Goal: Information Seeking & Learning: Find specific fact

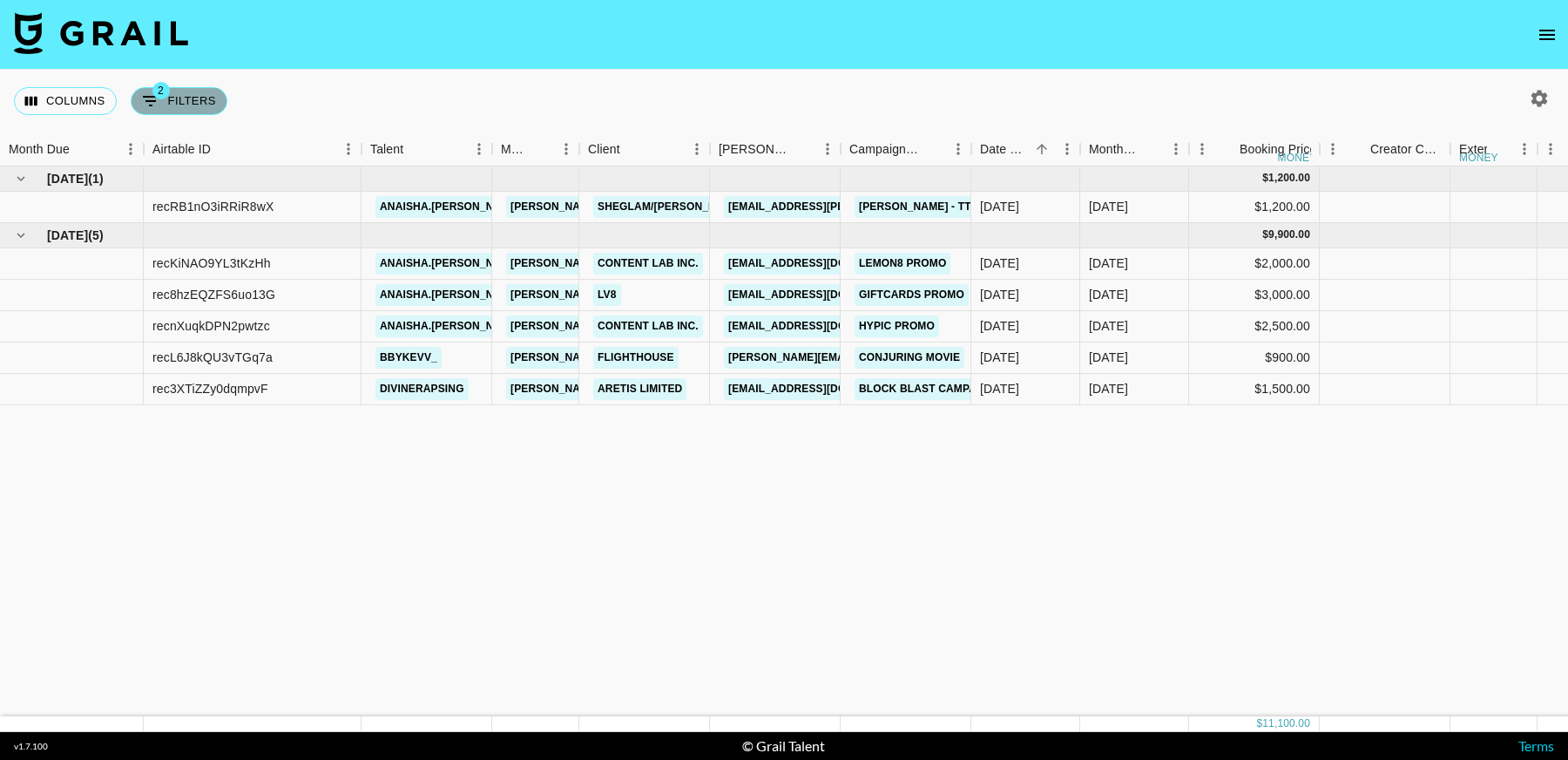
click at [167, 95] on button "2 Filters" at bounding box center [178, 101] width 97 height 28
select select "status"
select select "not"
select select "cancelled"
select select "videoLink"
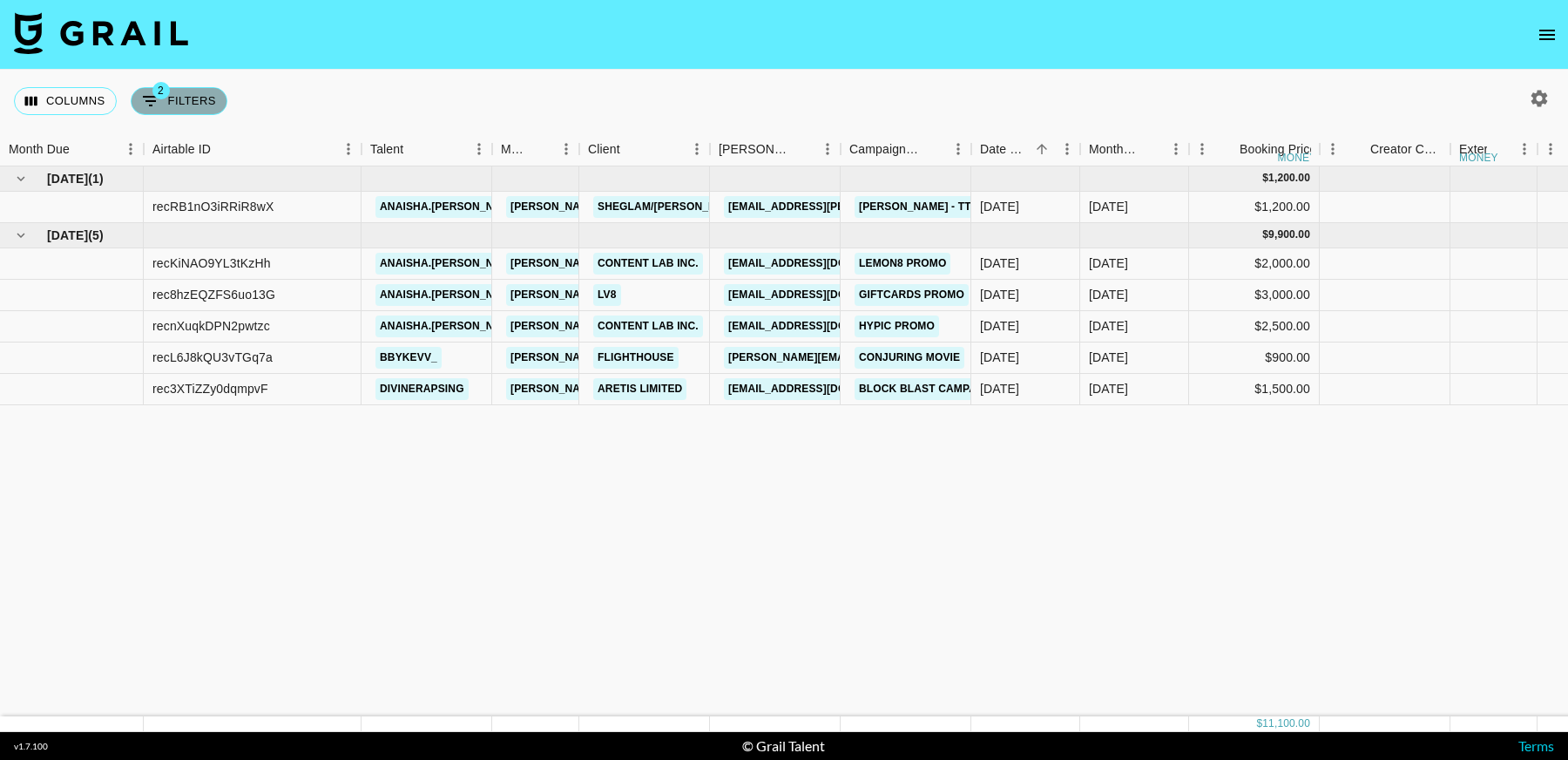
select select "isEmpty"
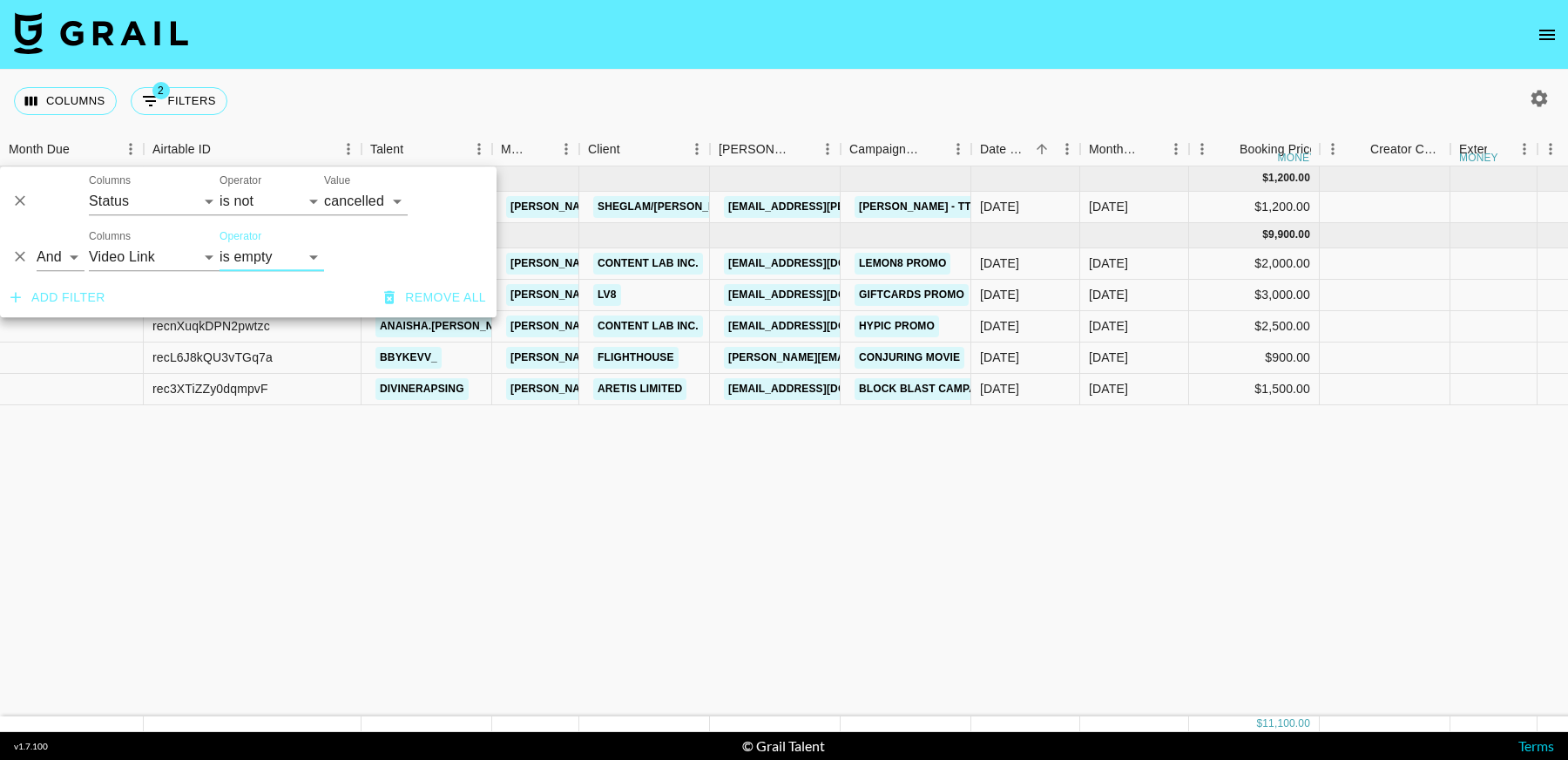
click at [18, 253] on icon "Delete" at bounding box center [19, 256] width 17 height 17
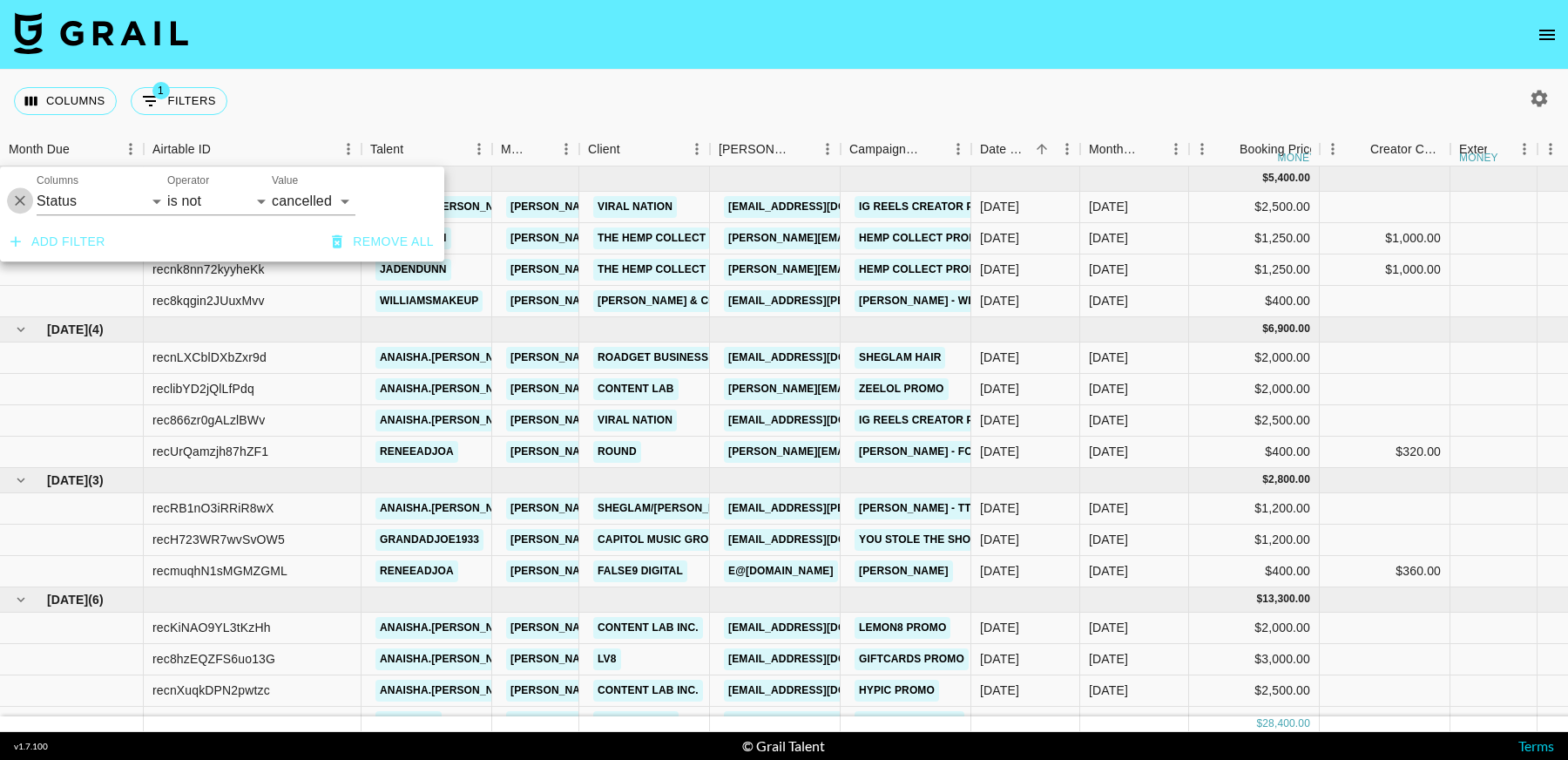
click at [20, 205] on icon "Delete" at bounding box center [19, 200] width 17 height 17
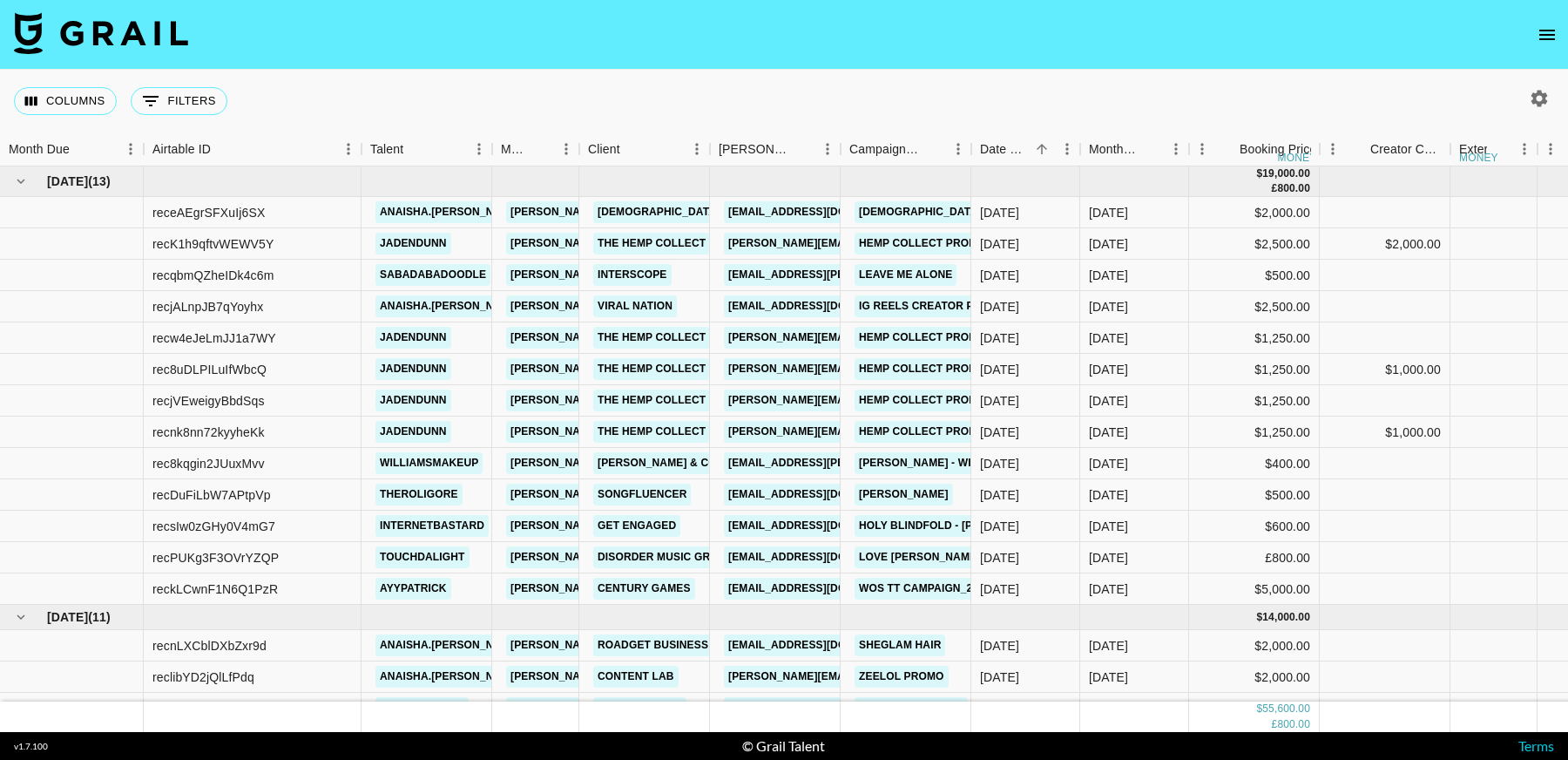
click at [1098, 73] on div "Columns 0 Filters + Booking" at bounding box center [784, 101] width 1568 height 63
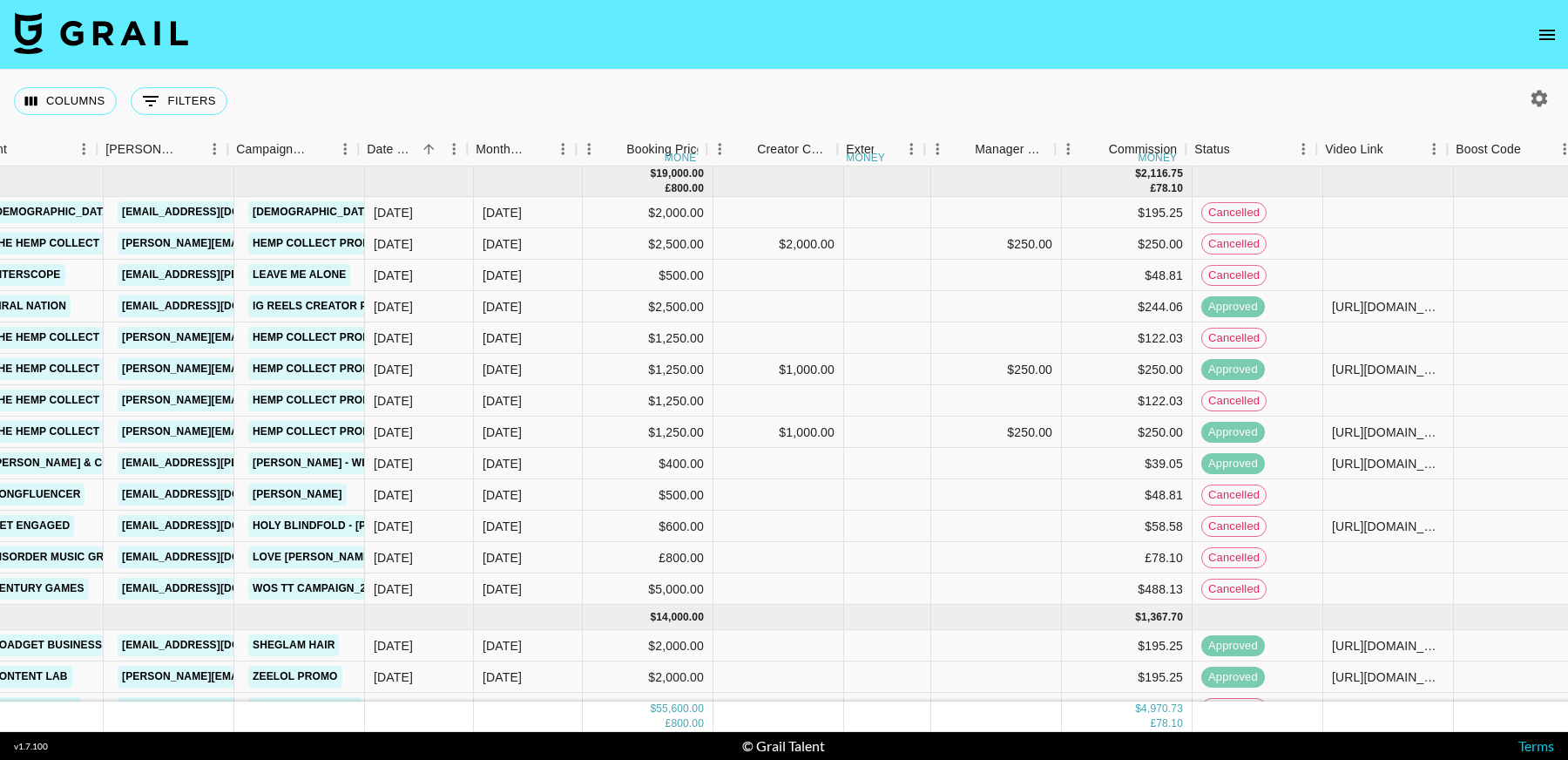
scroll to position [0, 605]
click at [1543, 100] on icon "button" at bounding box center [1539, 98] width 17 height 17
select select "Jun '25"
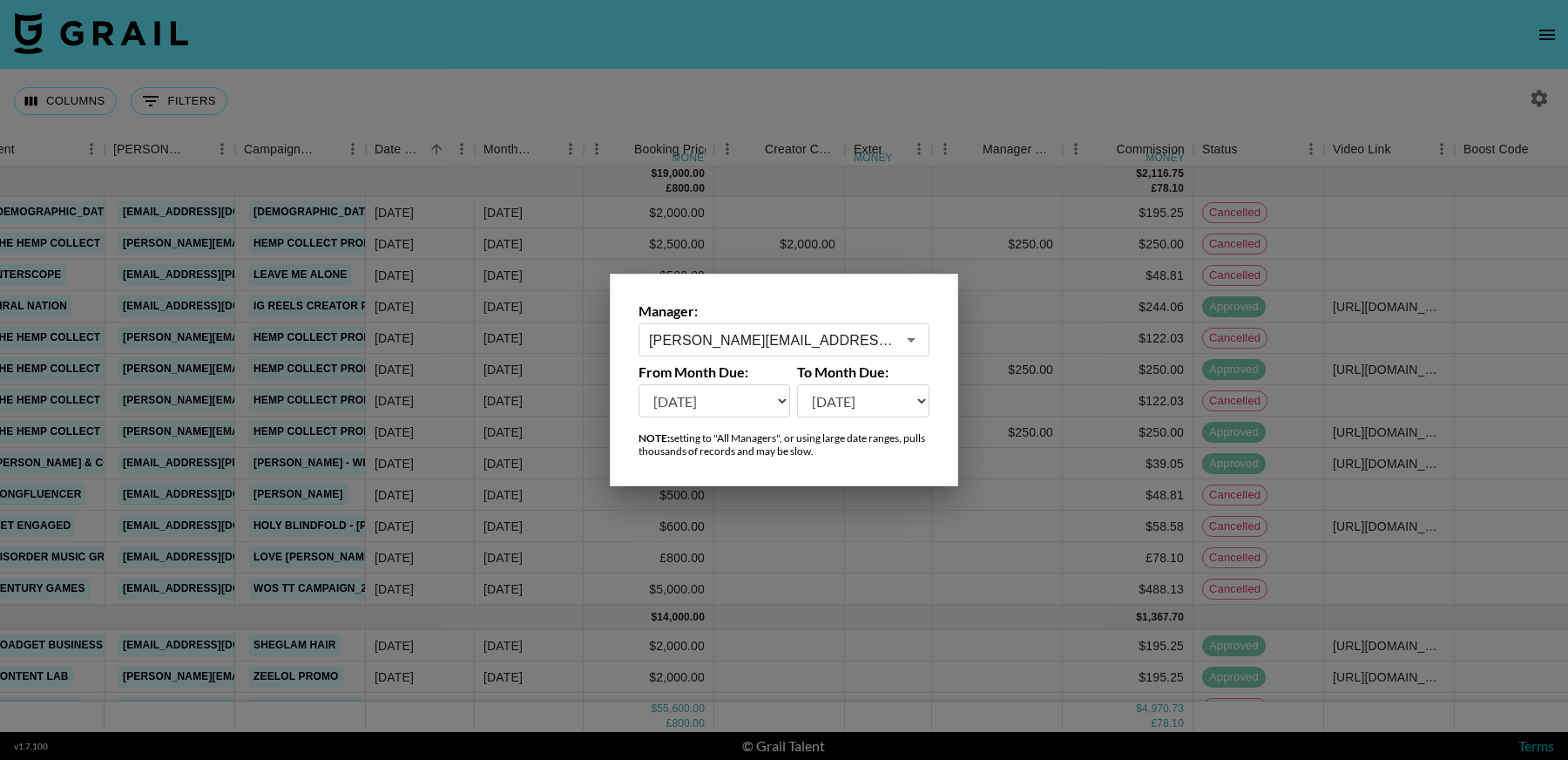
click at [766, 335] on input "hugo@grail-talent.com" at bounding box center [772, 340] width 246 height 20
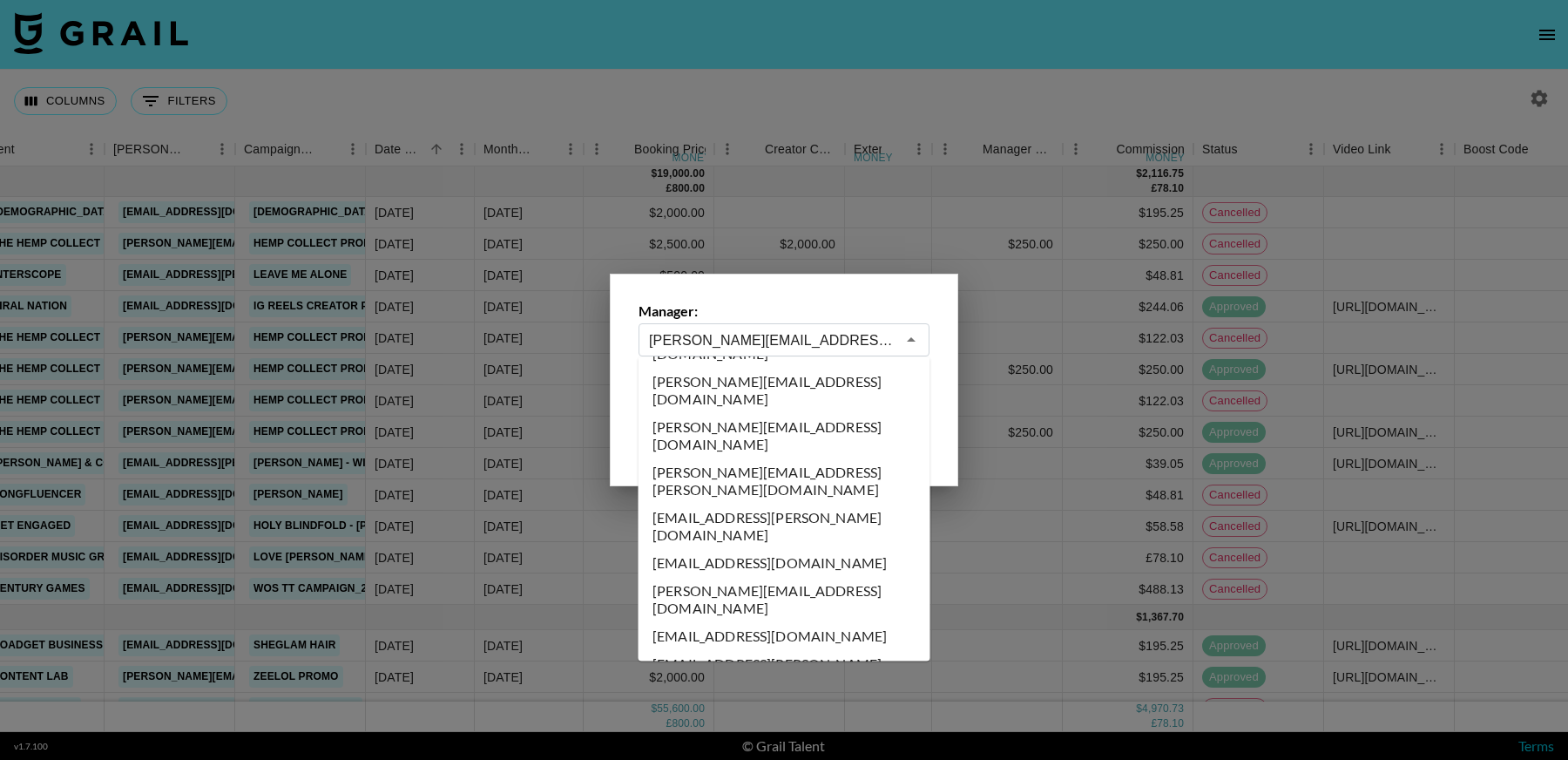
scroll to position [0, 0]
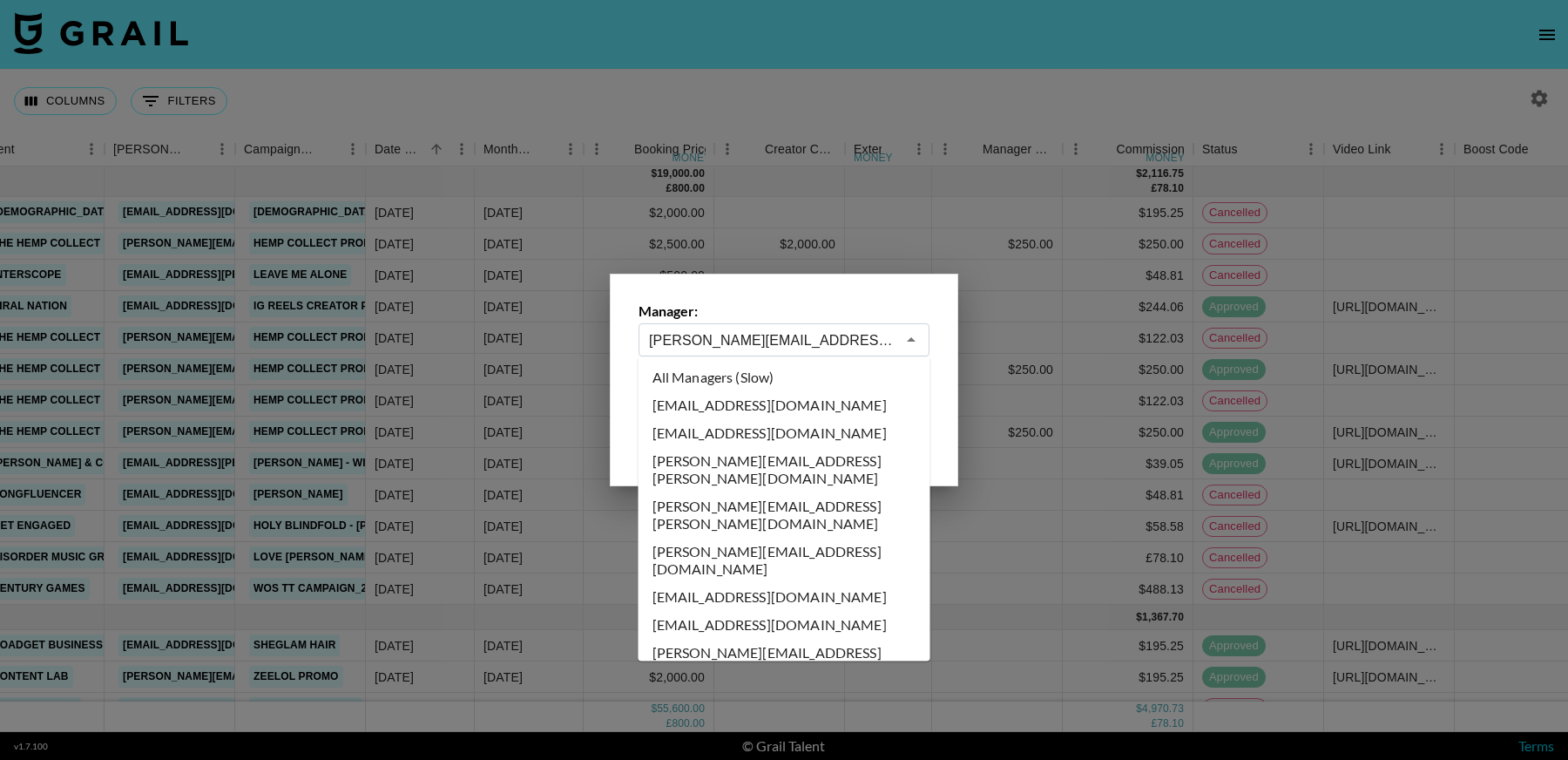
click at [758, 375] on li "All Managers (Slow)" at bounding box center [784, 377] width 292 height 28
type input "All Managers (Slow)"
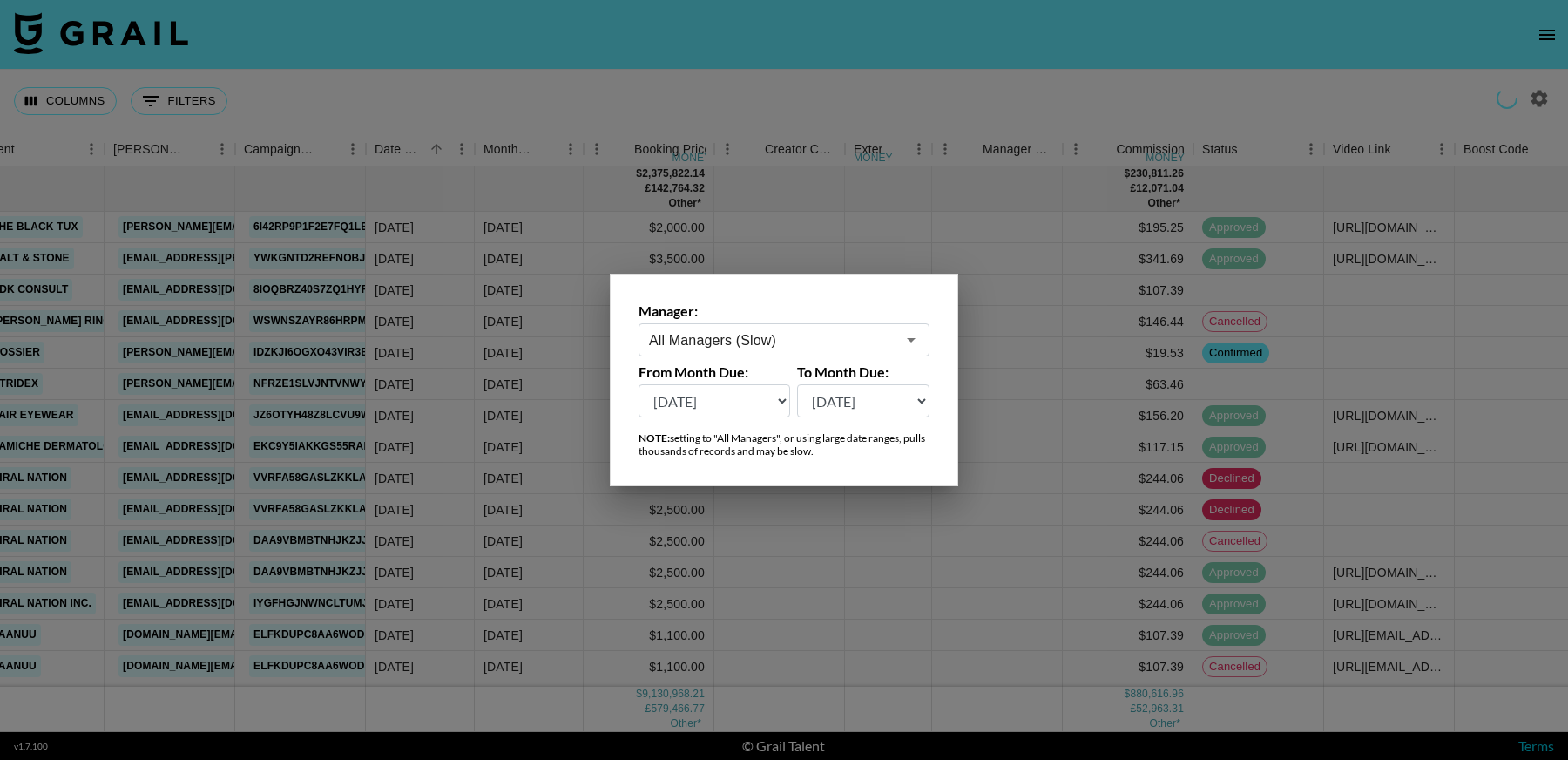
click at [1017, 491] on div at bounding box center [784, 380] width 1568 height 760
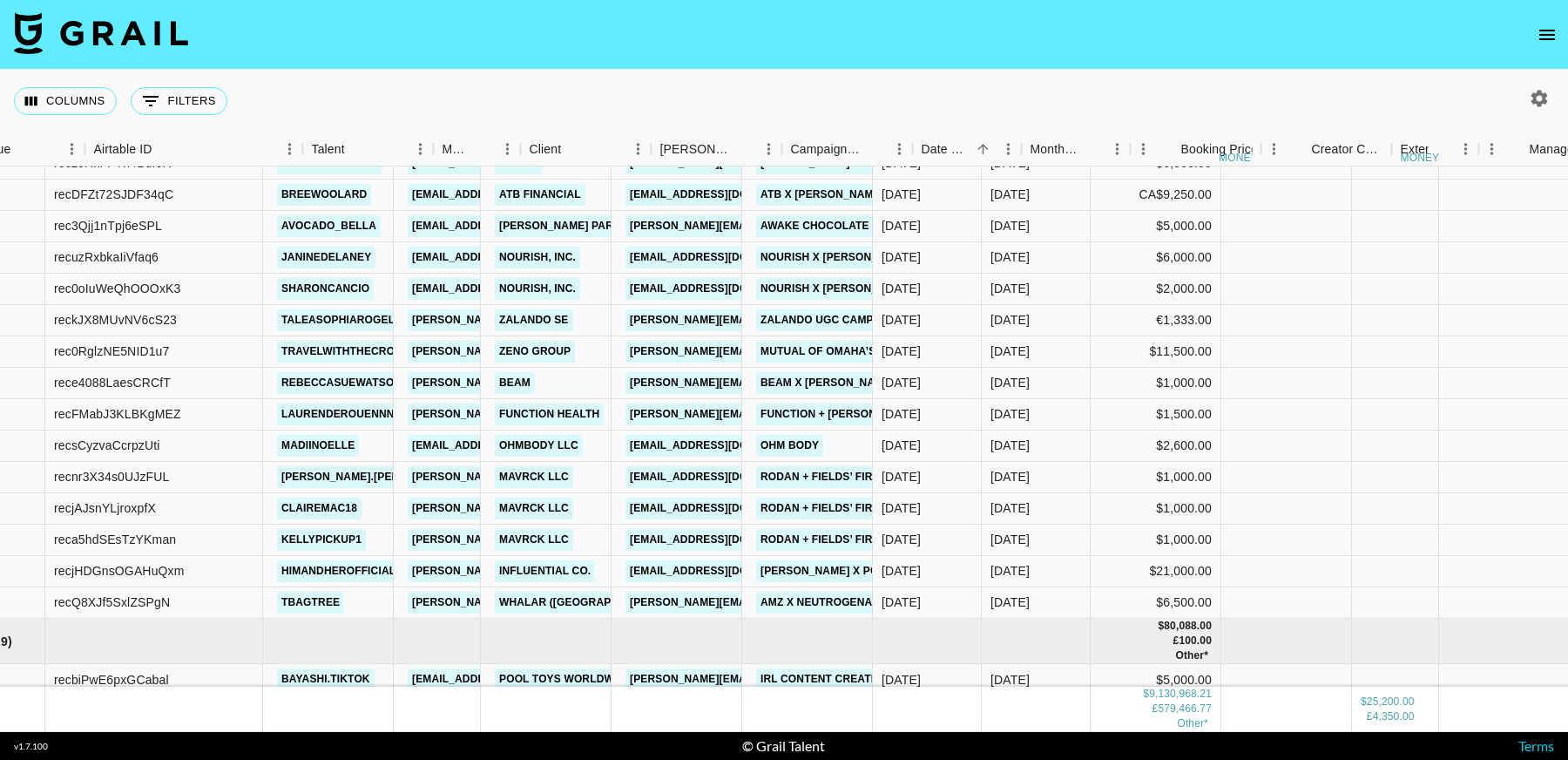
scroll to position [215960, 101]
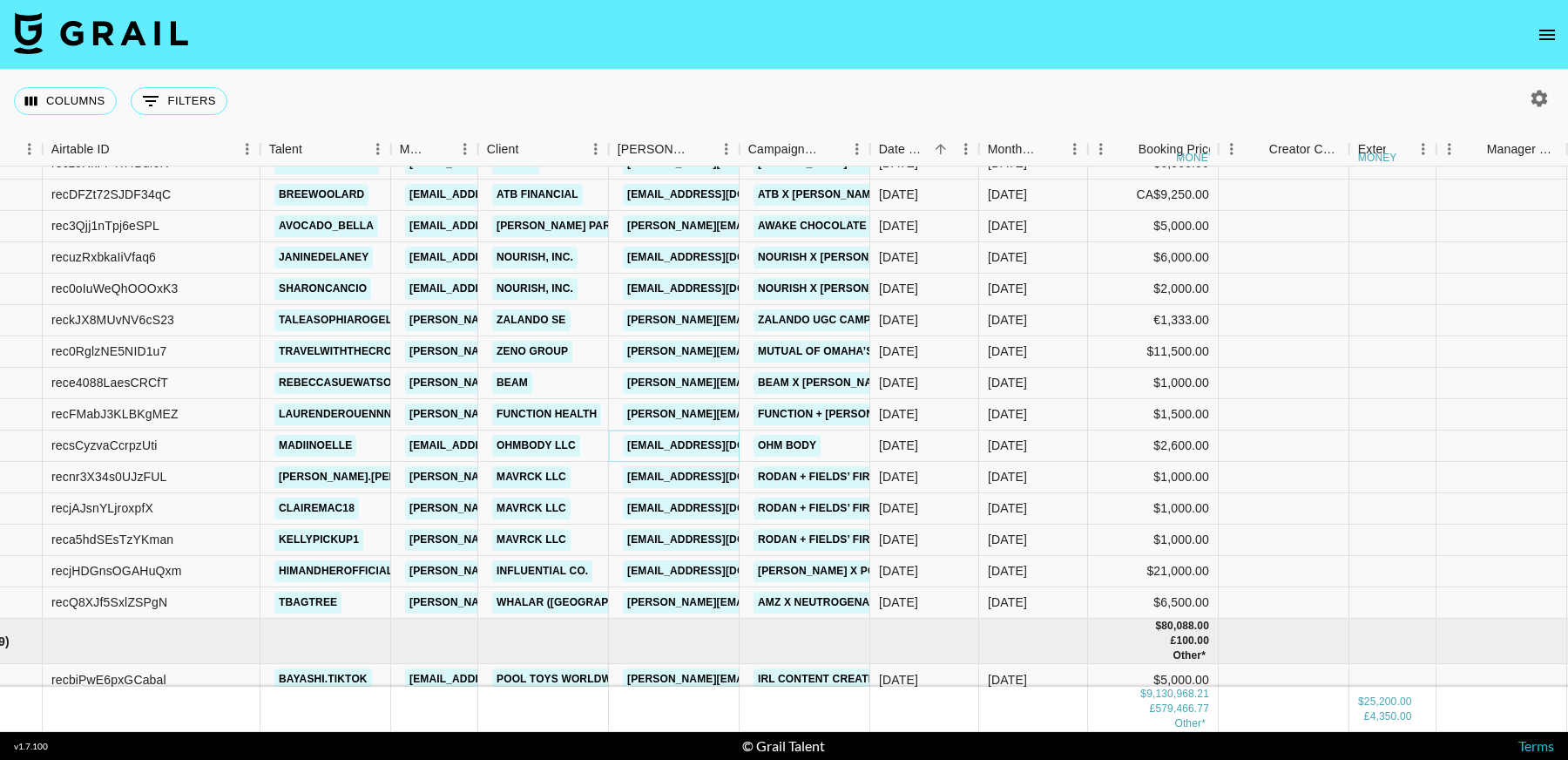
click at [694, 446] on link "pr@ohmbody.com" at bounding box center [721, 446] width 195 height 22
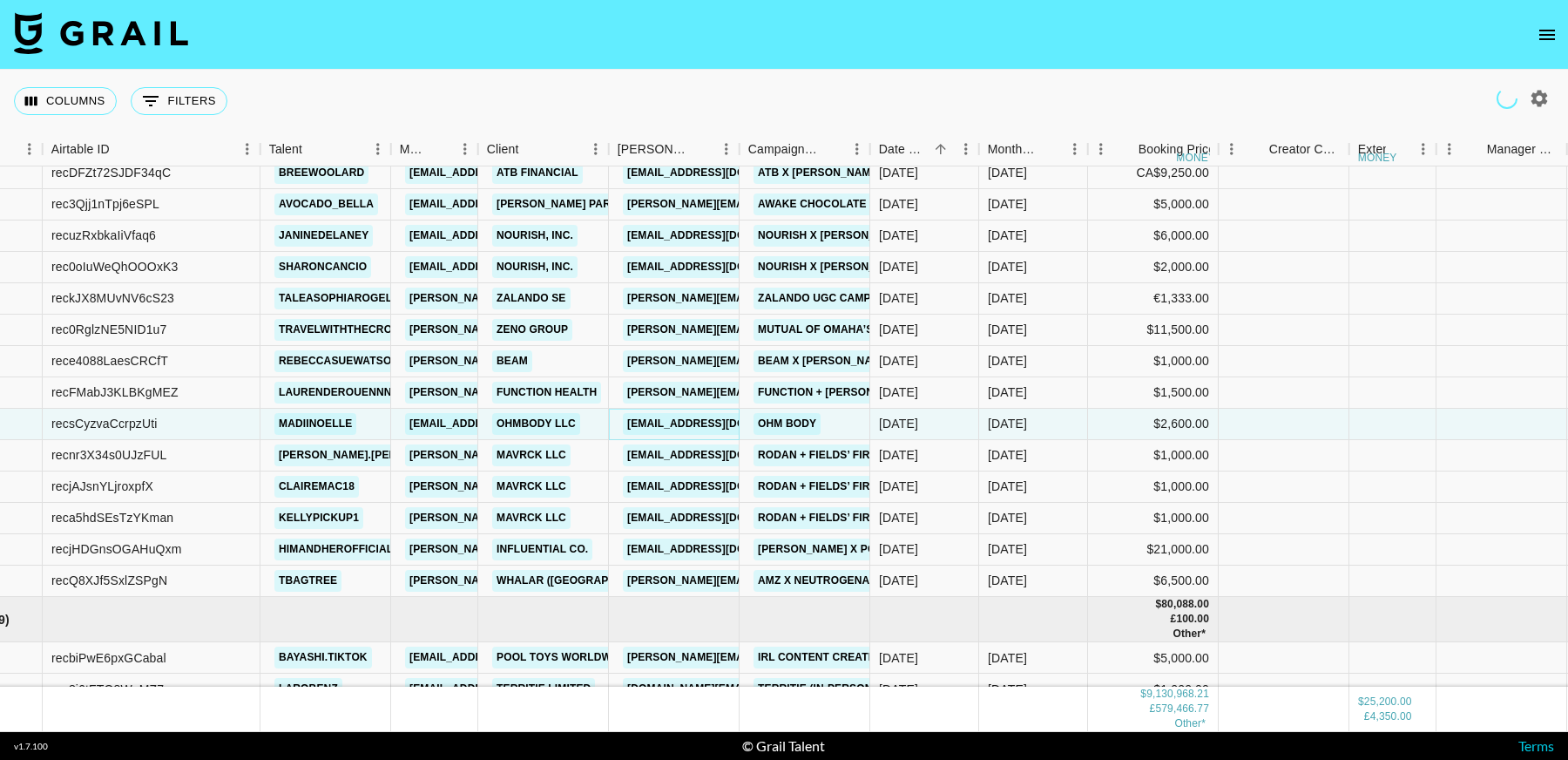
scroll to position [215966, 101]
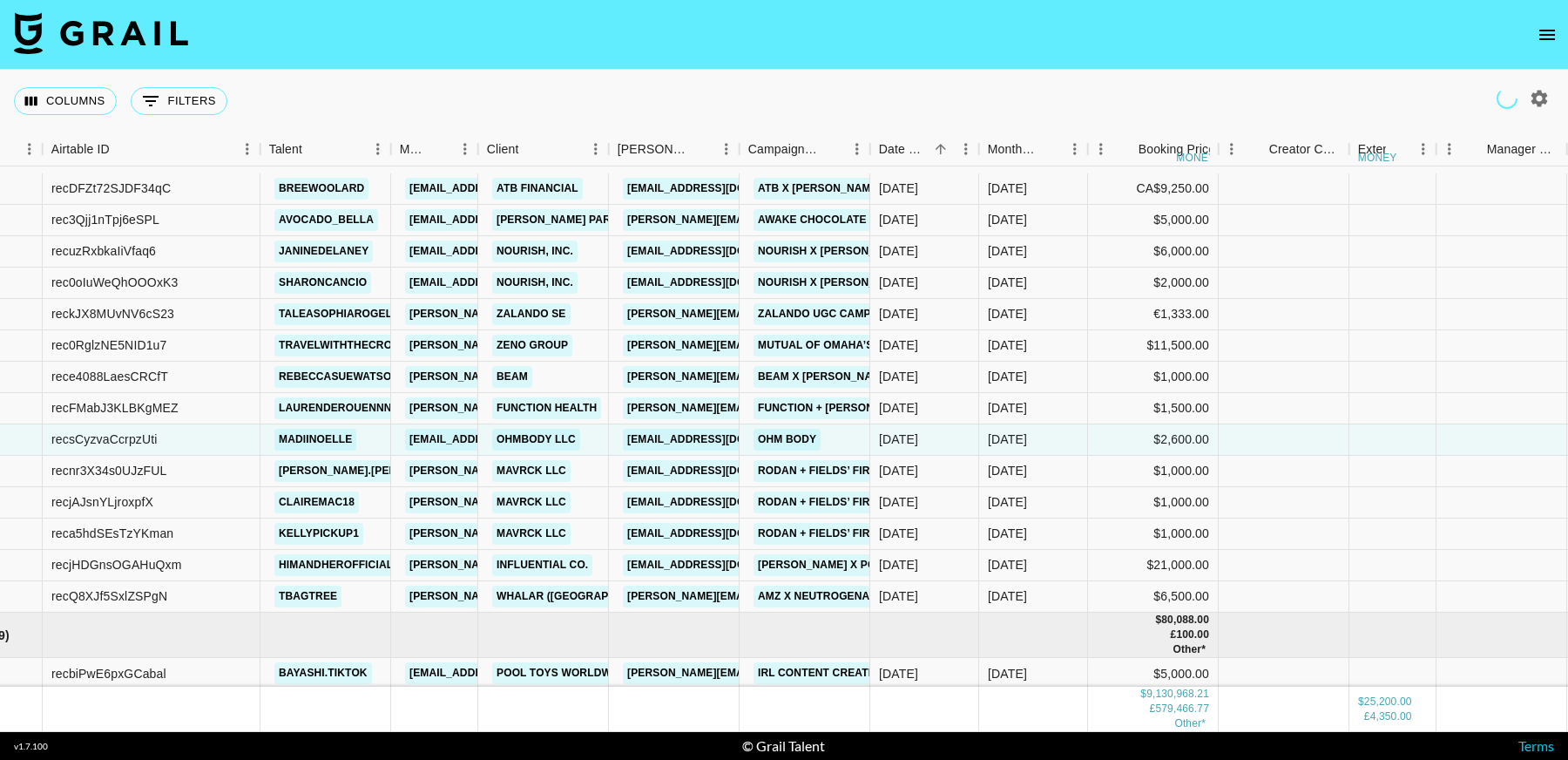
click at [827, 52] on nav at bounding box center [784, 35] width 1568 height 70
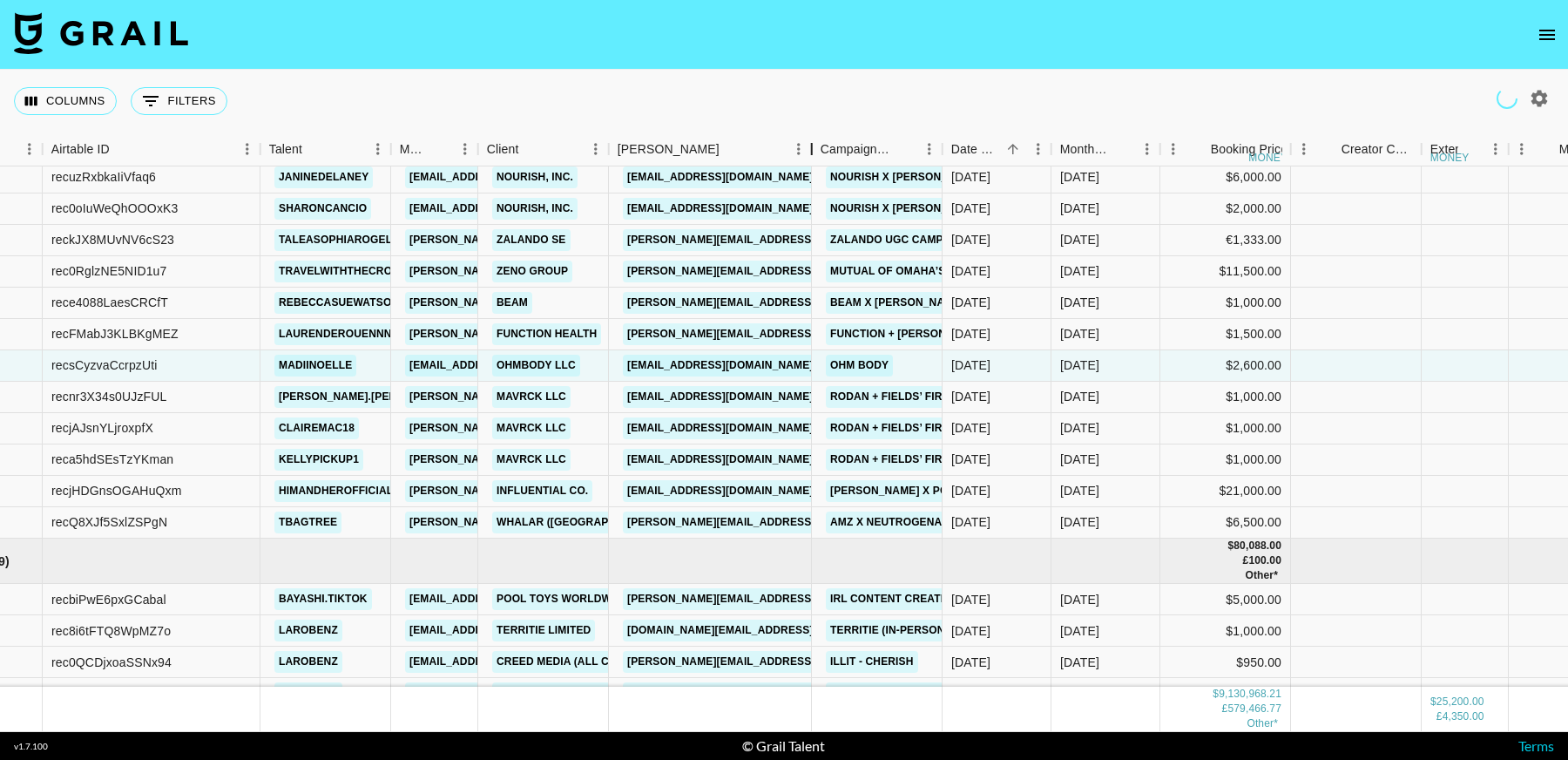
drag, startPoint x: 740, startPoint y: 151, endPoint x: 799, endPoint y: 377, distance: 233.6
click at [809, 150] on div "Booker" at bounding box center [811, 150] width 21 height 34
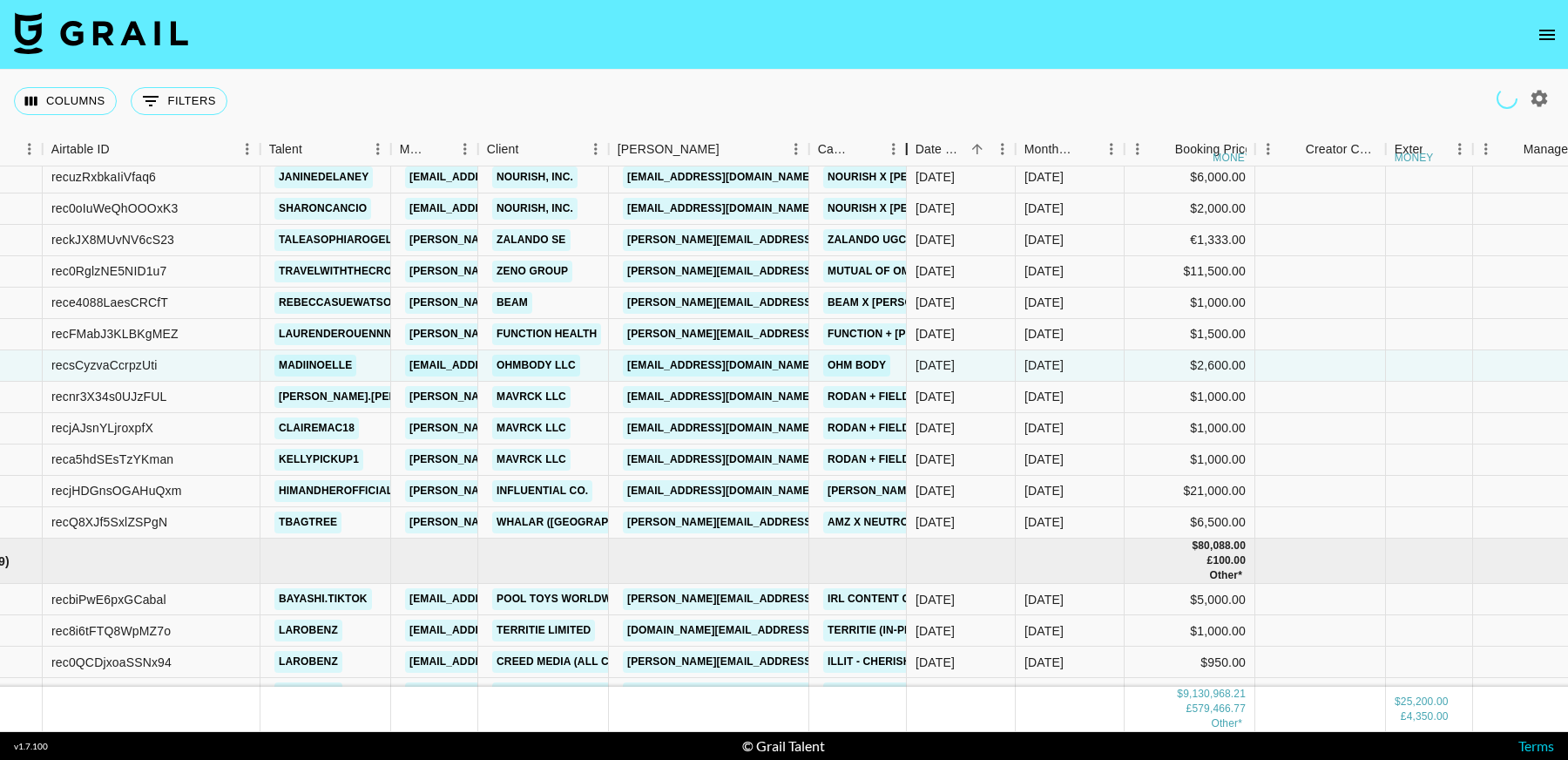
drag, startPoint x: 940, startPoint y: 144, endPoint x: 717, endPoint y: 442, distance: 372.2
click at [1011, 179] on div "Month Due Airtable ID Talent Manager Client Booker Campaign (Type) Date Created…" at bounding box center [784, 432] width 1568 height 599
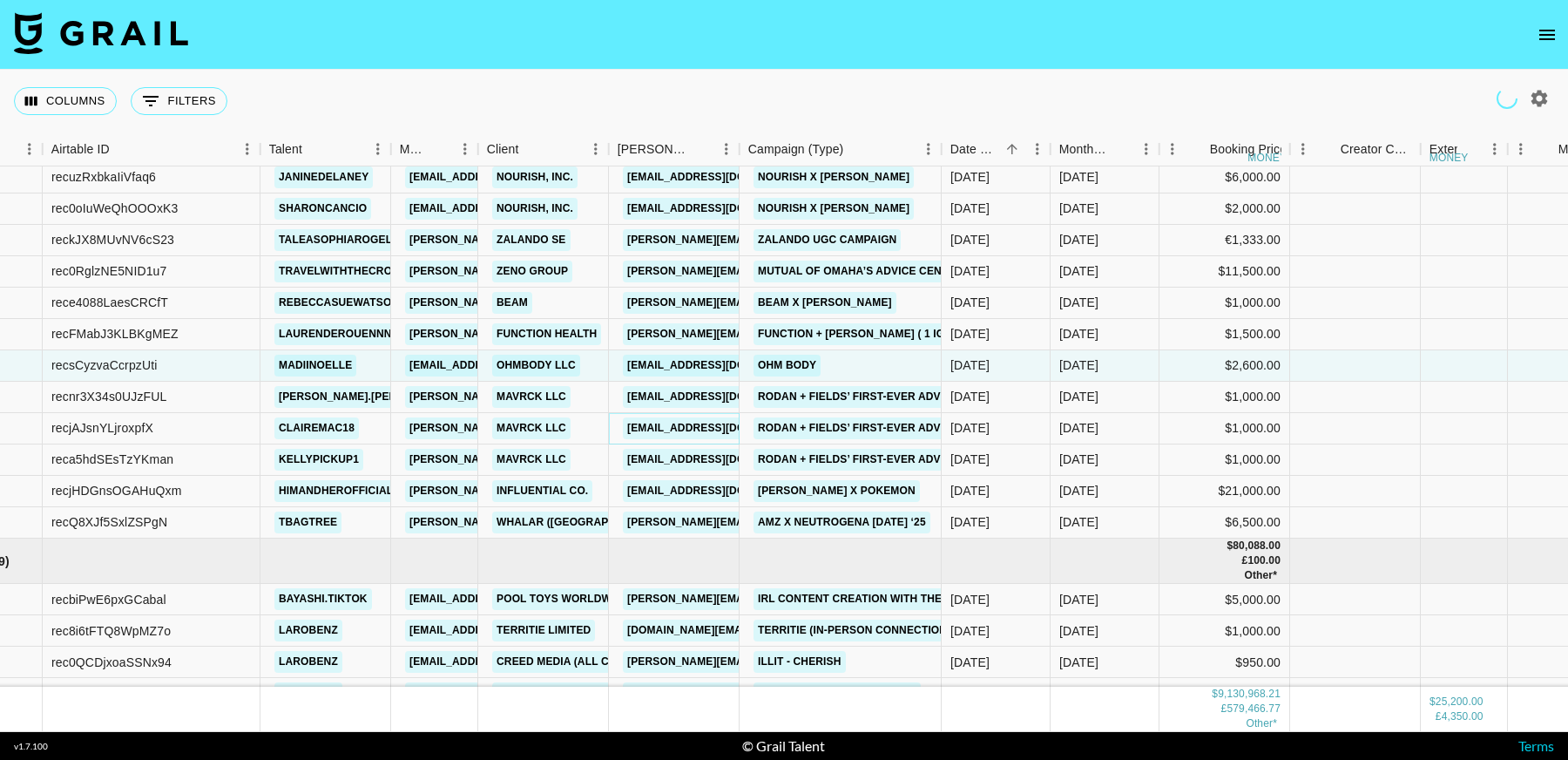
click at [672, 424] on link "campaigns_team@later.com" at bounding box center [721, 428] width 195 height 22
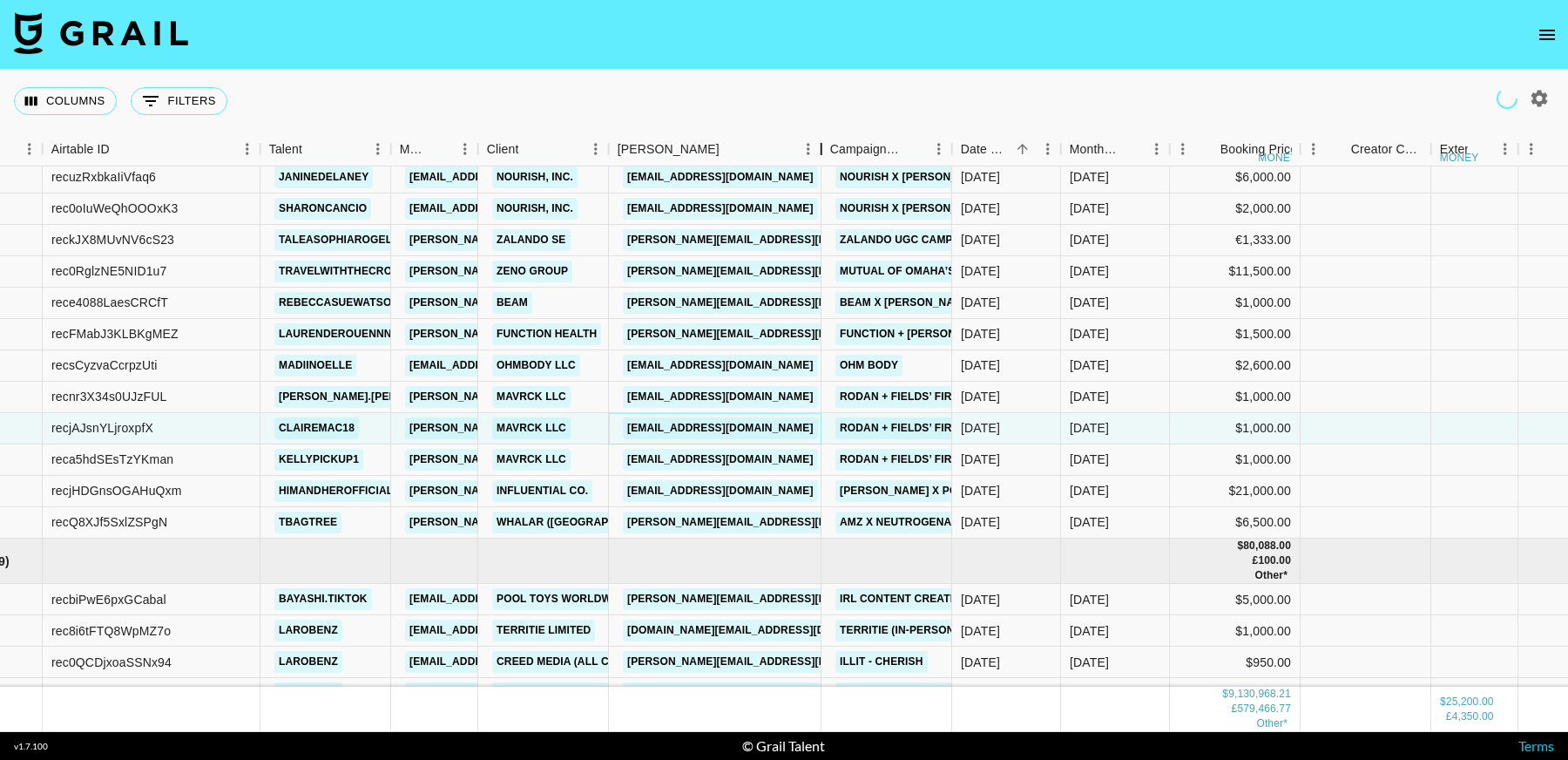
drag, startPoint x: 738, startPoint y: 154, endPoint x: 819, endPoint y: 163, distance: 81.5
click at [819, 163] on div "Booker" at bounding box center [820, 150] width 21 height 34
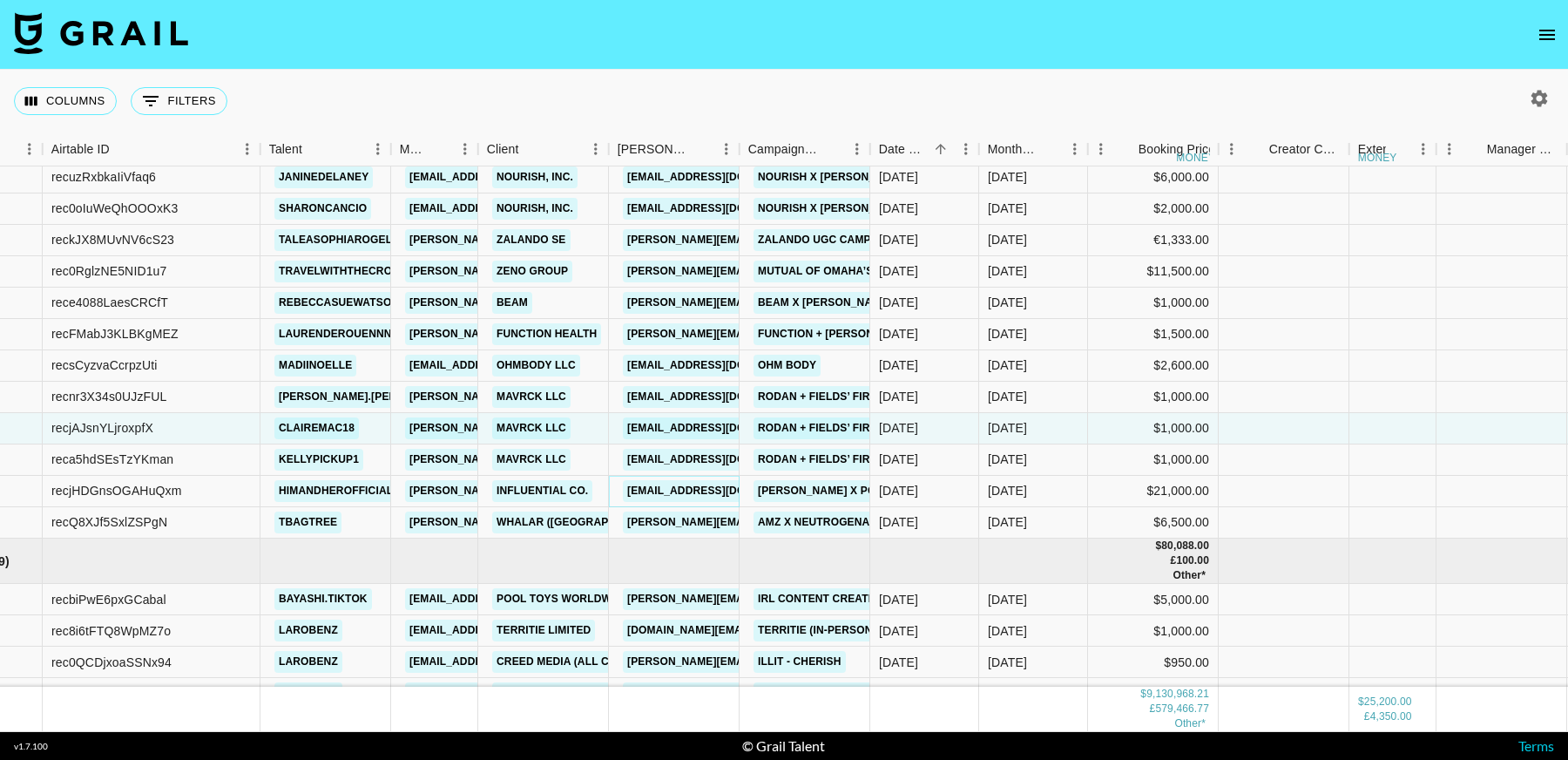
click at [694, 493] on link "jtuman@influential.co" at bounding box center [721, 491] width 195 height 22
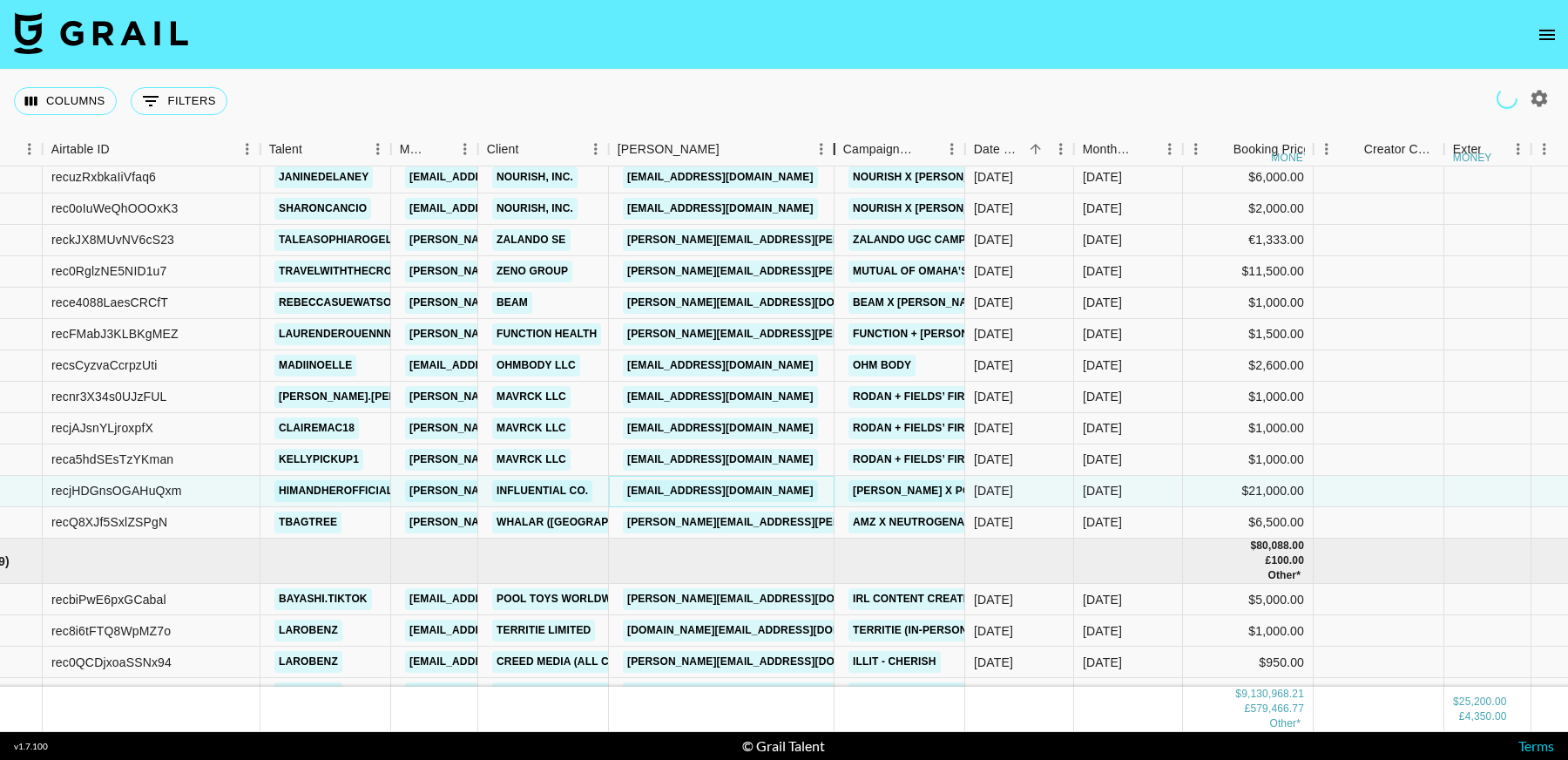
drag, startPoint x: 741, startPoint y: 149, endPoint x: 836, endPoint y: 169, distance: 97.1
click at [836, 169] on div "Month Due Airtable ID Talent Manager Client Booker Campaign (Type) Date Created…" at bounding box center [784, 432] width 1568 height 599
click at [758, 523] on link "renee.crowe@whalar.com" at bounding box center [809, 523] width 374 height 22
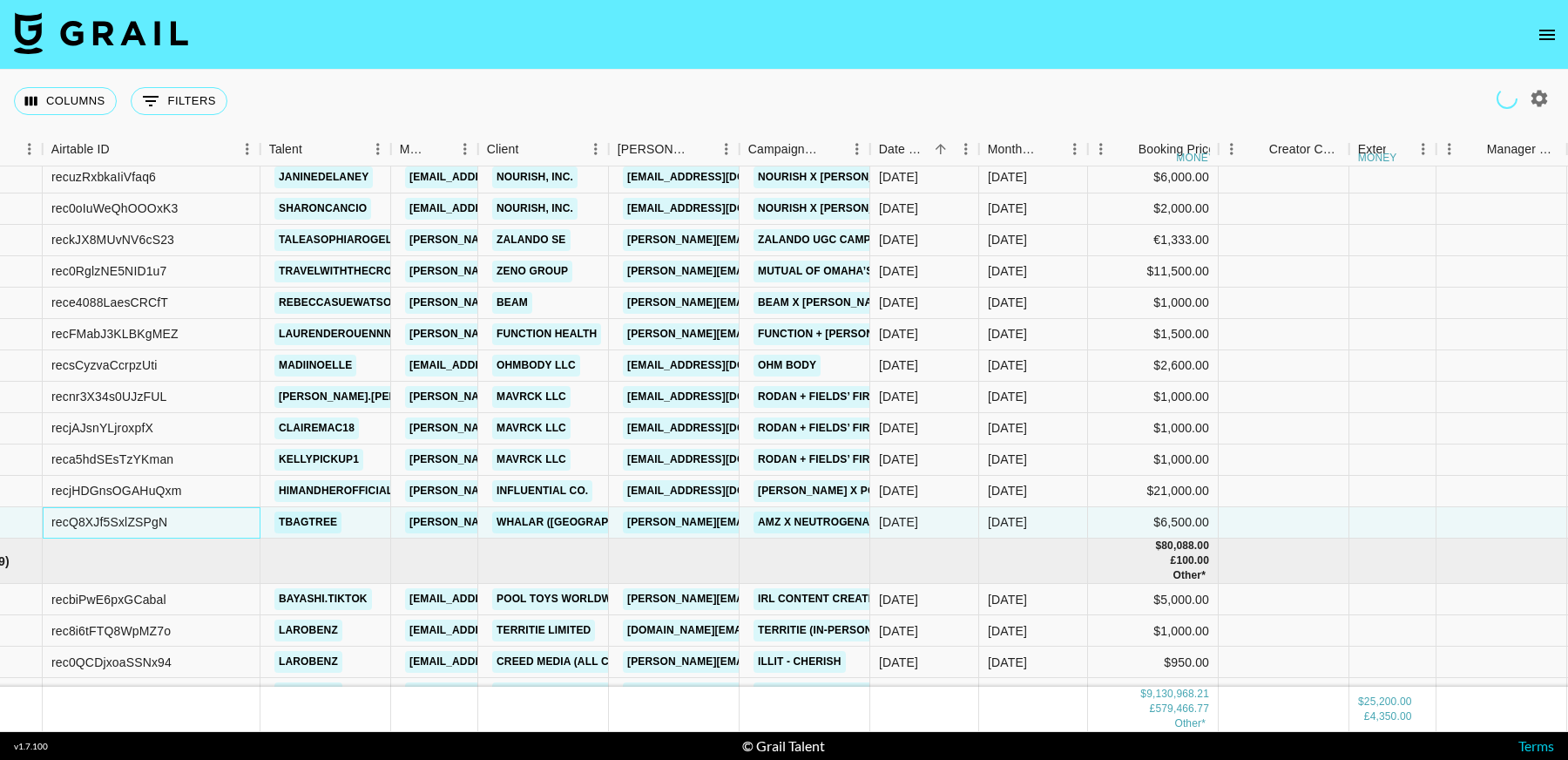
click at [127, 525] on div "recQ8XJf5SxlZSPgN" at bounding box center [110, 522] width 116 height 17
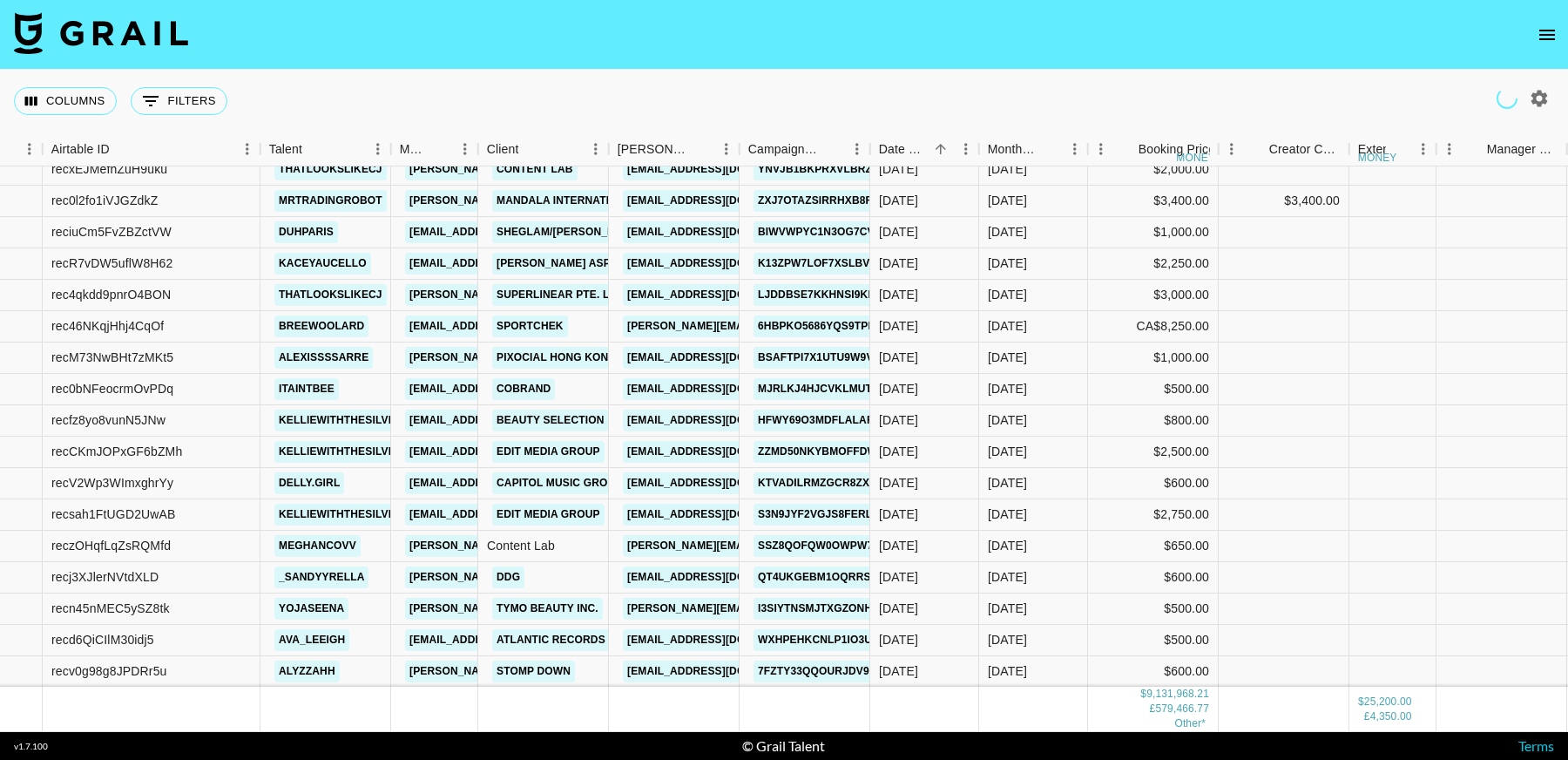
scroll to position [204897, 101]
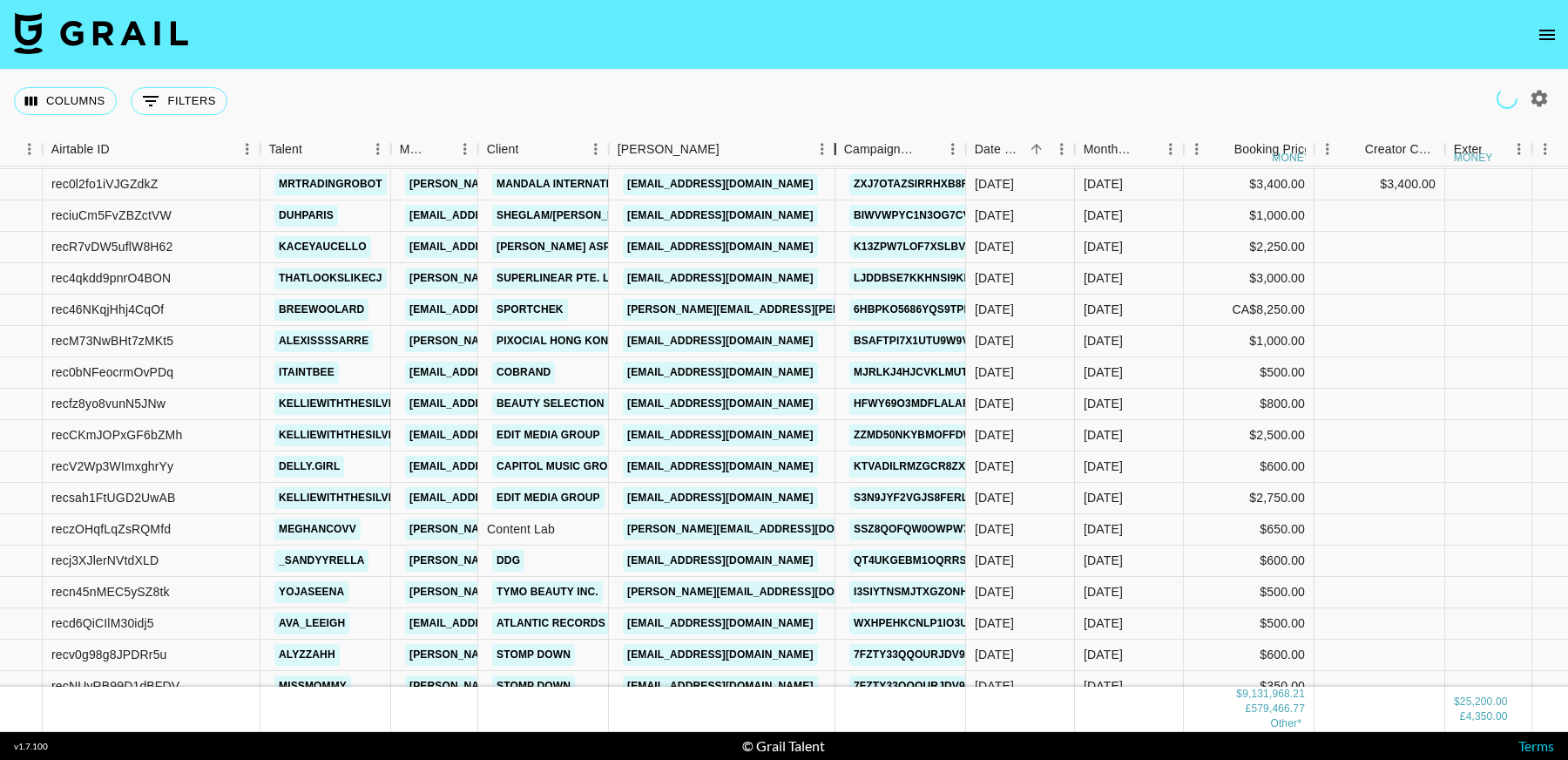
drag, startPoint x: 740, startPoint y: 157, endPoint x: 1185, endPoint y: 473, distance: 545.8
click at [835, 158] on div "Booker" at bounding box center [834, 150] width 21 height 34
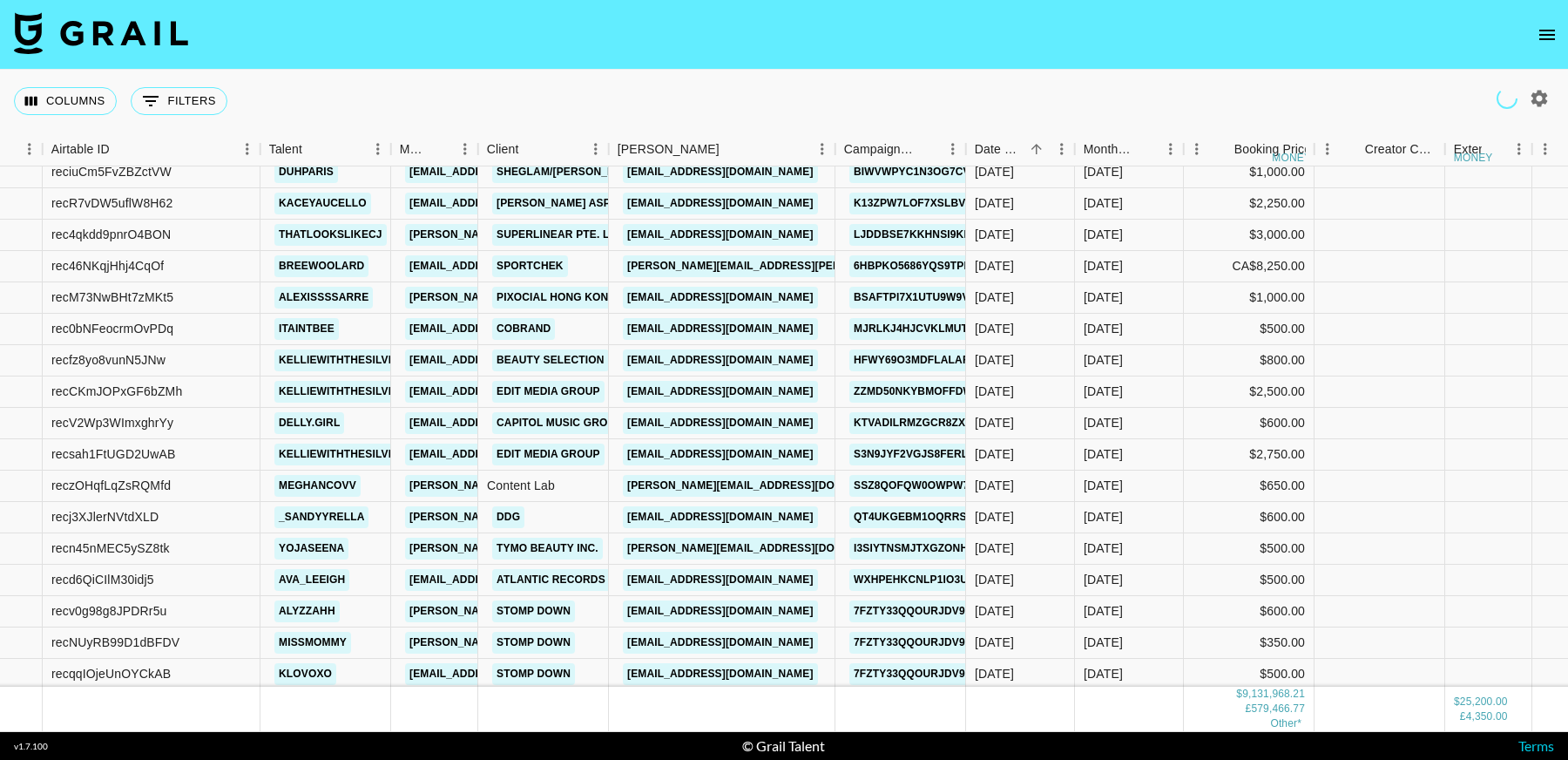
scroll to position [205037, 101]
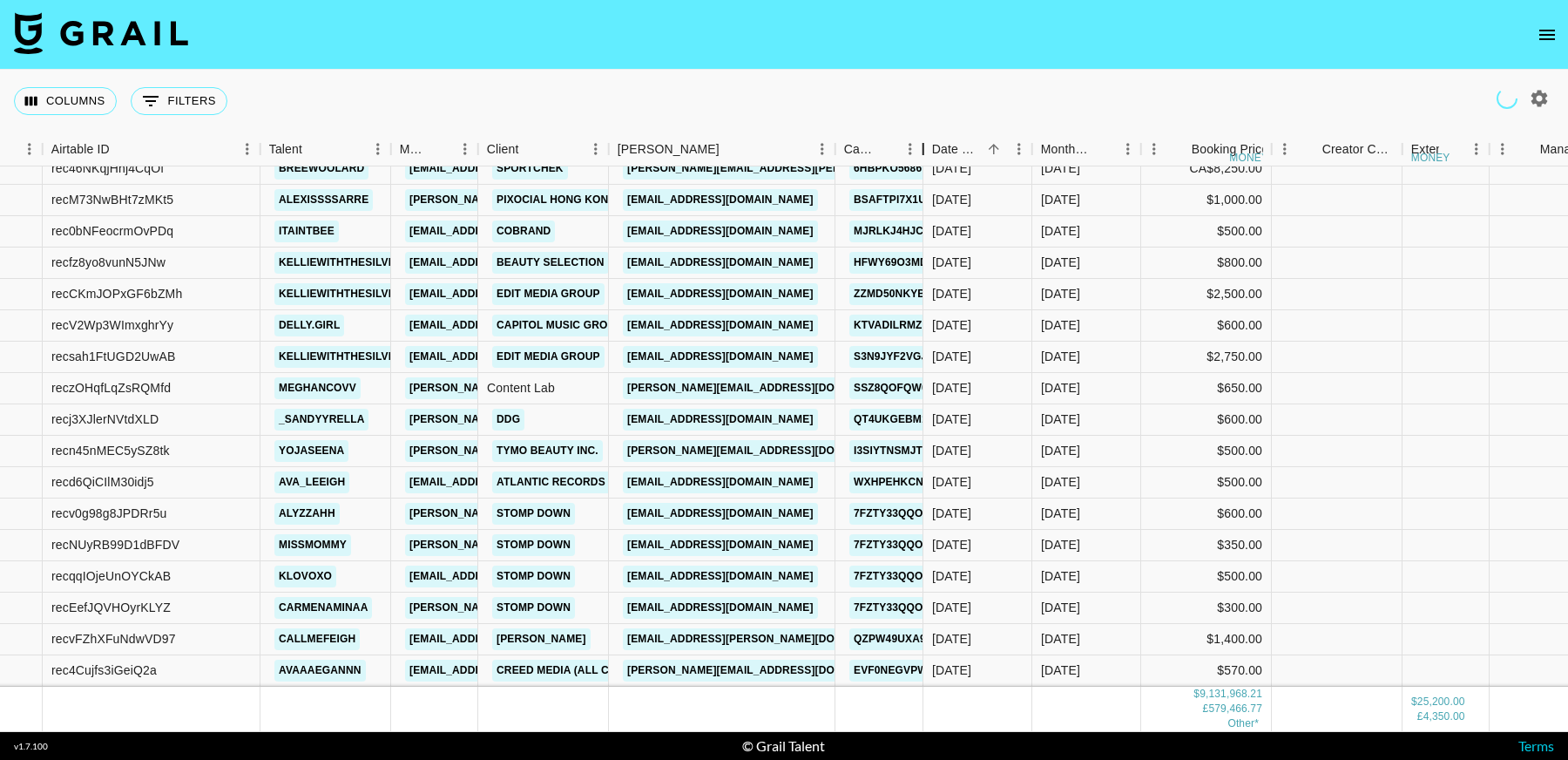
drag, startPoint x: 970, startPoint y: 152, endPoint x: 990, endPoint y: 144, distance: 21.5
click at [934, 144] on div "Campaign (Type)" at bounding box center [923, 150] width 21 height 34
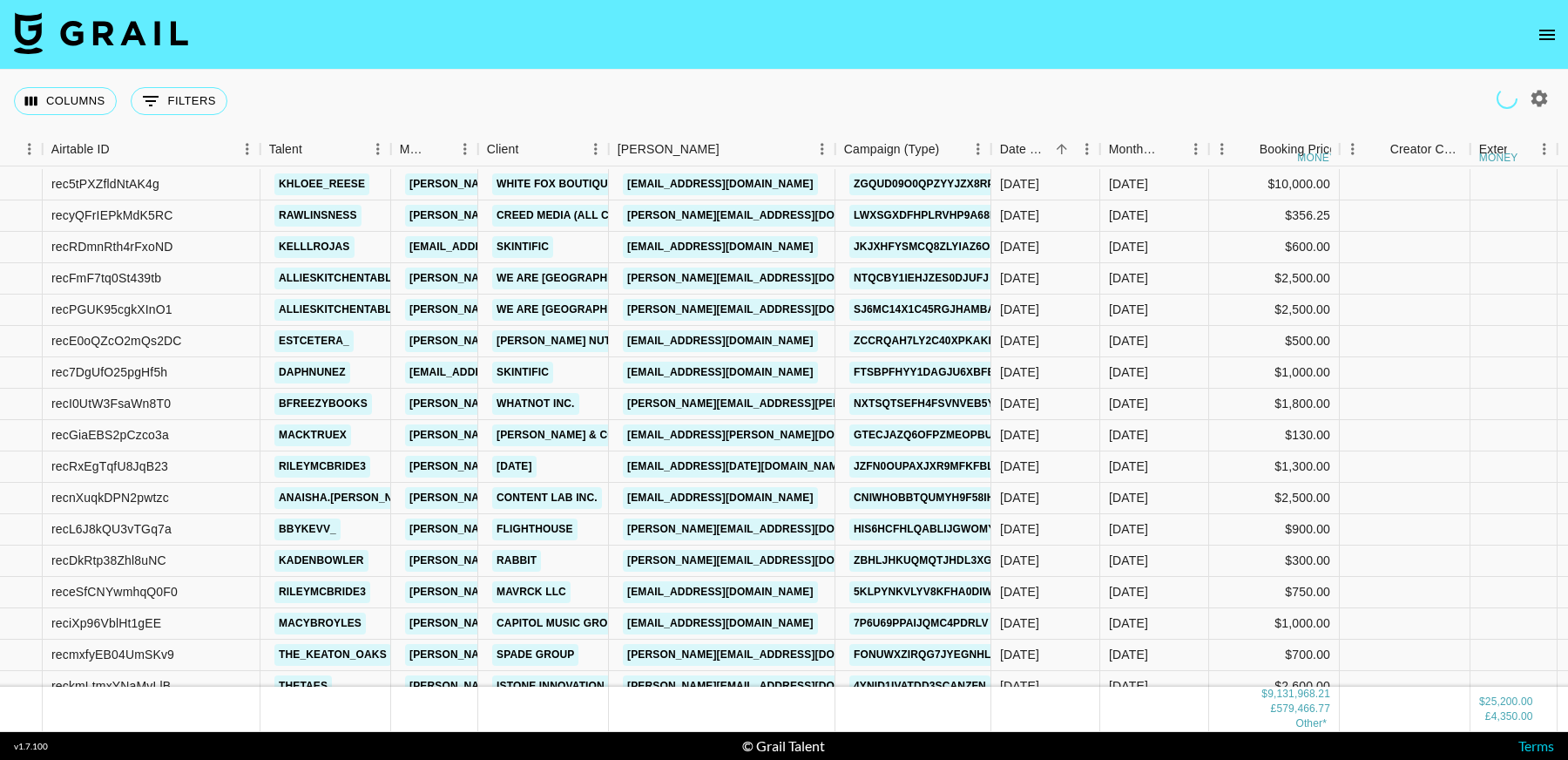
scroll to position [204152, 101]
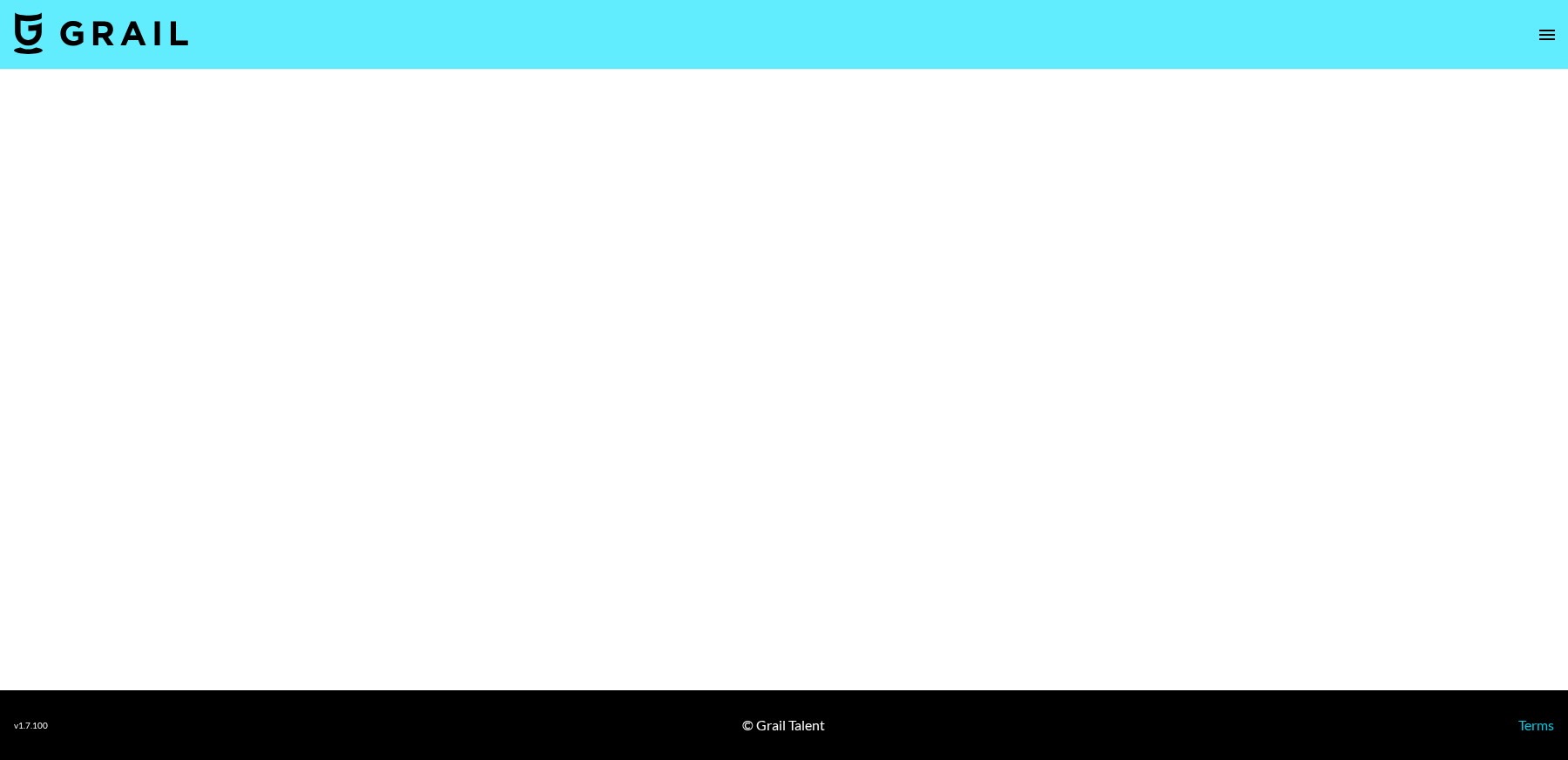
select select "Brand"
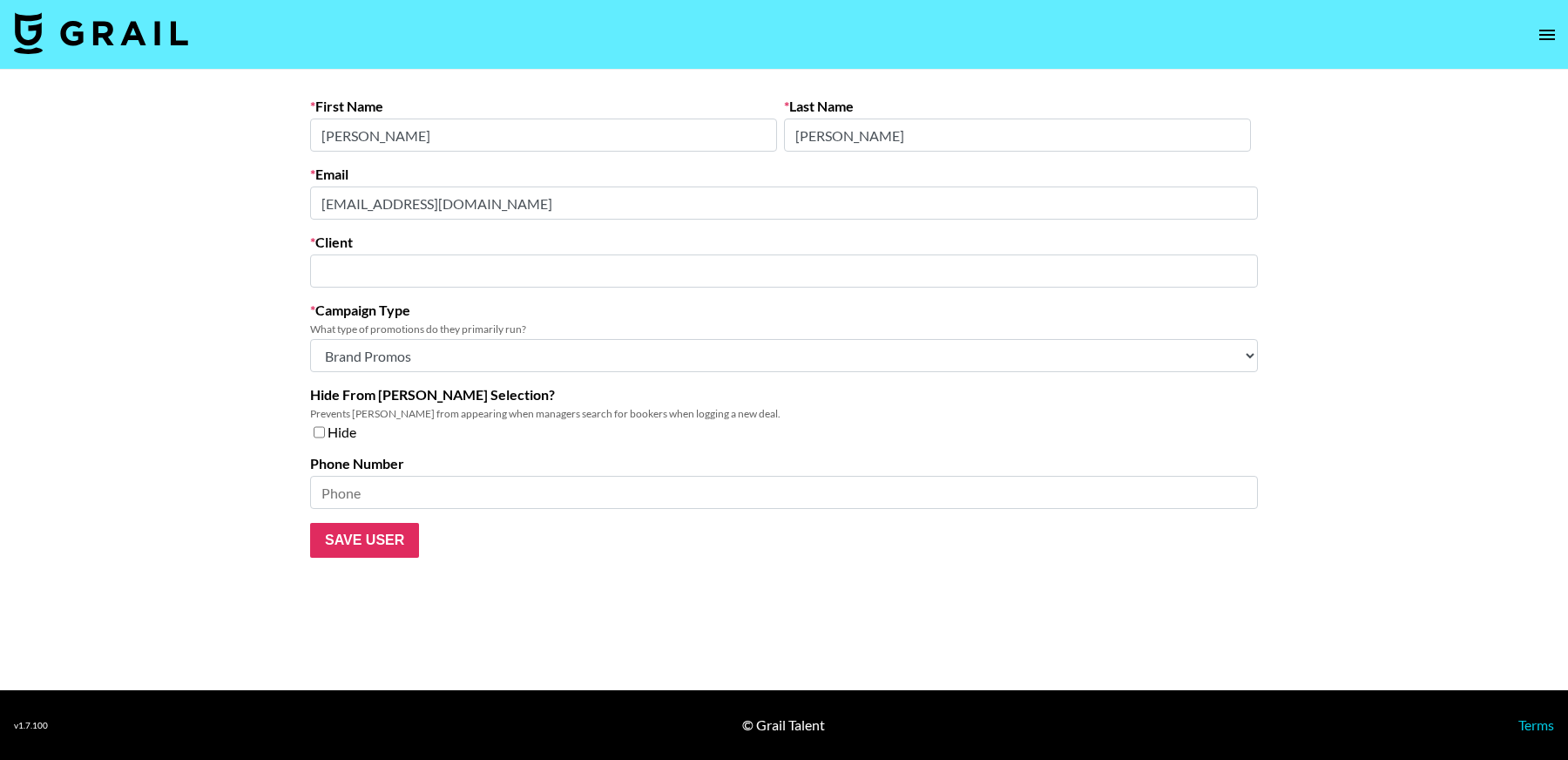
type input "OhmBody LLC"
click at [210, 203] on main "First Name Katherine Last Name Riel Email pr@ohmbody.com Client OhmBody LLC ​ C…" at bounding box center [784, 380] width 1568 height 620
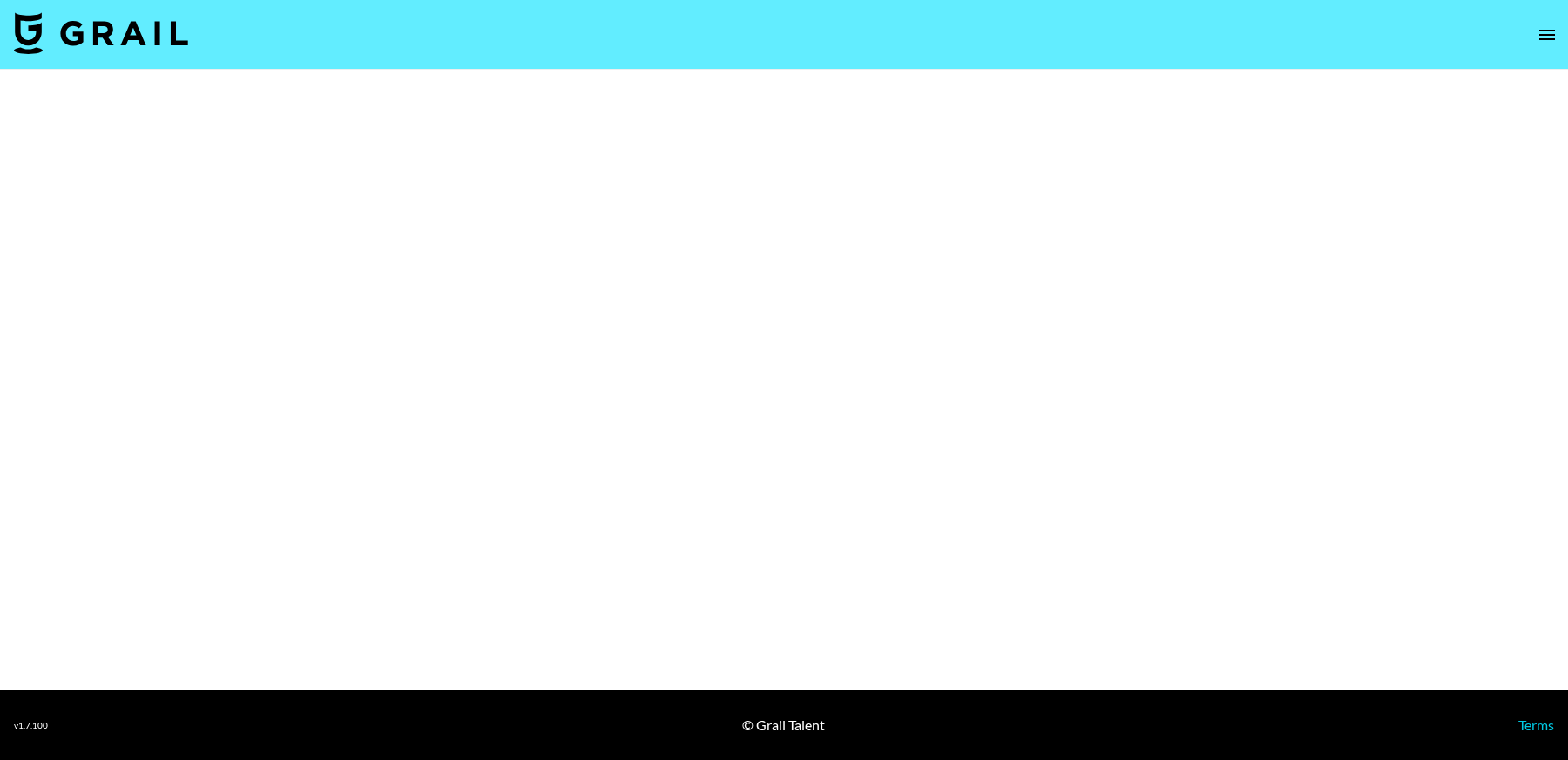
select select "Brand"
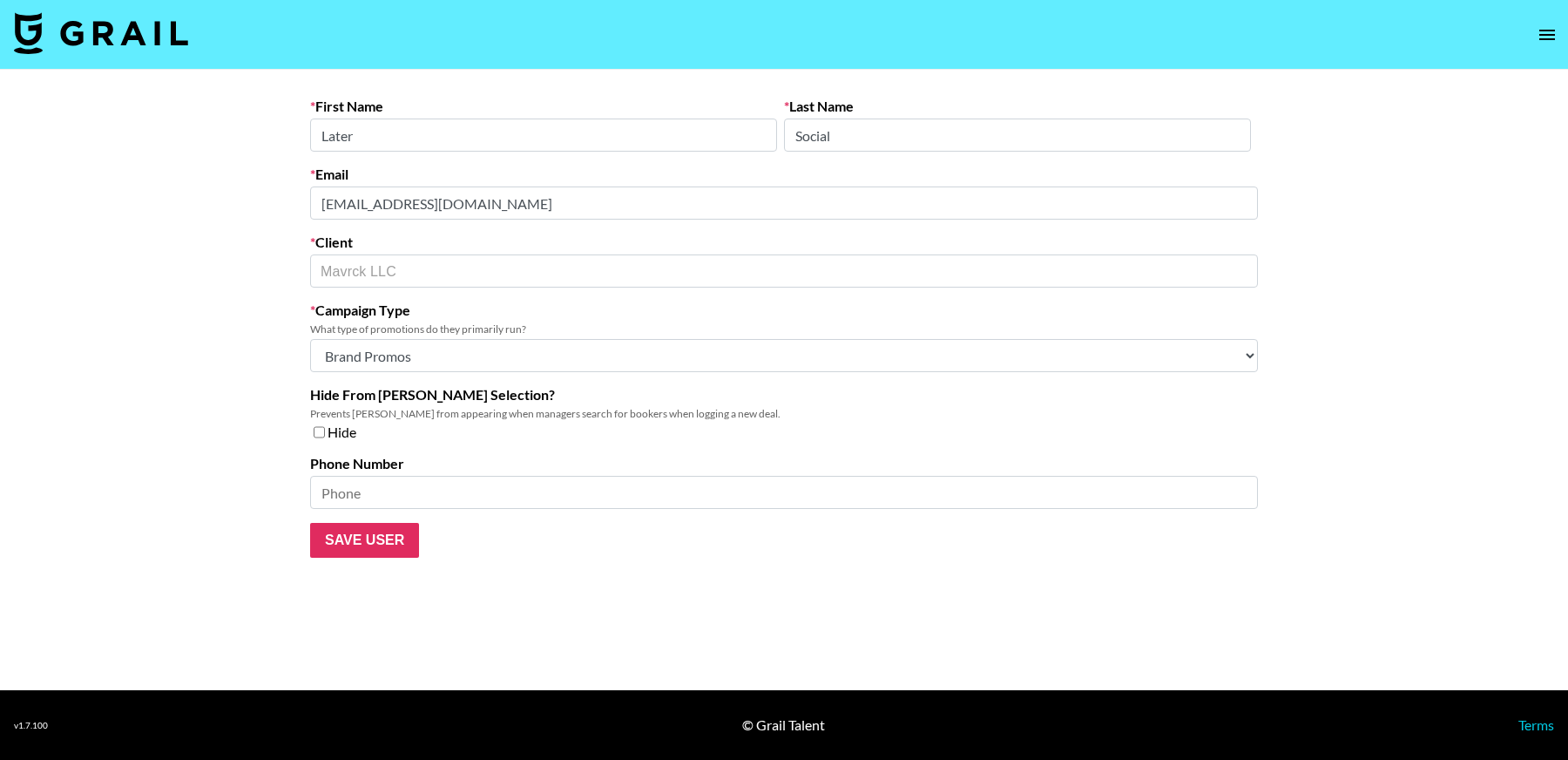
click at [302, 199] on div "First Name Later Last Name Social Email campaigns_team@later.com Client Mavrck …" at bounding box center [784, 327] width 976 height 460
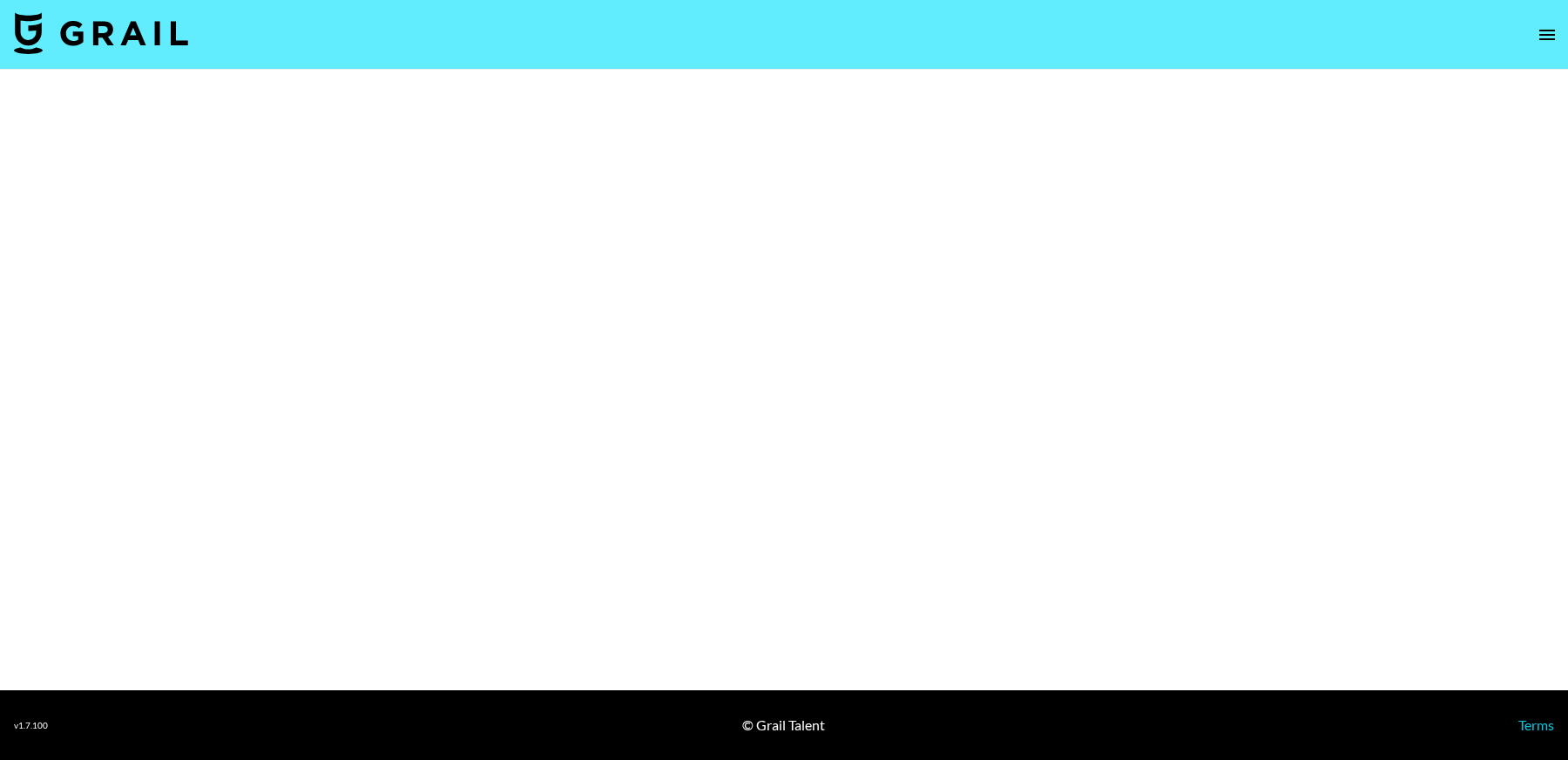
select select "Brand"
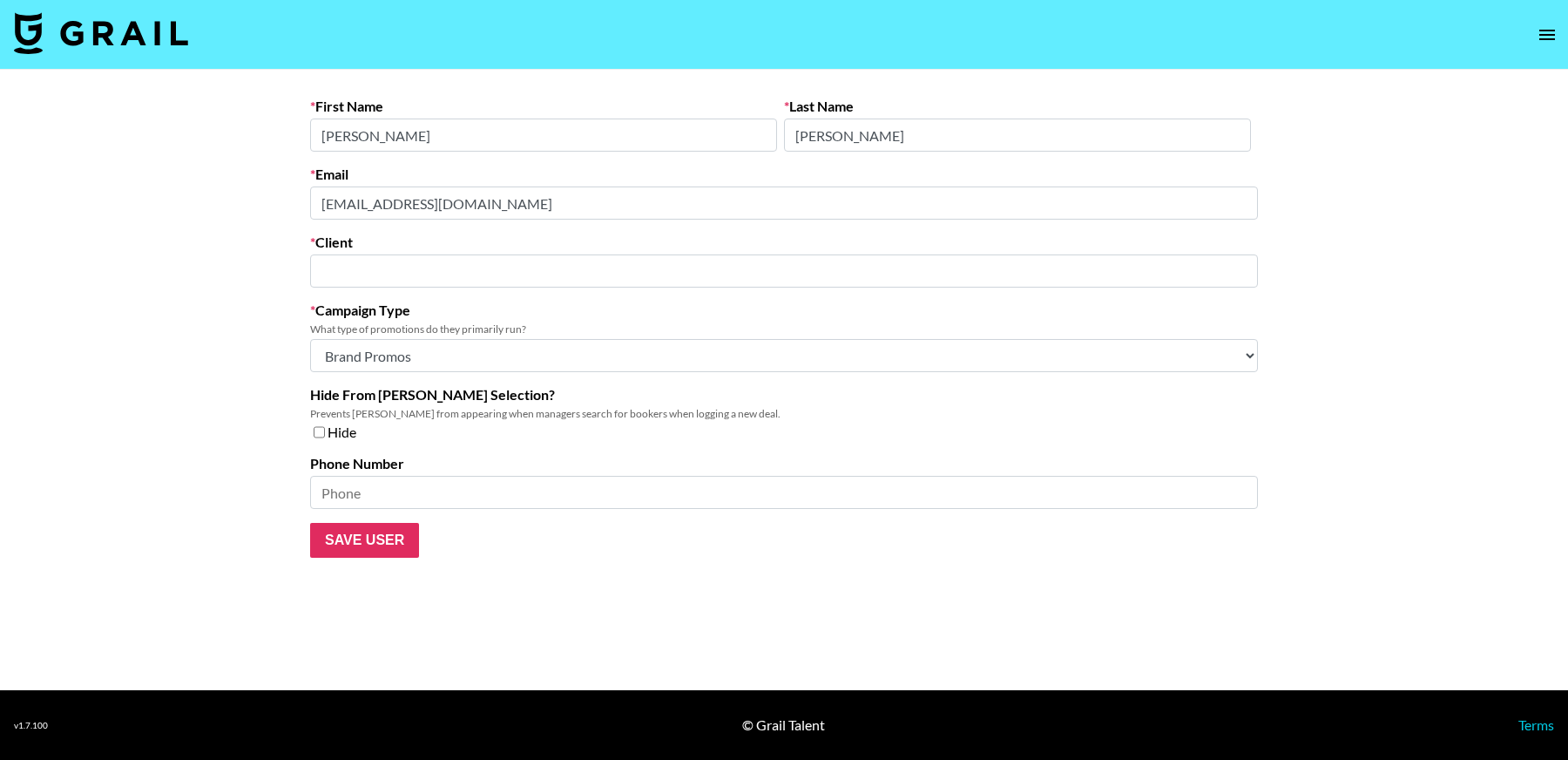
type input "Influential Co."
click at [253, 200] on main "First Name [PERSON_NAME] Last Name [PERSON_NAME] Email [EMAIL_ADDRESS][DOMAIN_N…" at bounding box center [784, 380] width 1568 height 620
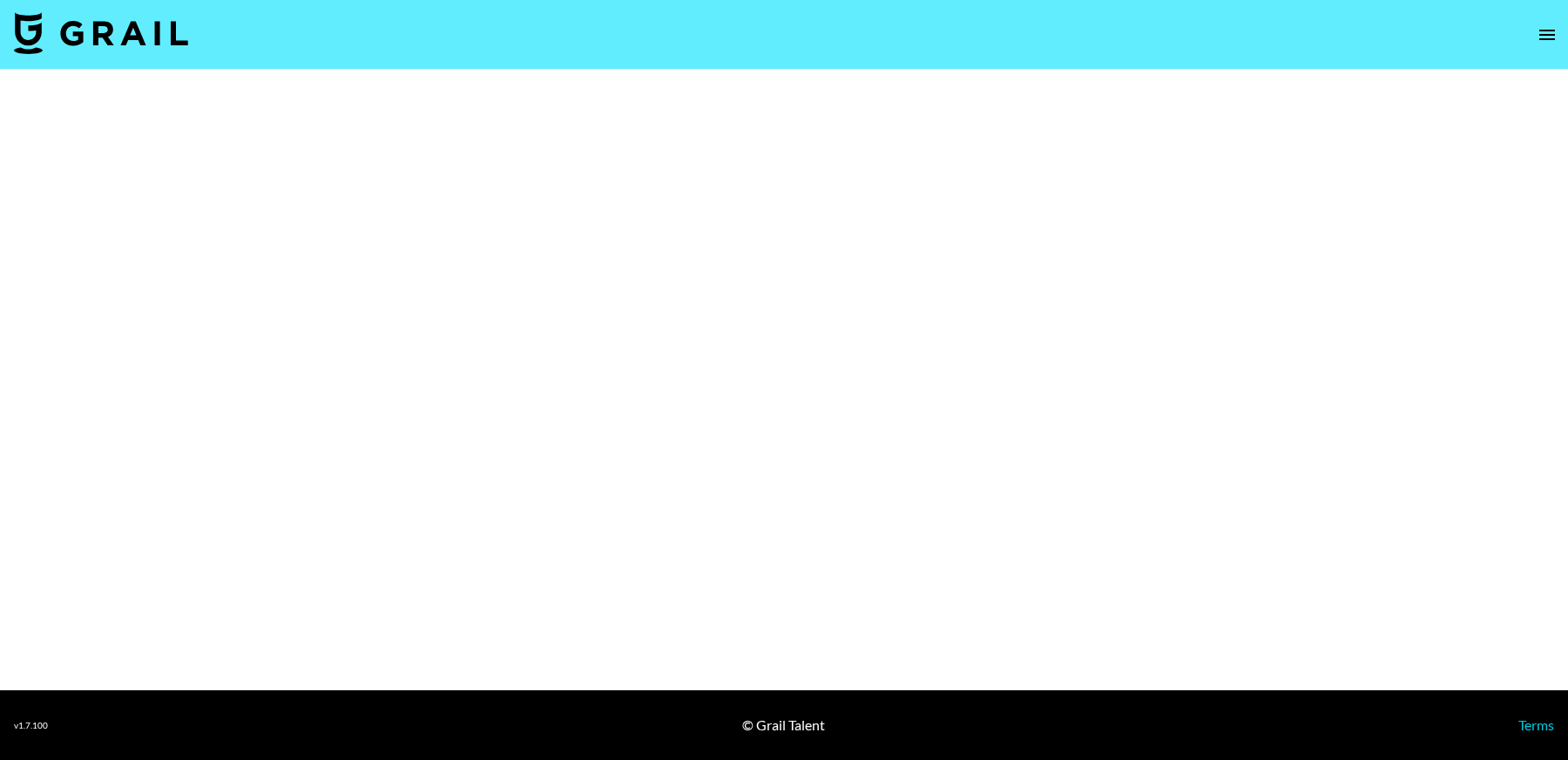
select select "Brand"
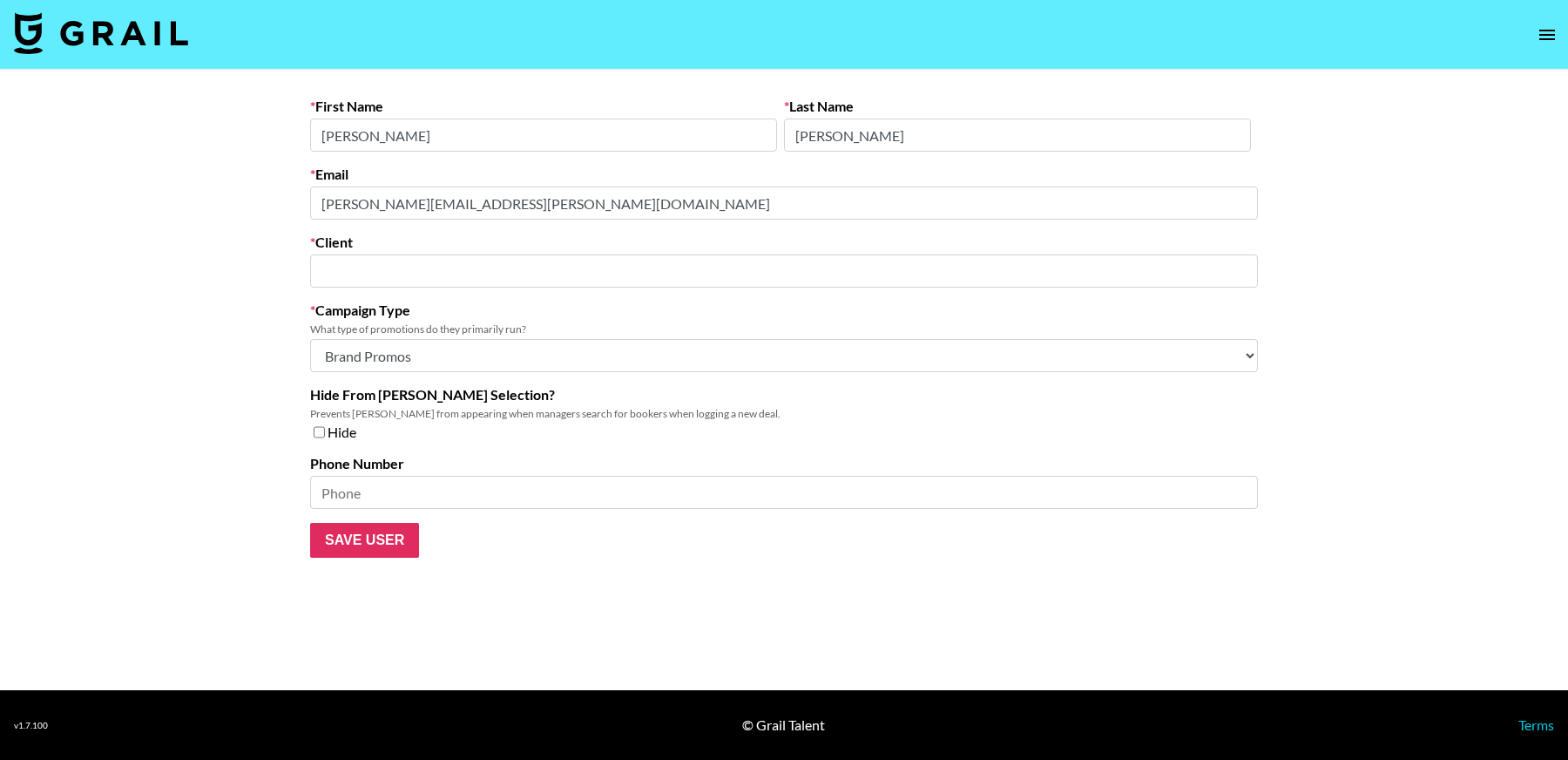
type input "Whalar ([GEOGRAPHIC_DATA])"
click at [292, 203] on main "First Name Renée Last Name Crowe Email renee.crowe@whalar.com Client Whalar (US…" at bounding box center [784, 380] width 1568 height 620
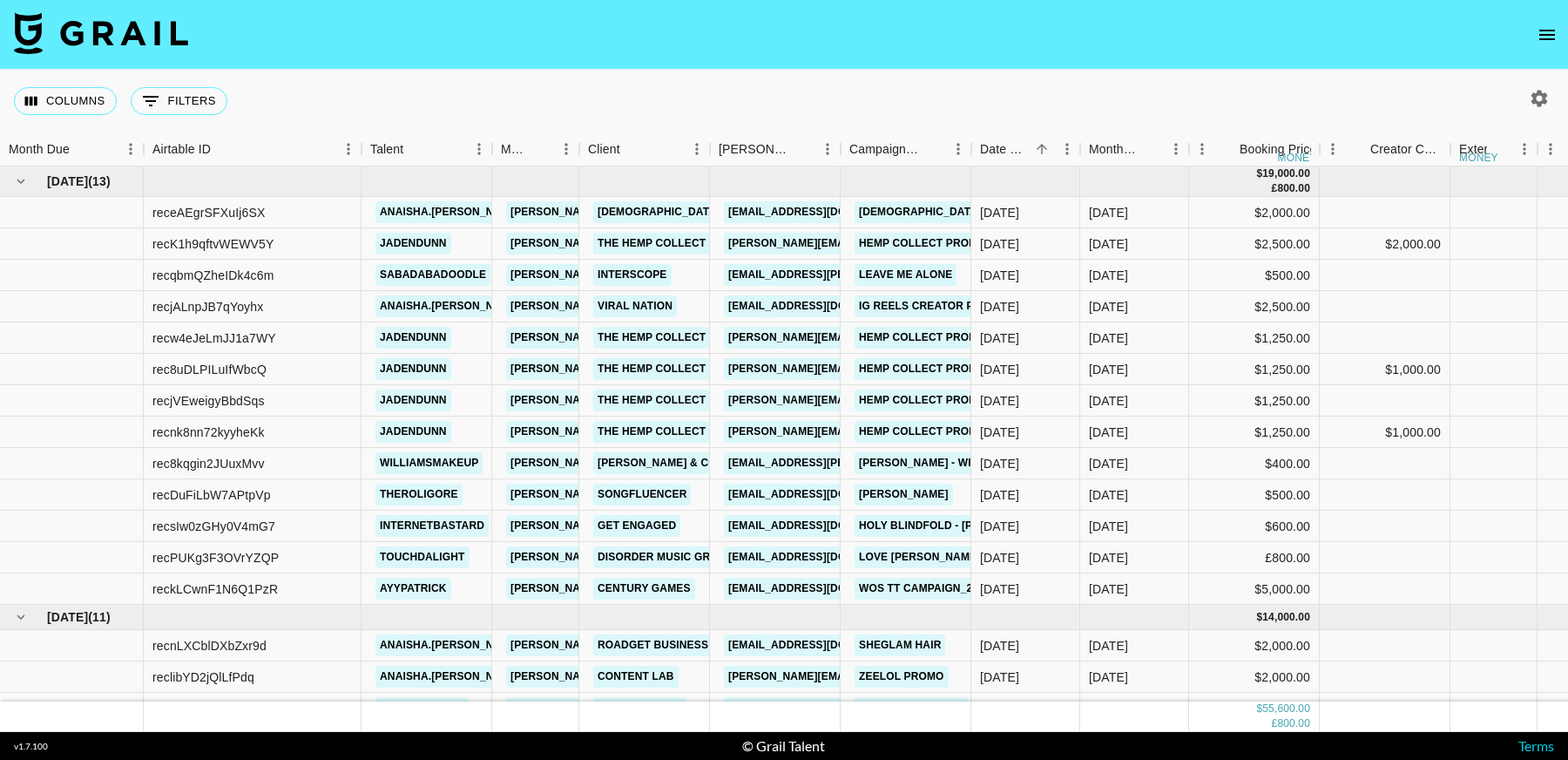
click at [1541, 76] on div "Columns 0 Filters + Booking" at bounding box center [784, 101] width 1568 height 63
click at [1536, 92] on icon "button" at bounding box center [1539, 98] width 17 height 17
select select "Jun '25"
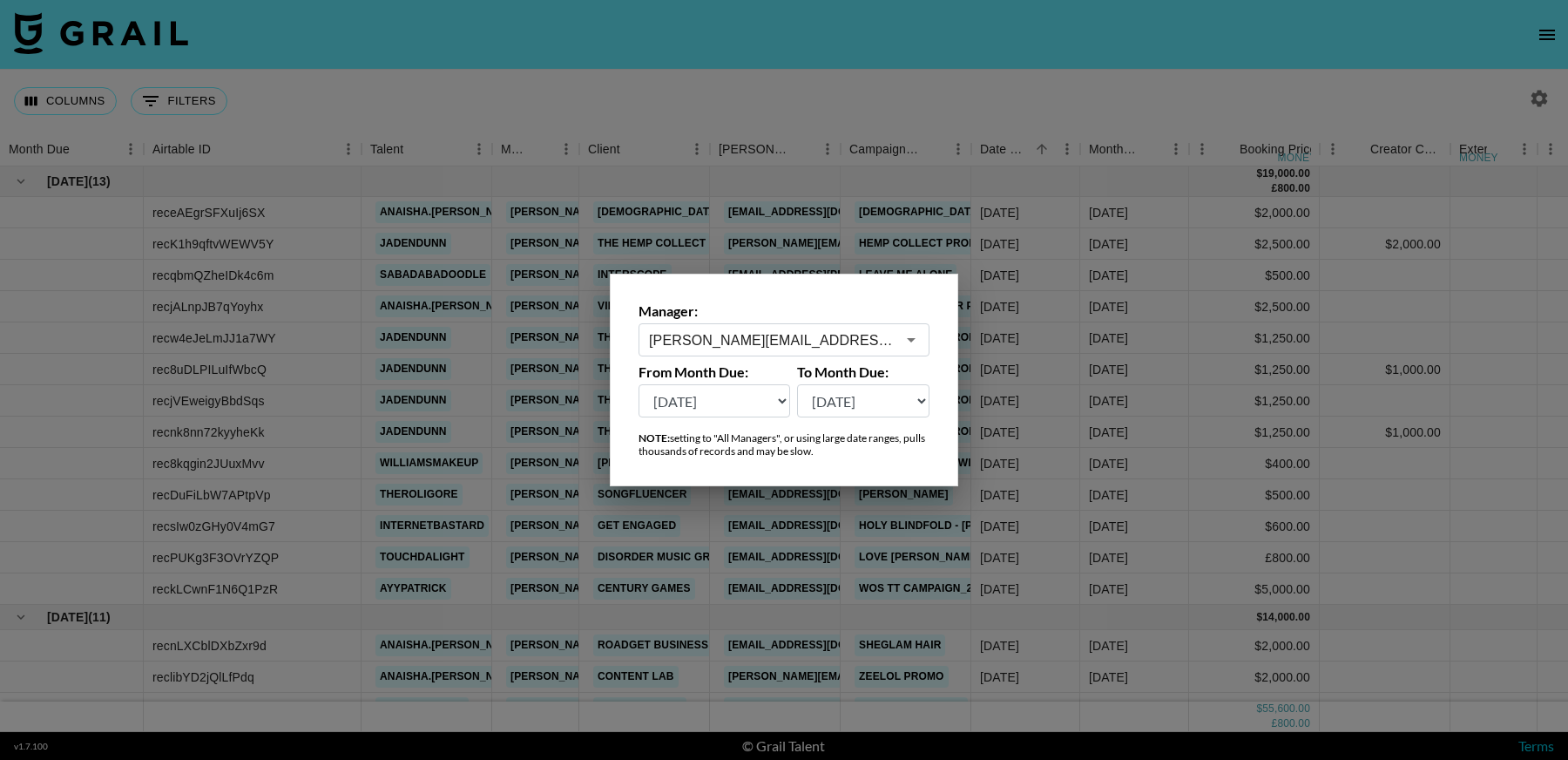
click at [764, 336] on input "hugo@grail-talent.com" at bounding box center [772, 340] width 246 height 20
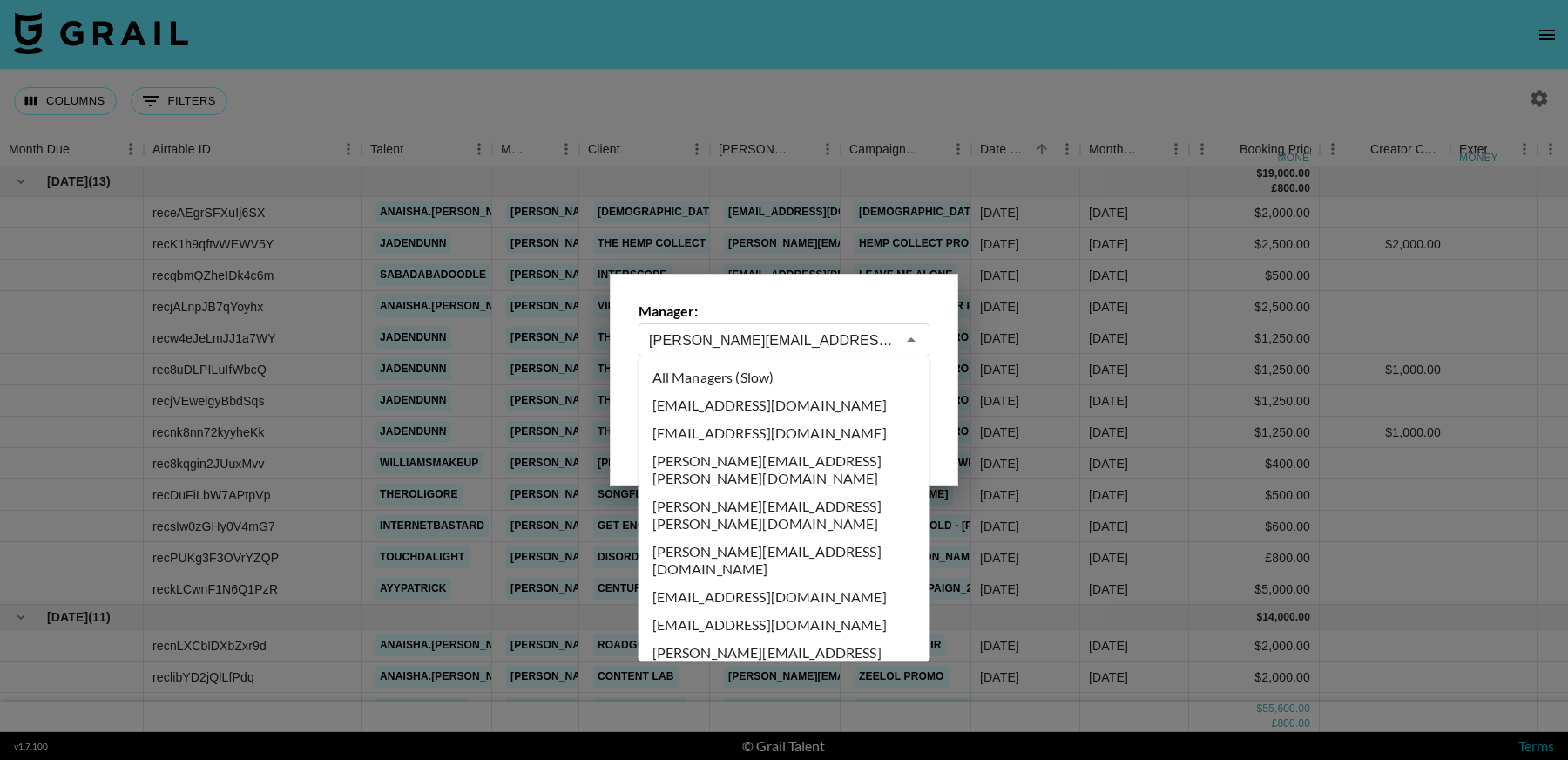
click at [741, 384] on li "All Managers (Slow)" at bounding box center [784, 377] width 292 height 28
type input "All Managers (Slow)"
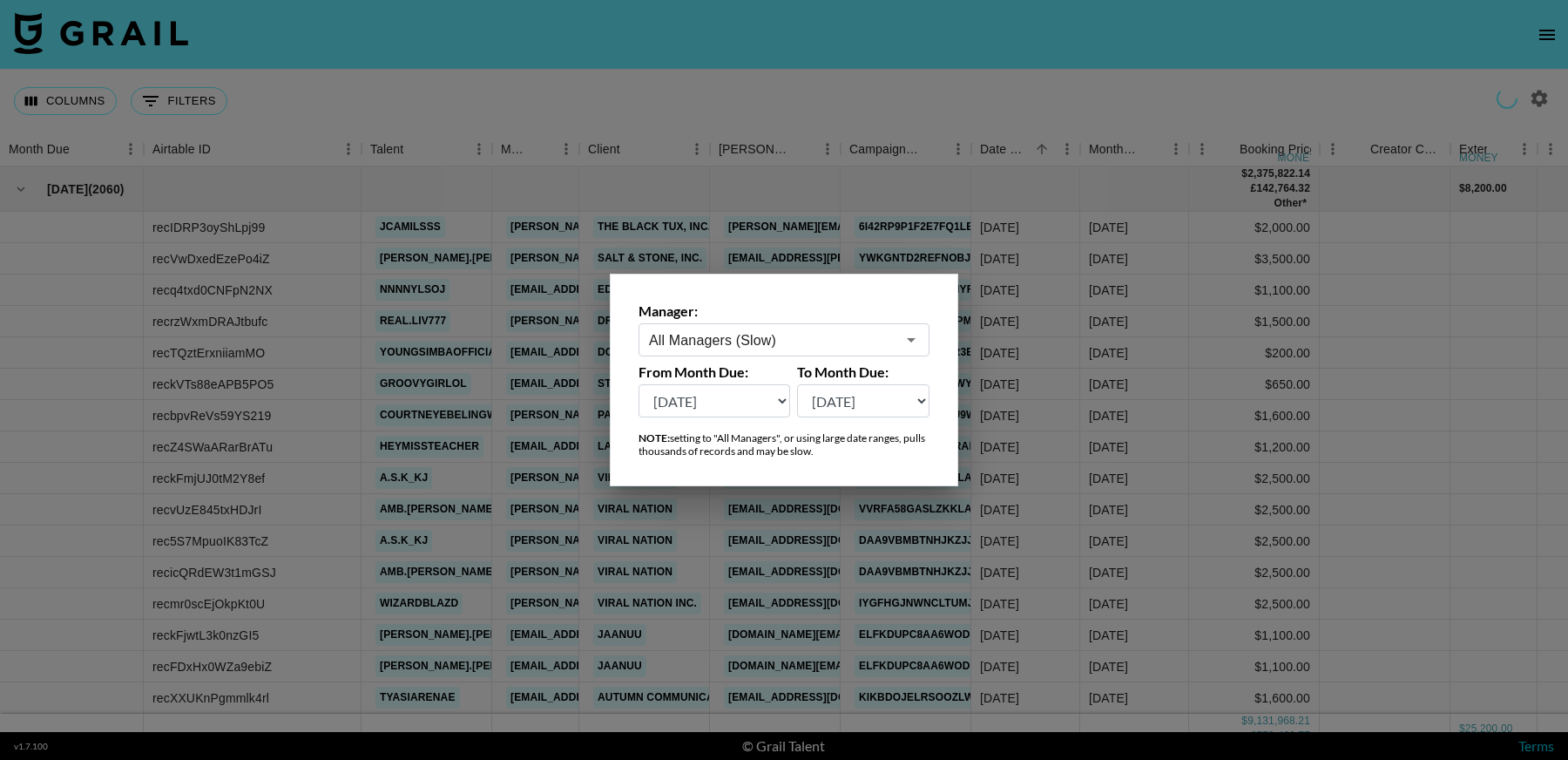
click at [1168, 473] on div at bounding box center [784, 380] width 1568 height 760
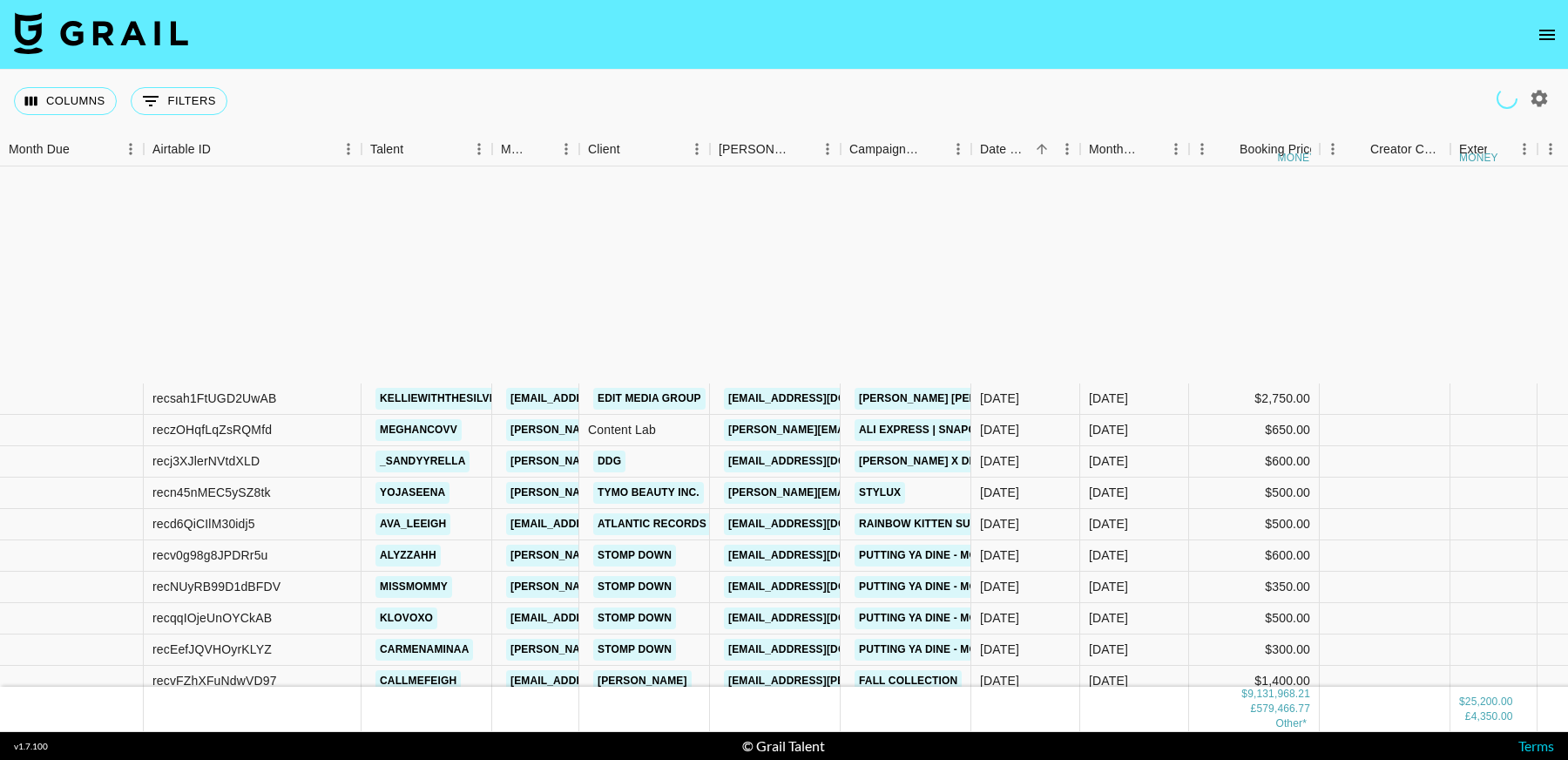
scroll to position [205325, 0]
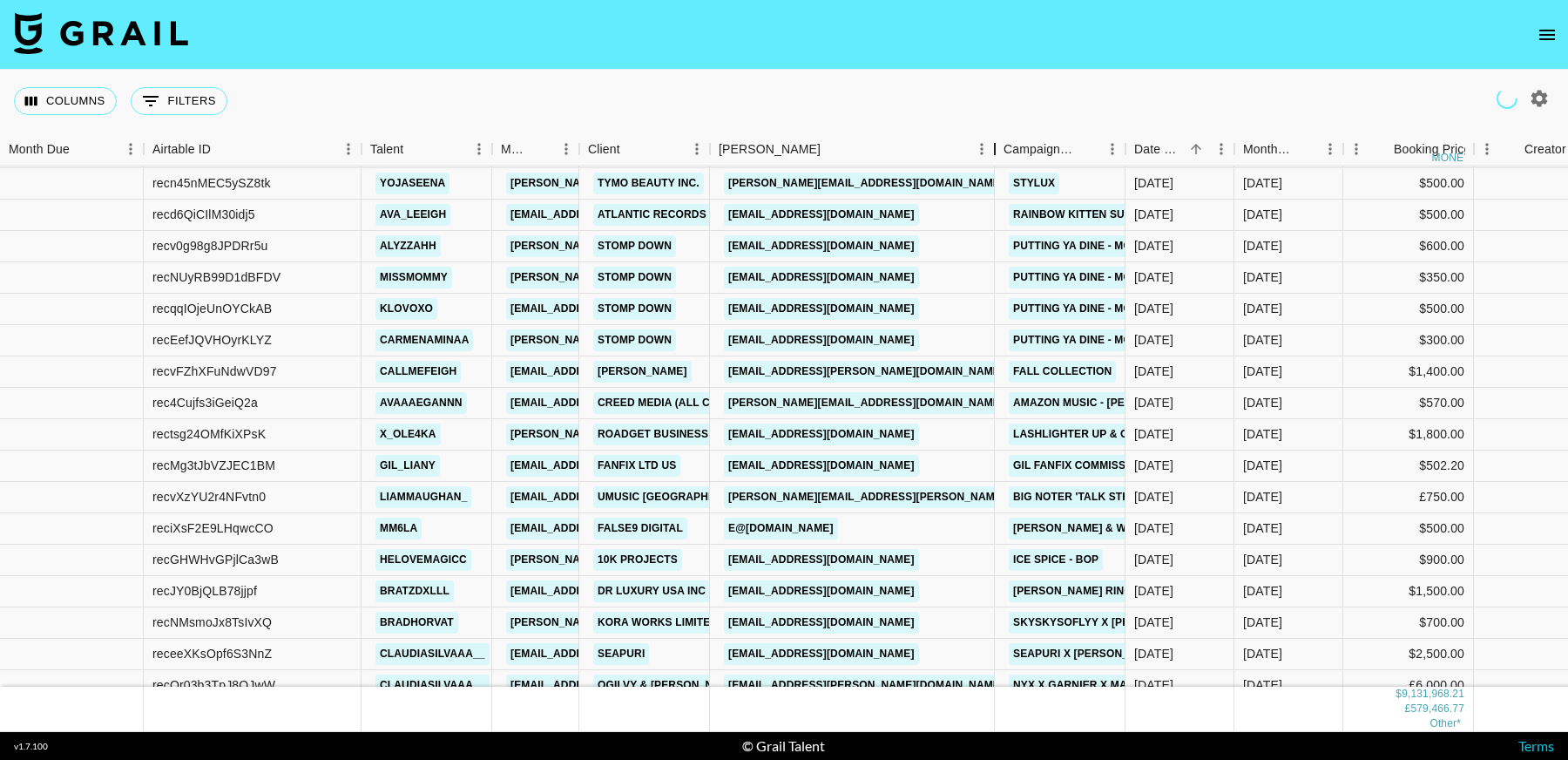
drag, startPoint x: 995, startPoint y: 159, endPoint x: 1084, endPoint y: 307, distance: 172.7
click at [984, 163] on div "Booker" at bounding box center [994, 150] width 21 height 34
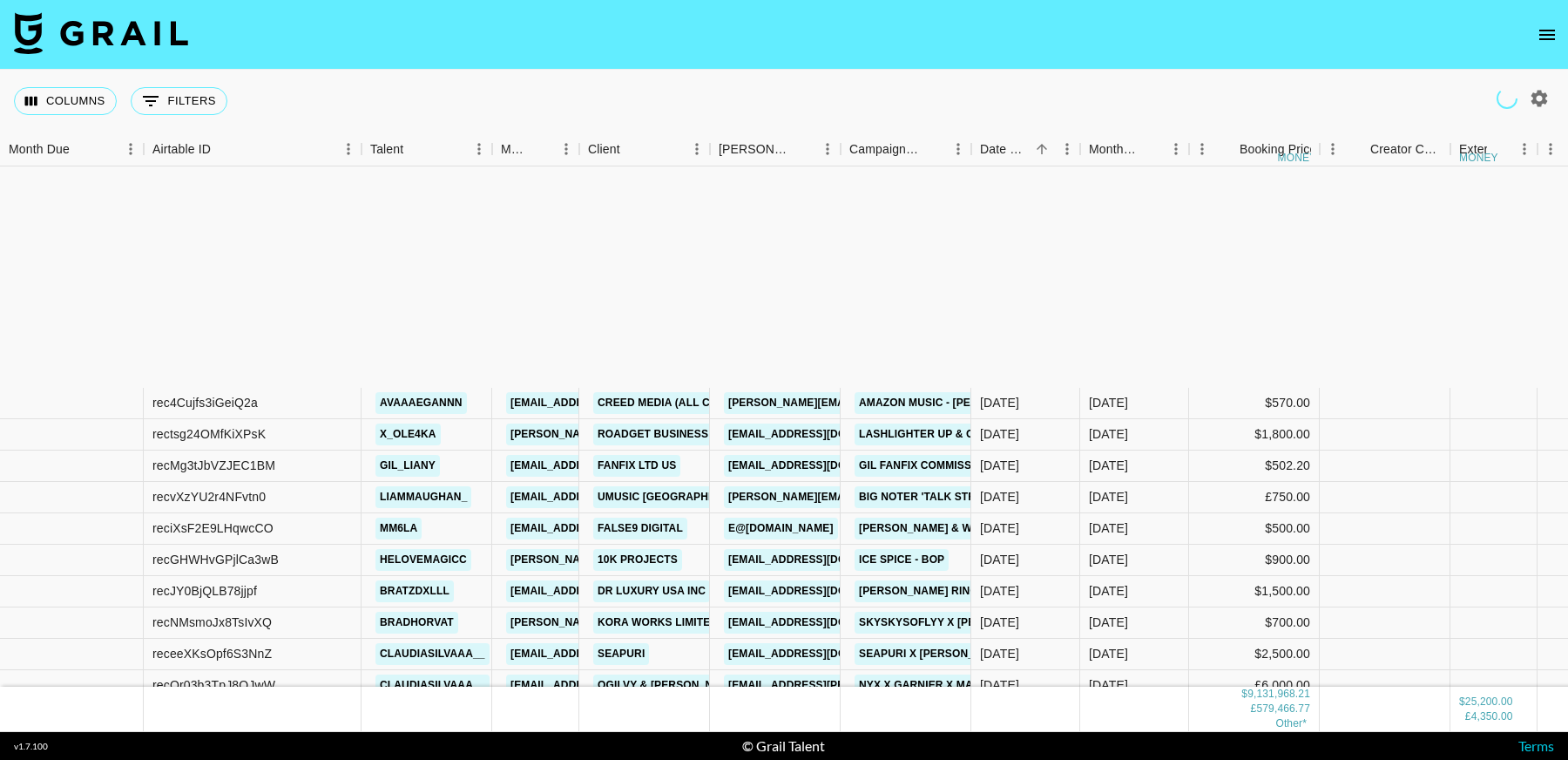
scroll to position [205611, 0]
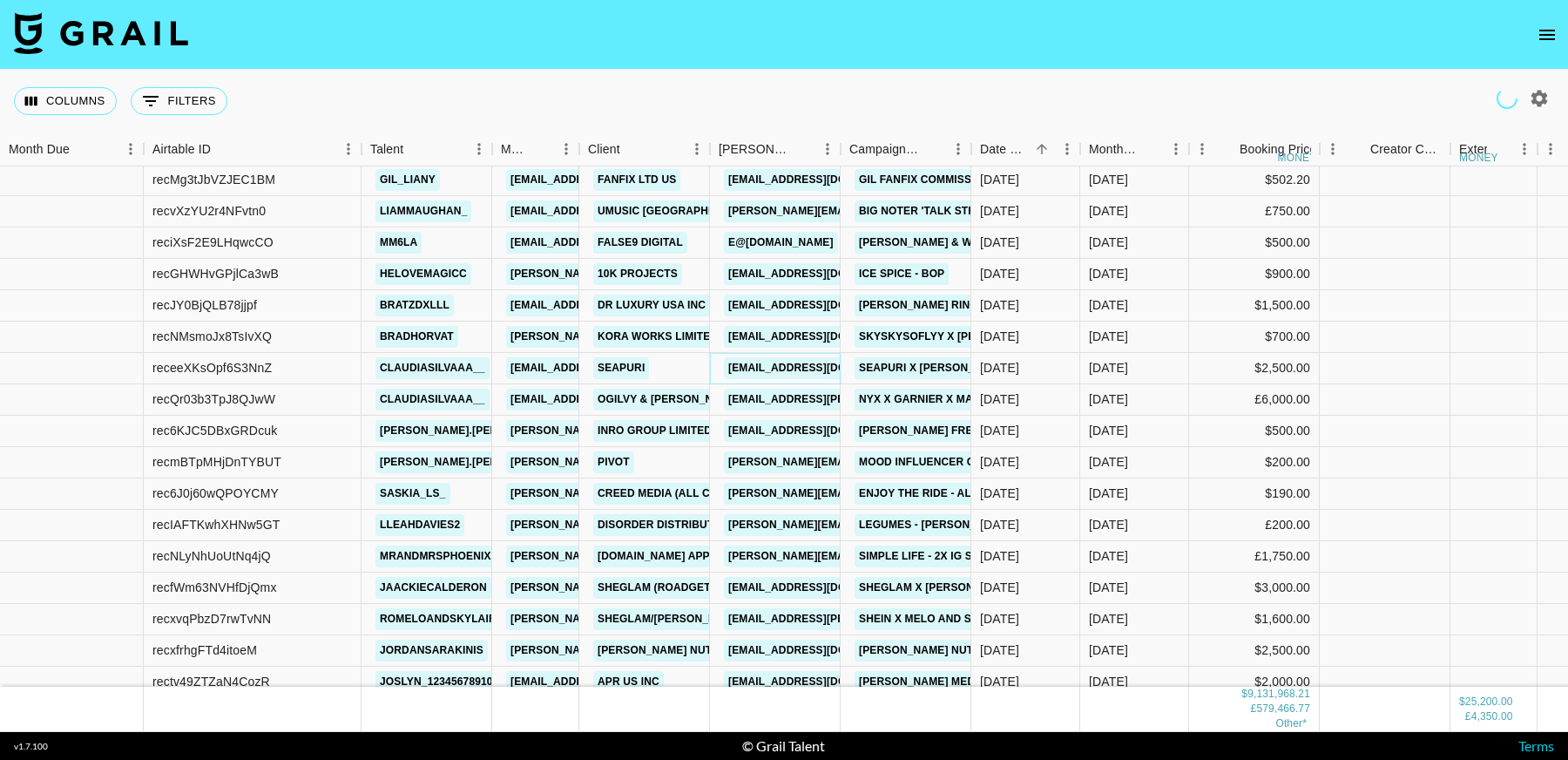
click at [794, 367] on link "jjysong@seapuri.us" at bounding box center [821, 368] width 195 height 22
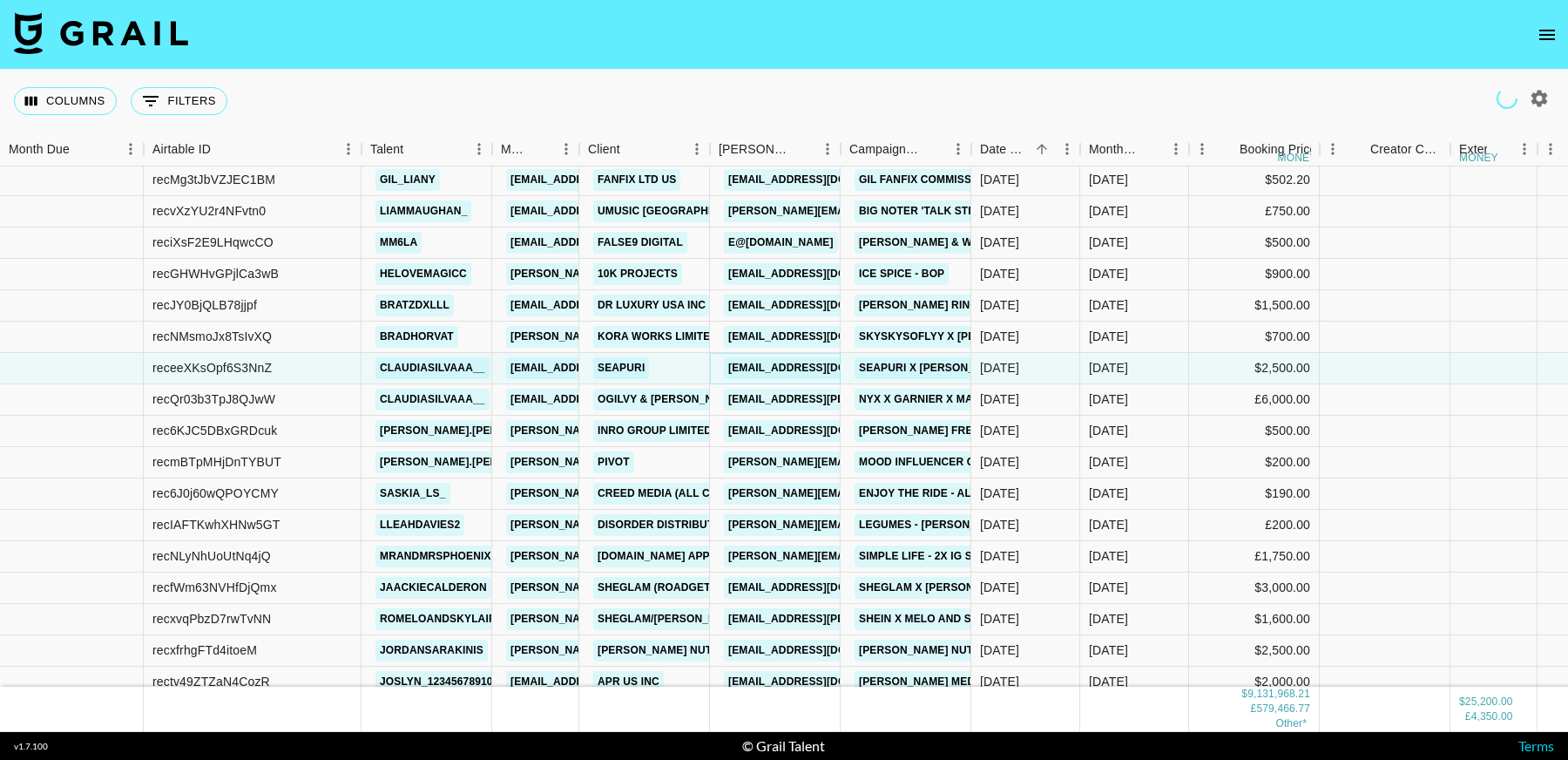
click at [851, 153] on div "Booker" at bounding box center [840, 150] width 21 height 34
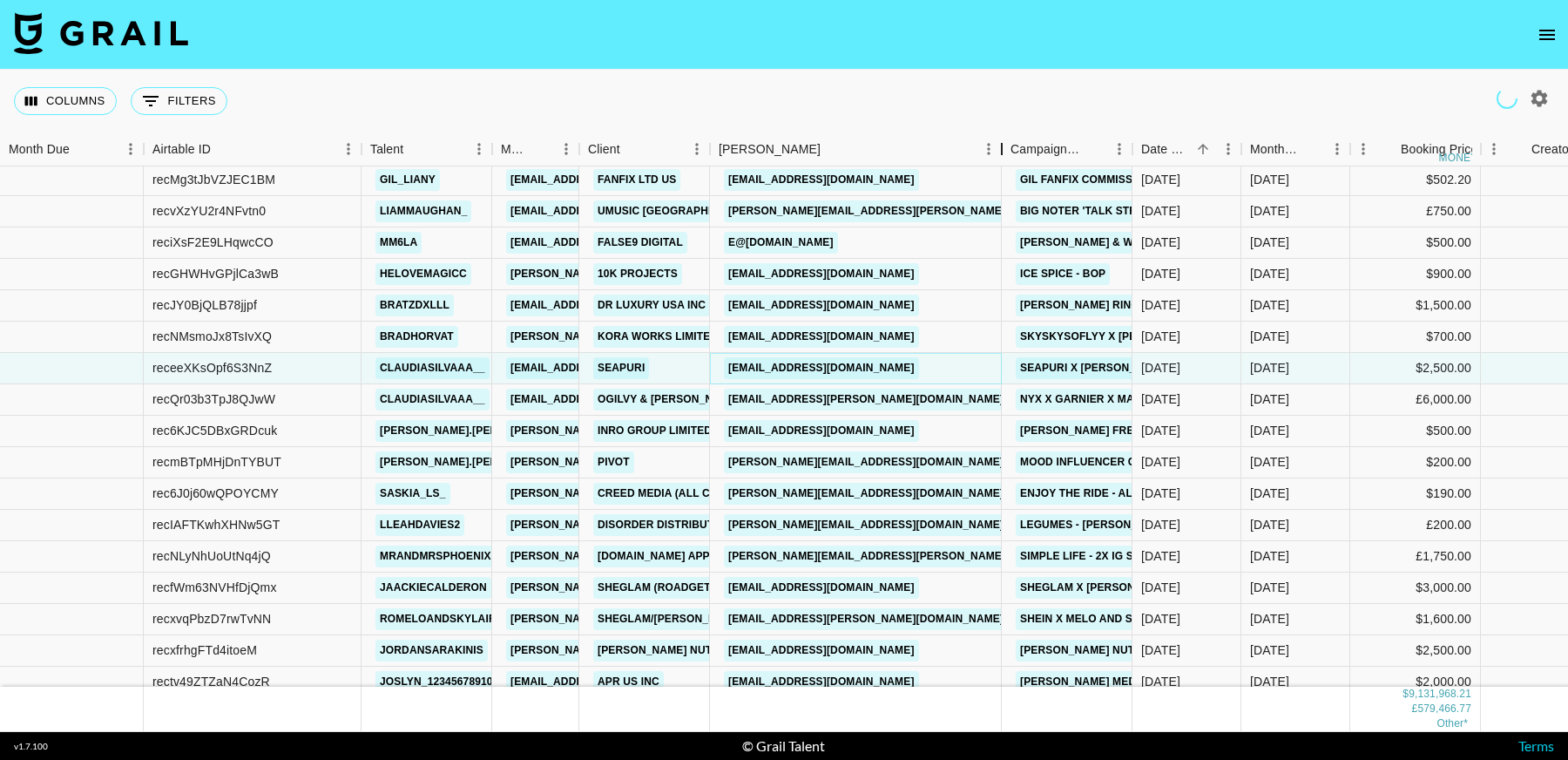
scroll to position [205668, 0]
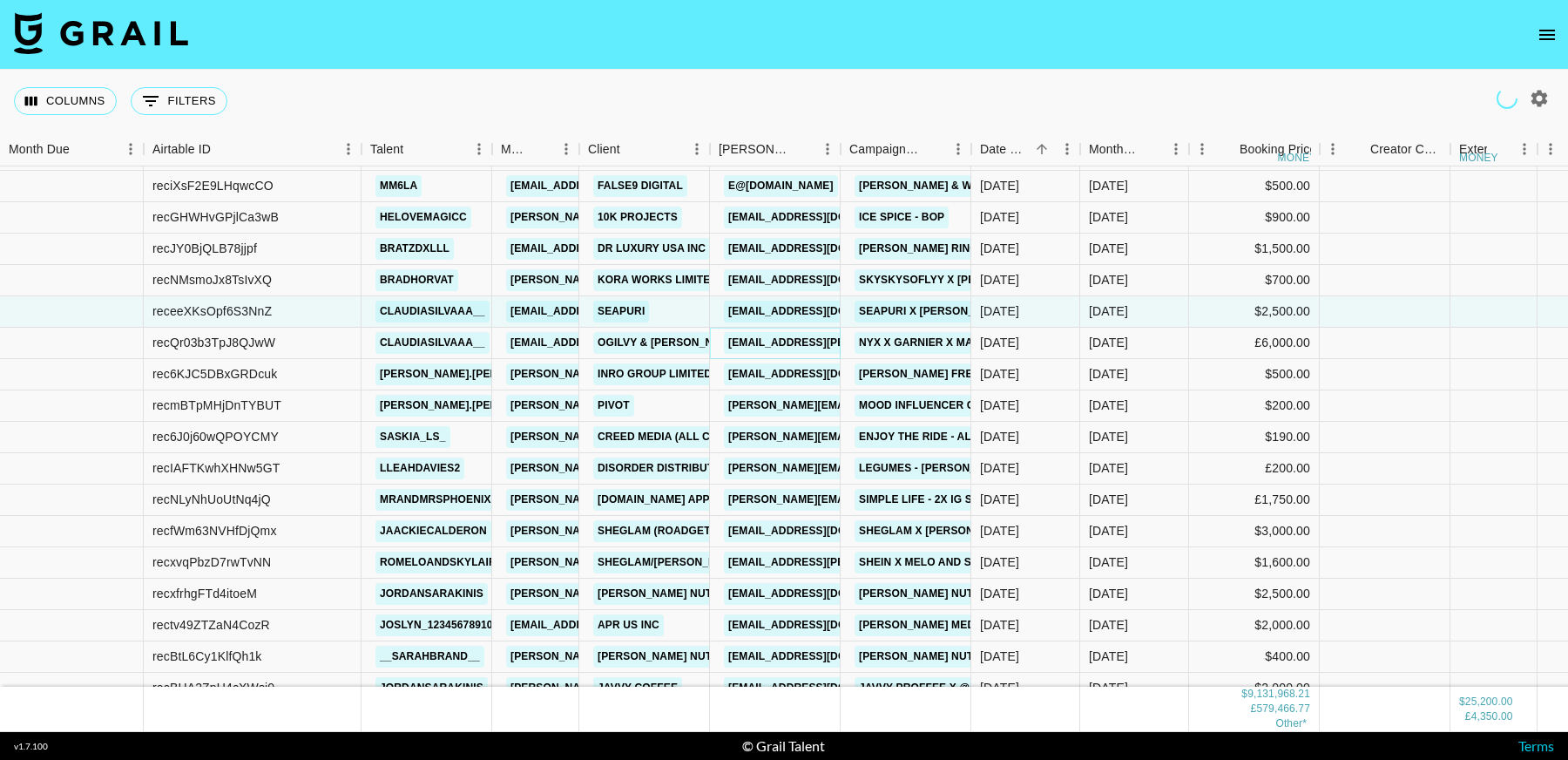
click at [826, 342] on link "grace.ashman@wpp.com" at bounding box center [865, 343] width 284 height 22
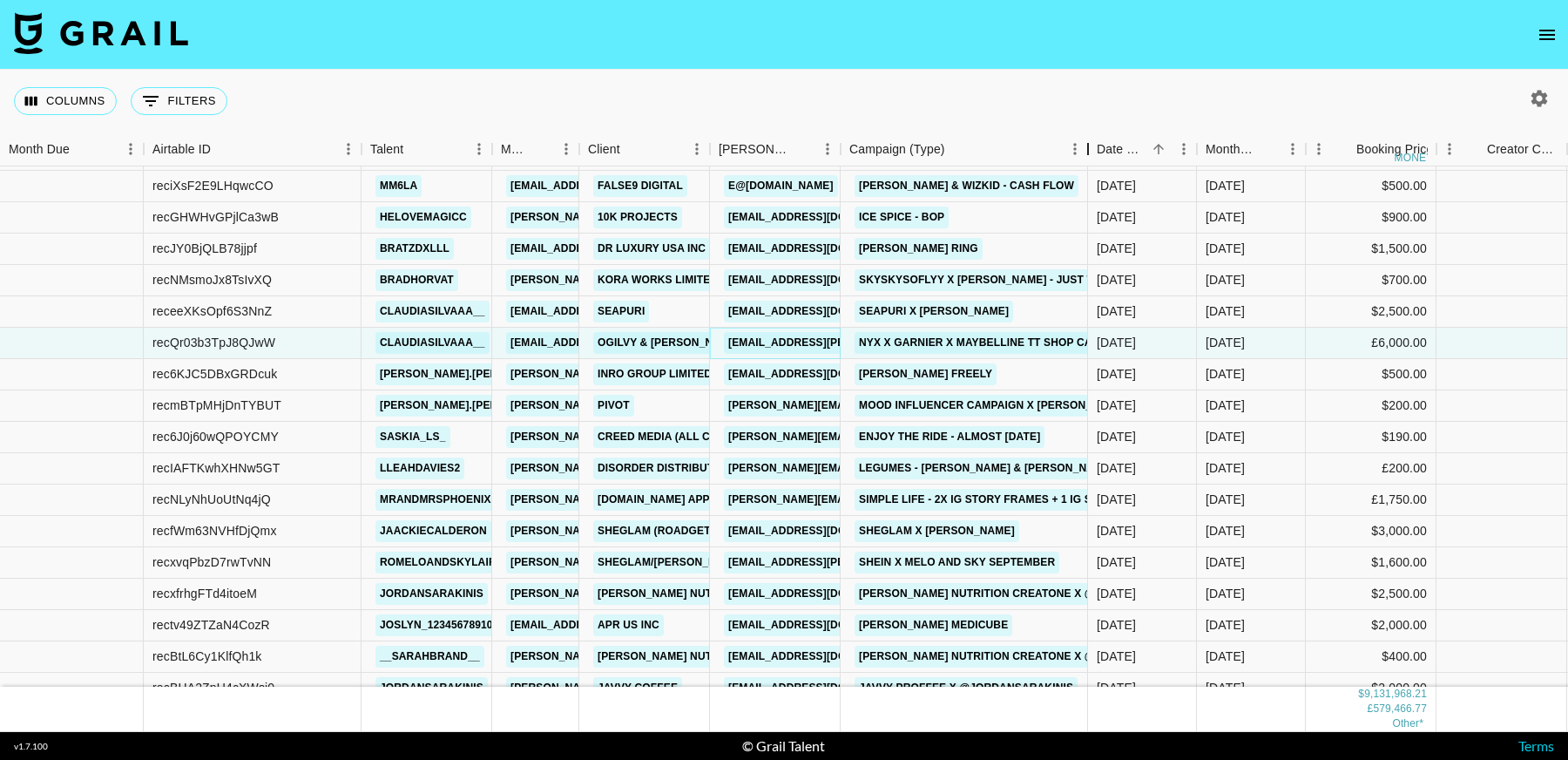
drag, startPoint x: 1070, startPoint y: 159, endPoint x: 499, endPoint y: 3, distance: 591.9
click at [1078, 152] on div "Campaign (Type)" at bounding box center [1088, 150] width 21 height 34
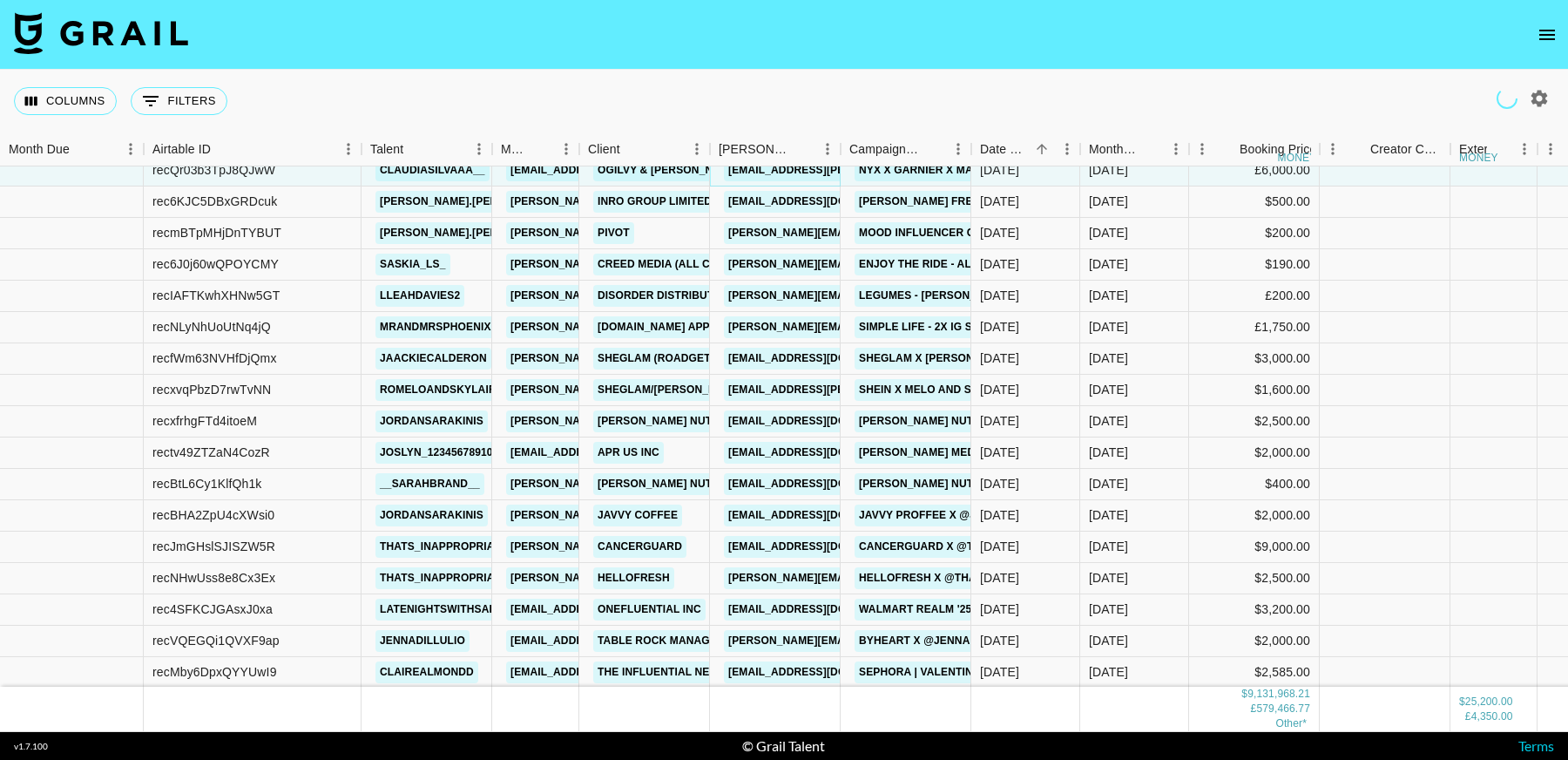
scroll to position [205885, 0]
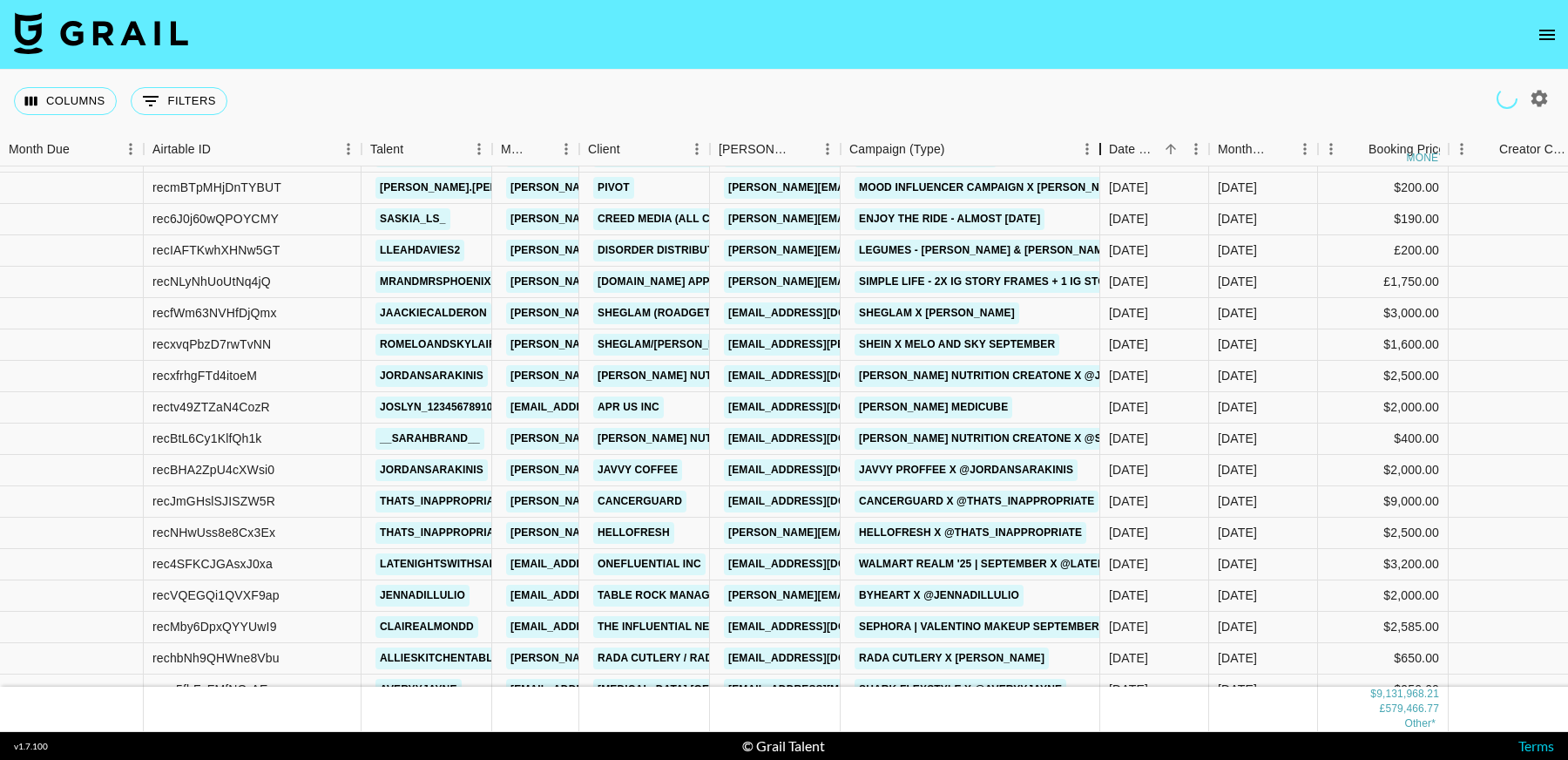
drag, startPoint x: 971, startPoint y: 149, endPoint x: 1099, endPoint y: 163, distance: 128.8
click at [1099, 163] on div "Campaign (Type)" at bounding box center [1099, 150] width 21 height 34
click at [815, 376] on link "eberk@digitalposition.com" at bounding box center [821, 376] width 195 height 22
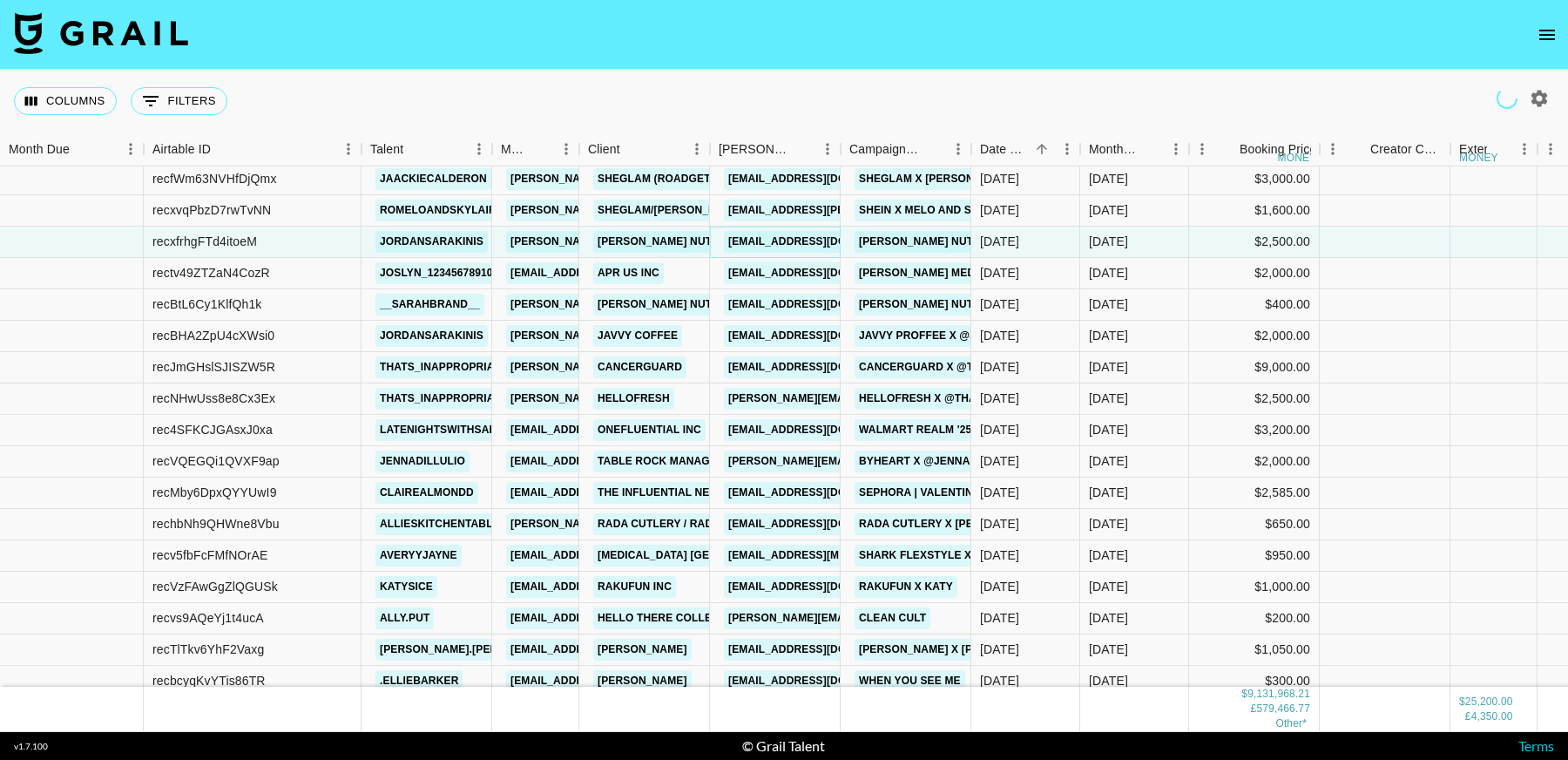
scroll to position [206021, 0]
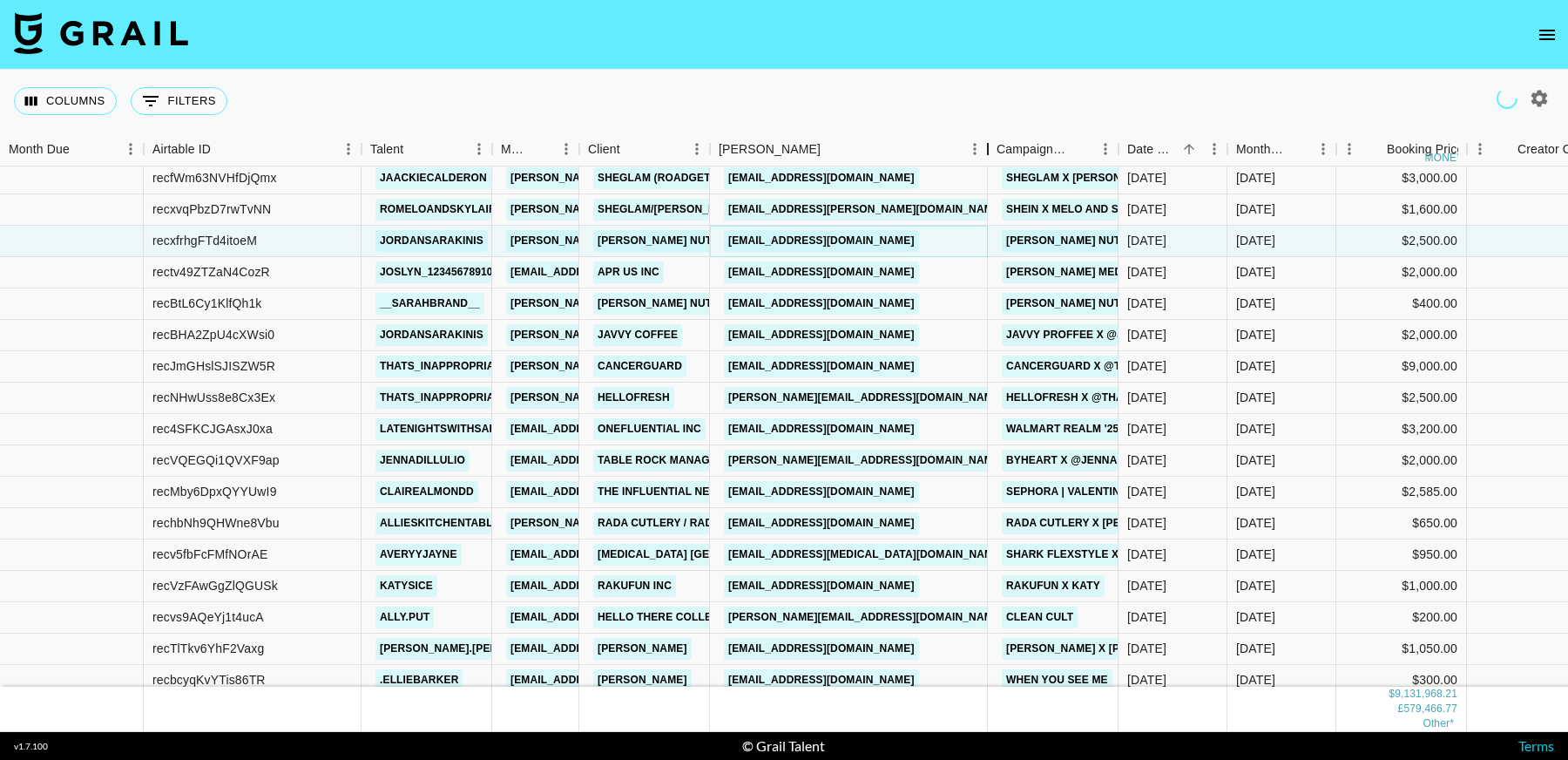
drag, startPoint x: 838, startPoint y: 142, endPoint x: 986, endPoint y: 148, distance: 148.1
click at [986, 148] on div "Booker" at bounding box center [987, 150] width 21 height 34
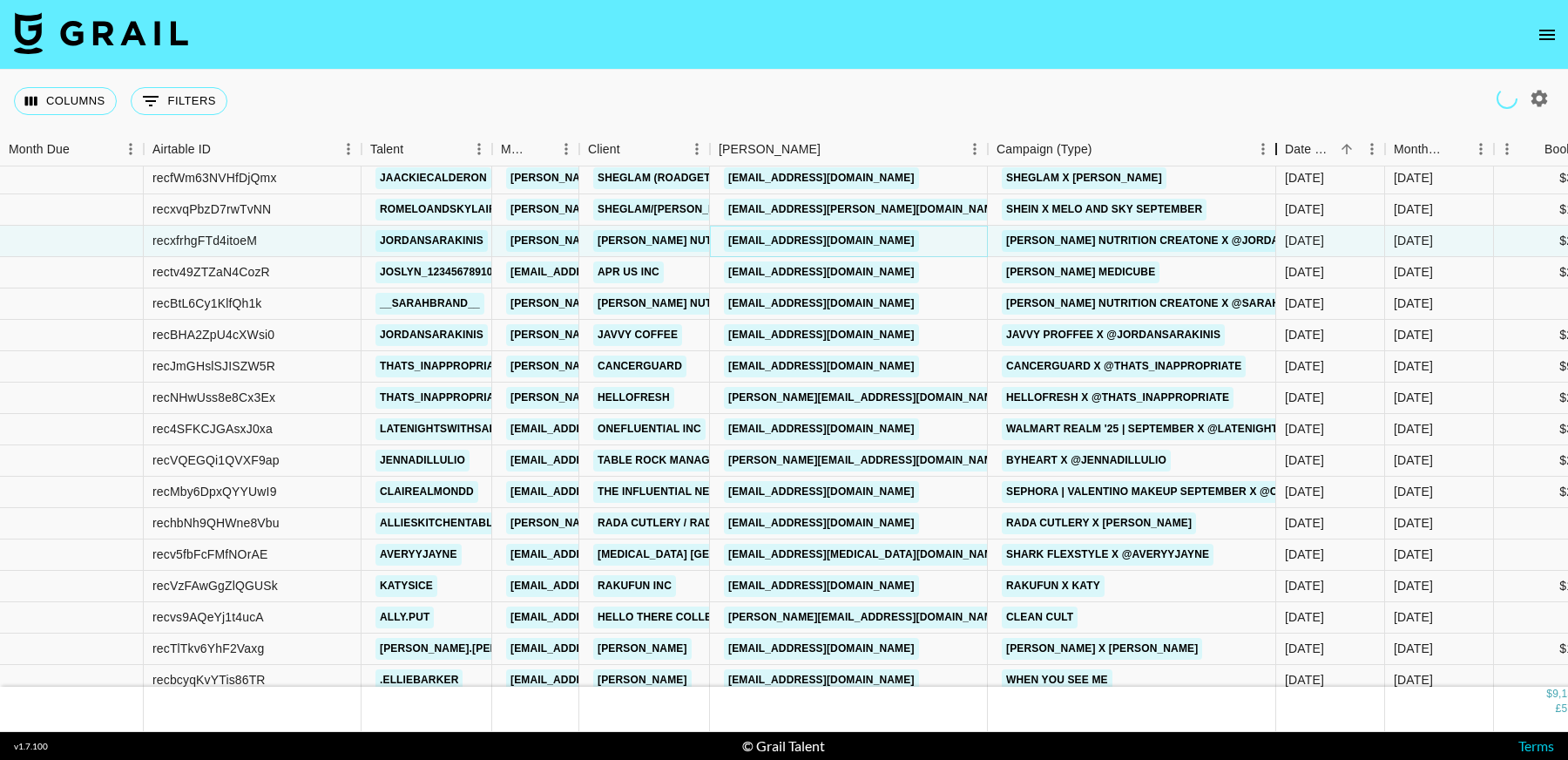
drag, startPoint x: 1120, startPoint y: 144, endPoint x: 1173, endPoint y: 348, distance: 210.8
click at [1280, 152] on div "Campaign (Type)" at bounding box center [1275, 150] width 21 height 34
click at [865, 370] on link "KORourke@hellobluehour.com" at bounding box center [821, 366] width 195 height 22
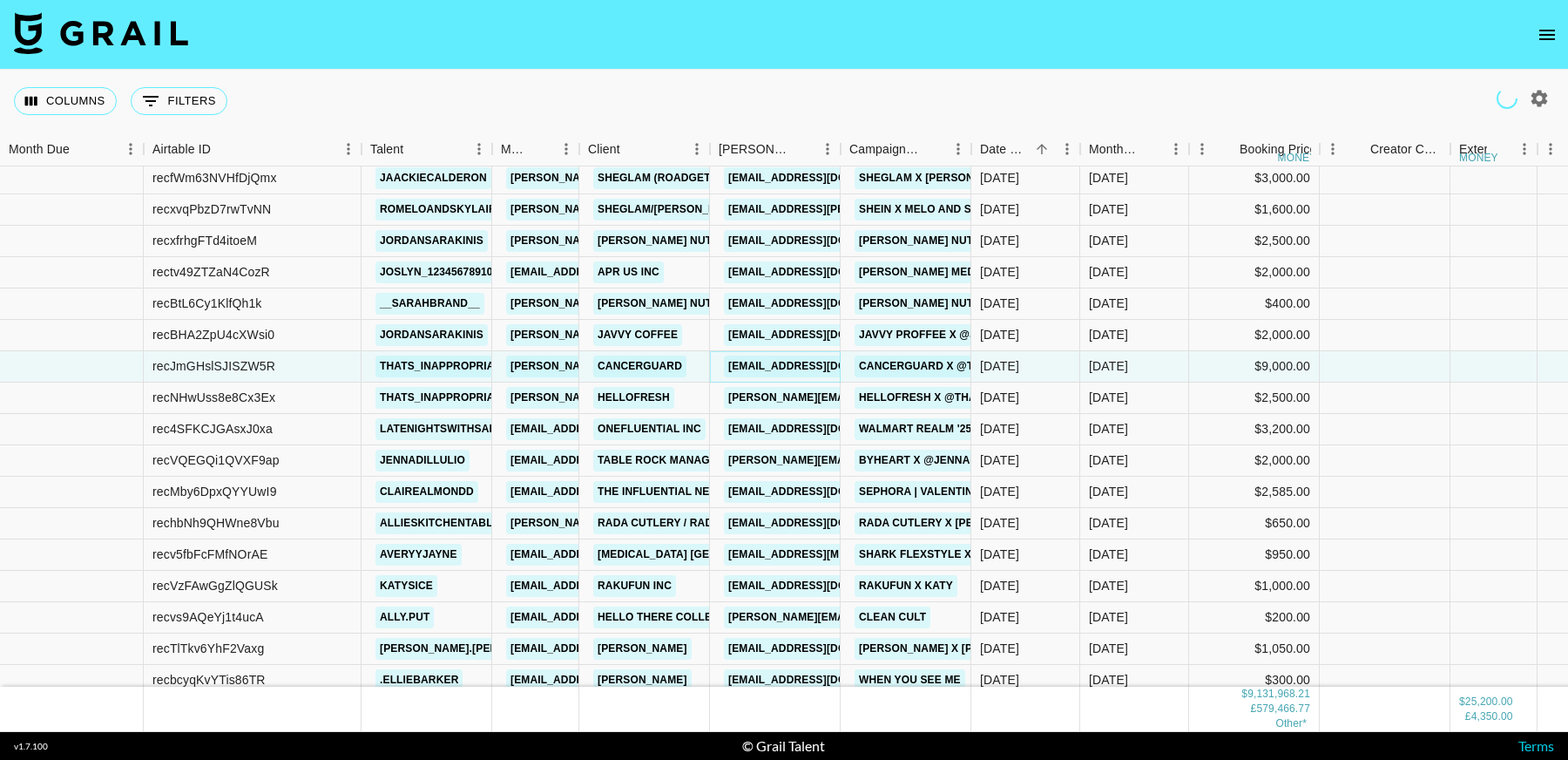
click at [851, 149] on div "Booker" at bounding box center [840, 150] width 21 height 34
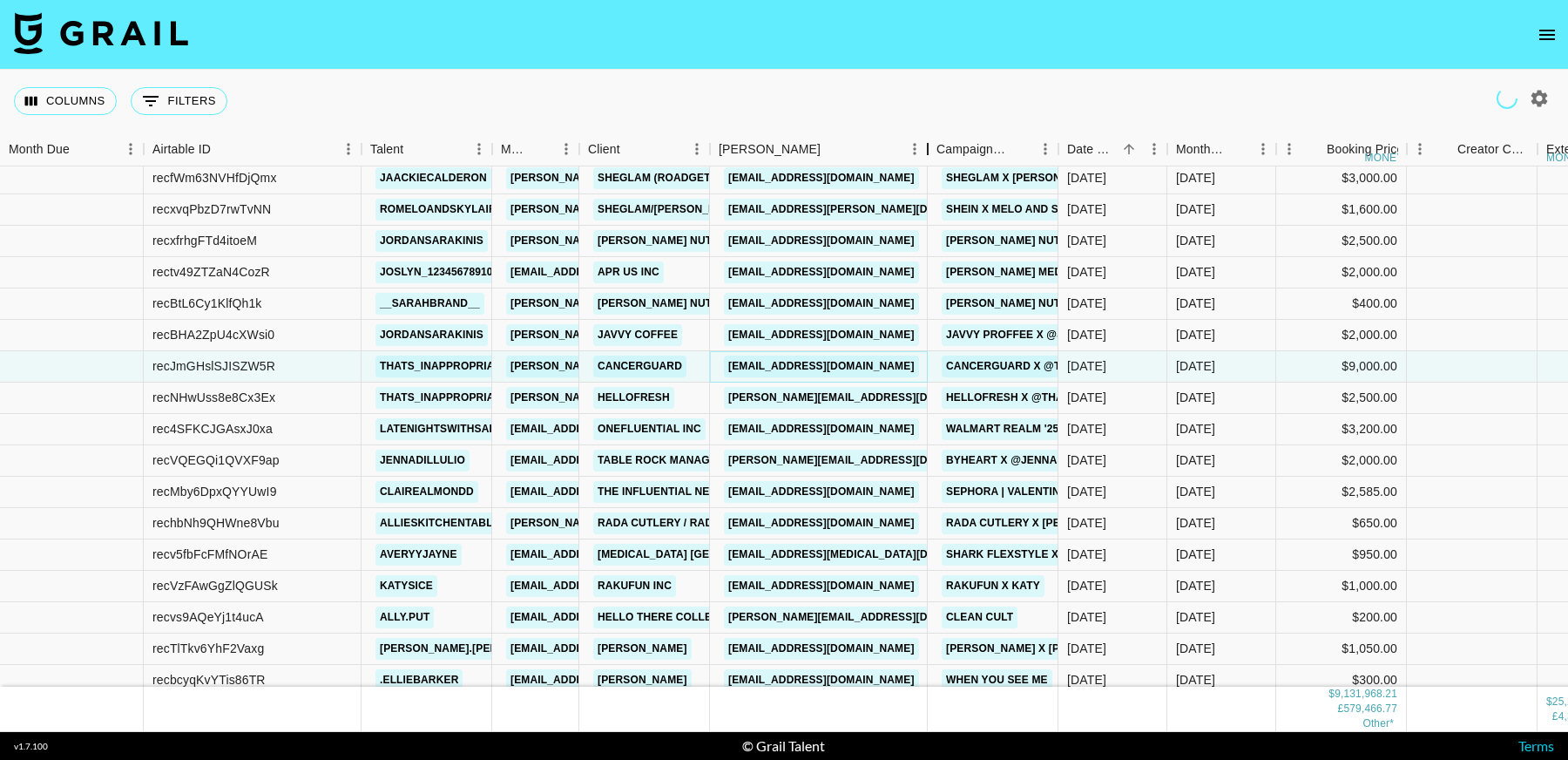
scroll to position [206071, 0]
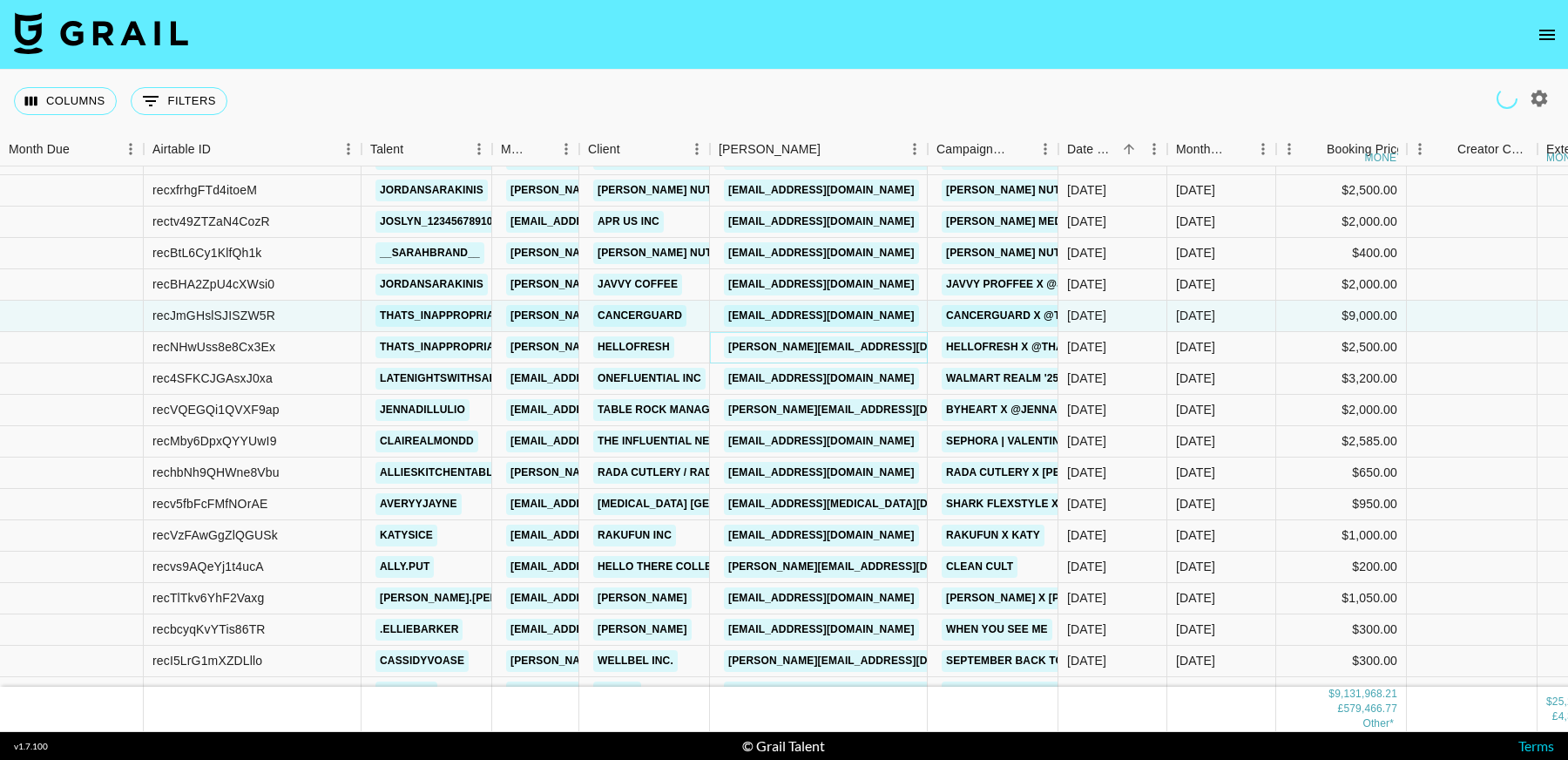
click at [814, 348] on link "jula.sezgin@hellofresh.ca" at bounding box center [865, 347] width 284 height 22
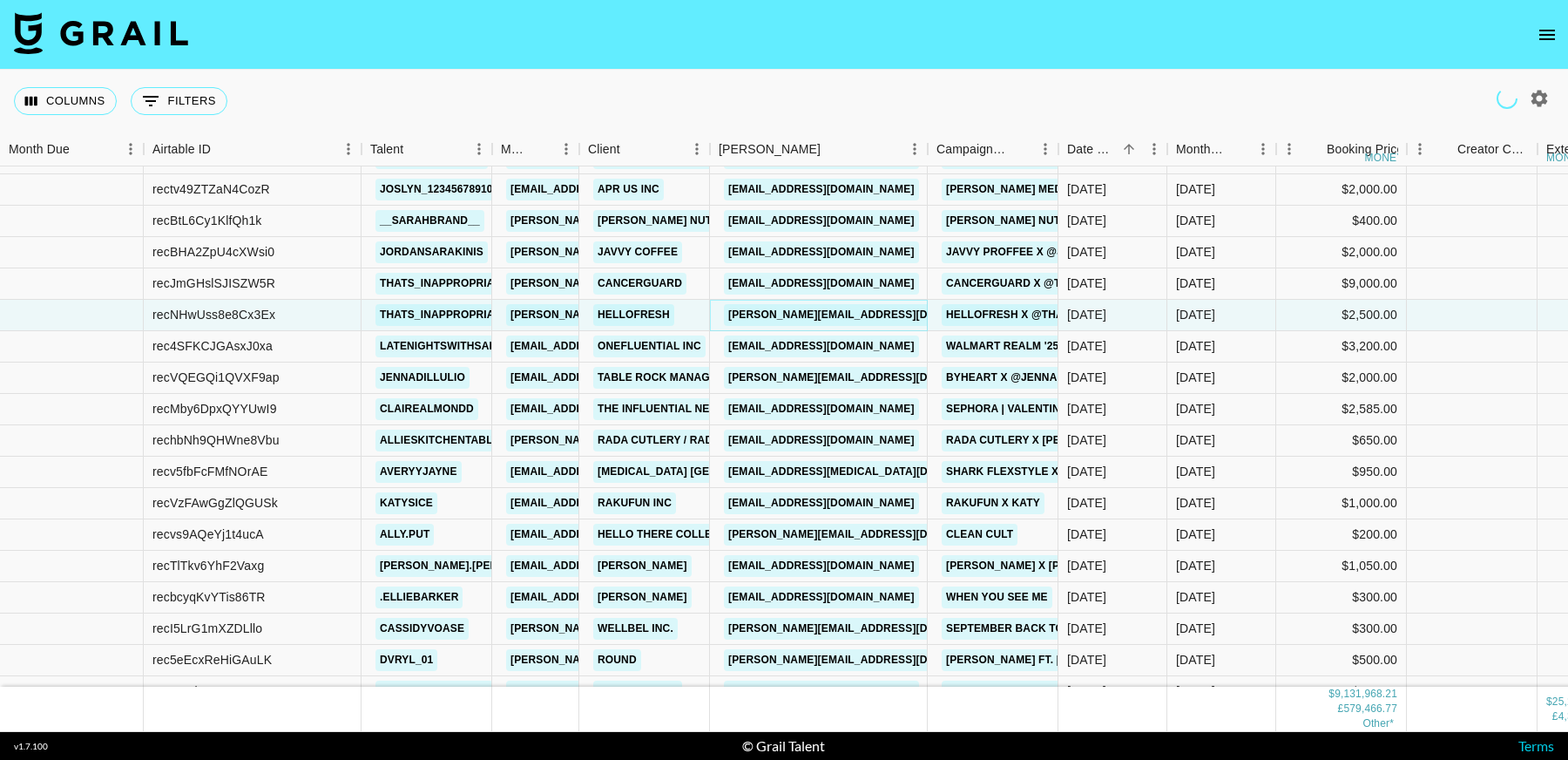
scroll to position [206075, 0]
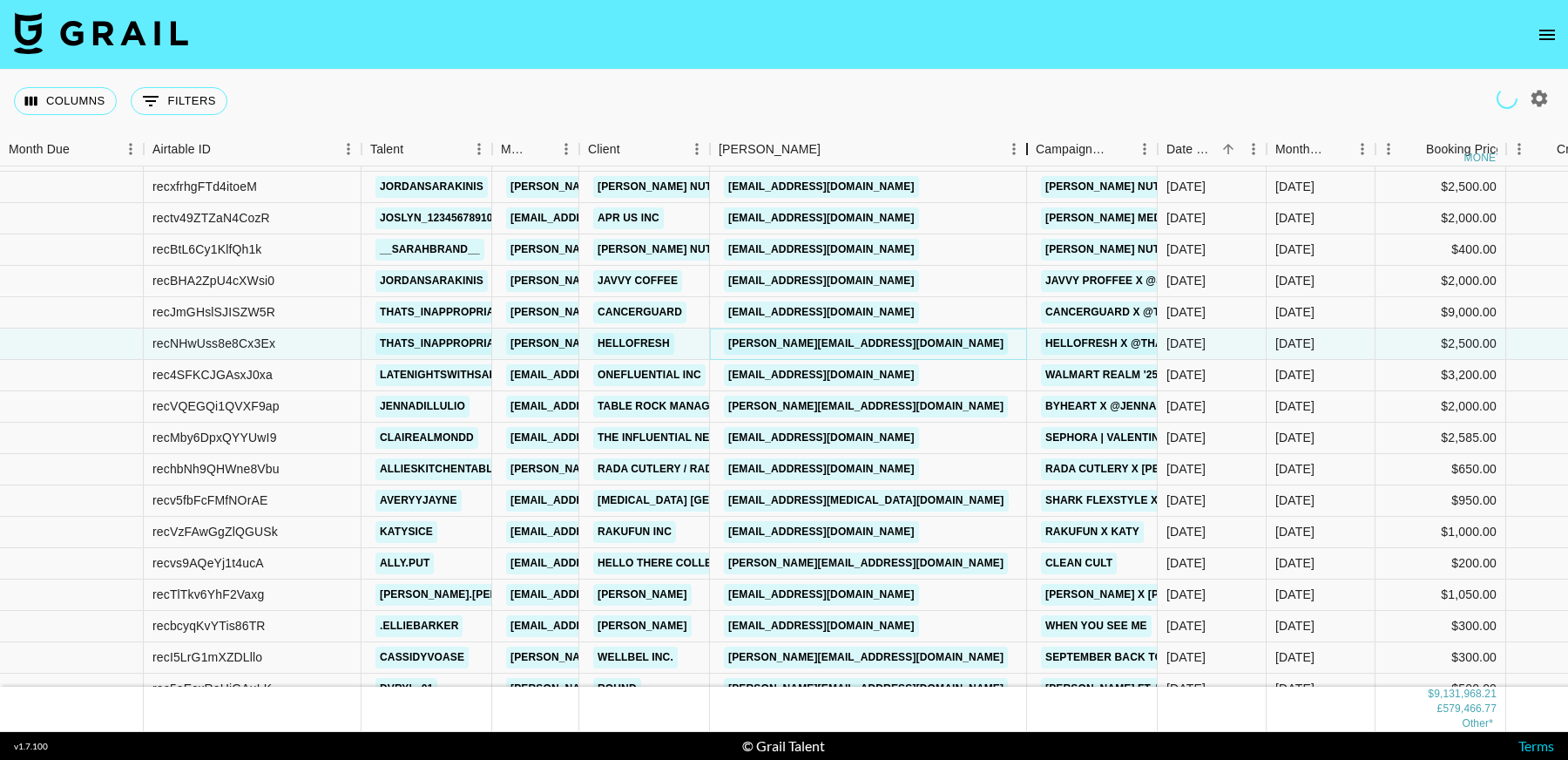
drag, startPoint x: 843, startPoint y: 149, endPoint x: 851, endPoint y: 361, distance: 212.2
click at [993, 168] on div "Month Due Airtable ID Talent Manager Client Booker Campaign (Type) Date Created…" at bounding box center [784, 432] width 1568 height 599
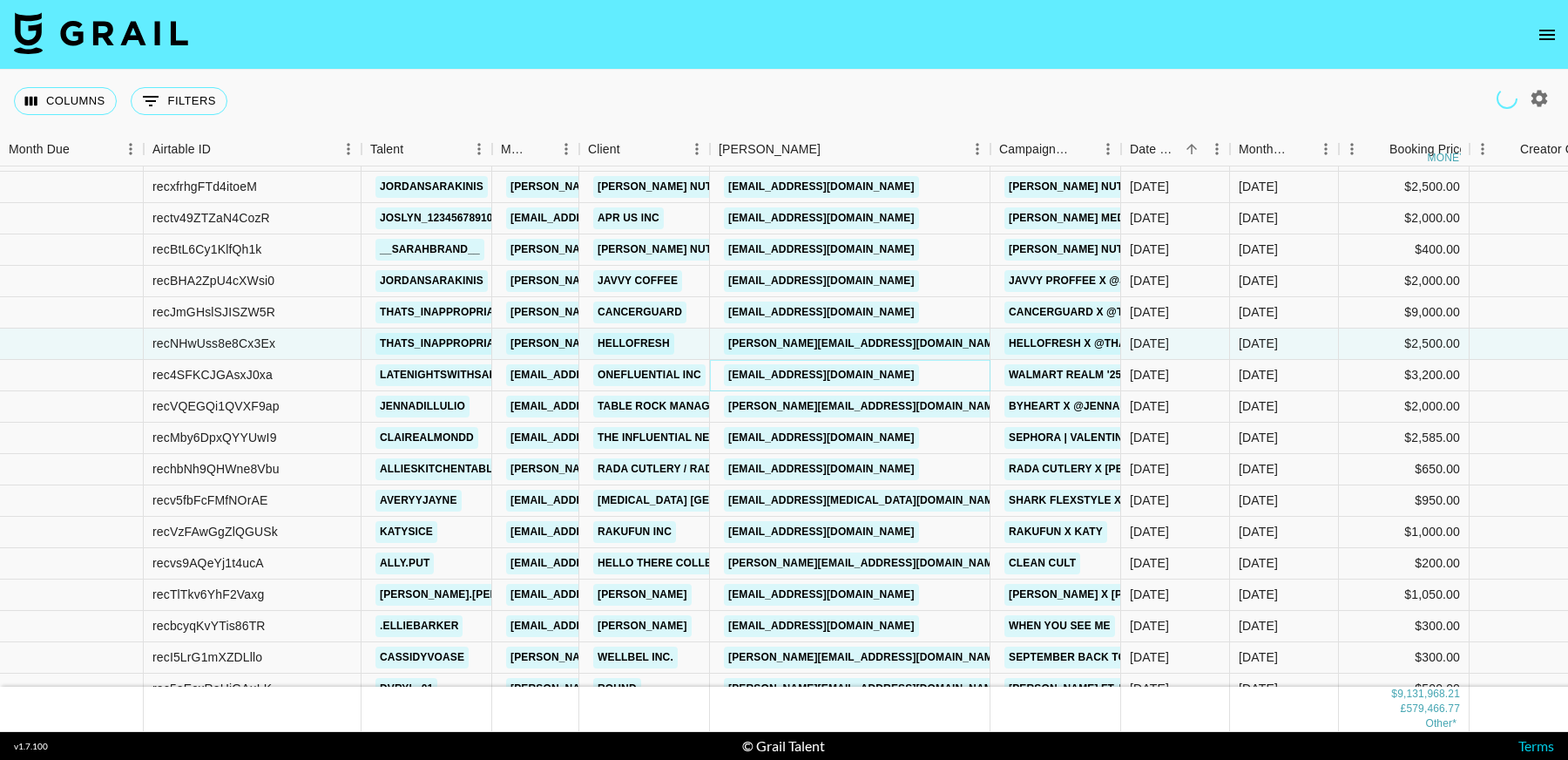
click at [850, 373] on link "athompson@influential.co" at bounding box center [821, 375] width 195 height 22
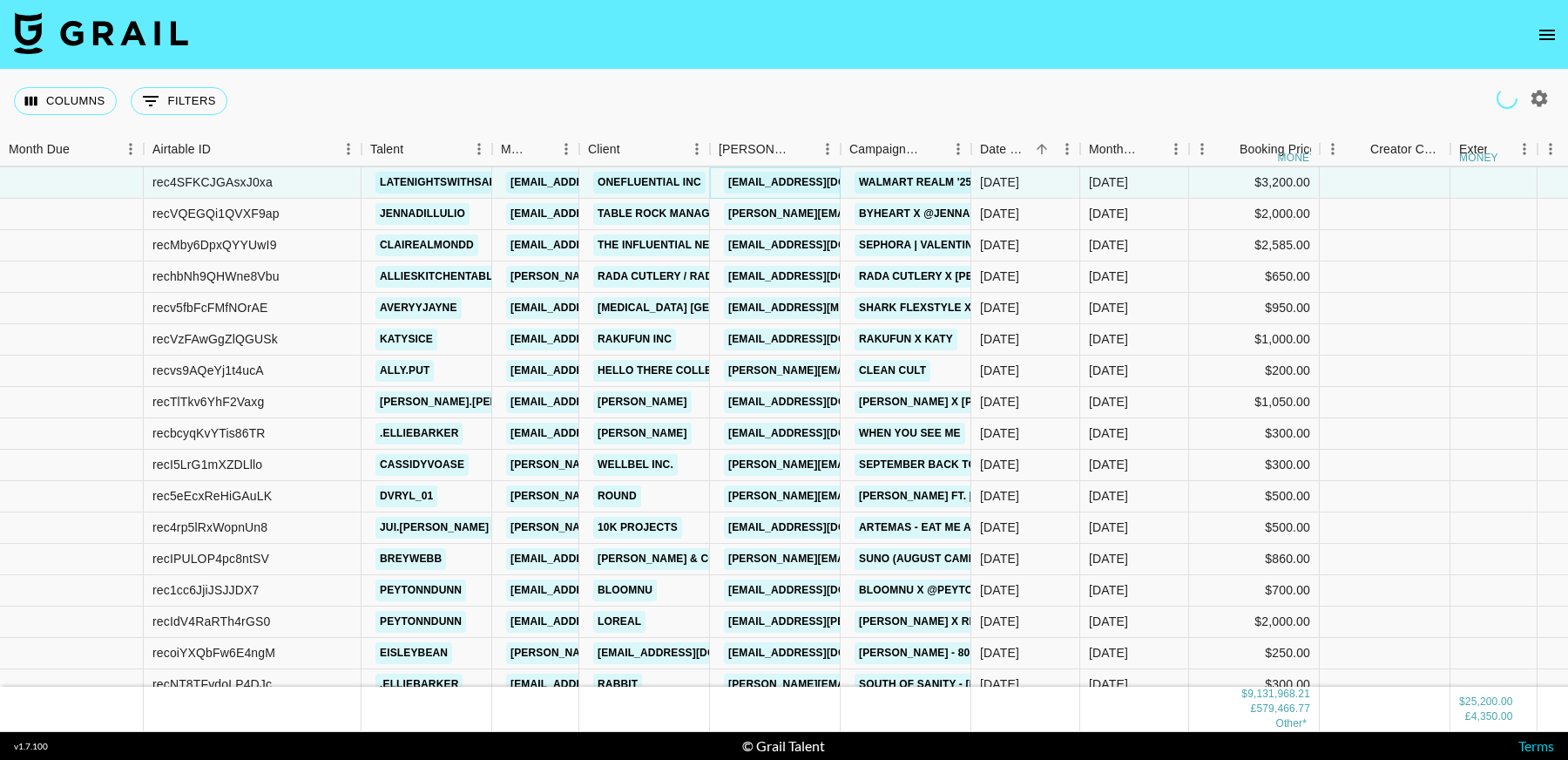
scroll to position [206241, 0]
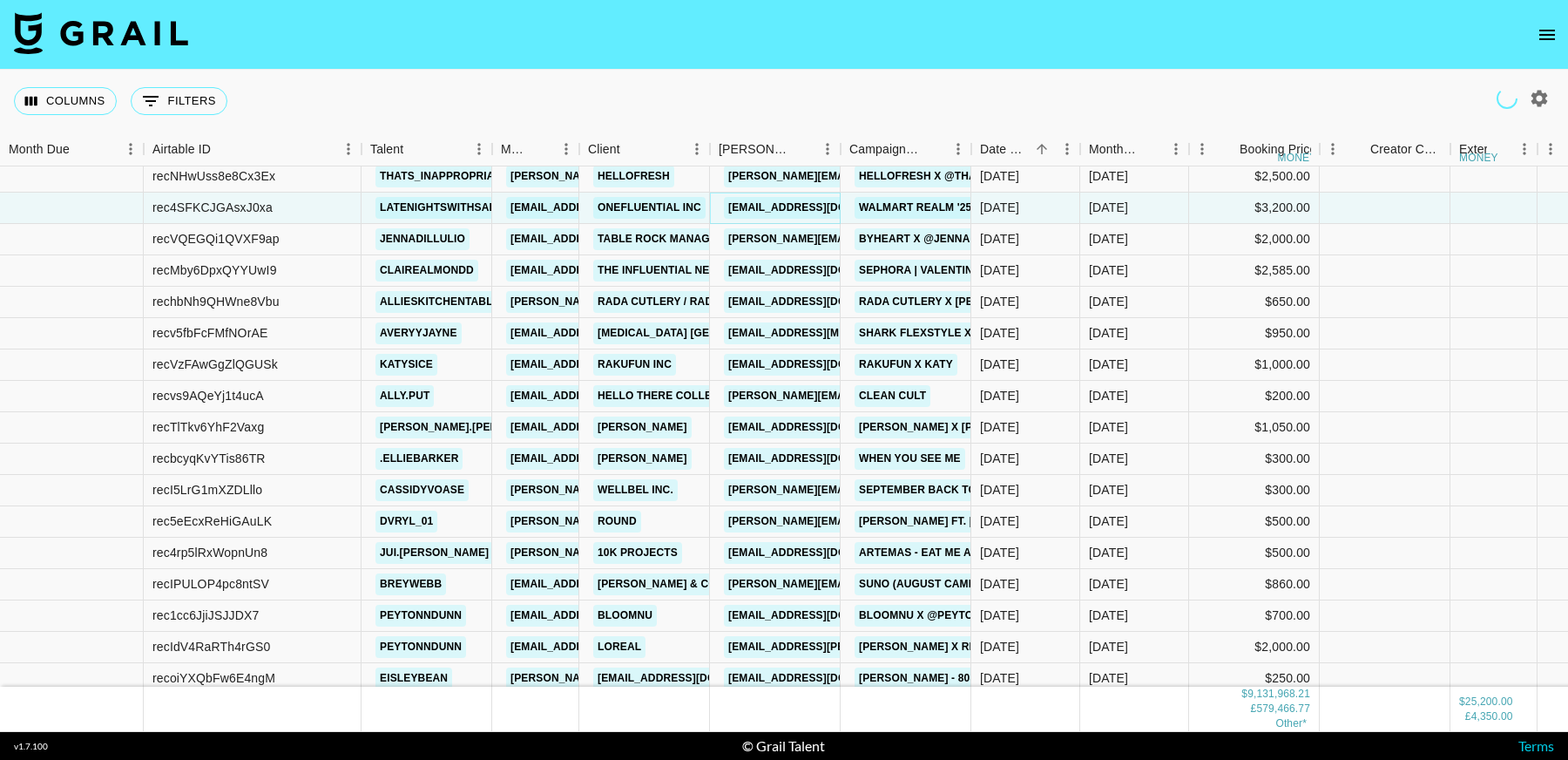
drag, startPoint x: 842, startPoint y: 146, endPoint x: 973, endPoint y: 151, distance: 131.1
click at [851, 151] on div "Booker" at bounding box center [840, 150] width 21 height 34
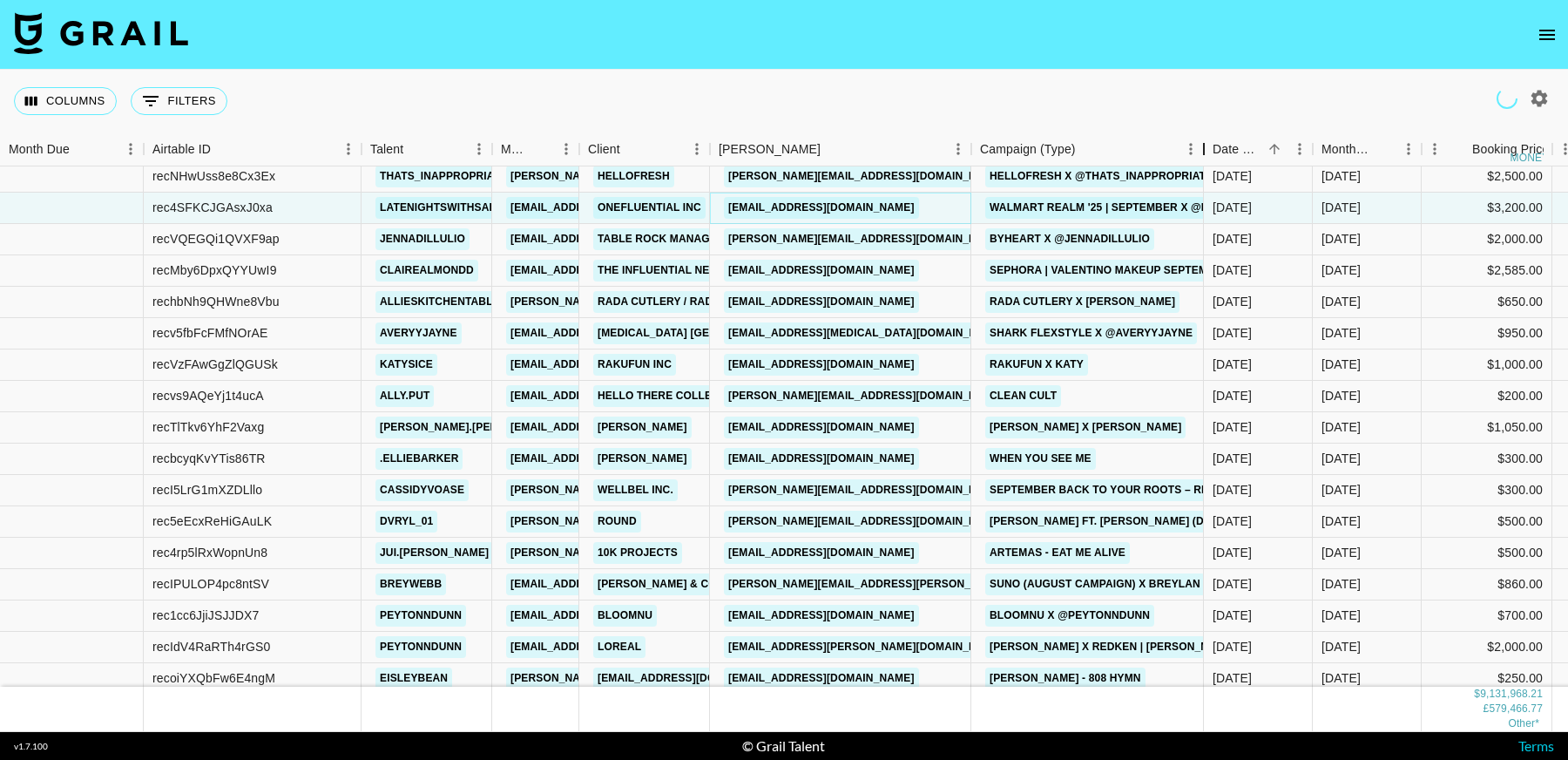
drag, startPoint x: 1107, startPoint y: 144, endPoint x: 1210, endPoint y: 156, distance: 103.7
click at [1210, 156] on div "Campaign (Type)" at bounding box center [1203, 150] width 21 height 34
click at [836, 238] on link "jennine@tablerock.com" at bounding box center [865, 239] width 284 height 22
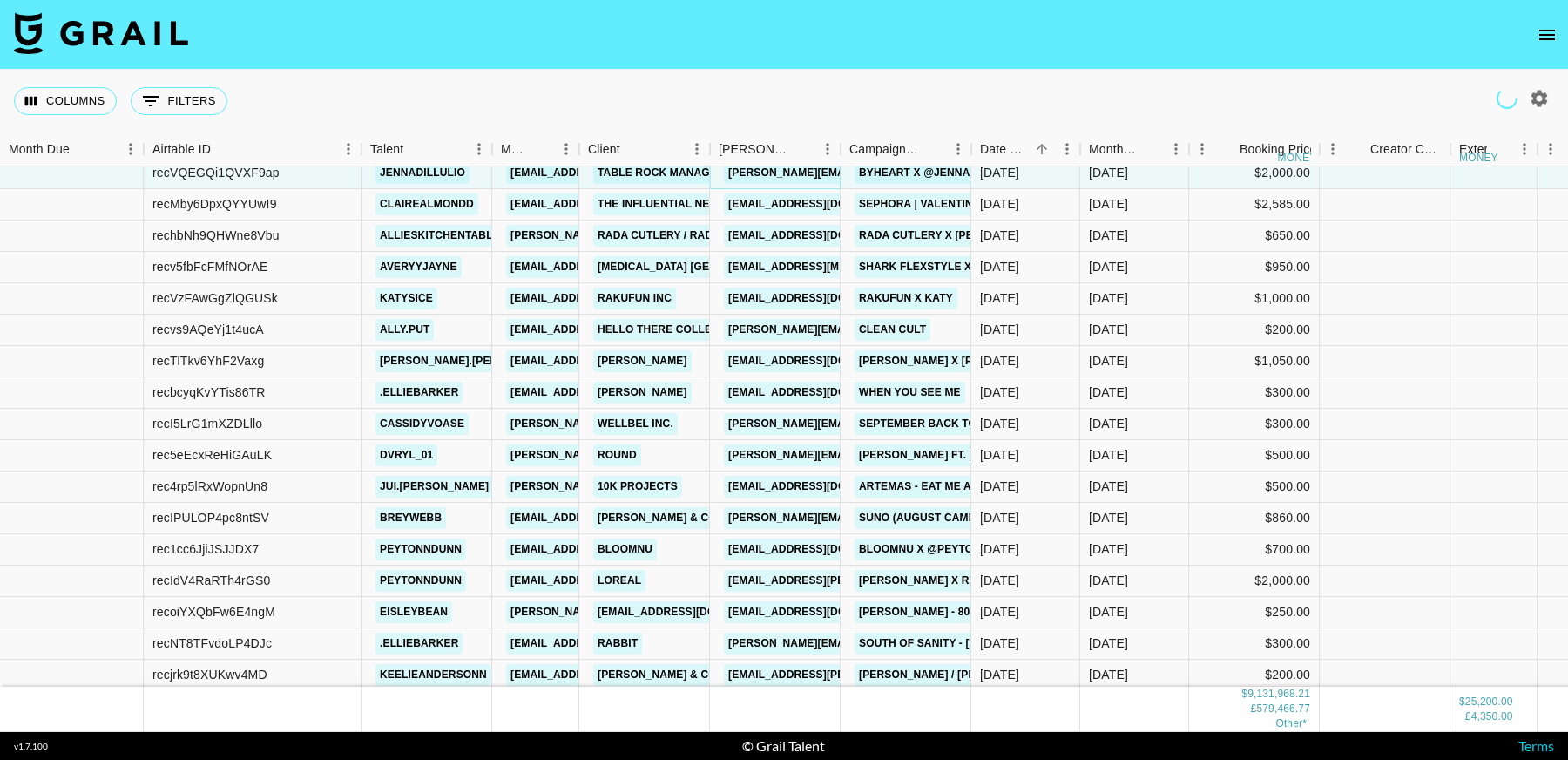
scroll to position [206308, 0]
click at [982, 148] on div "Campaign (Type)" at bounding box center [971, 150] width 21 height 34
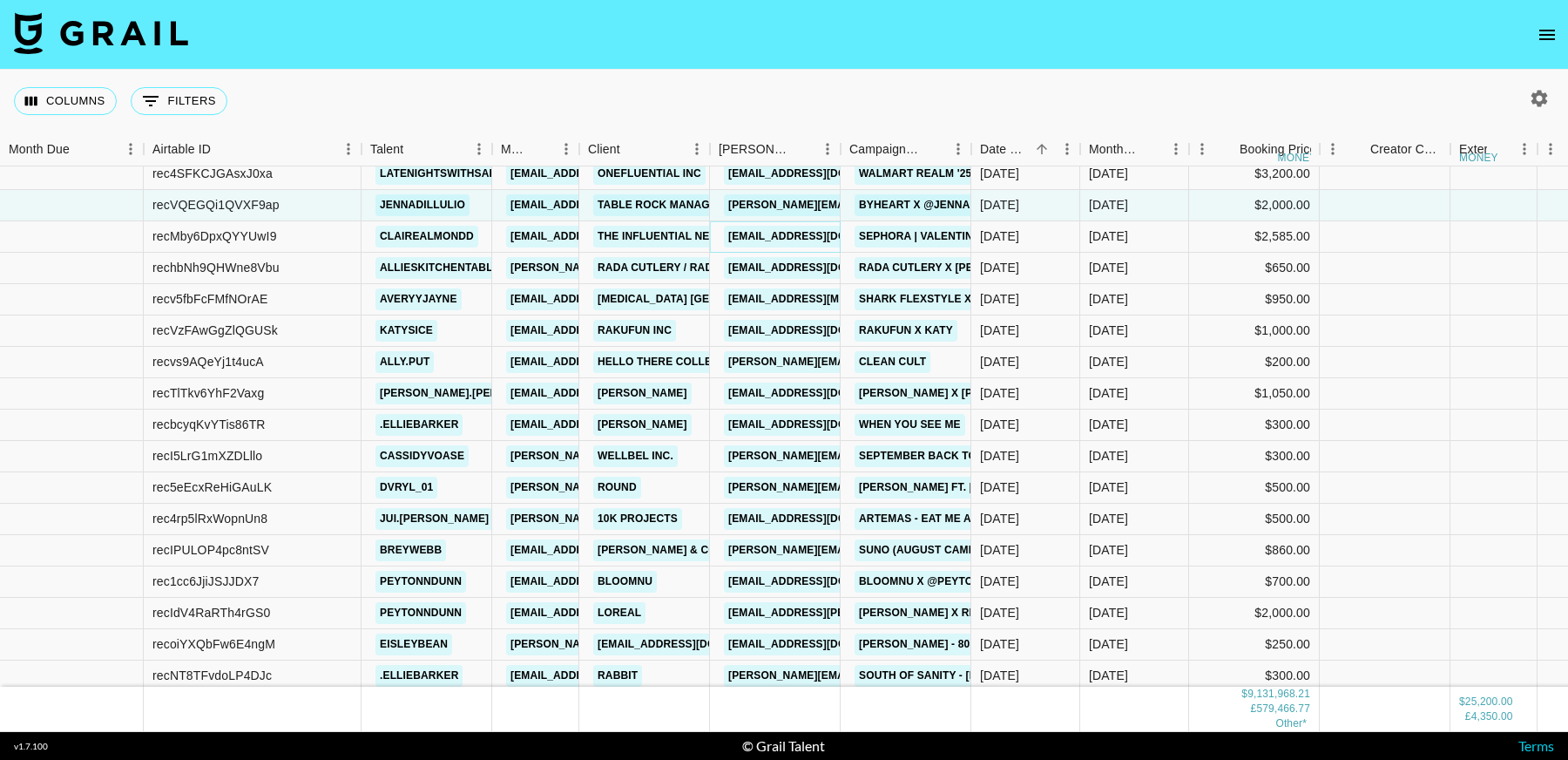
click at [767, 231] on link "jrubin@influential.co" at bounding box center [821, 236] width 195 height 22
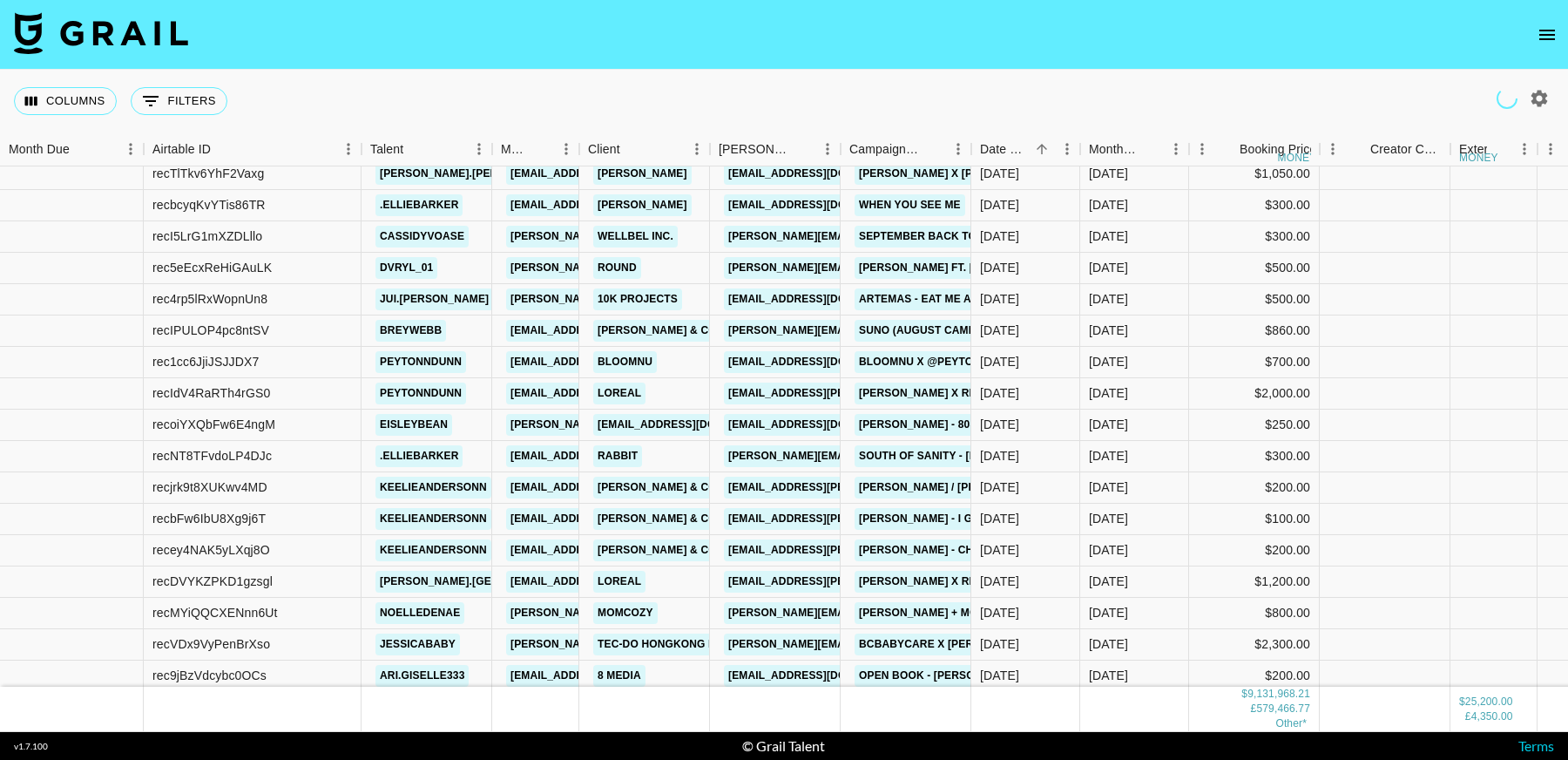
scroll to position [206496, 0]
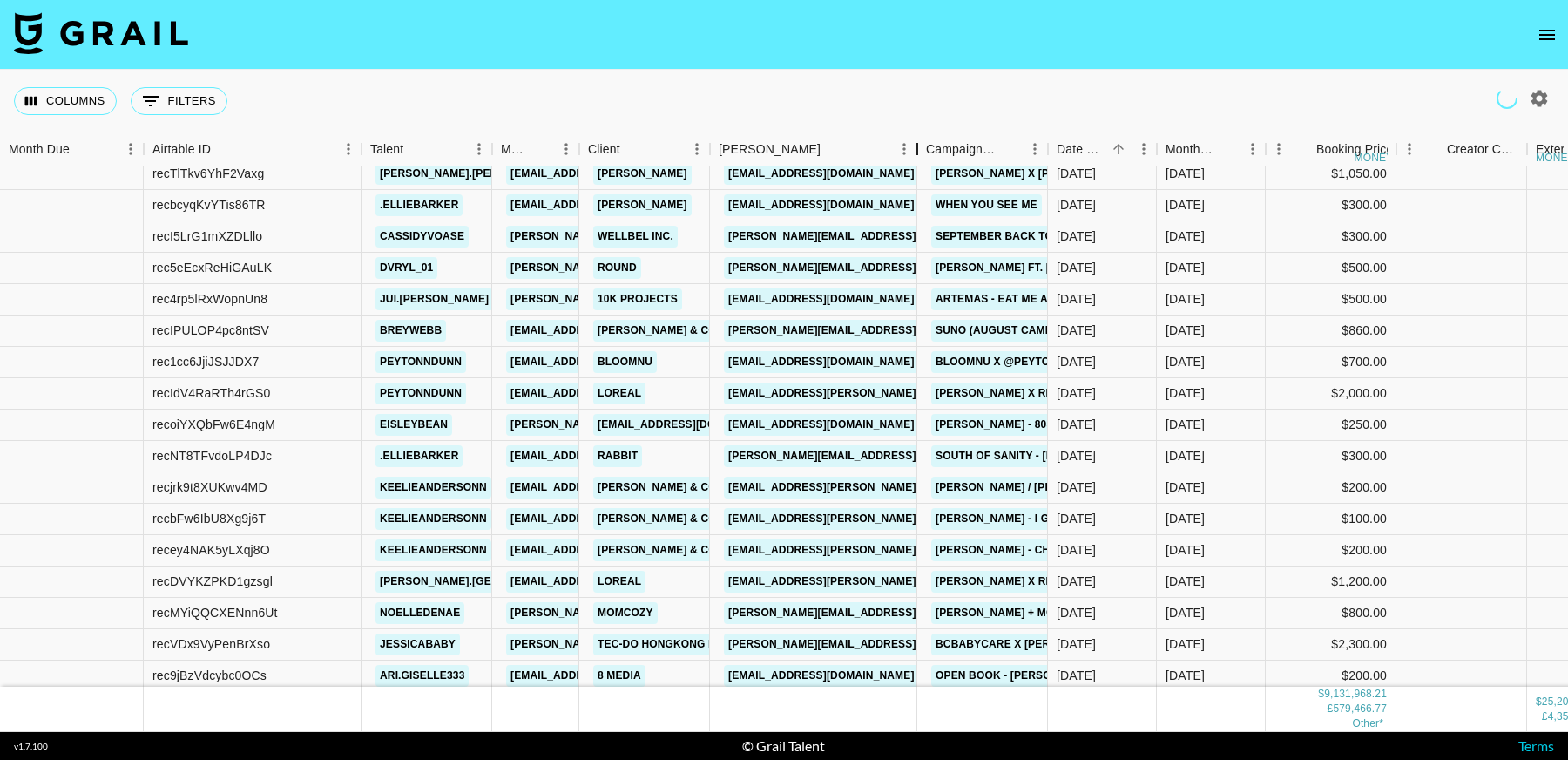
drag, startPoint x: 840, startPoint y: 149, endPoint x: 1049, endPoint y: 149, distance: 209.0
click at [913, 167] on div "Month Due Airtable ID Talent Manager Client Booker Campaign (Type) Date Created…" at bounding box center [784, 432] width 1568 height 599
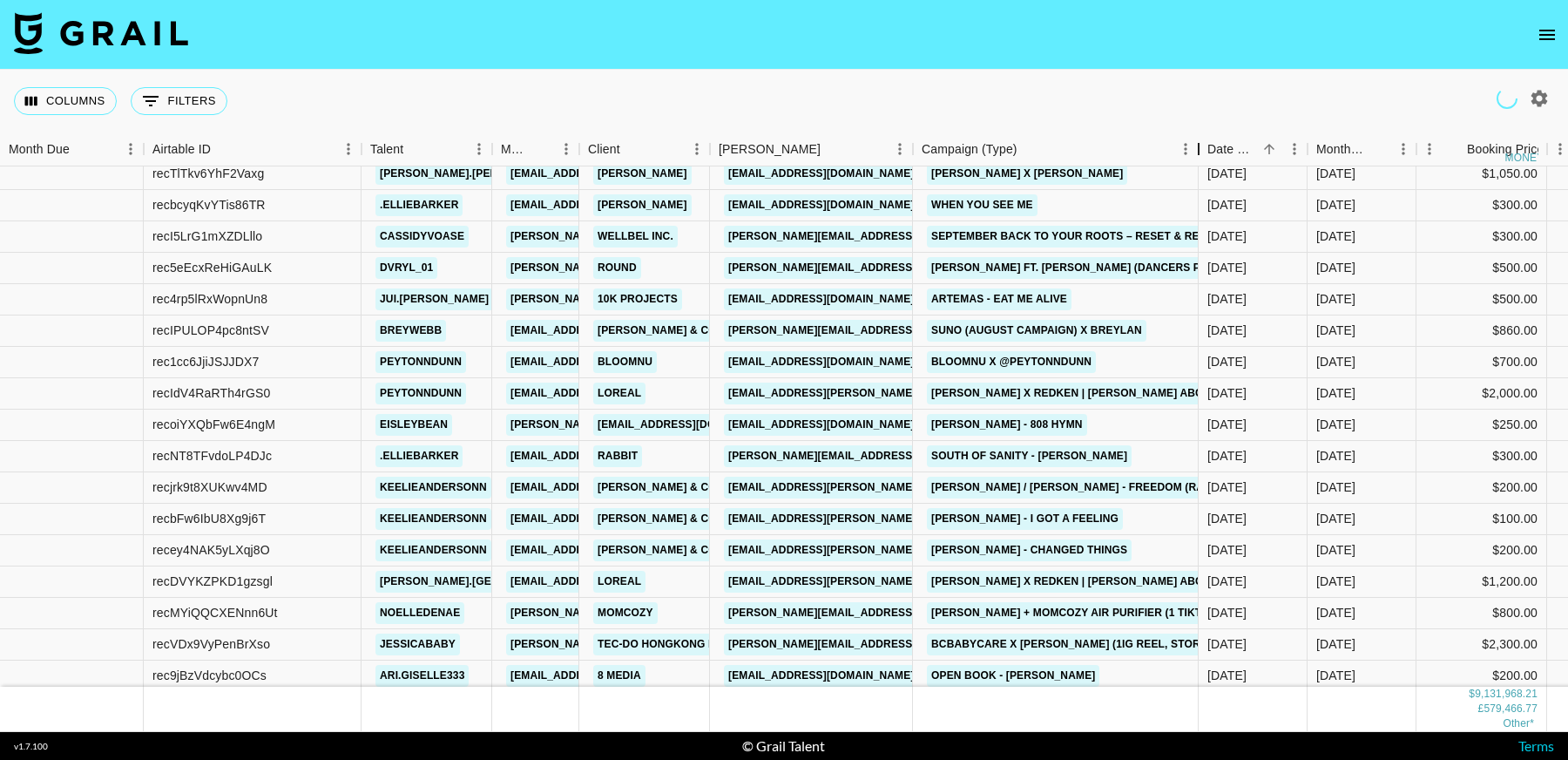
drag, startPoint x: 1042, startPoint y: 153, endPoint x: 1196, endPoint y: 148, distance: 154.1
click at [1196, 148] on div "Campaign (Type)" at bounding box center [1198, 150] width 21 height 34
click at [852, 396] on link "amber.balladares@loreal.com" at bounding box center [865, 394] width 284 height 22
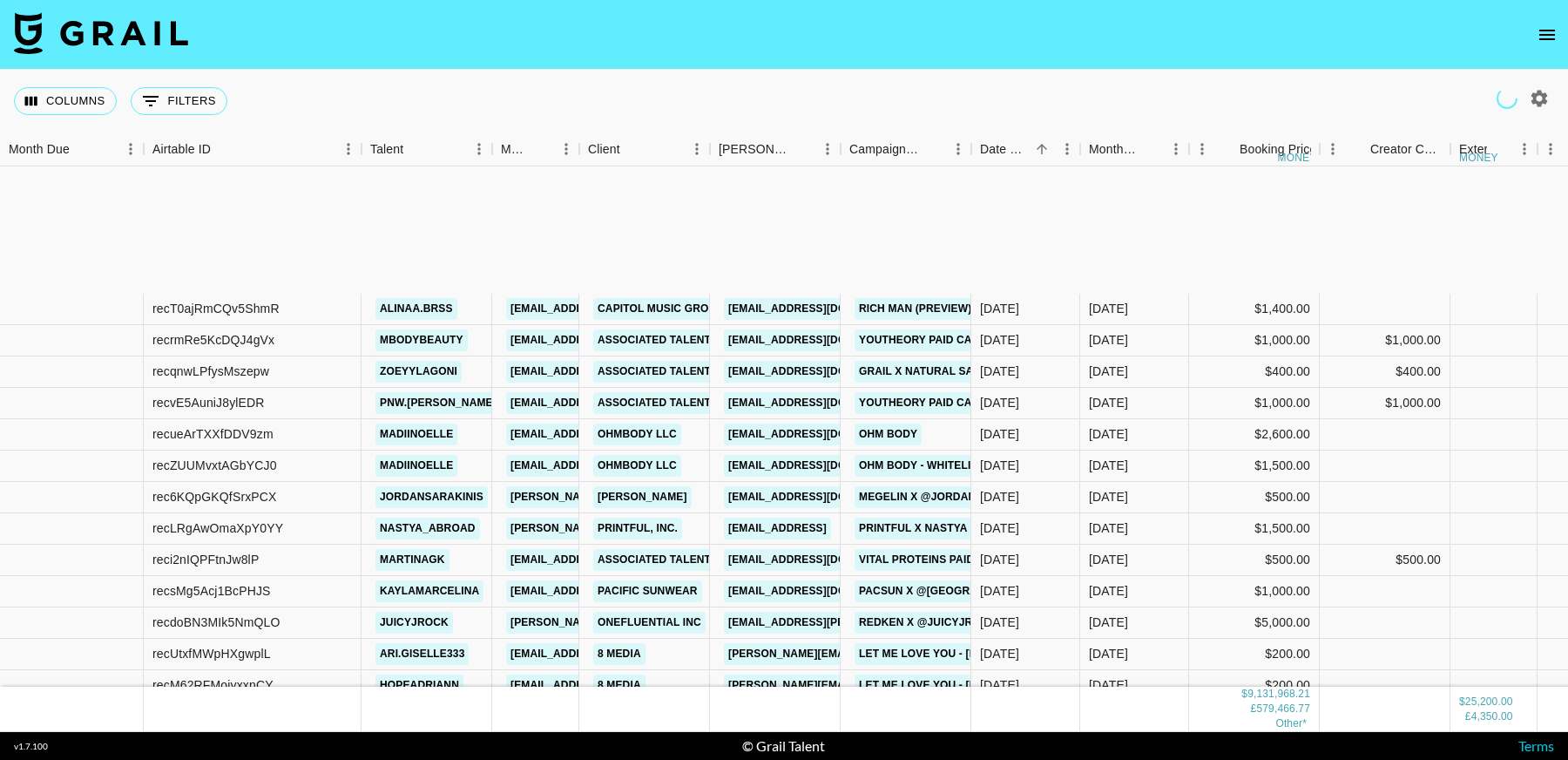
scroll to position [207131, 0]
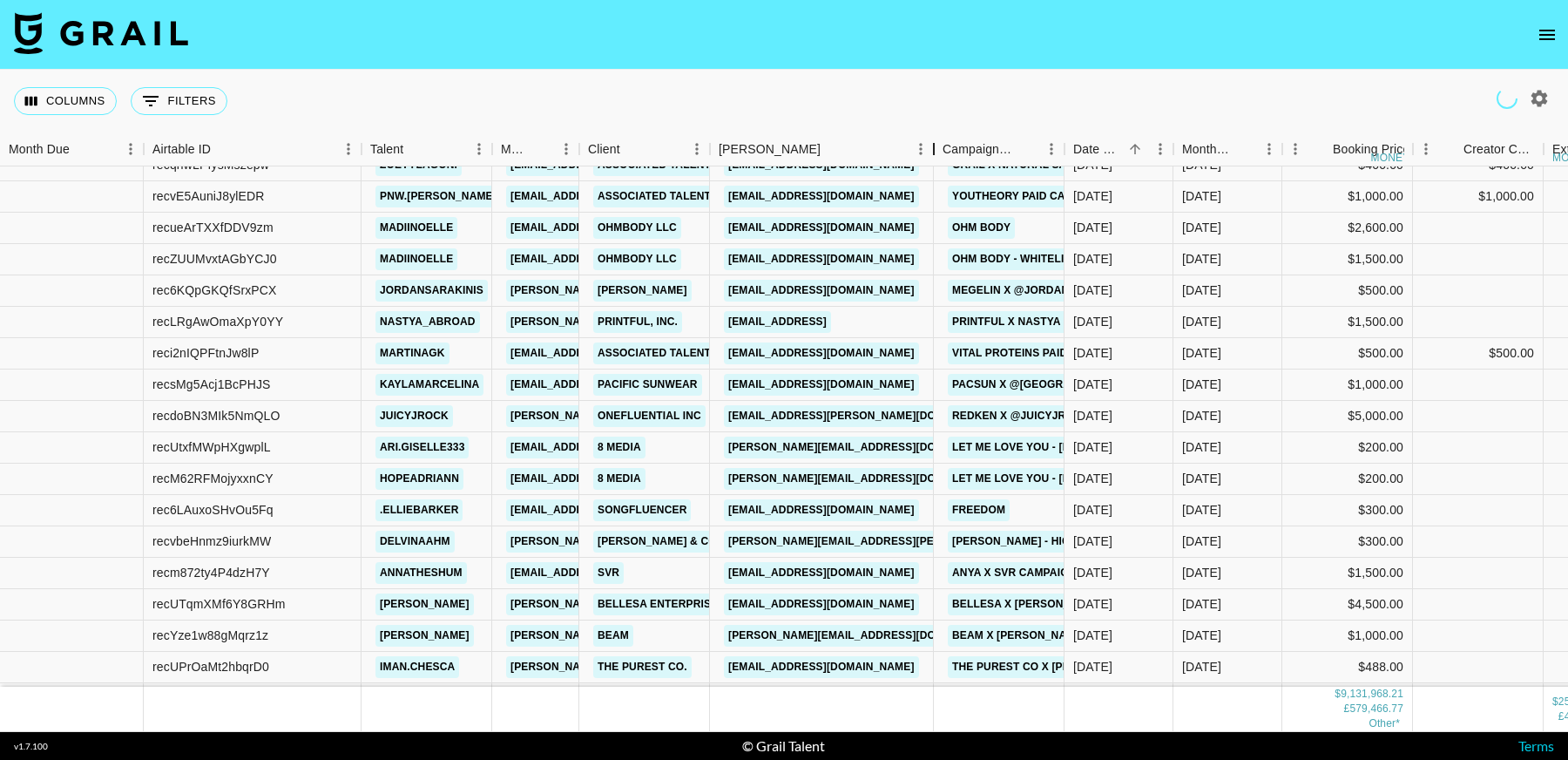
drag, startPoint x: 1018, startPoint y: 151, endPoint x: 934, endPoint y: 164, distance: 85.0
click at [934, 164] on div "Booker" at bounding box center [933, 150] width 21 height 34
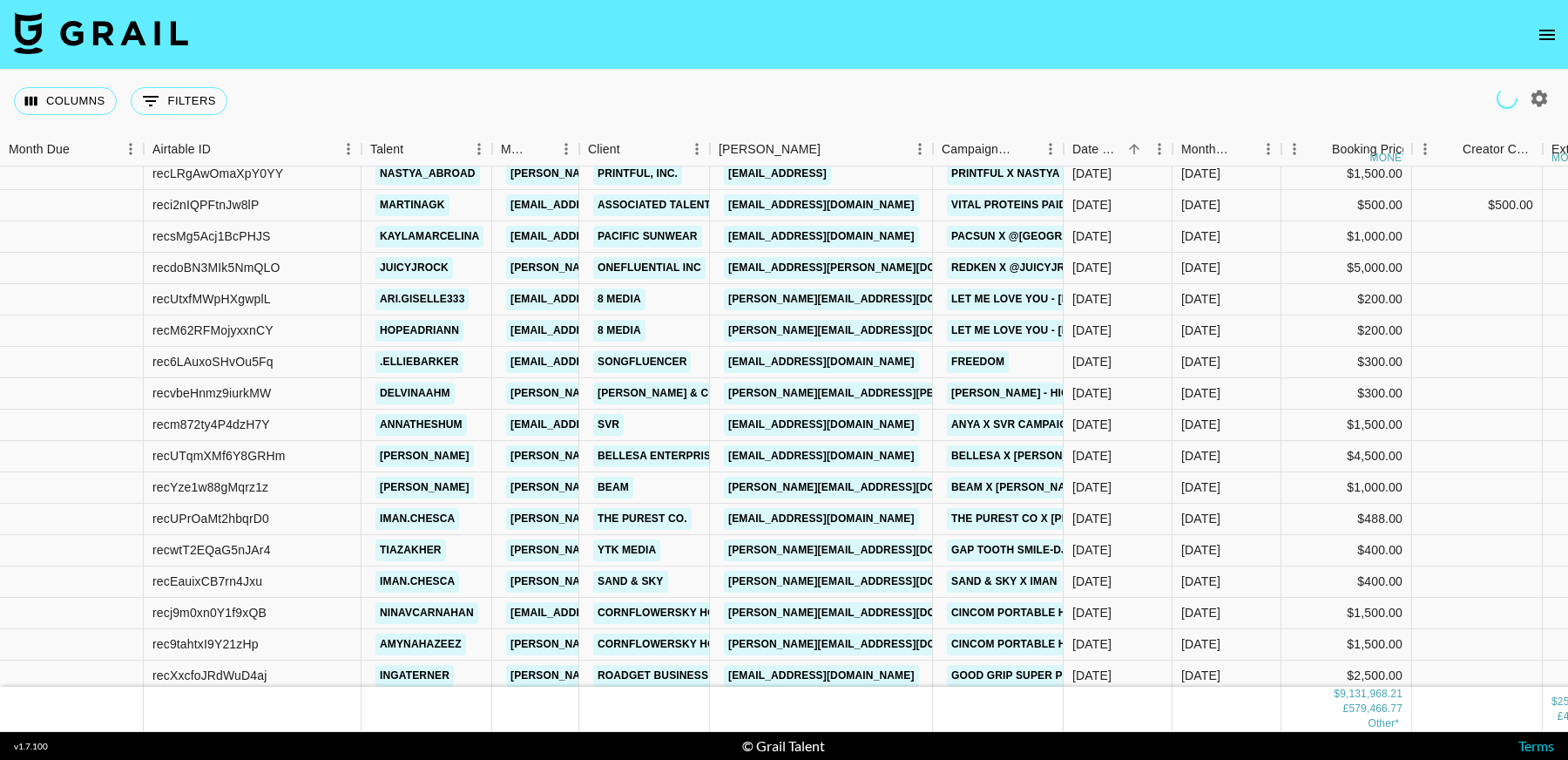
scroll to position [207282, 0]
click at [868, 265] on link "amber.torres@onefluential.com" at bounding box center [865, 266] width 284 height 22
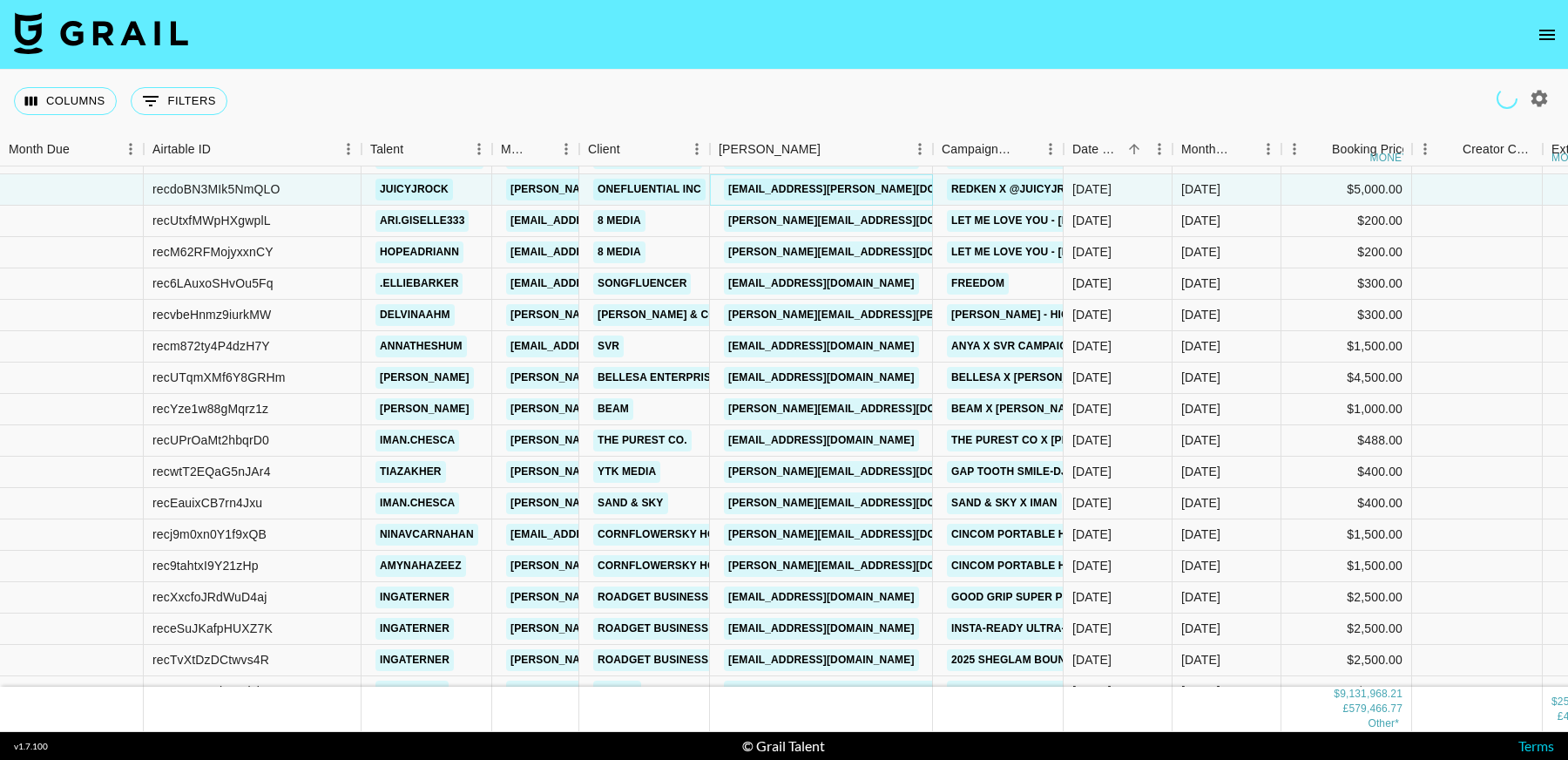
scroll to position [207386, 0]
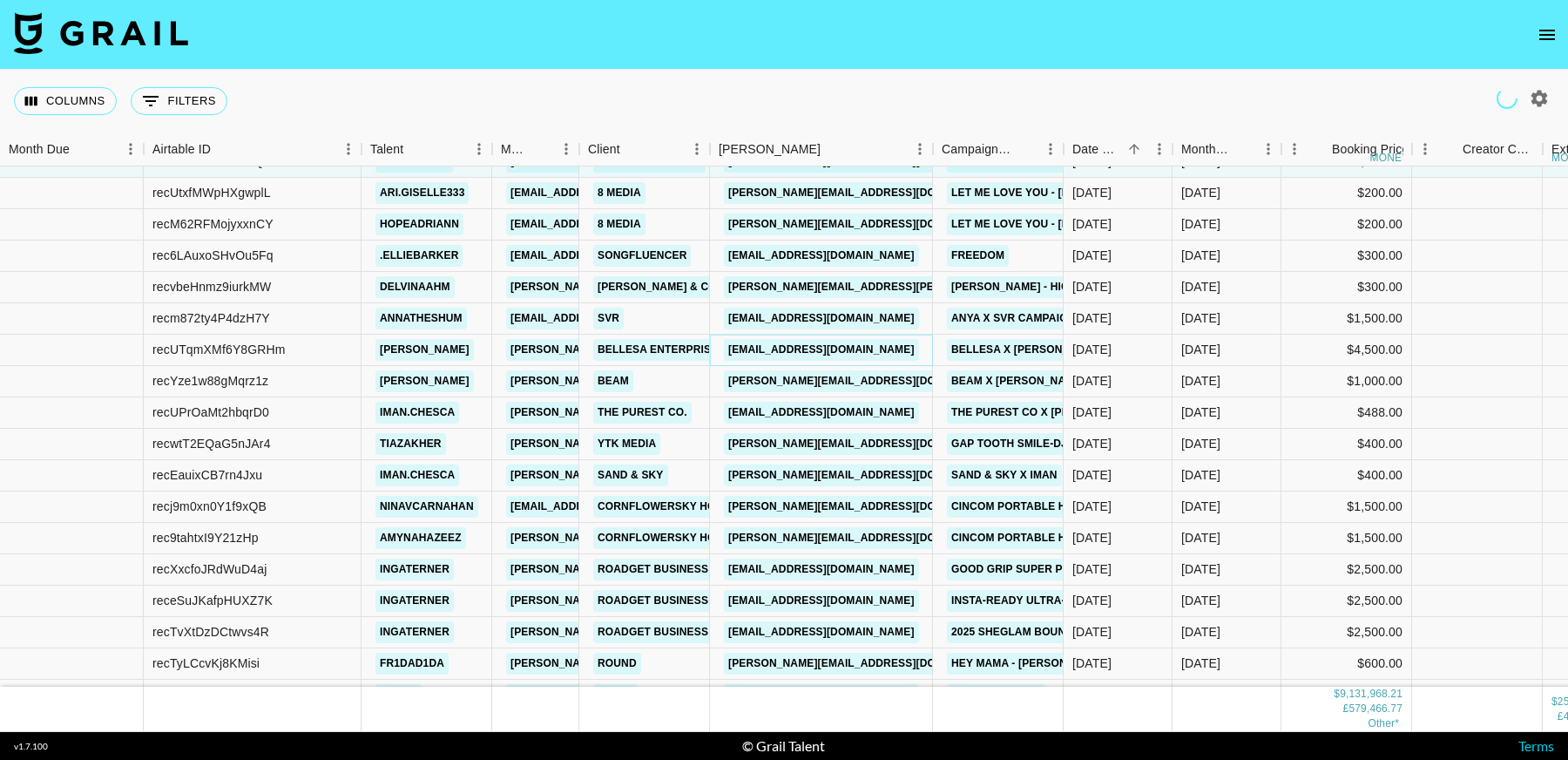
click at [833, 347] on link "veronic@bellesa.co" at bounding box center [821, 350] width 195 height 22
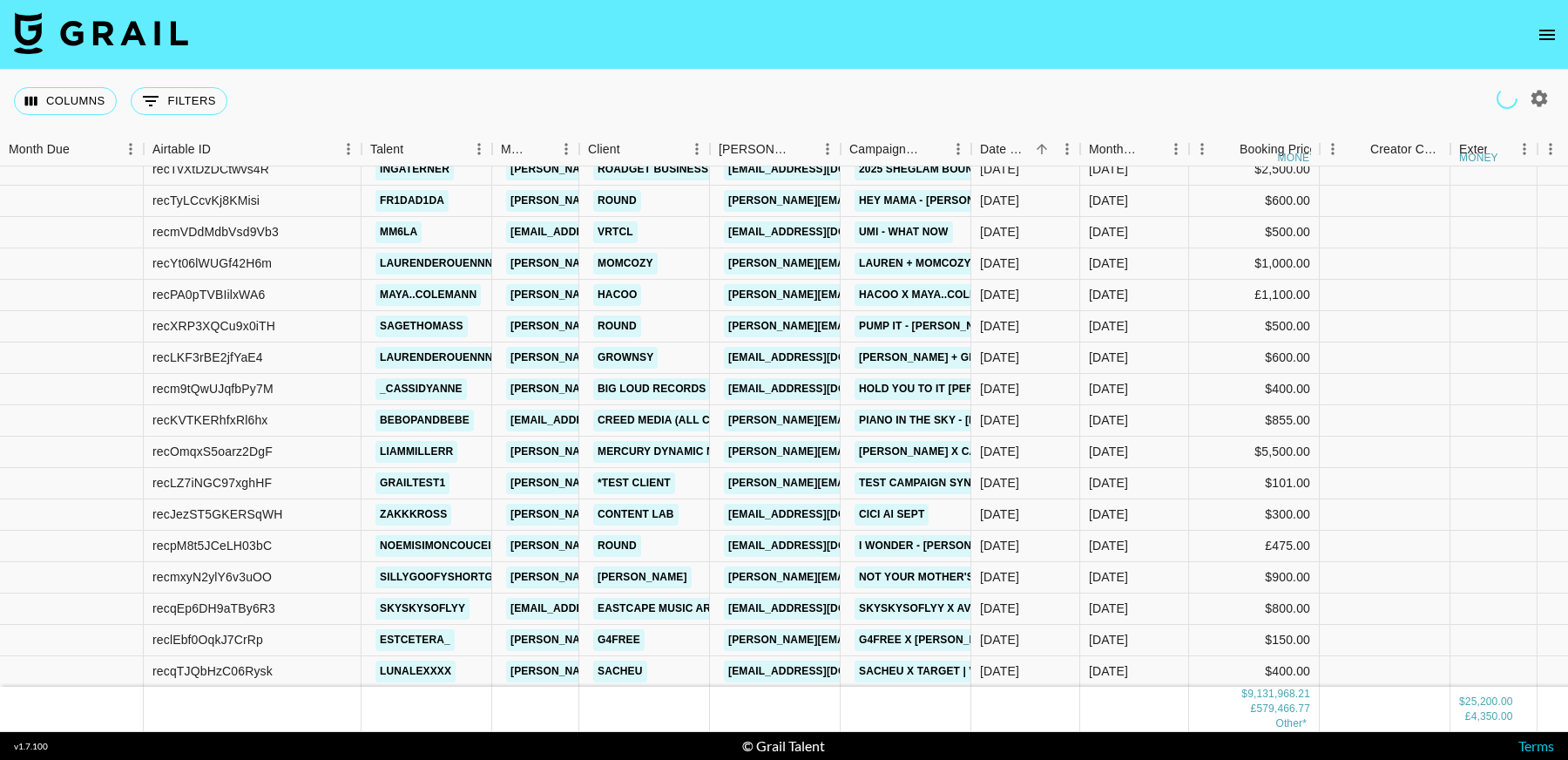
scroll to position [207869, 0]
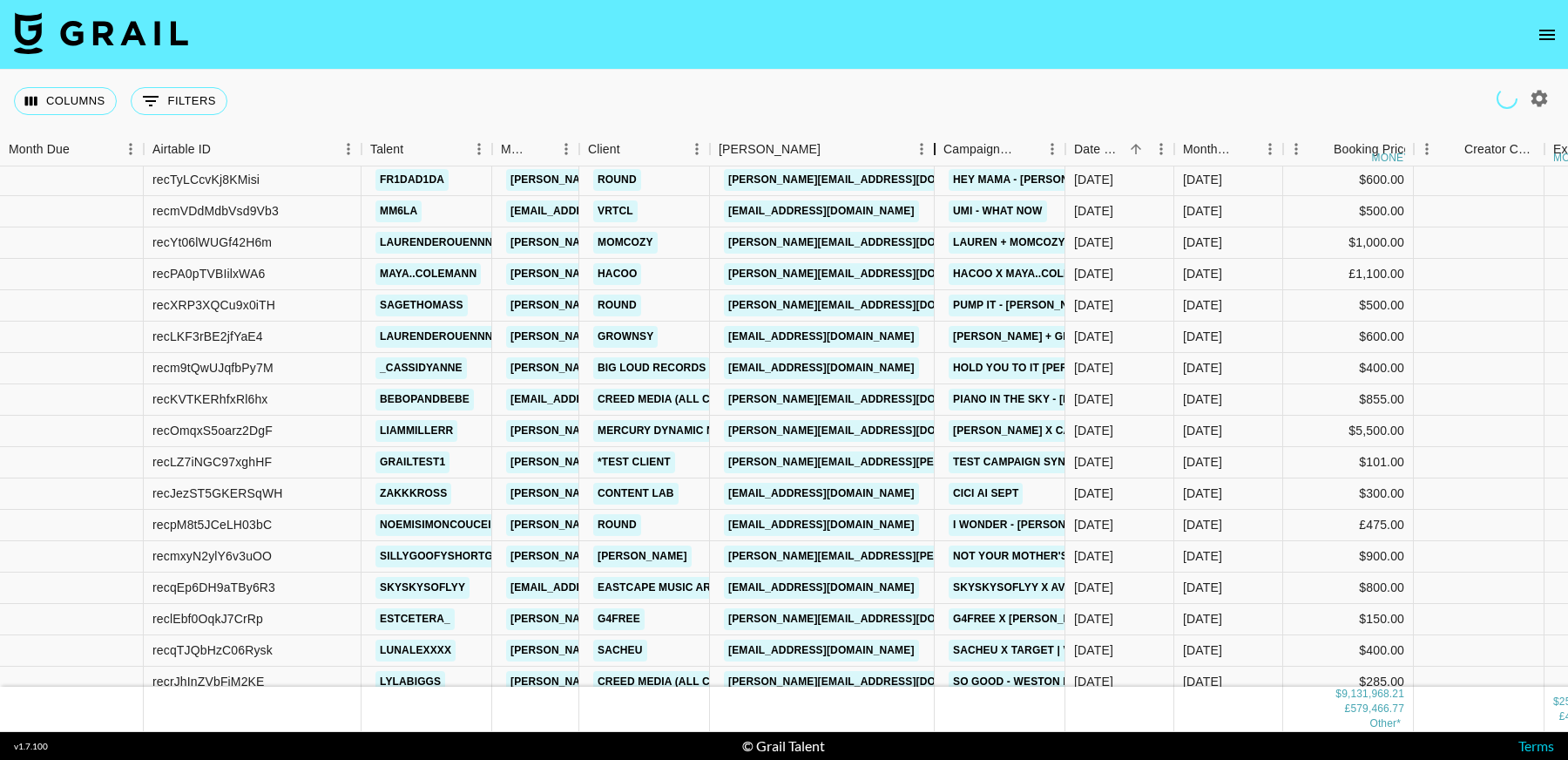
drag, startPoint x: 1037, startPoint y: 160, endPoint x: 938, endPoint y: 171, distance: 99.6
click at [938, 171] on div "Month Due Airtable ID Talent Manager Client Booker Campaign (Type) Date Created…" at bounding box center [784, 432] width 1568 height 599
click at [852, 429] on link "sheldon@mercurydynamic.com" at bounding box center [865, 431] width 284 height 22
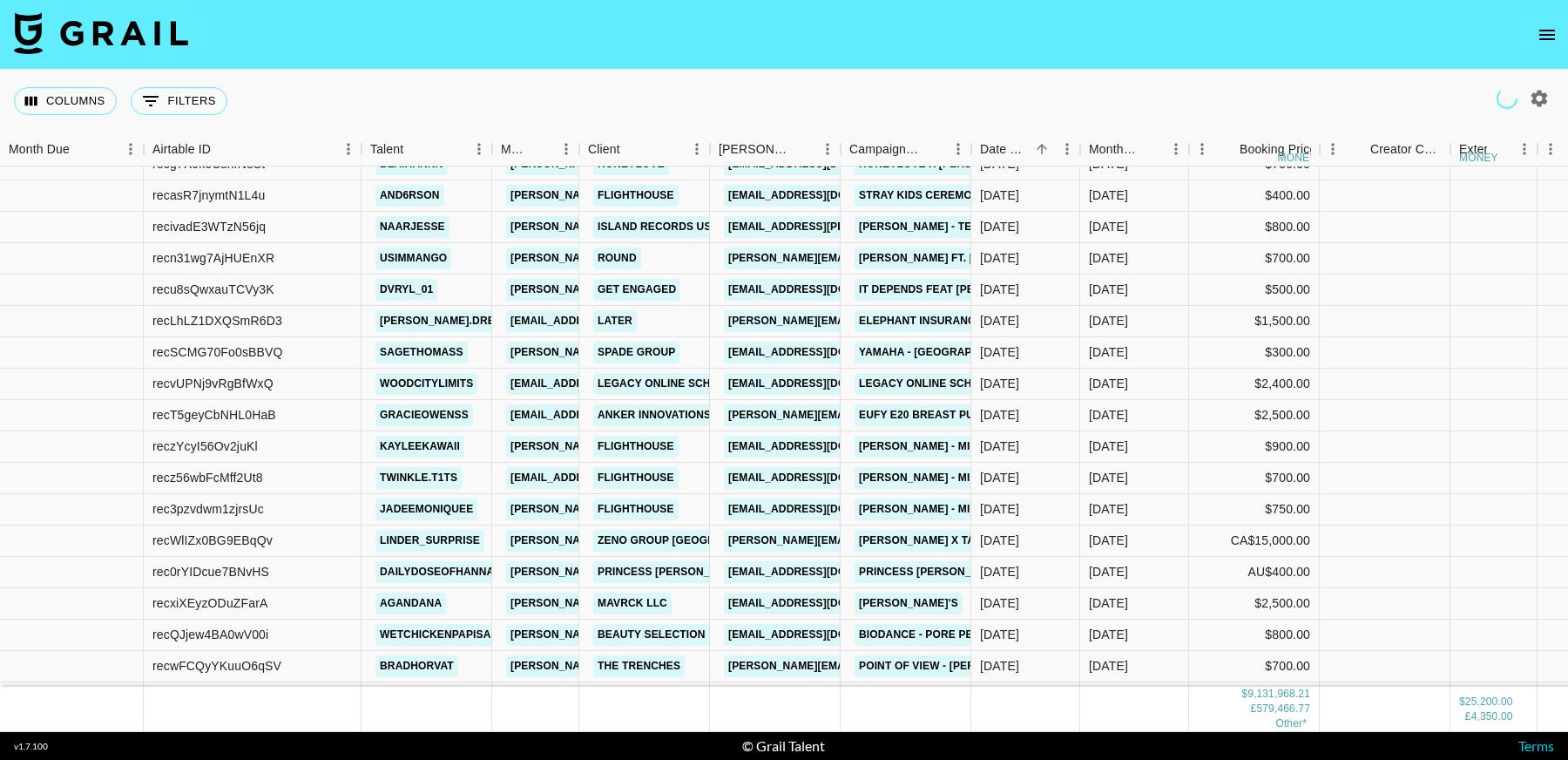
scroll to position [208720, 0]
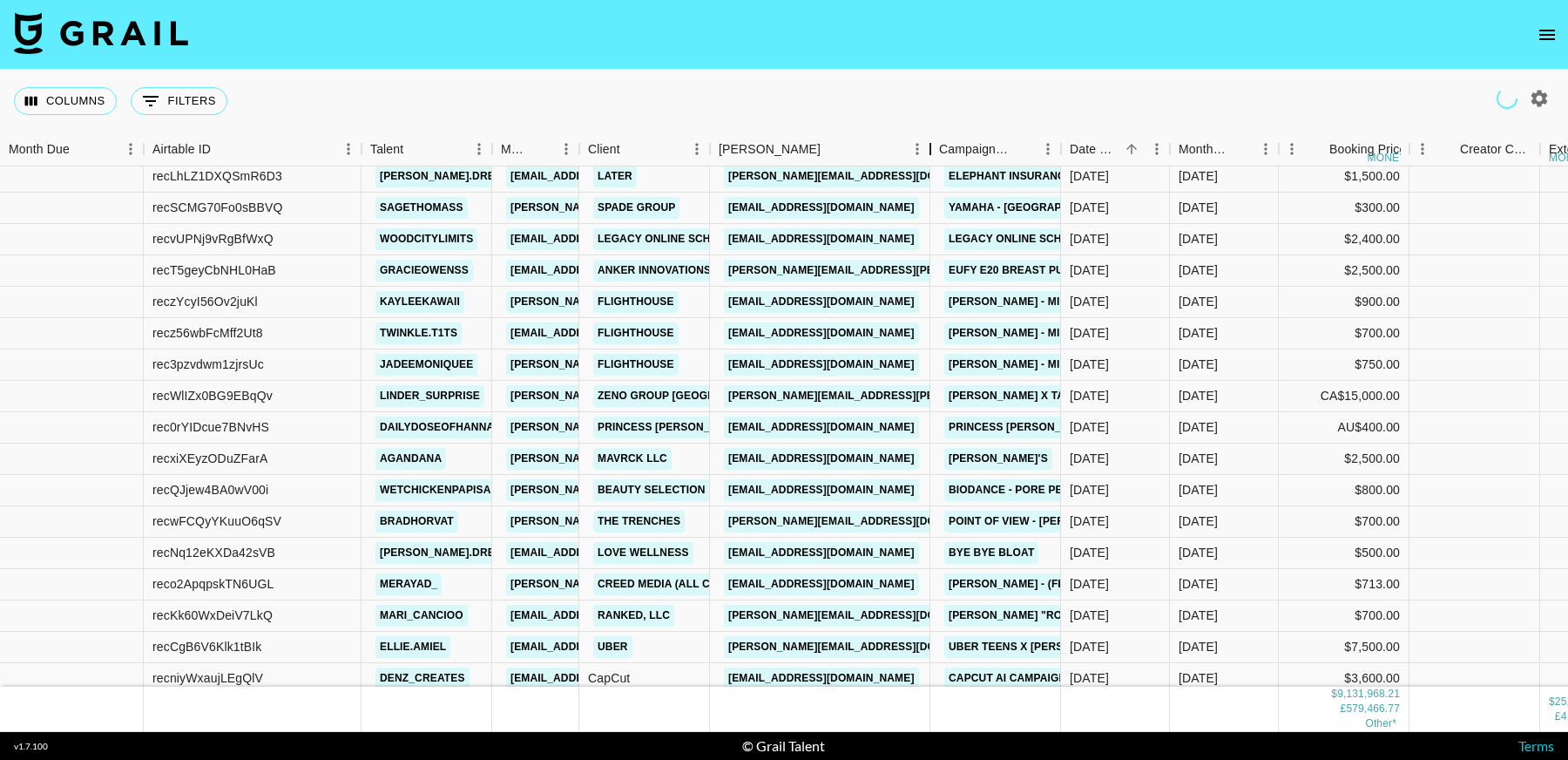
click at [933, 148] on div "Booker" at bounding box center [930, 150] width 21 height 34
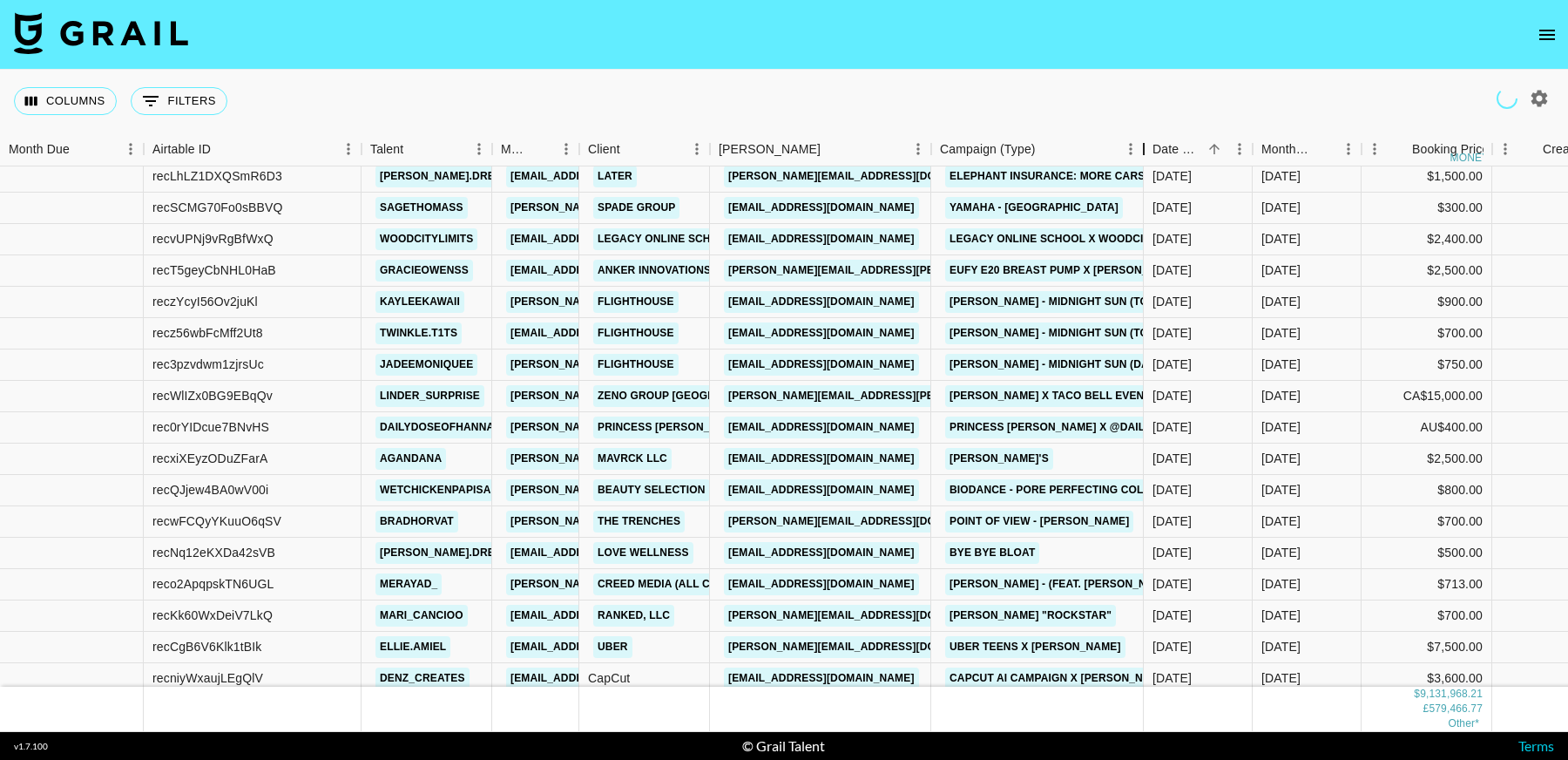
click at [1144, 147] on div "Campaign (Type)" at bounding box center [1143, 150] width 21 height 34
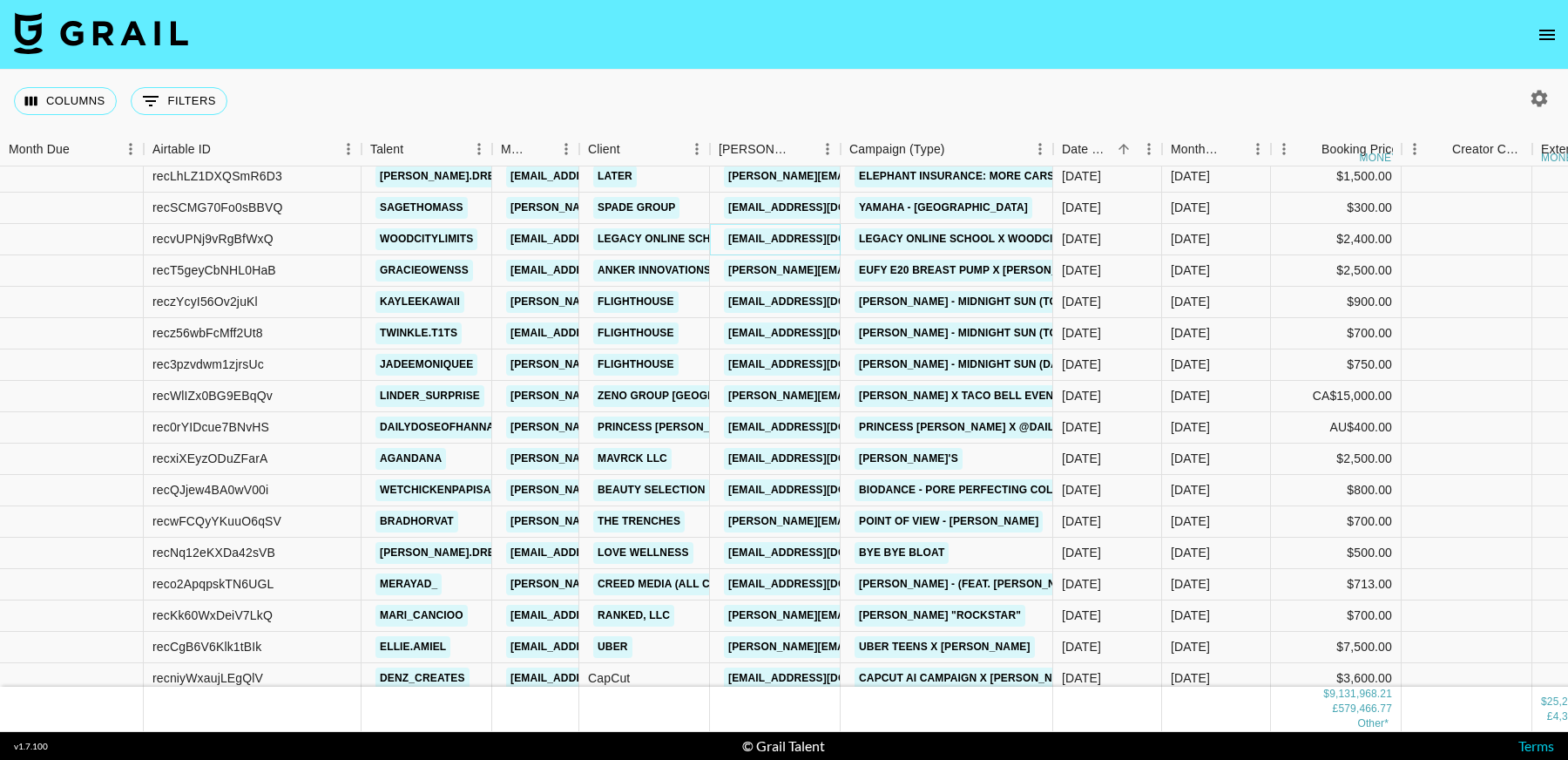
click at [796, 240] on link "pr@legacyonlineschool.com" at bounding box center [821, 239] width 195 height 22
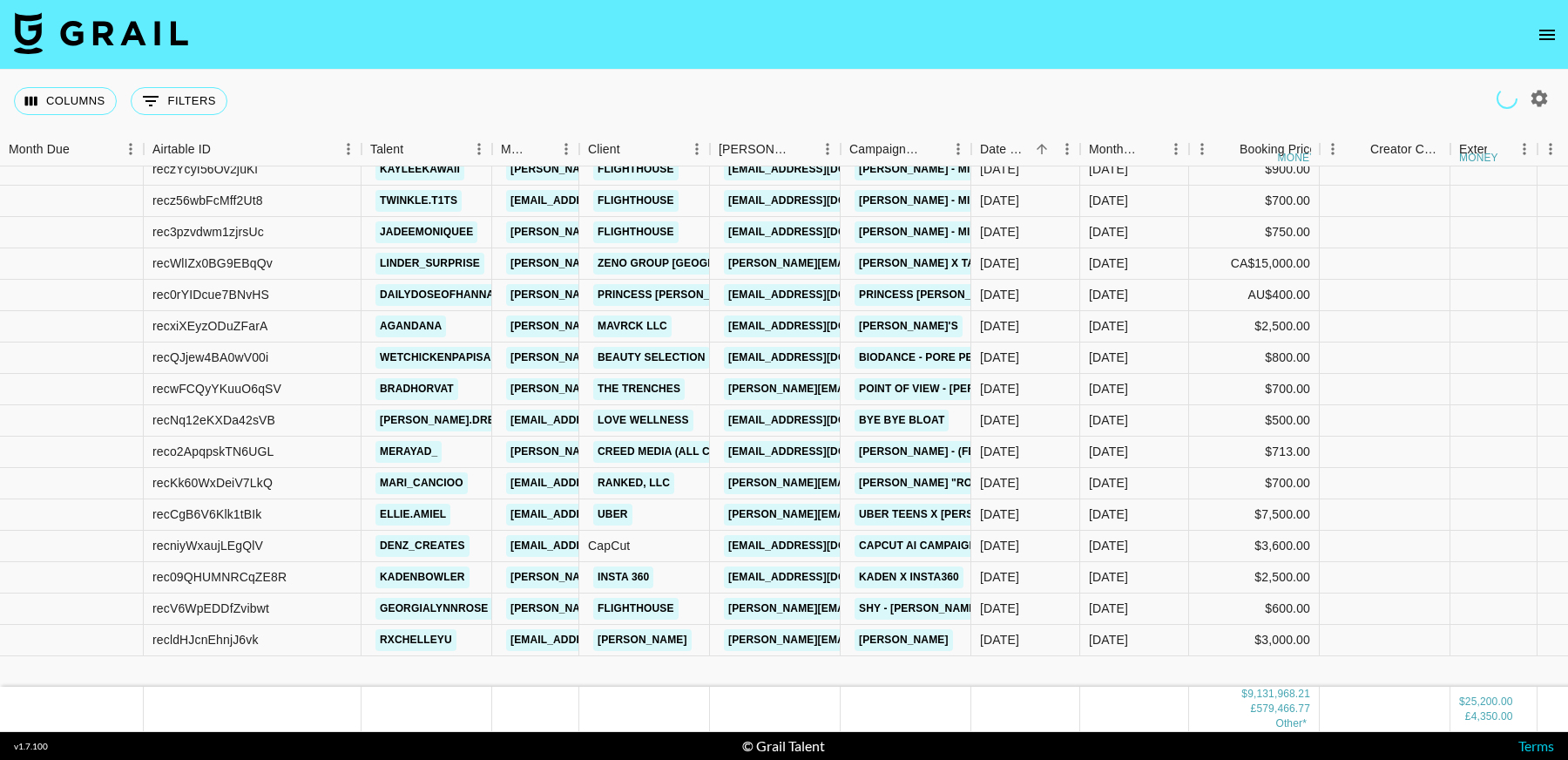
scroll to position [208669, 0]
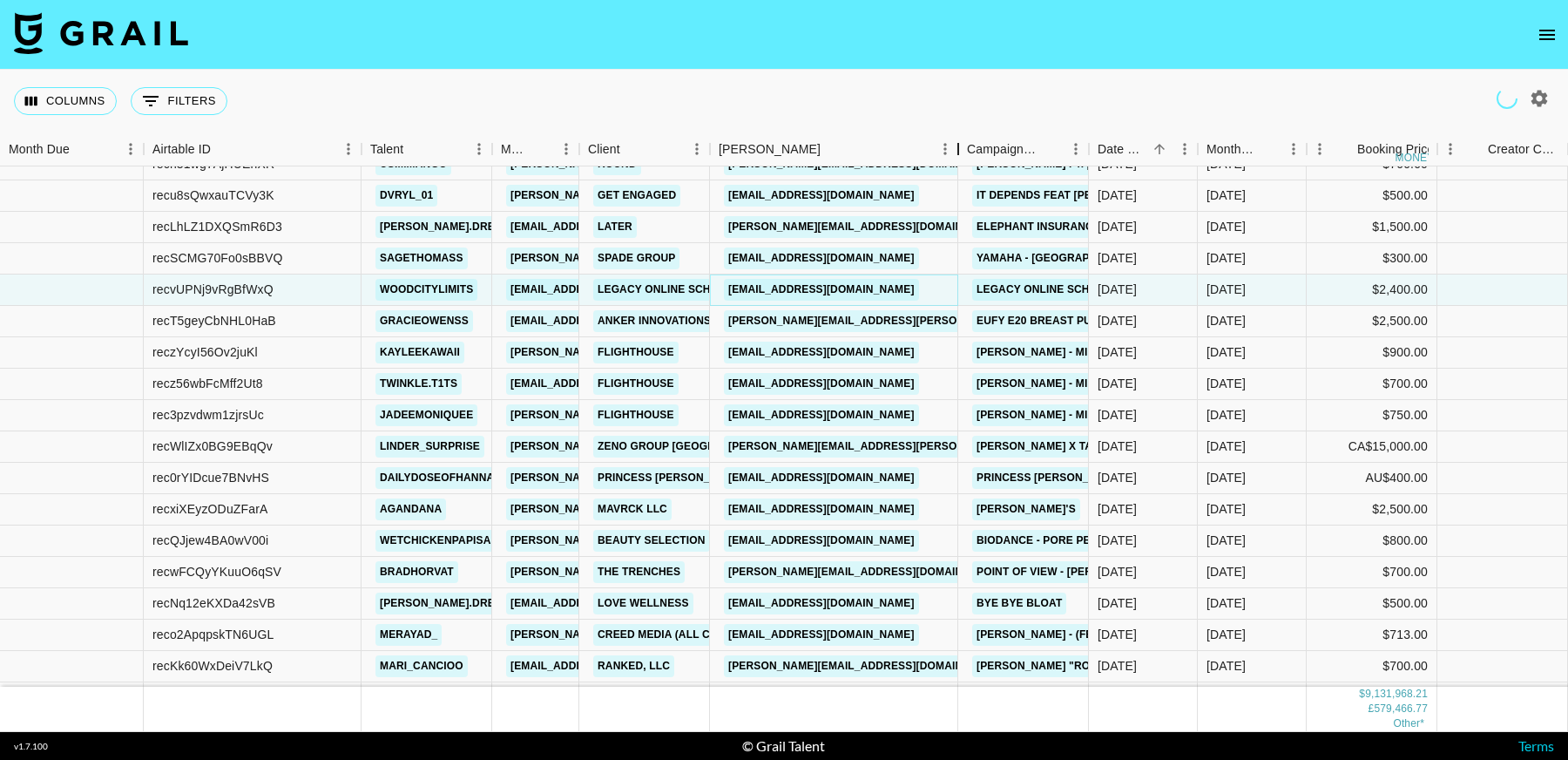
drag, startPoint x: 844, startPoint y: 153, endPoint x: 962, endPoint y: 149, distance: 118.1
click at [962, 149] on div "Booker" at bounding box center [958, 150] width 21 height 34
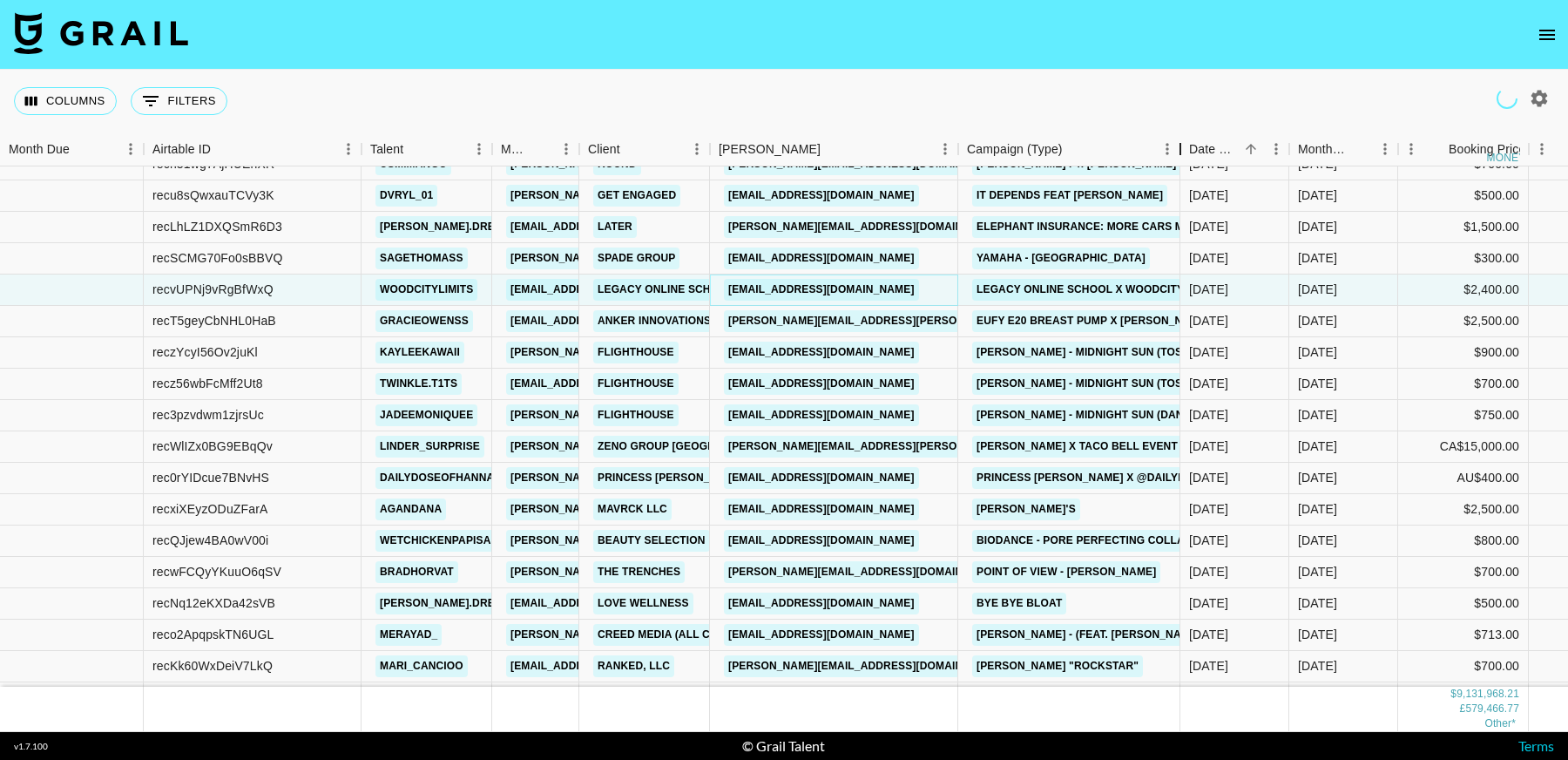
drag, startPoint x: 1092, startPoint y: 153, endPoint x: 1182, endPoint y: 147, distance: 90.2
click at [1182, 147] on div "Campaign (Type)" at bounding box center [1179, 150] width 21 height 34
click at [864, 446] on link "Naomi.Rushe@zenogroup.com" at bounding box center [910, 447] width 374 height 22
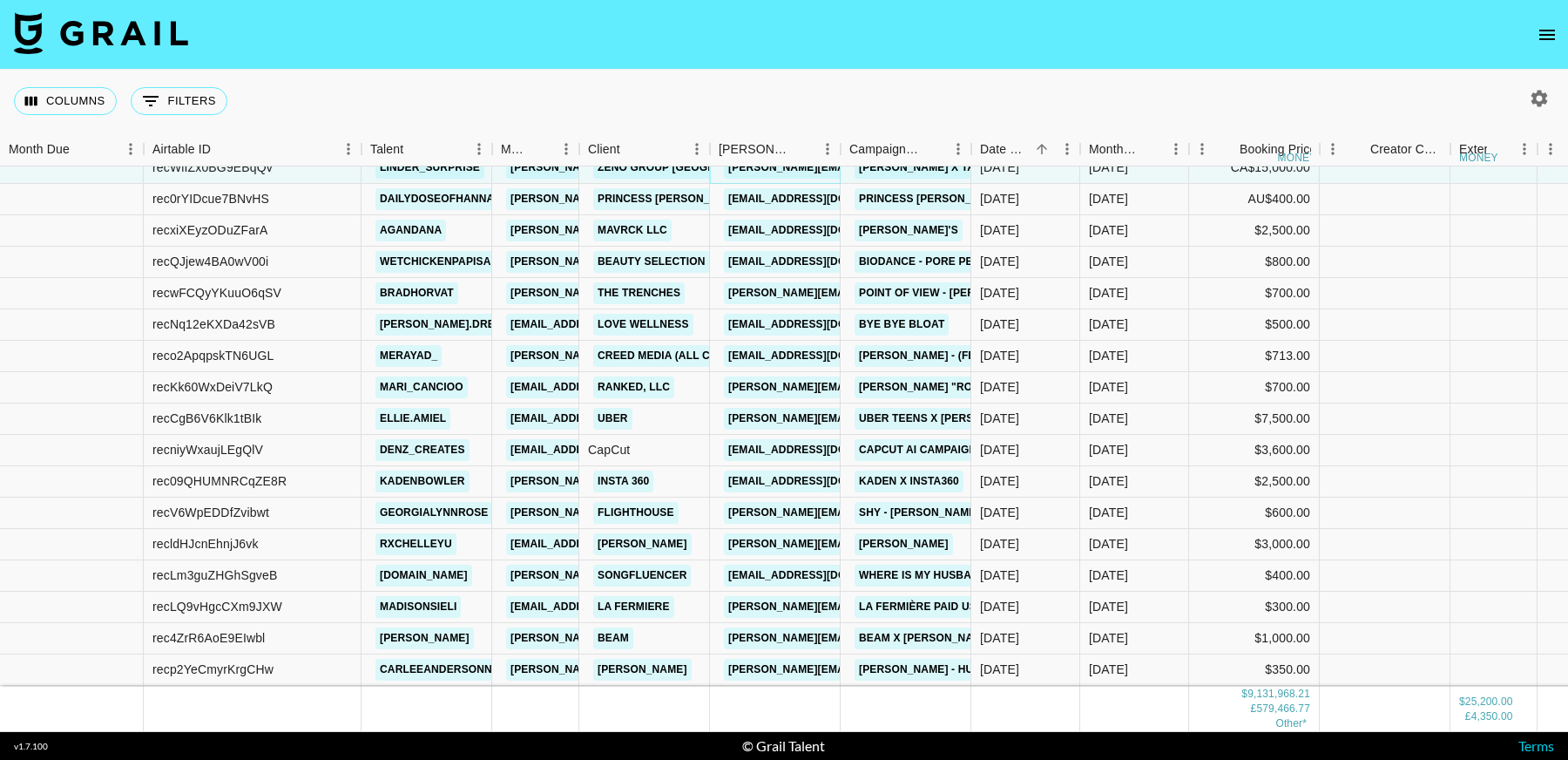
scroll to position [208987, 0]
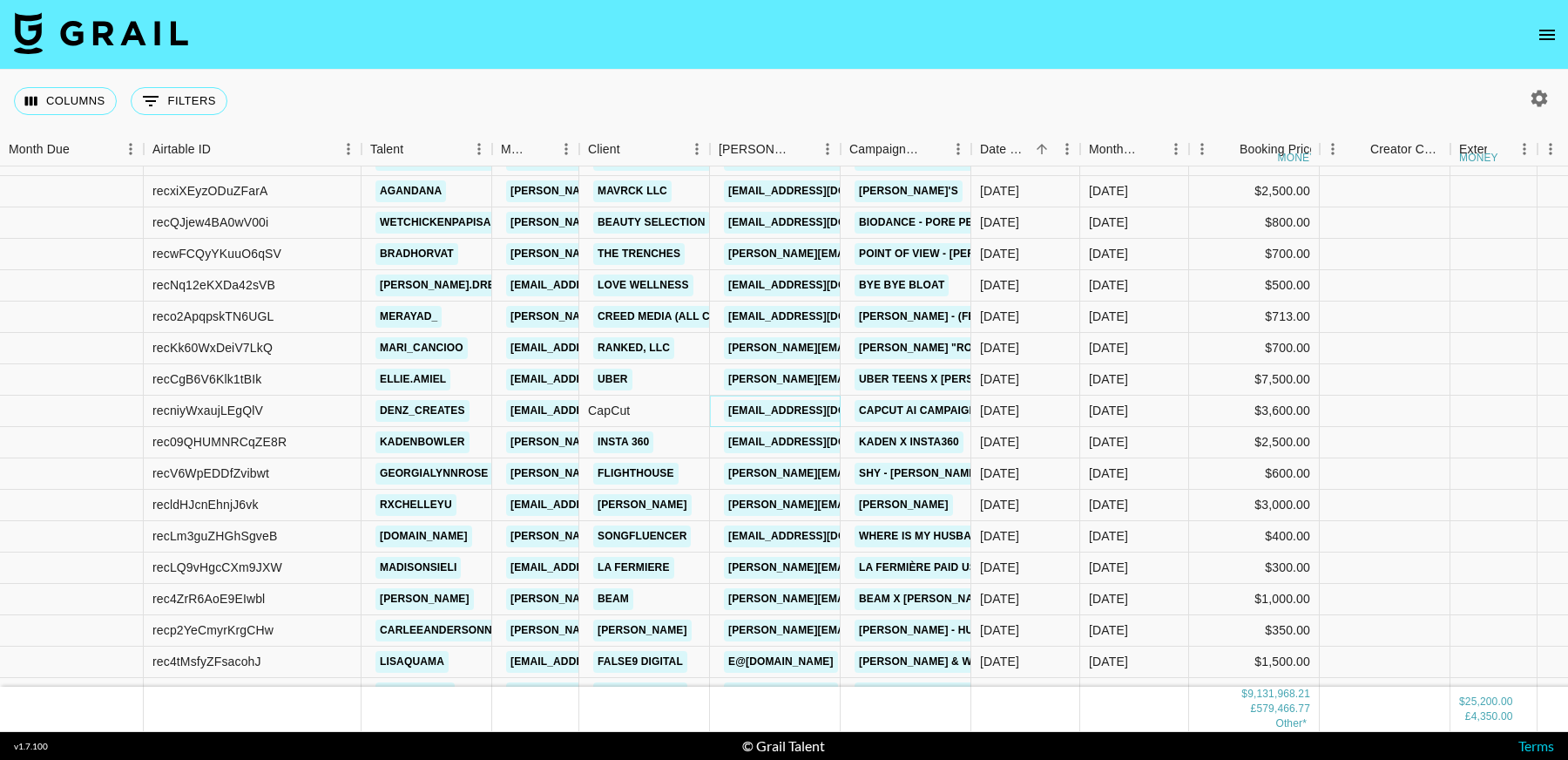
click at [793, 412] on link "marketing@capcut.com" at bounding box center [821, 411] width 195 height 22
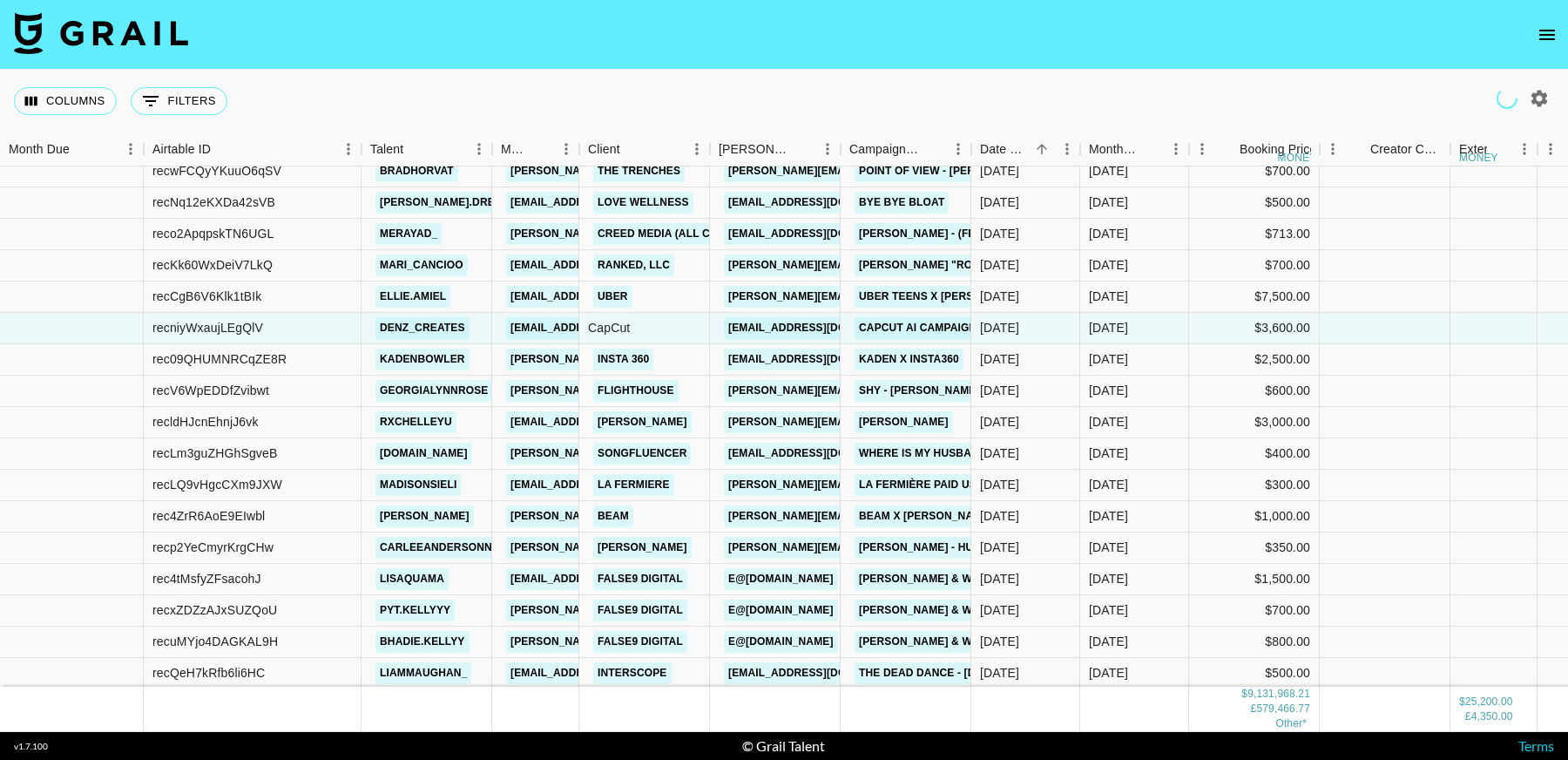
scroll to position [209214, 0]
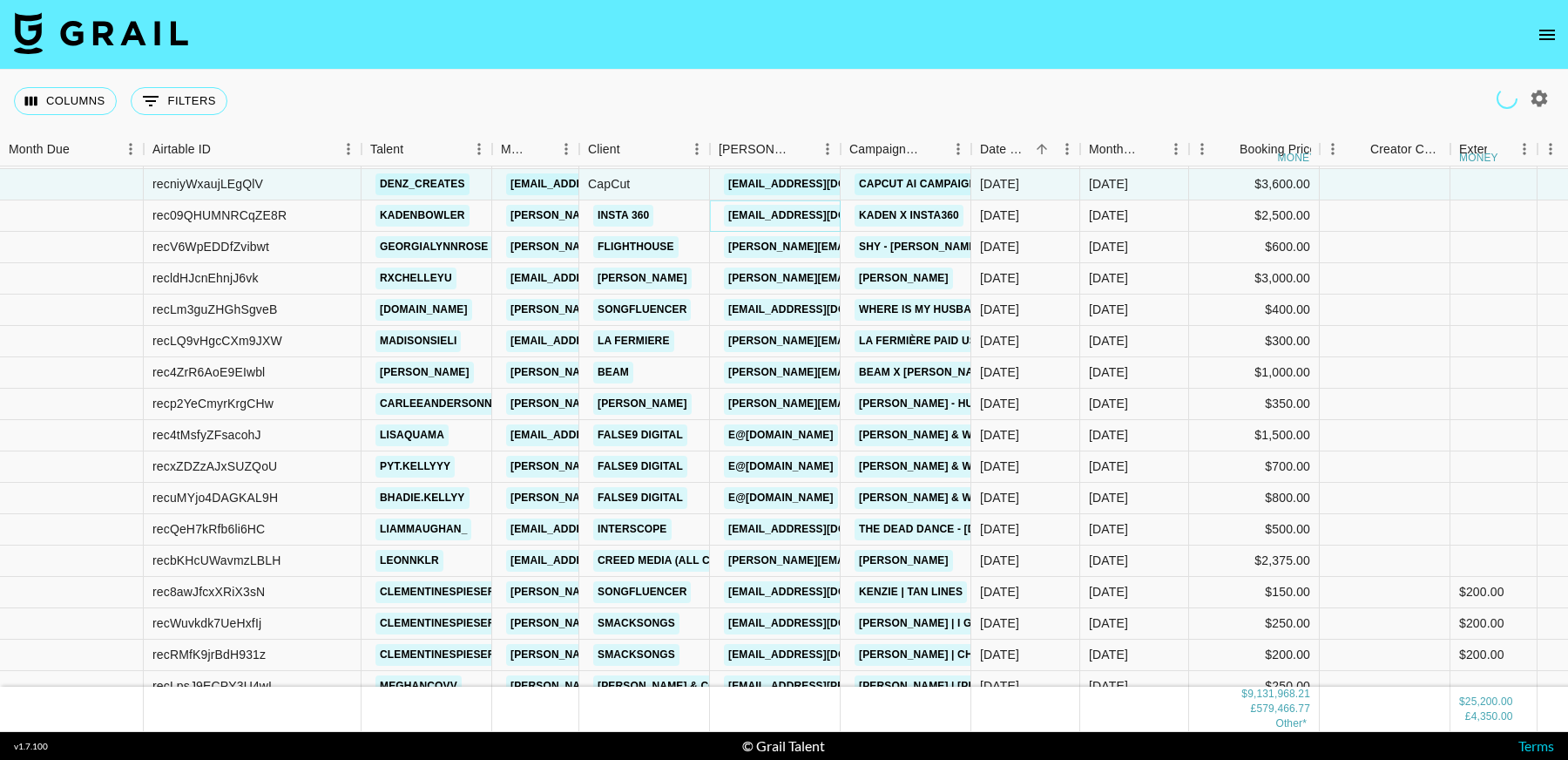
click at [803, 210] on link "jethro.chen@insta360-camera.com" at bounding box center [821, 215] width 195 height 22
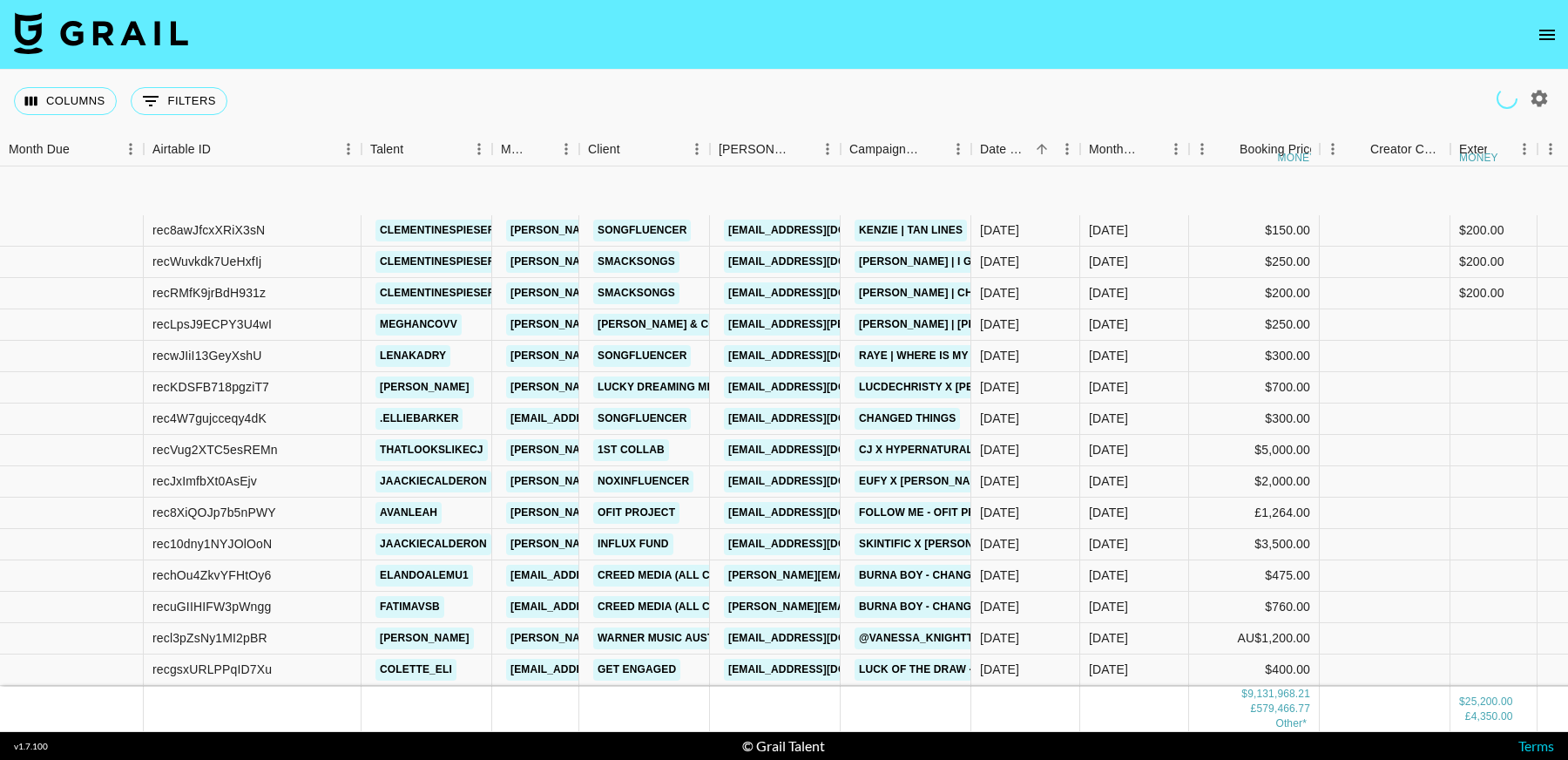
scroll to position [209693, 0]
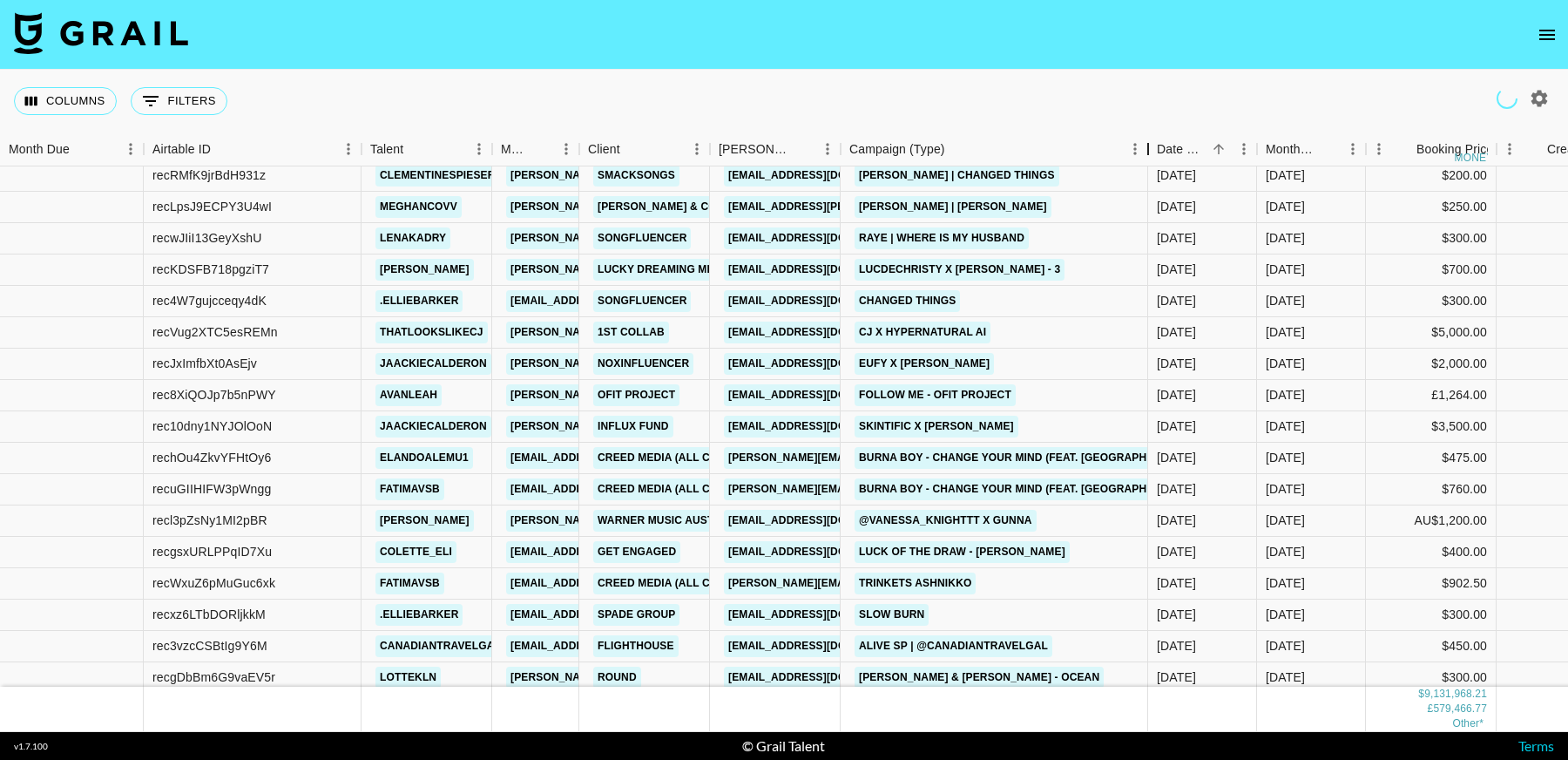
drag, startPoint x: 1147, startPoint y: 156, endPoint x: 855, endPoint y: 337, distance: 343.5
click at [1038, 171] on div "Month Due Airtable ID Talent Manager Client Booker Campaign (Type) Date Created…" at bounding box center [784, 432] width 1568 height 599
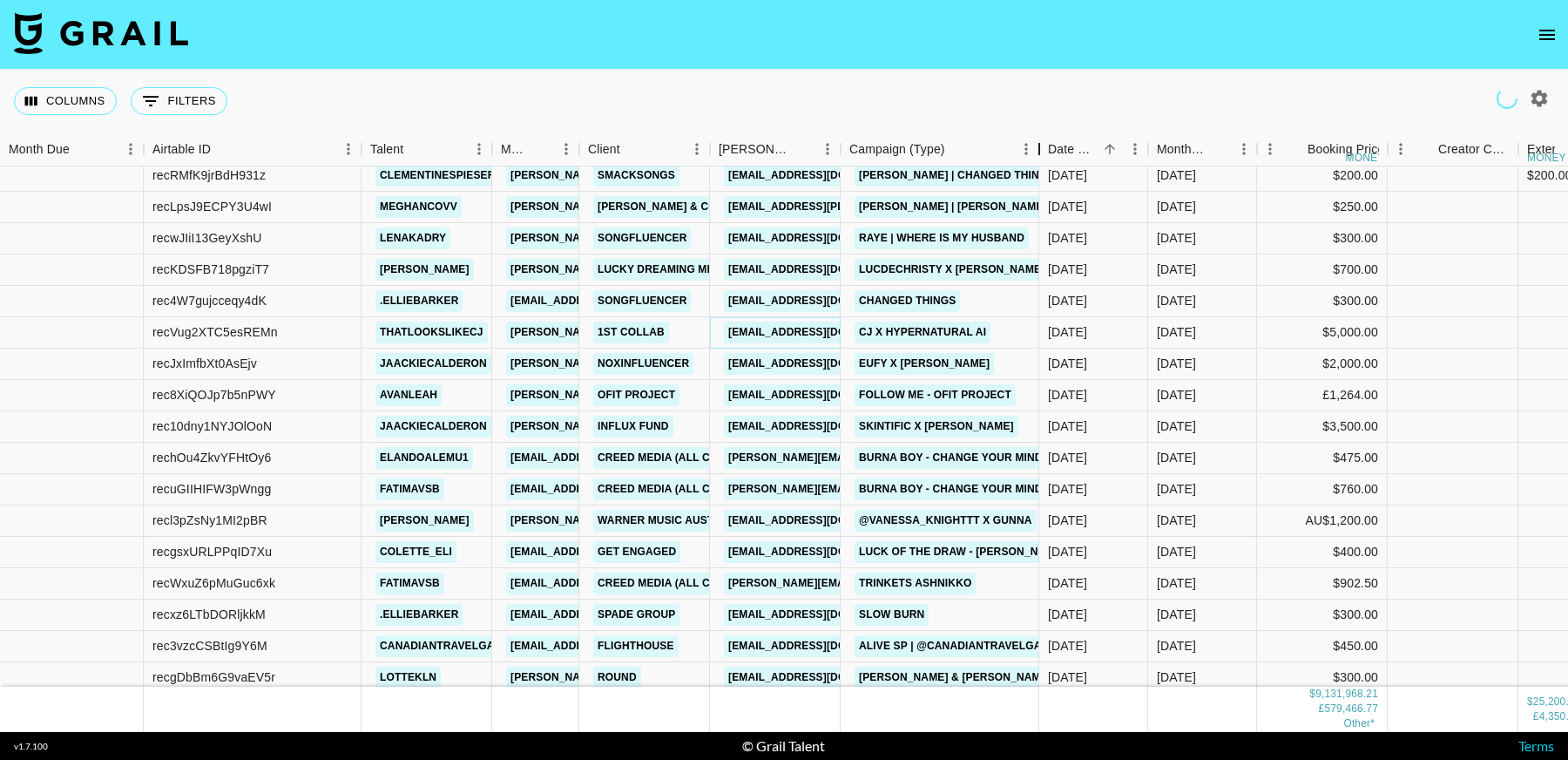
click at [806, 329] on link "notifications@1stcollab.com" at bounding box center [821, 332] width 195 height 22
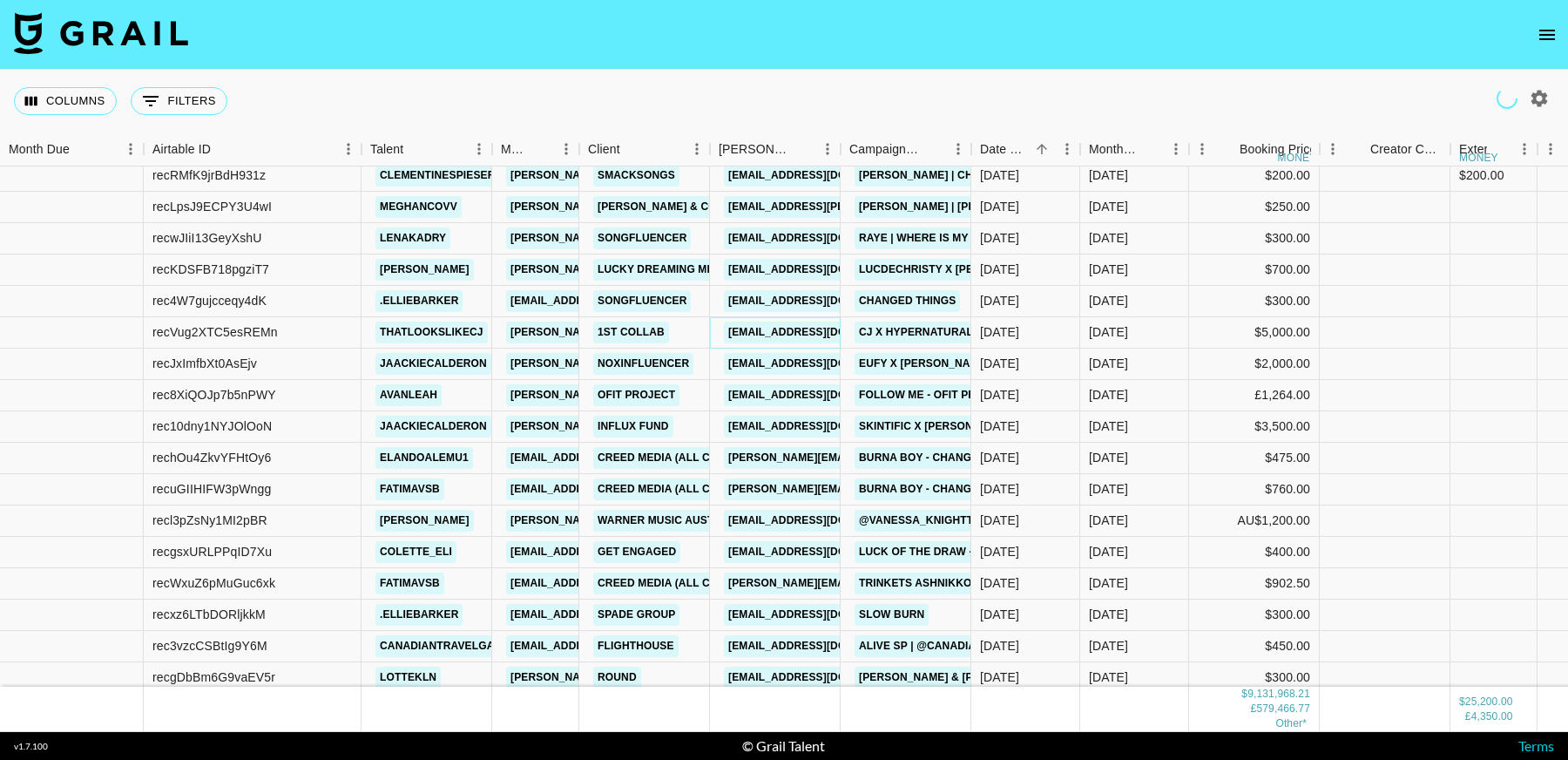
click at [794, 334] on link "notifications@1stcollab.com" at bounding box center [821, 332] width 195 height 22
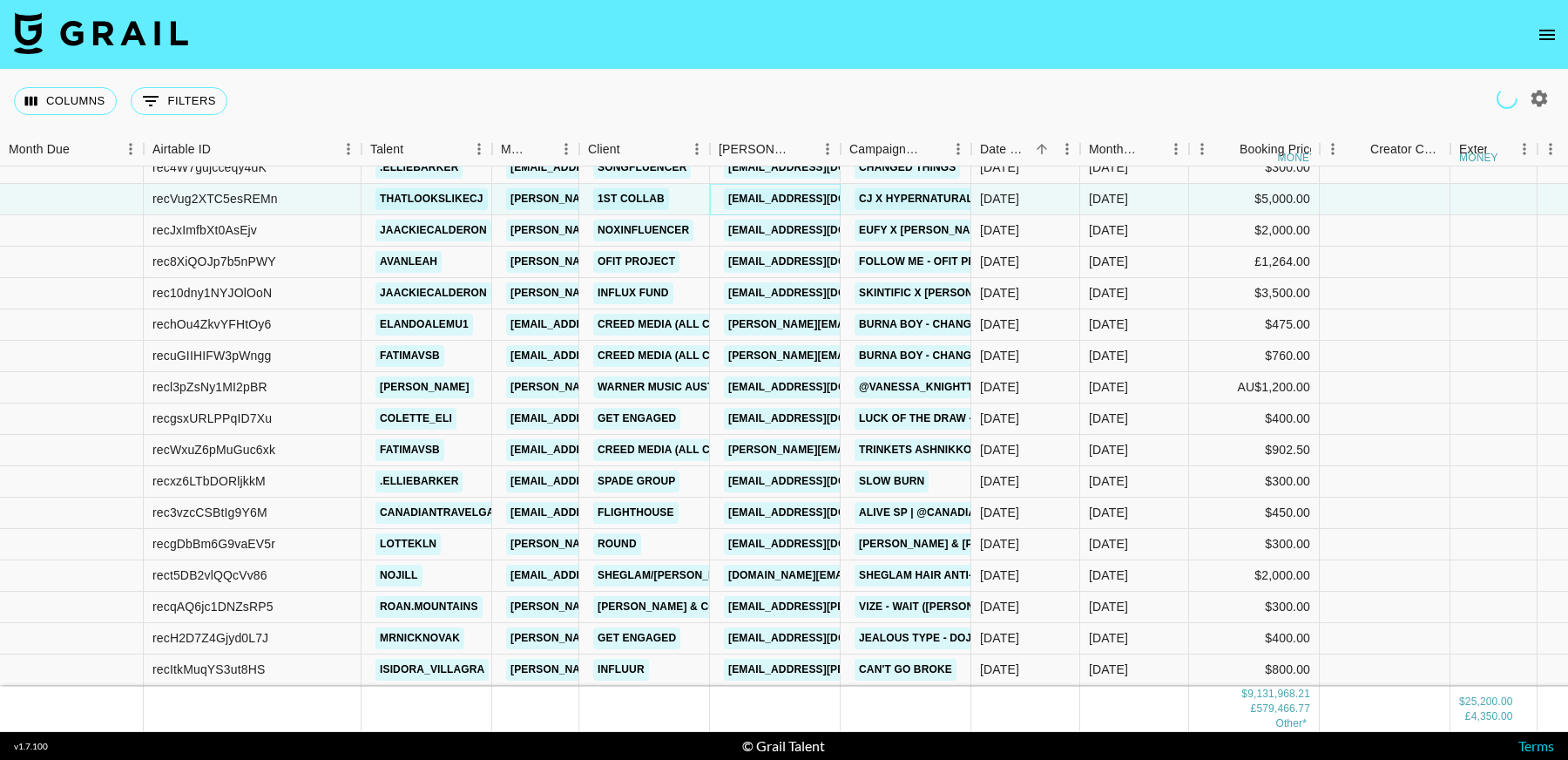
scroll to position [209855, 0]
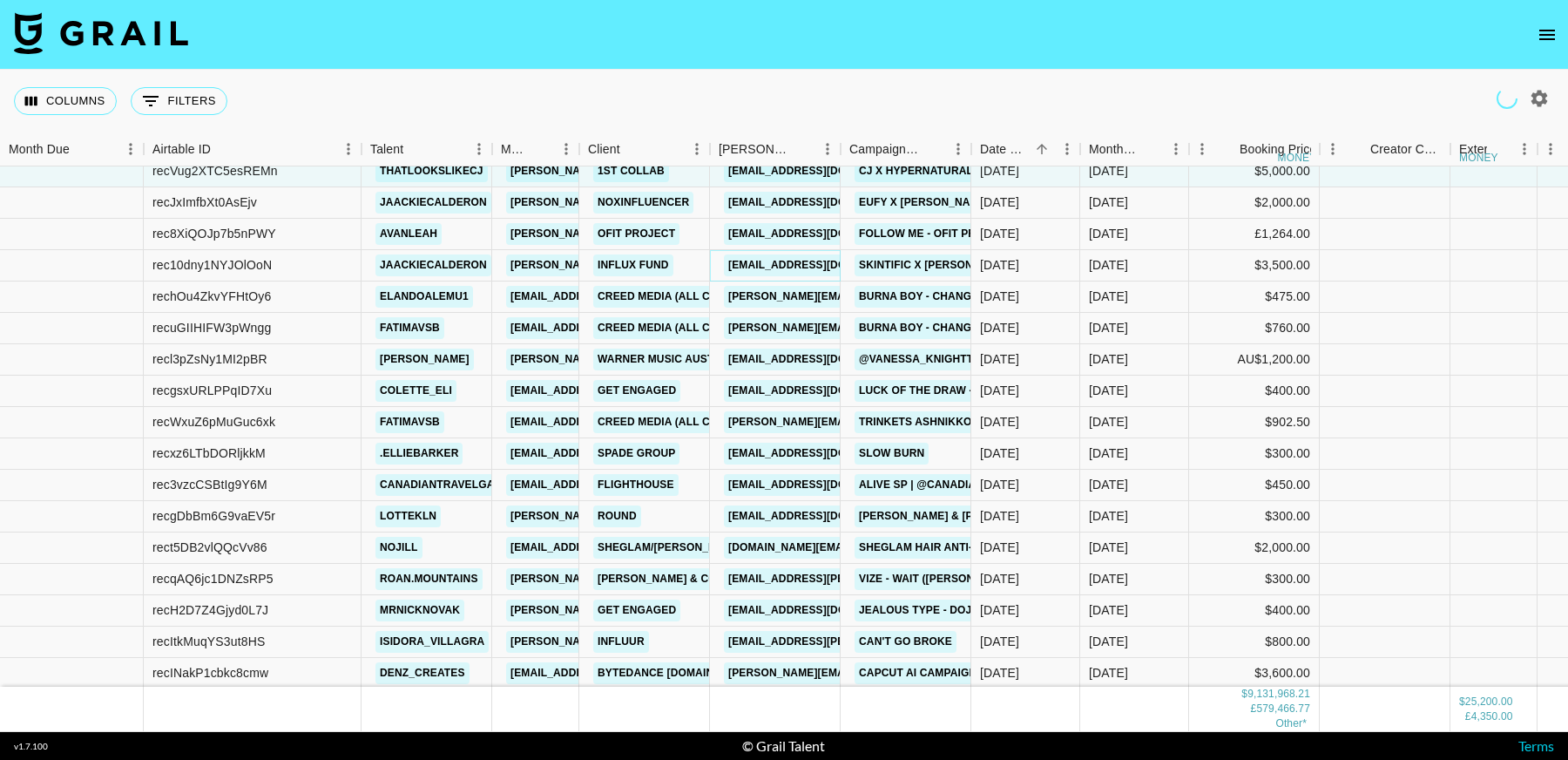
click at [784, 263] on link "eva.luk@influx.fund" at bounding box center [821, 265] width 195 height 22
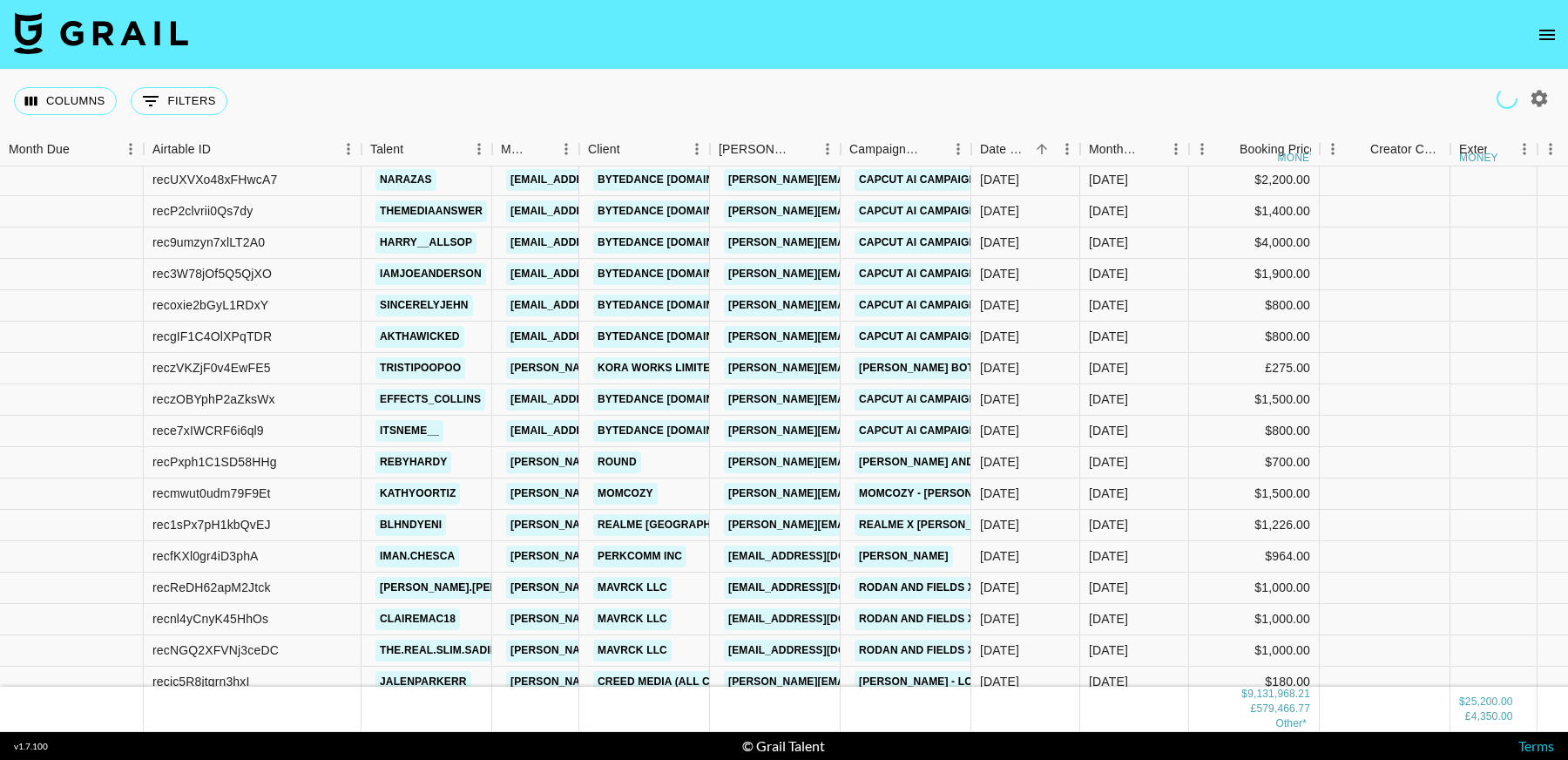
scroll to position [210258, 0]
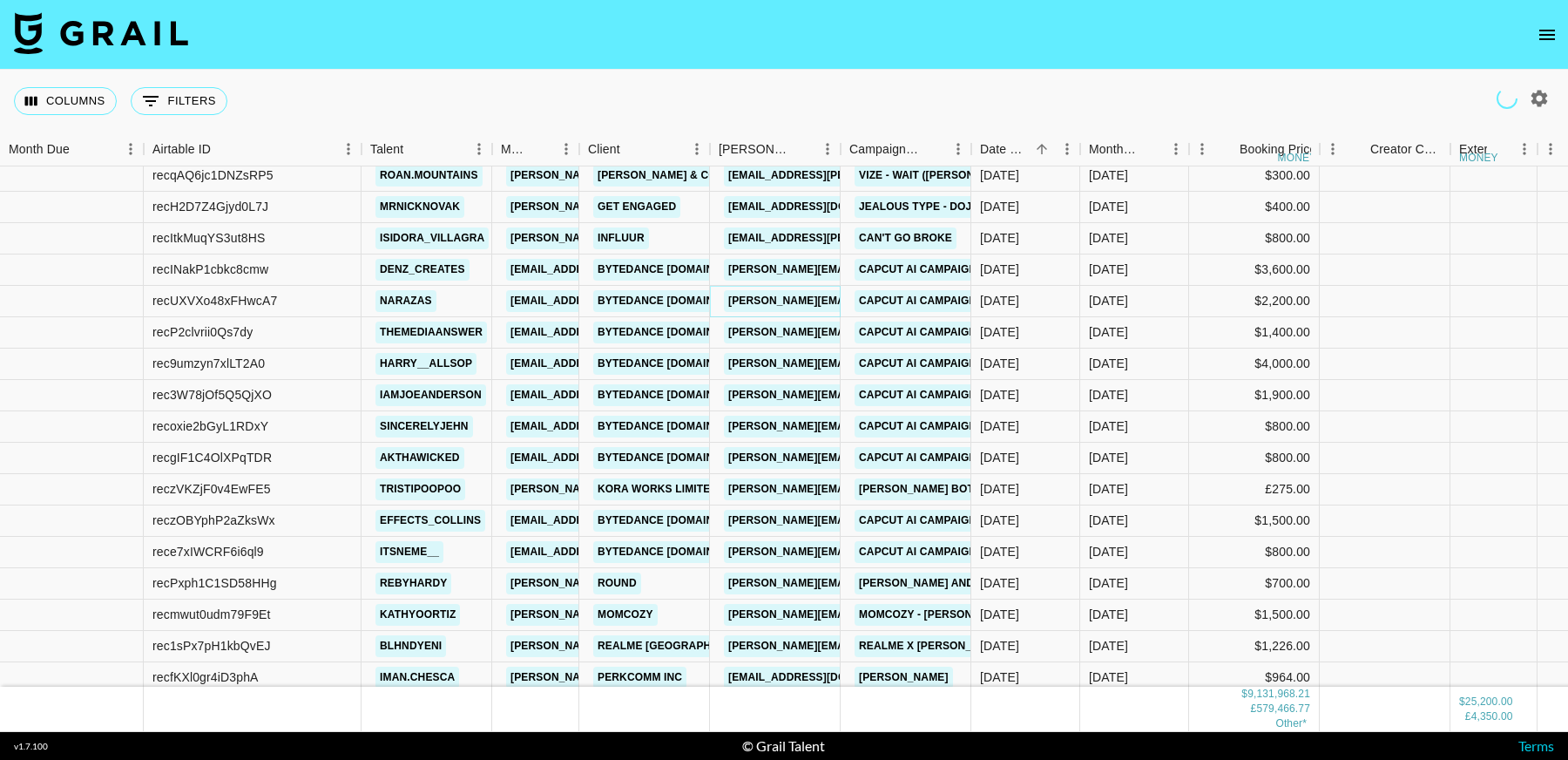
click at [783, 297] on link "sara.mcnutt@bytedance.com" at bounding box center [910, 301] width 374 height 22
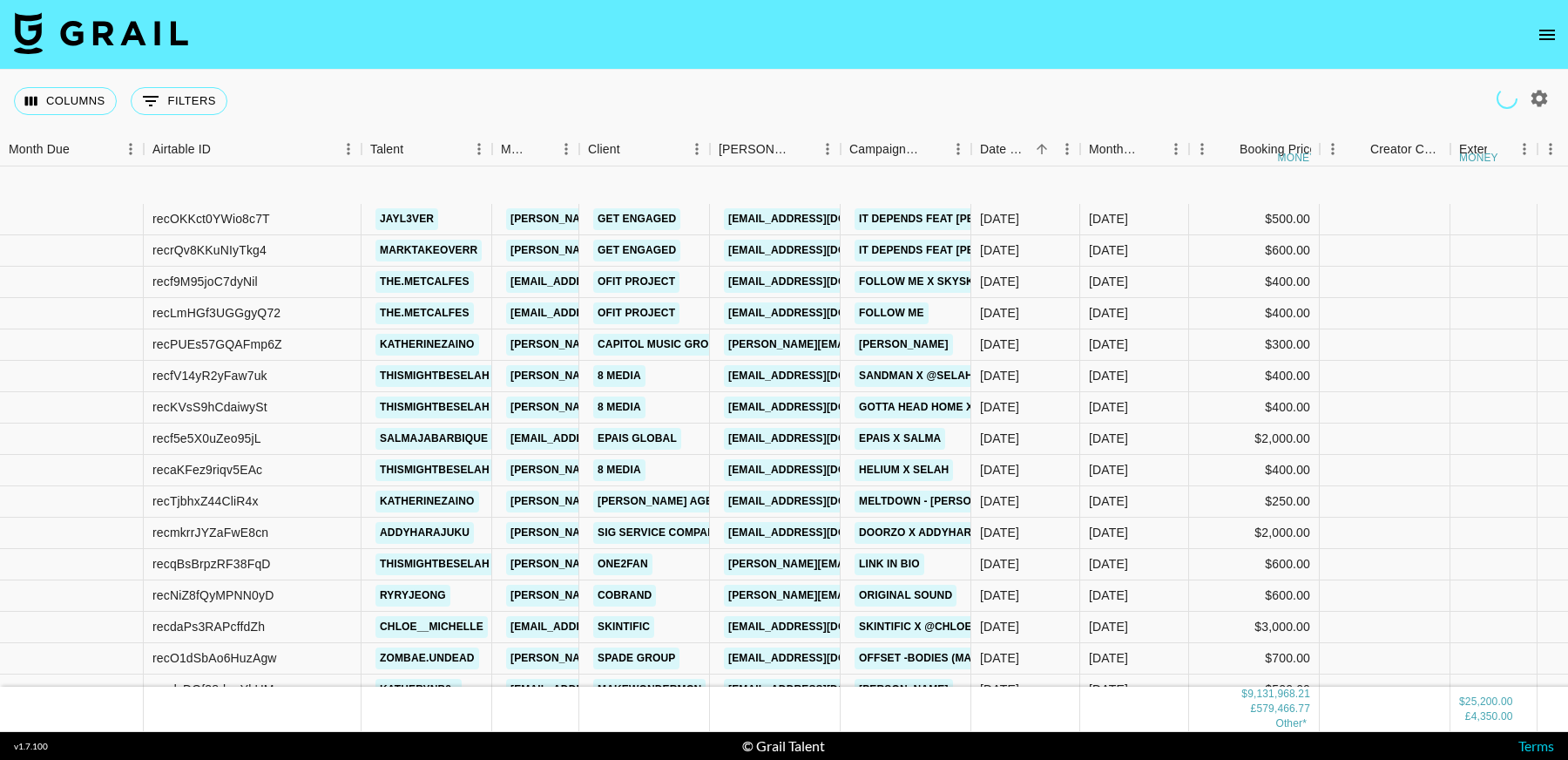
scroll to position [211558, 0]
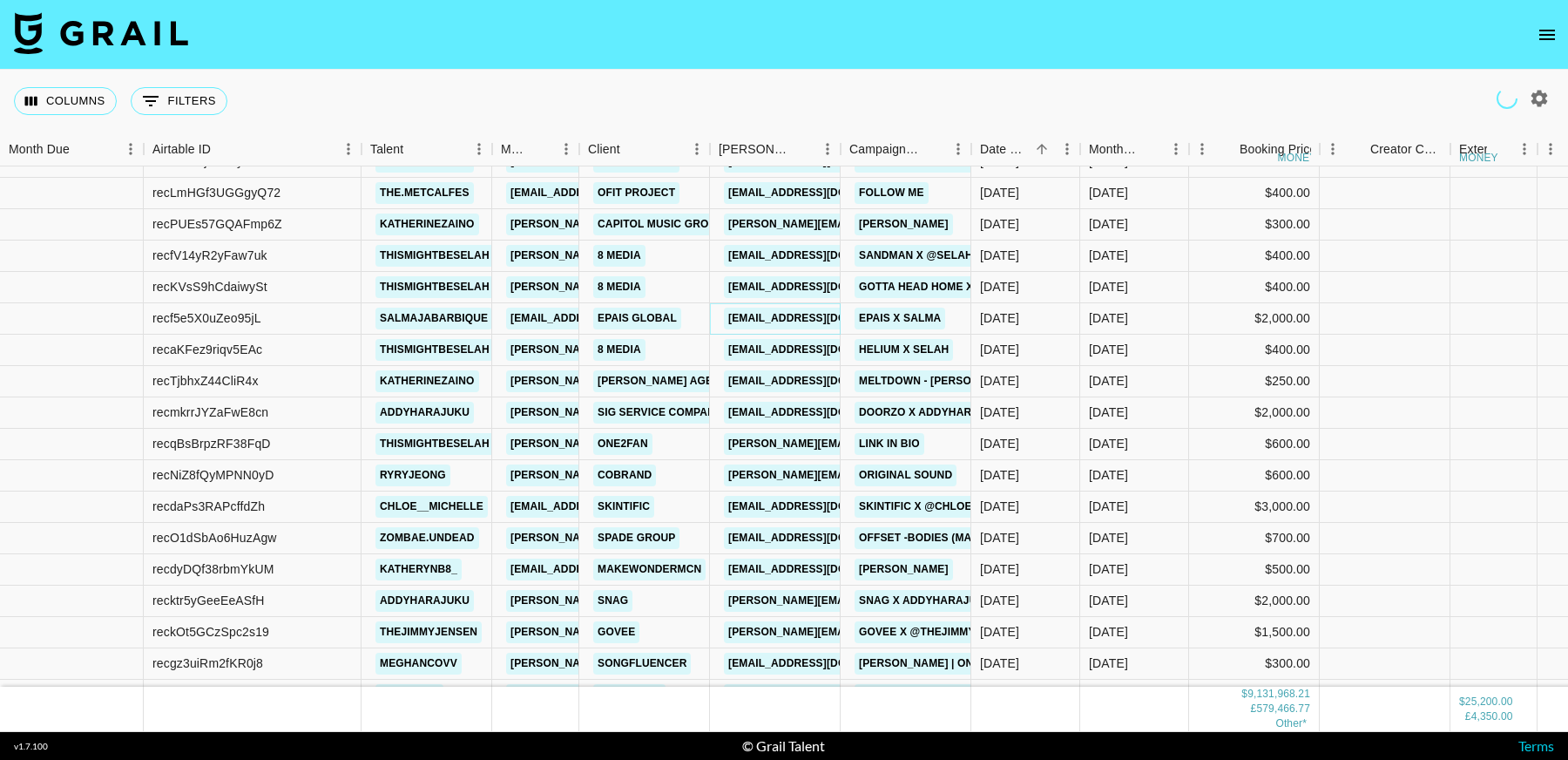
click at [807, 318] on link "valued@epais-global.com" at bounding box center [821, 318] width 195 height 22
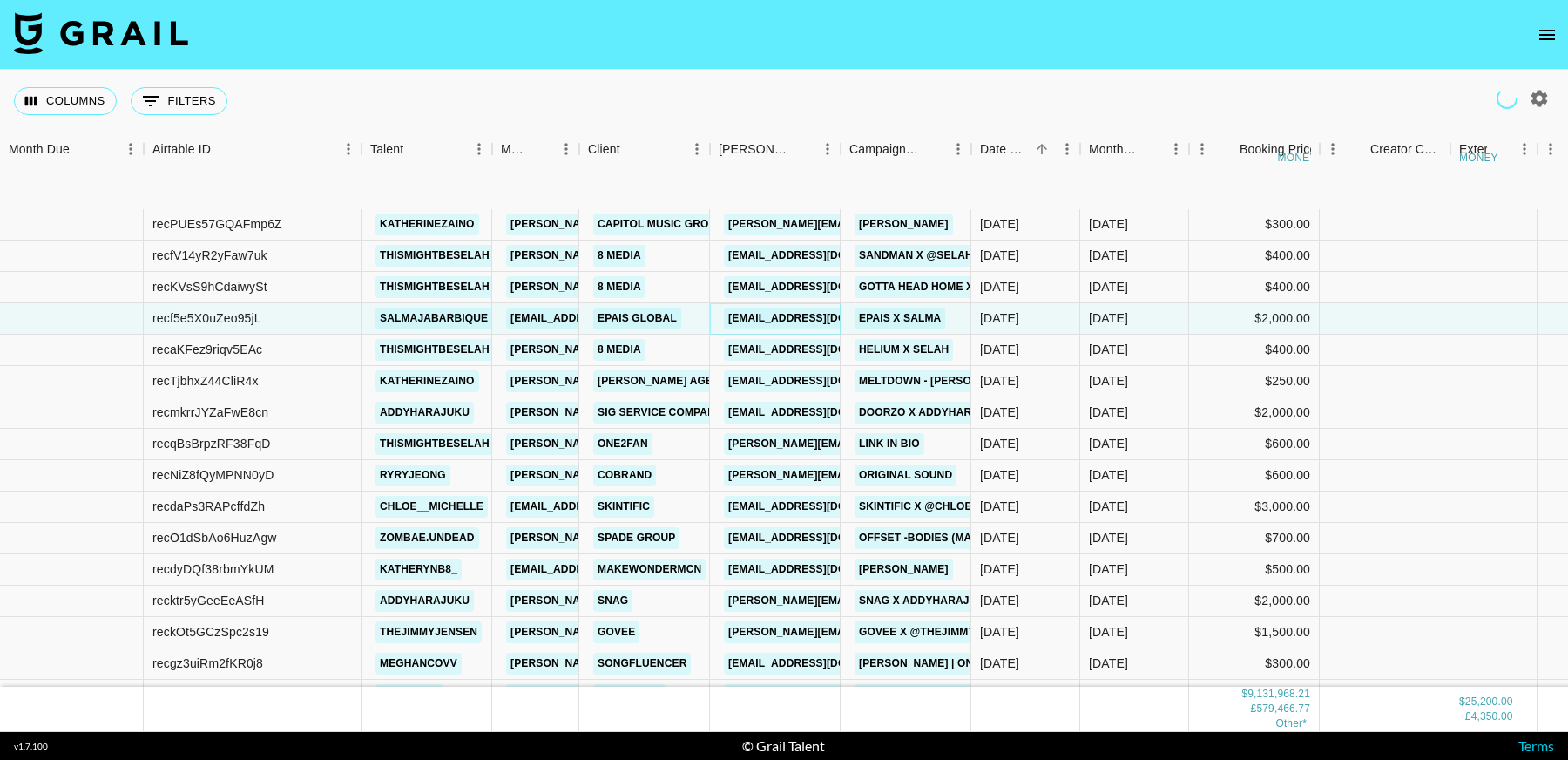
scroll to position [211690, 0]
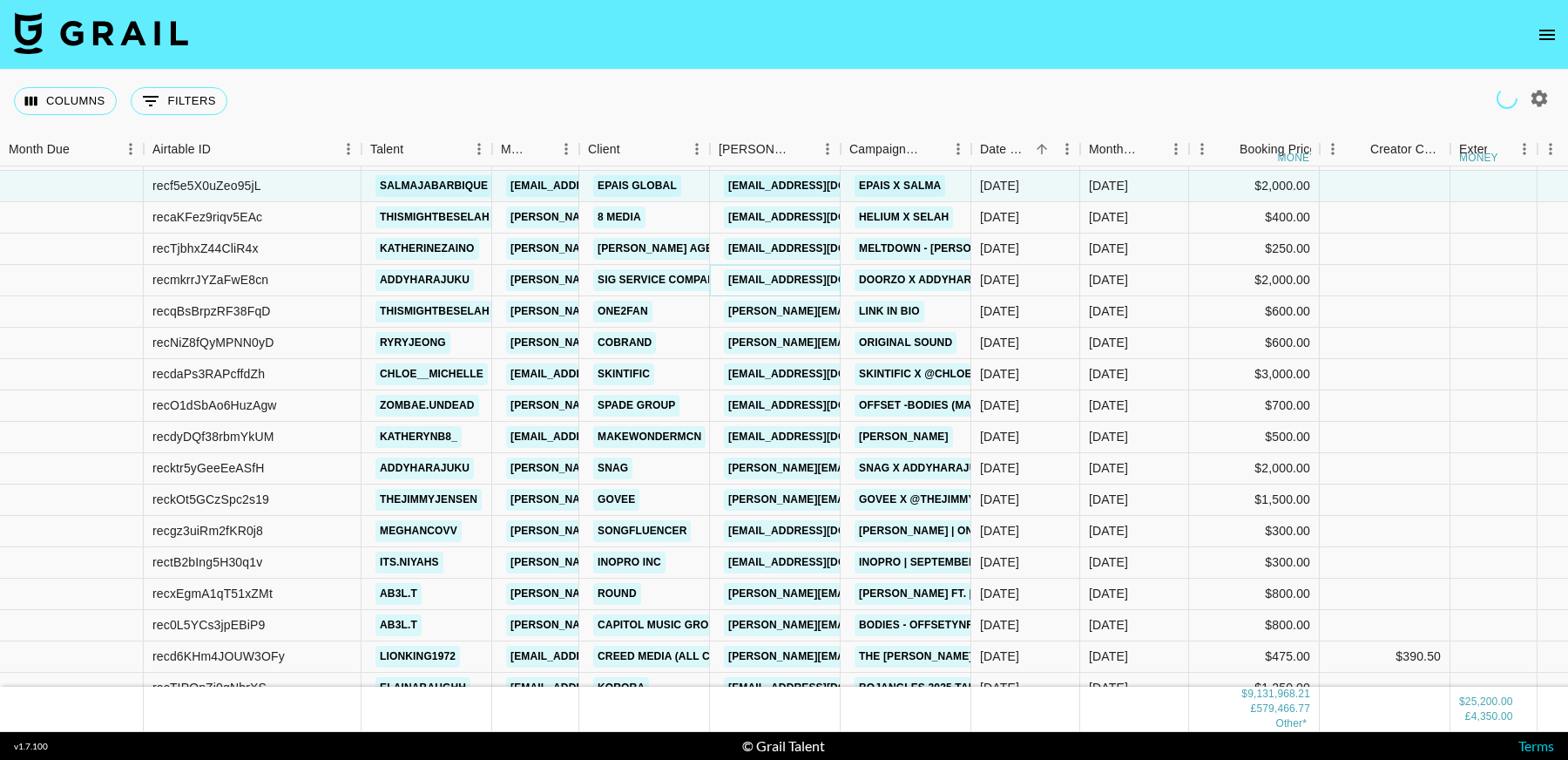
click at [799, 277] on link "rhodalan@doorzo.net" at bounding box center [821, 280] width 195 height 22
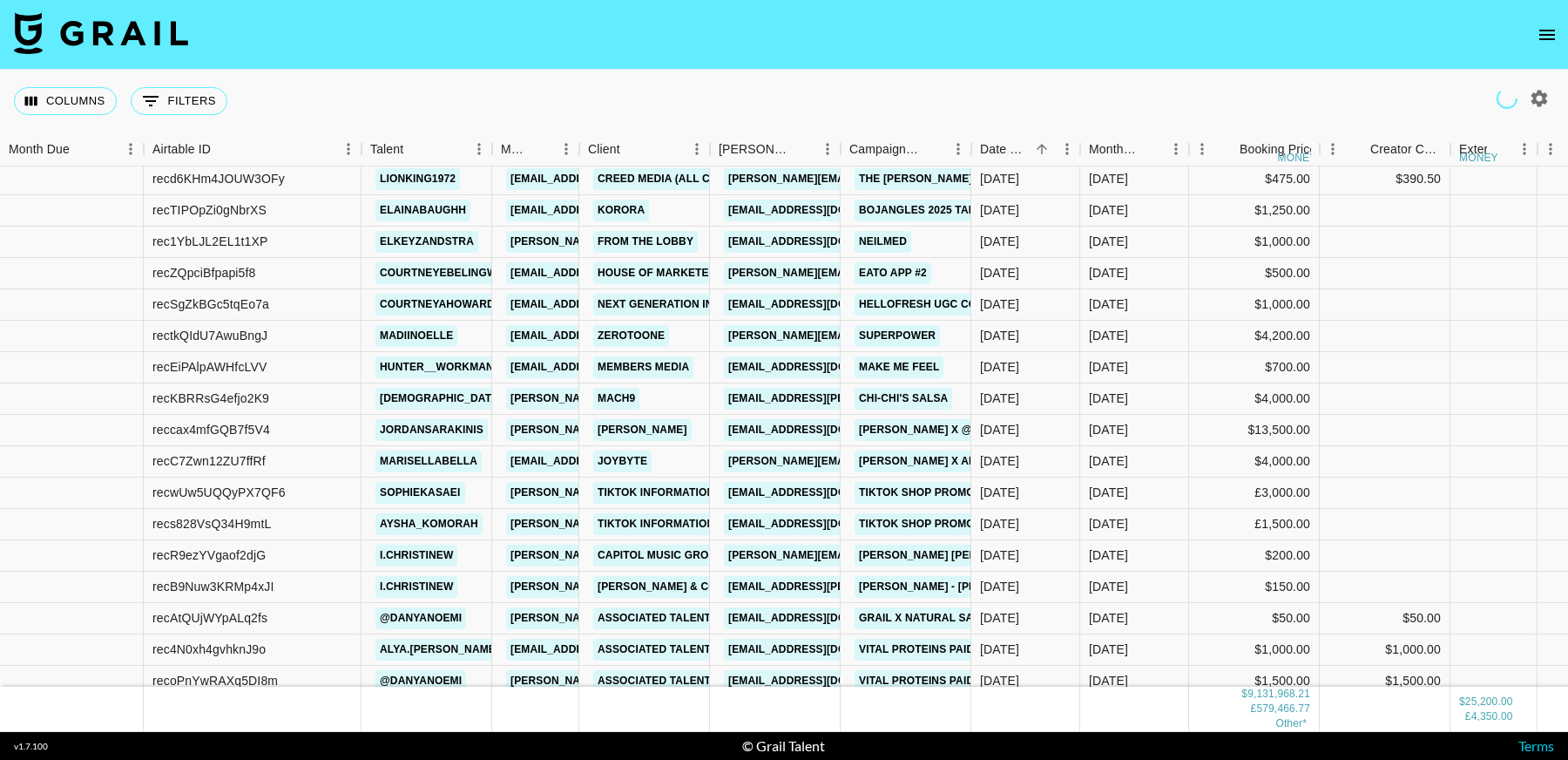
scroll to position [212157, 0]
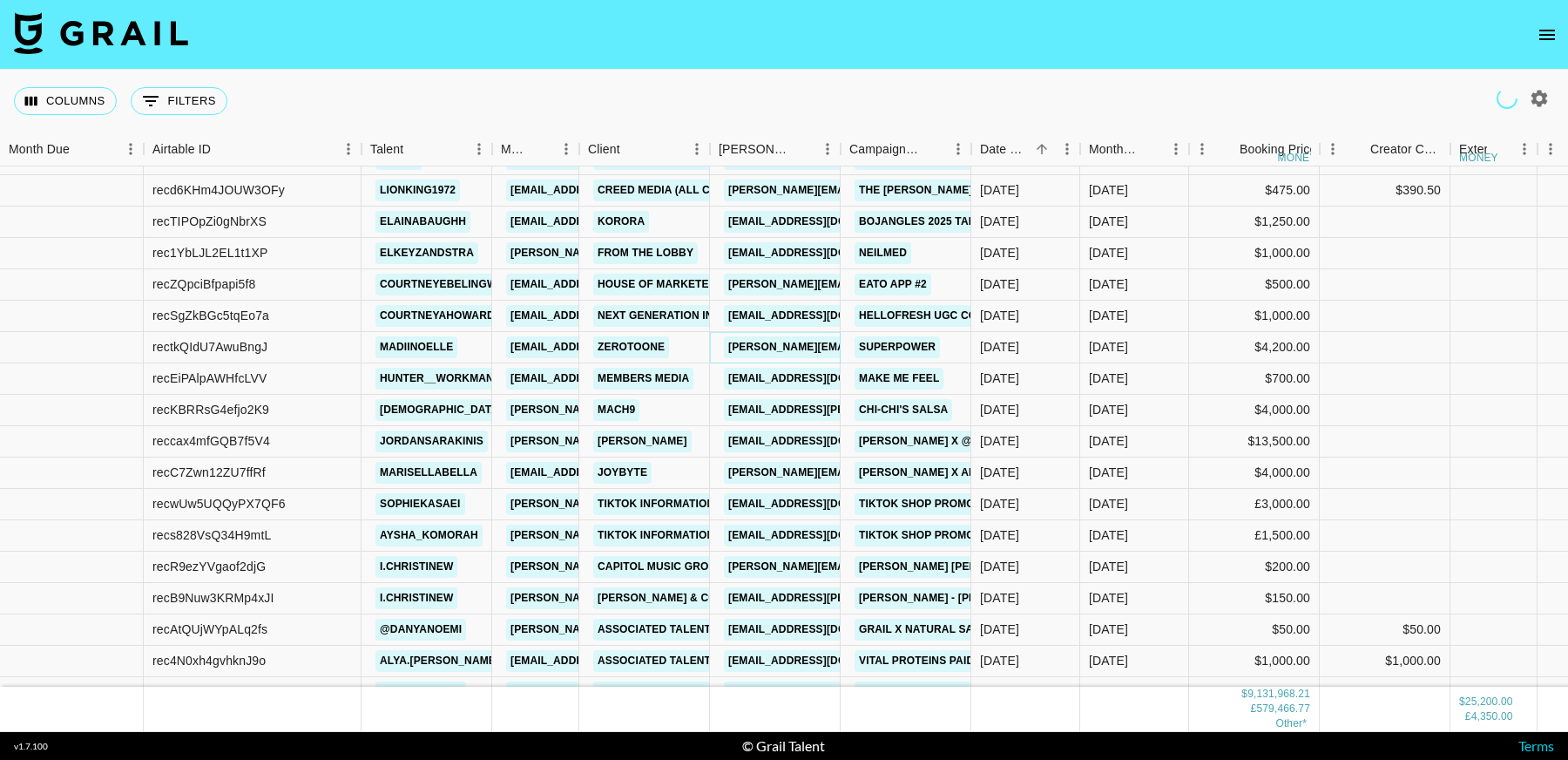
click at [805, 341] on link "colleen@zeroto1.co" at bounding box center [865, 347] width 284 height 22
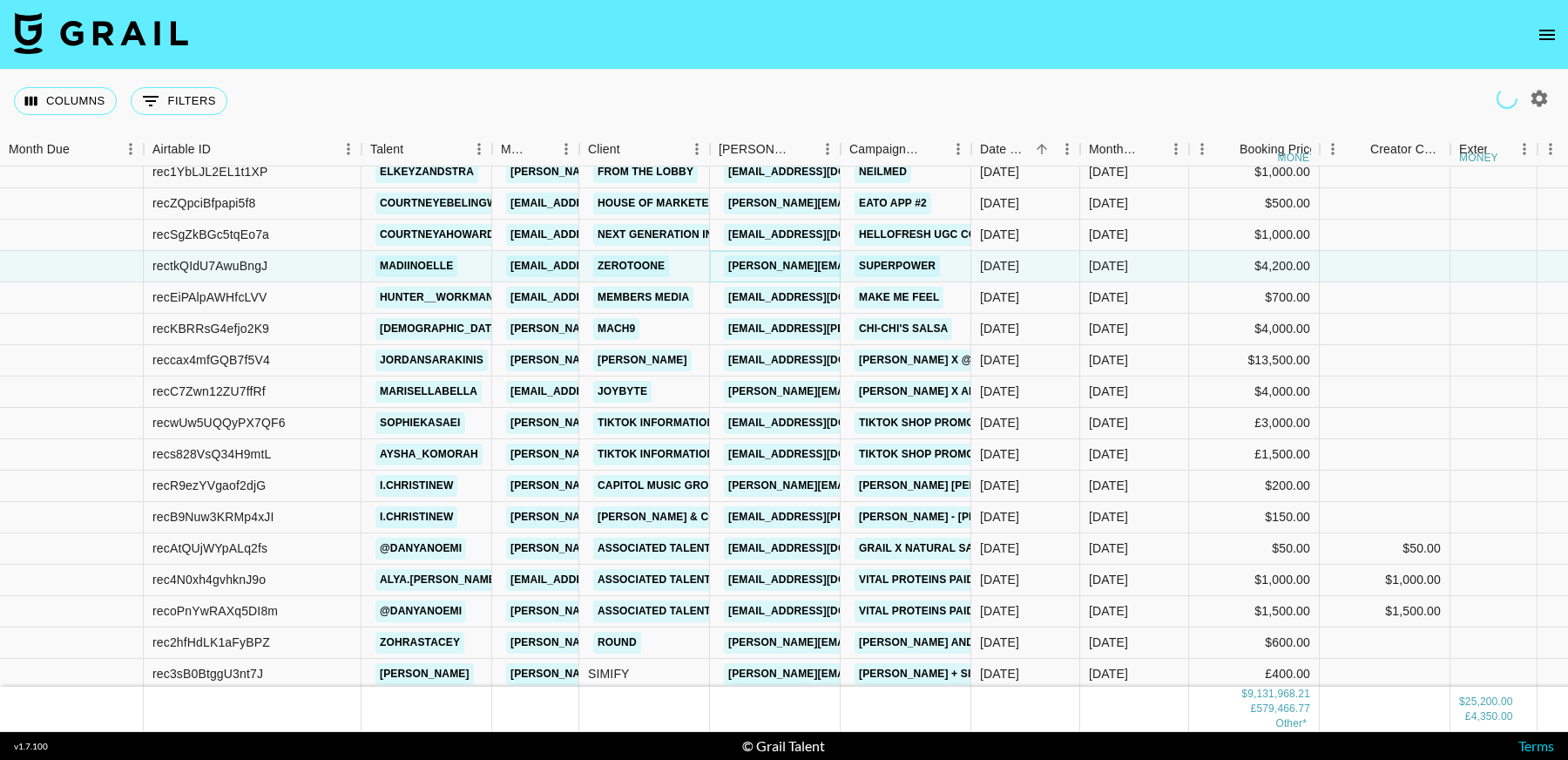
scroll to position [212255, 0]
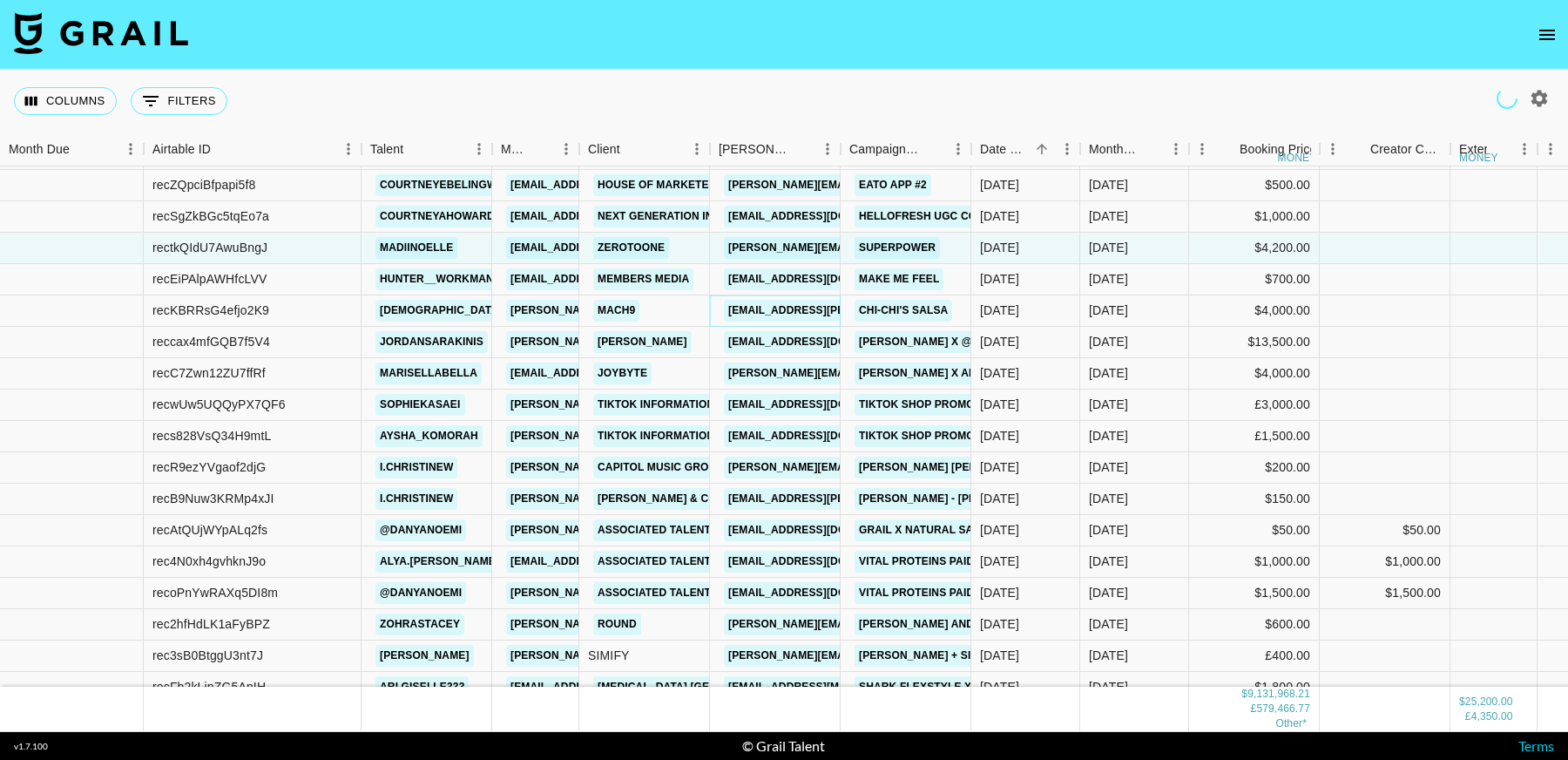
click at [784, 313] on link "matt.impastato@mach9.com" at bounding box center [865, 311] width 284 height 22
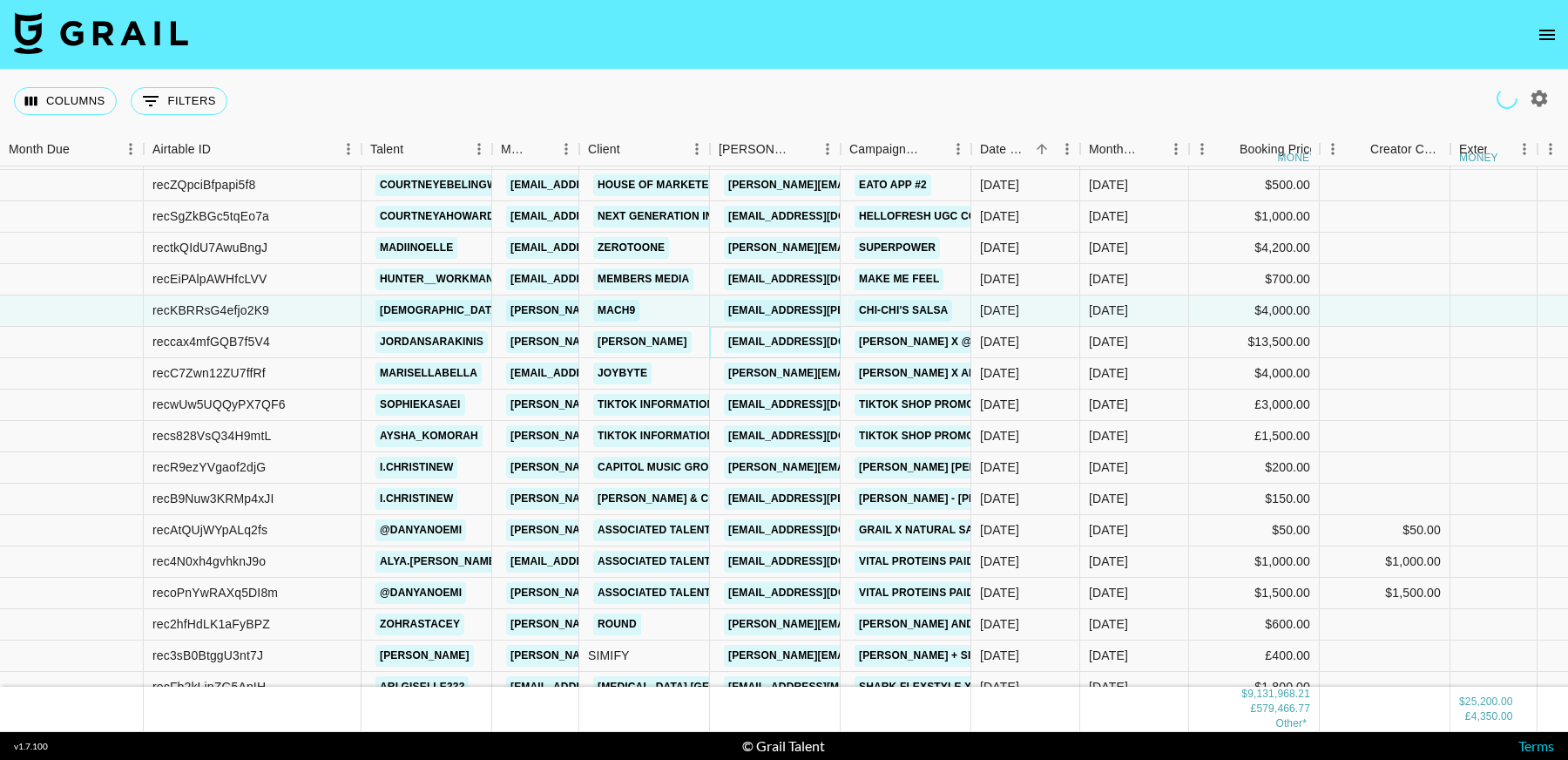
click at [788, 341] on link "partnership@innosupps.com" at bounding box center [821, 342] width 195 height 22
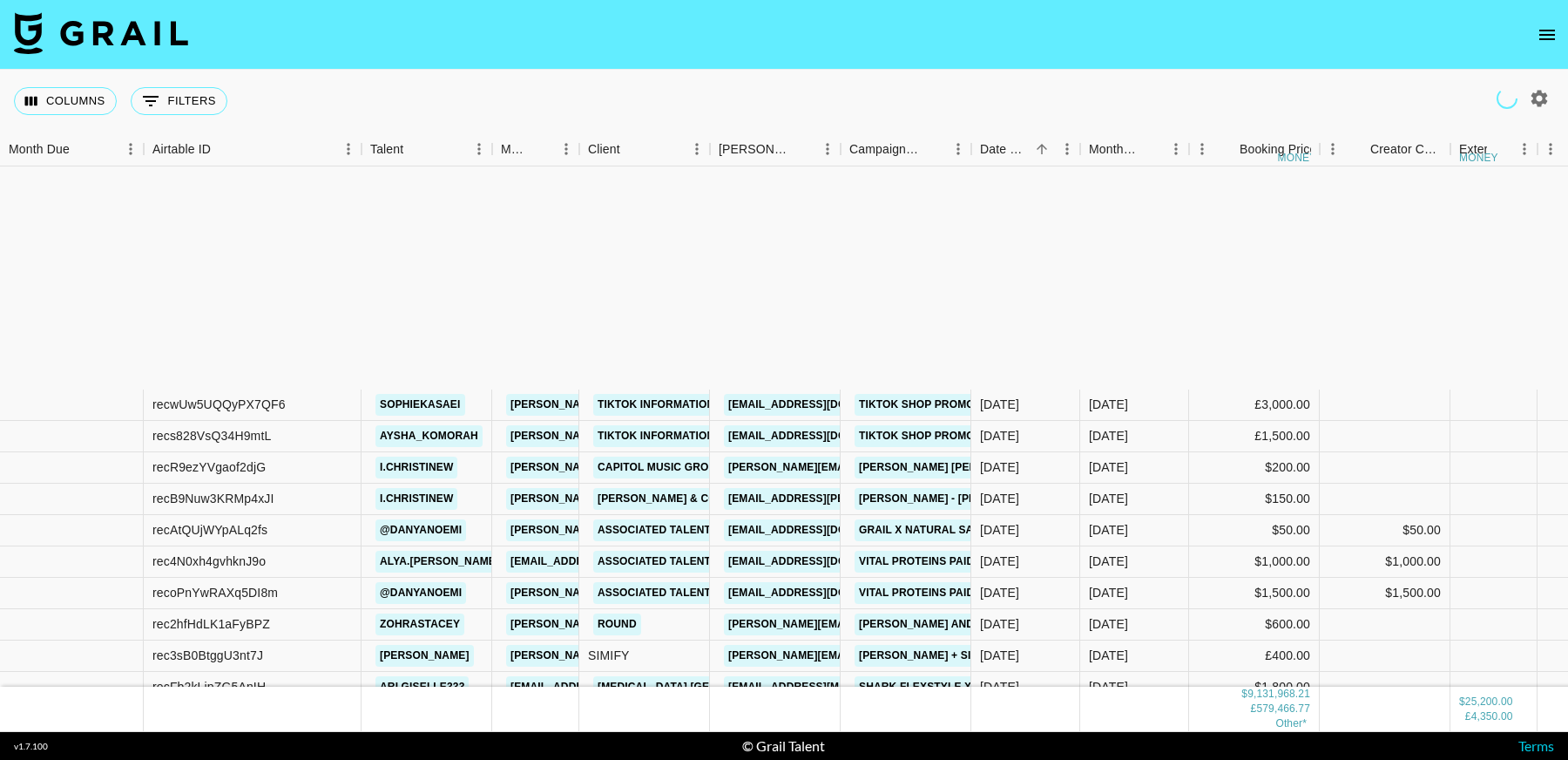
scroll to position [212589, 0]
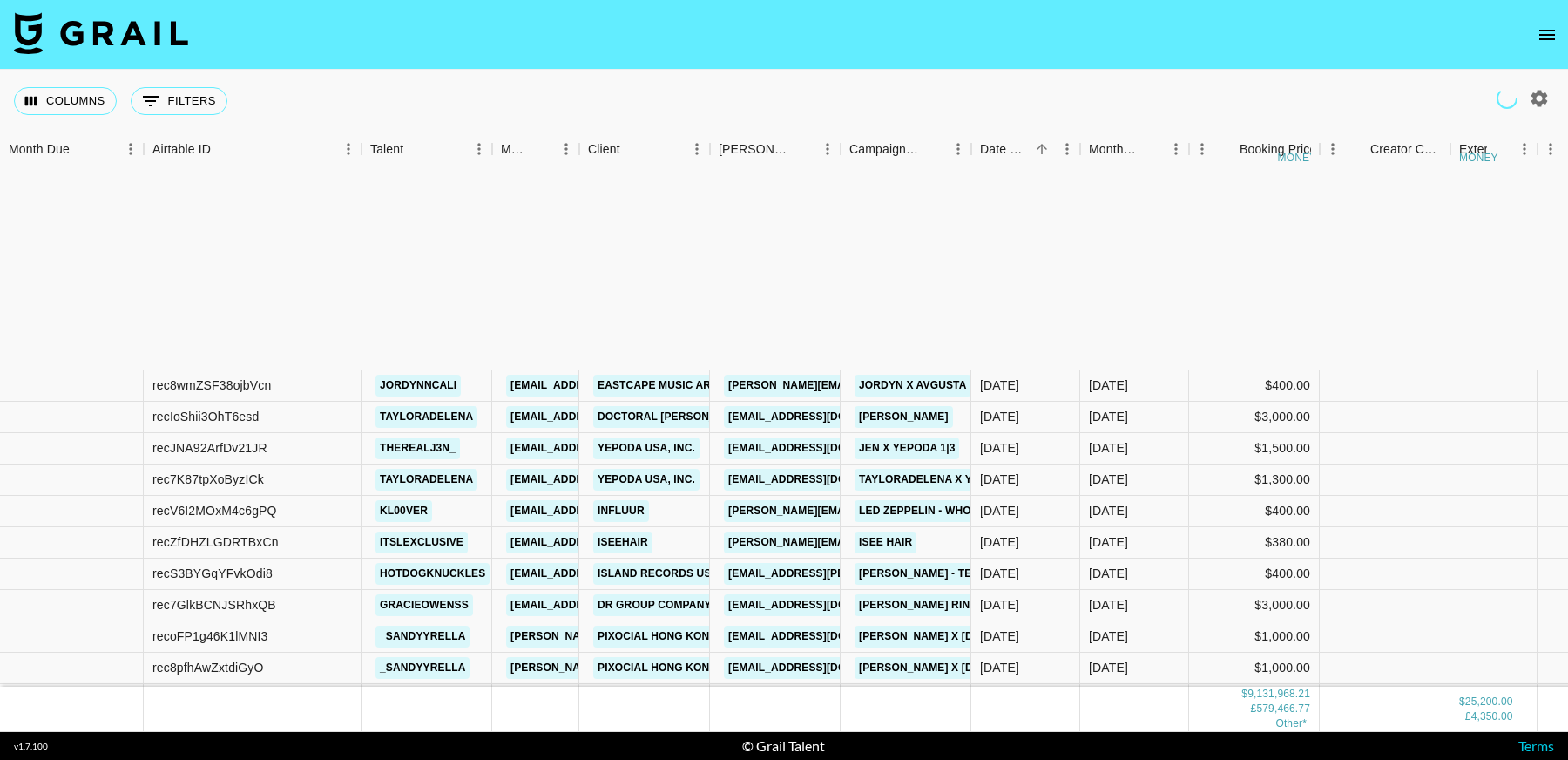
click at [802, 720] on link "addiew@cozyearth.com" at bounding box center [821, 731] width 195 height 22
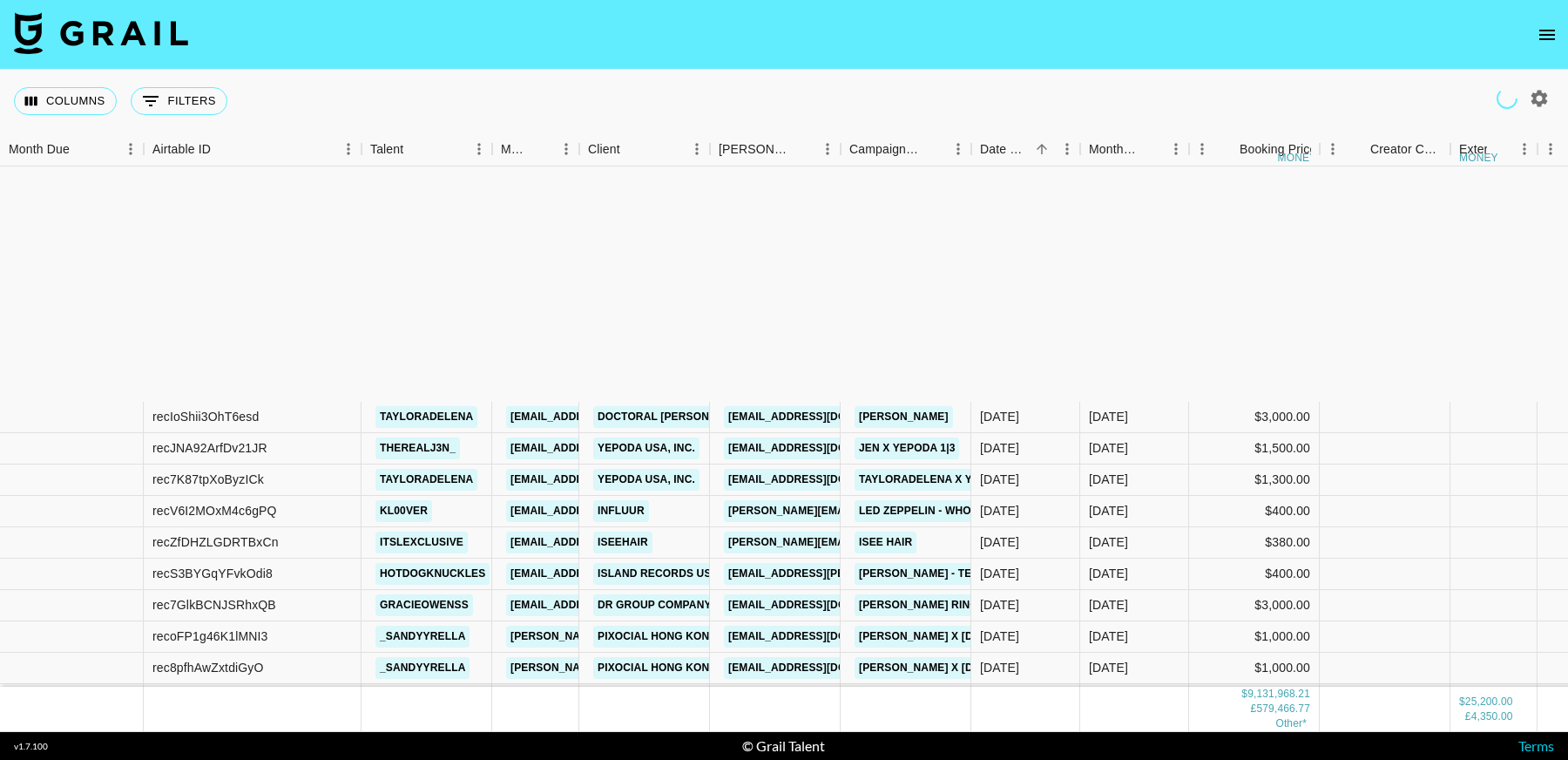
scroll to position [212903, 0]
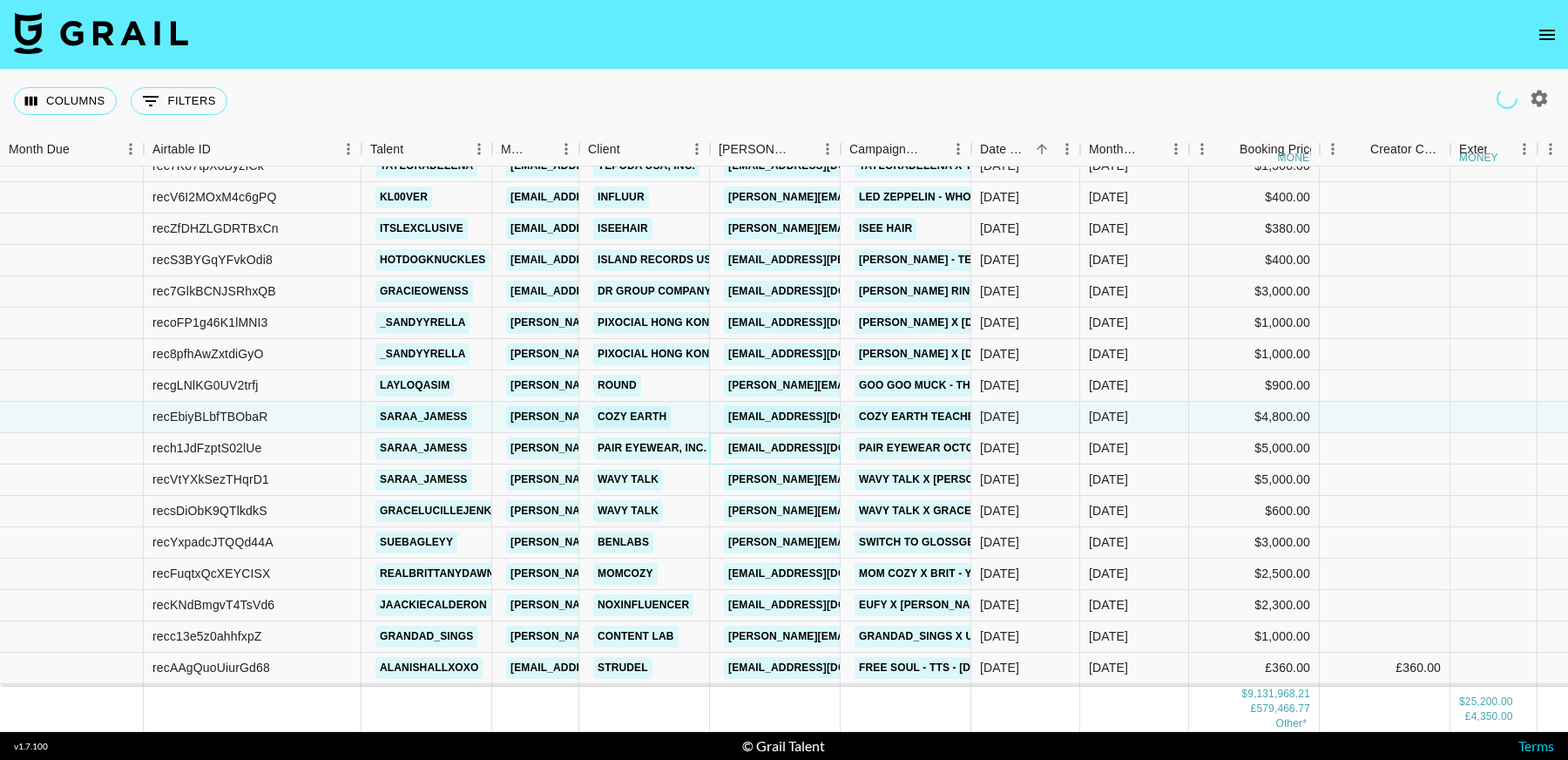
click at [800, 438] on link "rebeccaarendt@paireyewear.com" at bounding box center [821, 449] width 195 height 22
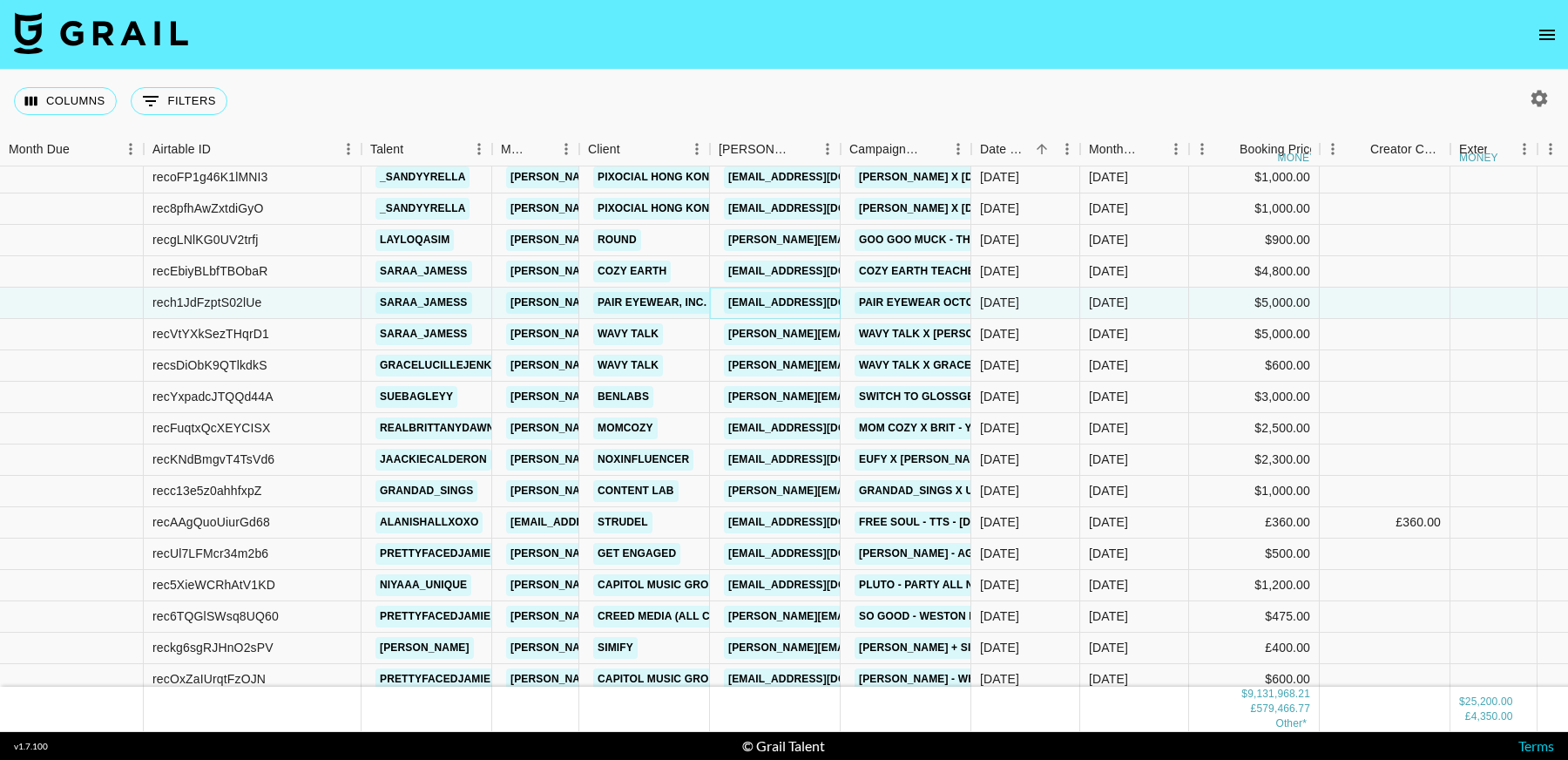
scroll to position [213052, 0]
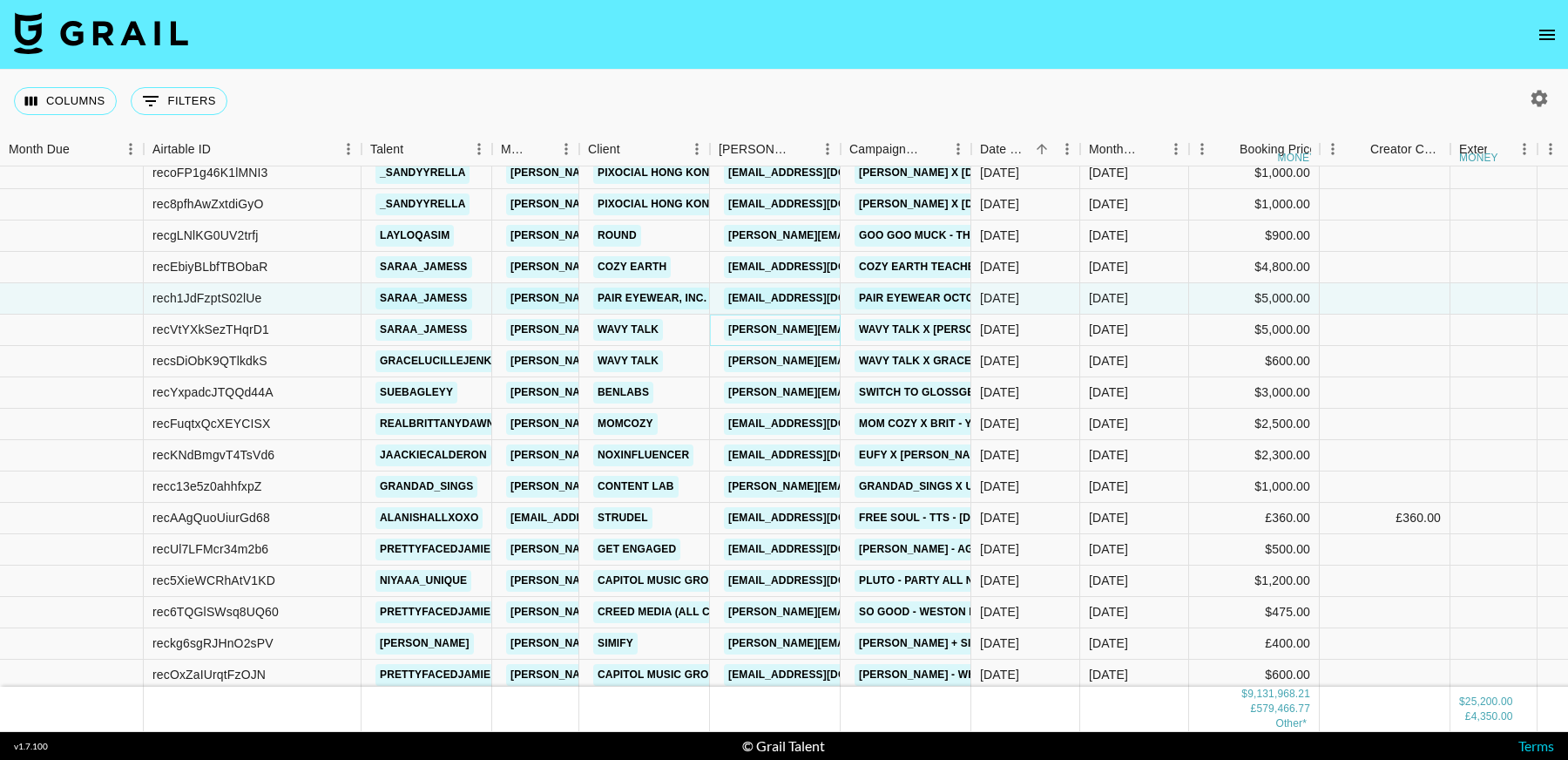
click at [789, 331] on link "Portia@wavytalk.com" at bounding box center [865, 330] width 284 height 22
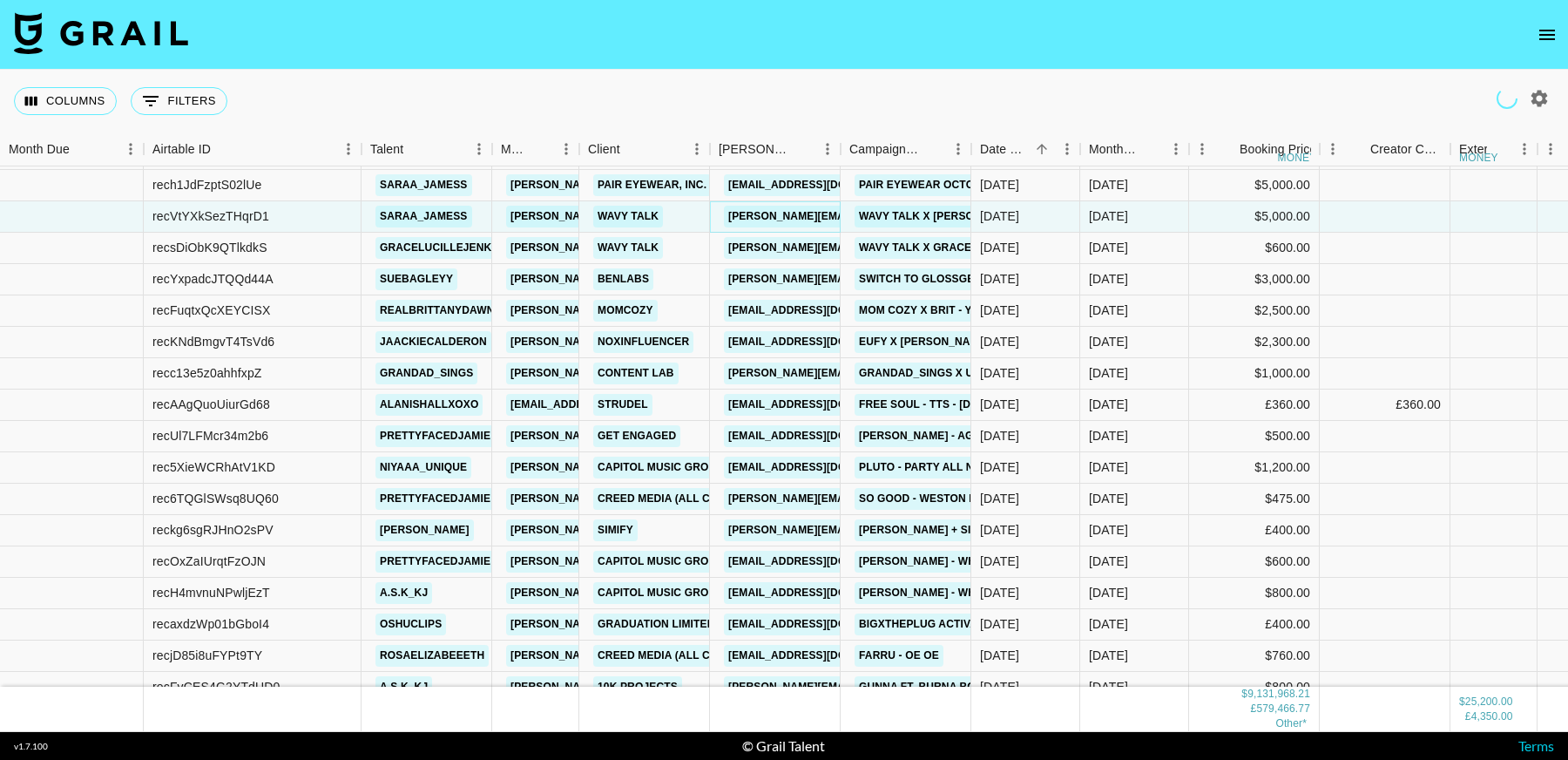
scroll to position [213138, 0]
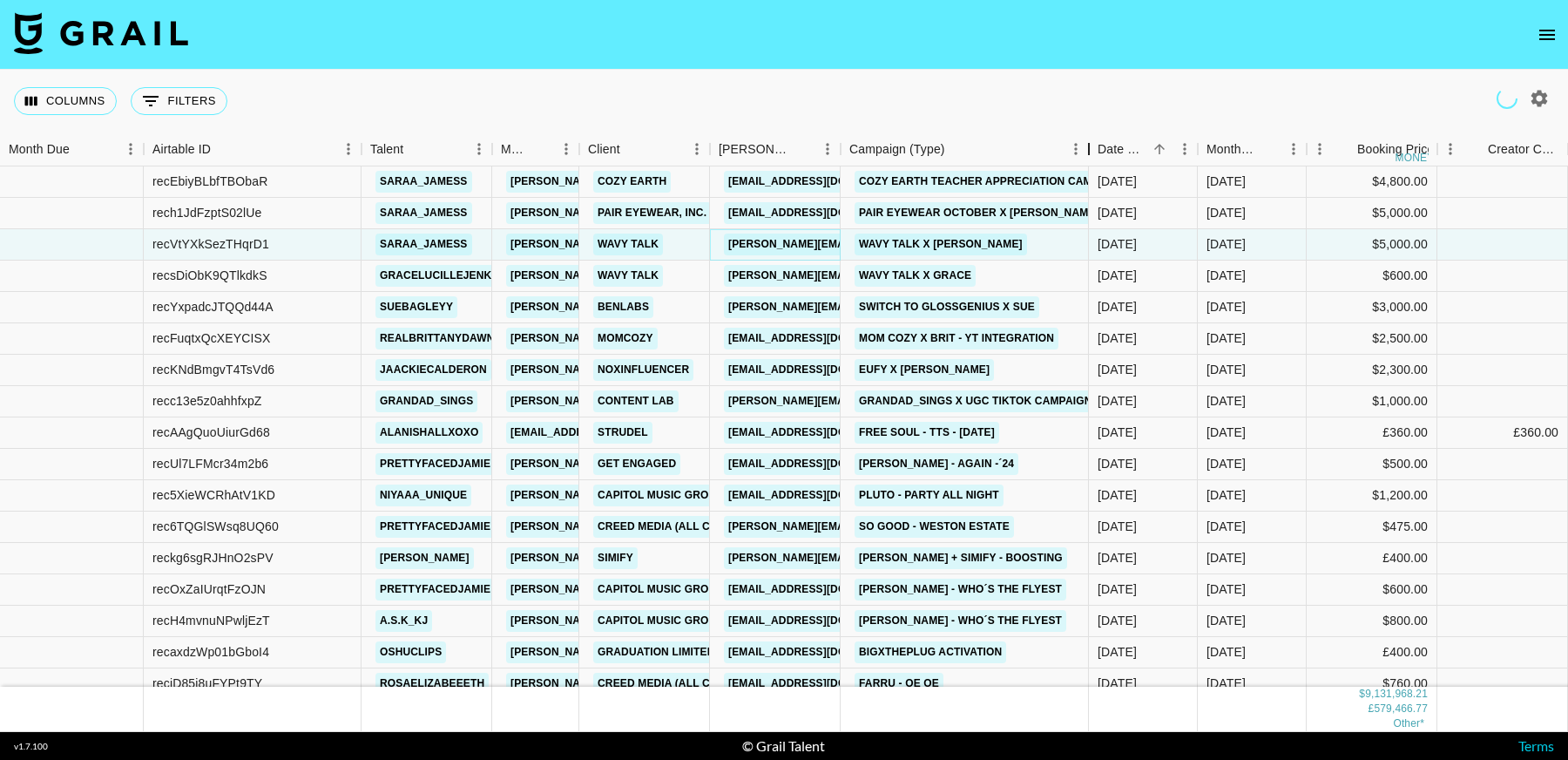
drag, startPoint x: 1154, startPoint y: 153, endPoint x: 1091, endPoint y: 163, distance: 63.8
click at [1091, 163] on div "Campaign (Type)" at bounding box center [1089, 150] width 21 height 34
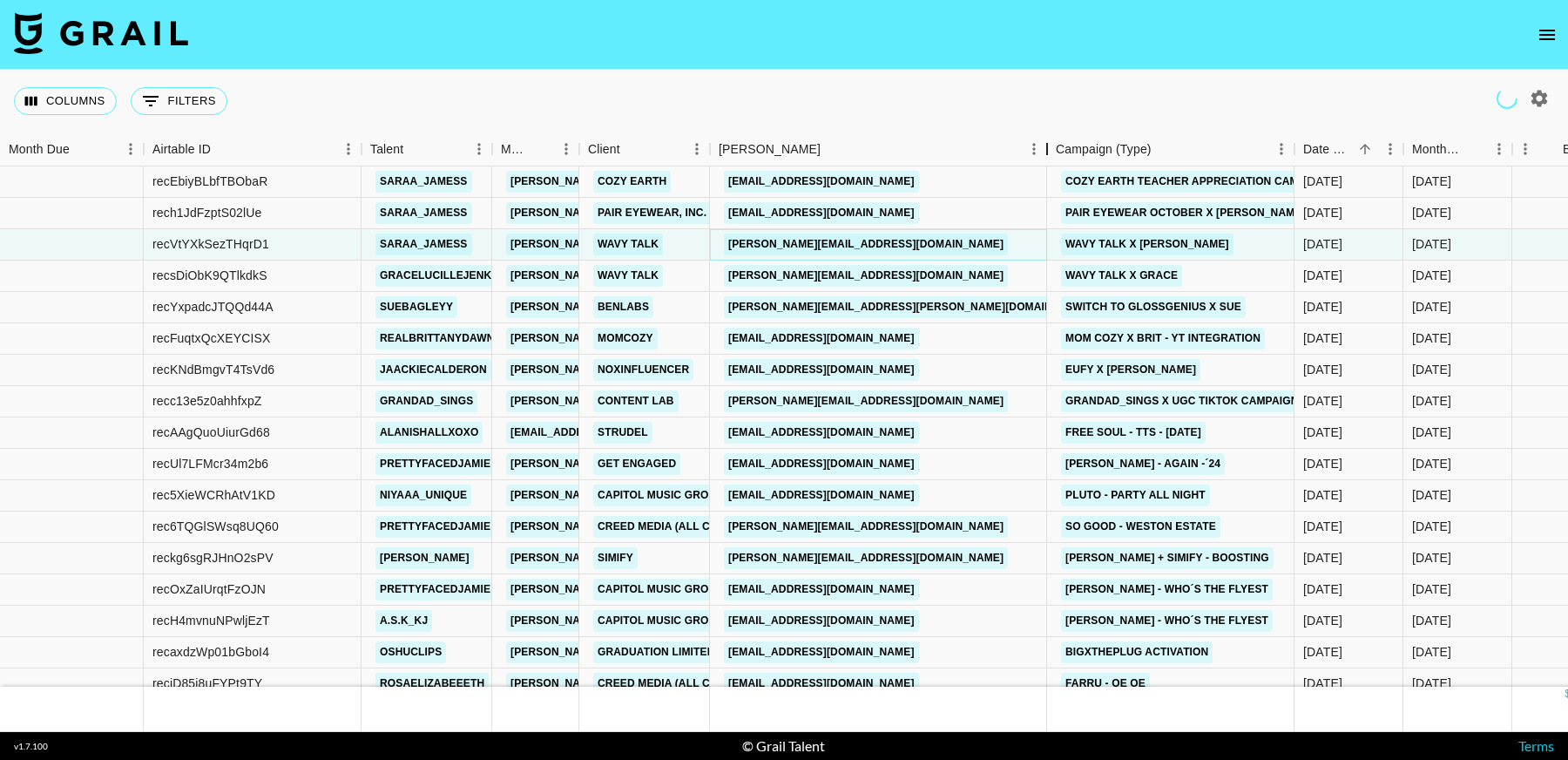
drag, startPoint x: 842, startPoint y: 152, endPoint x: 903, endPoint y: 281, distance: 142.7
click at [962, 167] on div "Month Due Airtable ID Talent Manager Client Booker Campaign (Type) Date Created…" at bounding box center [784, 432] width 1568 height 599
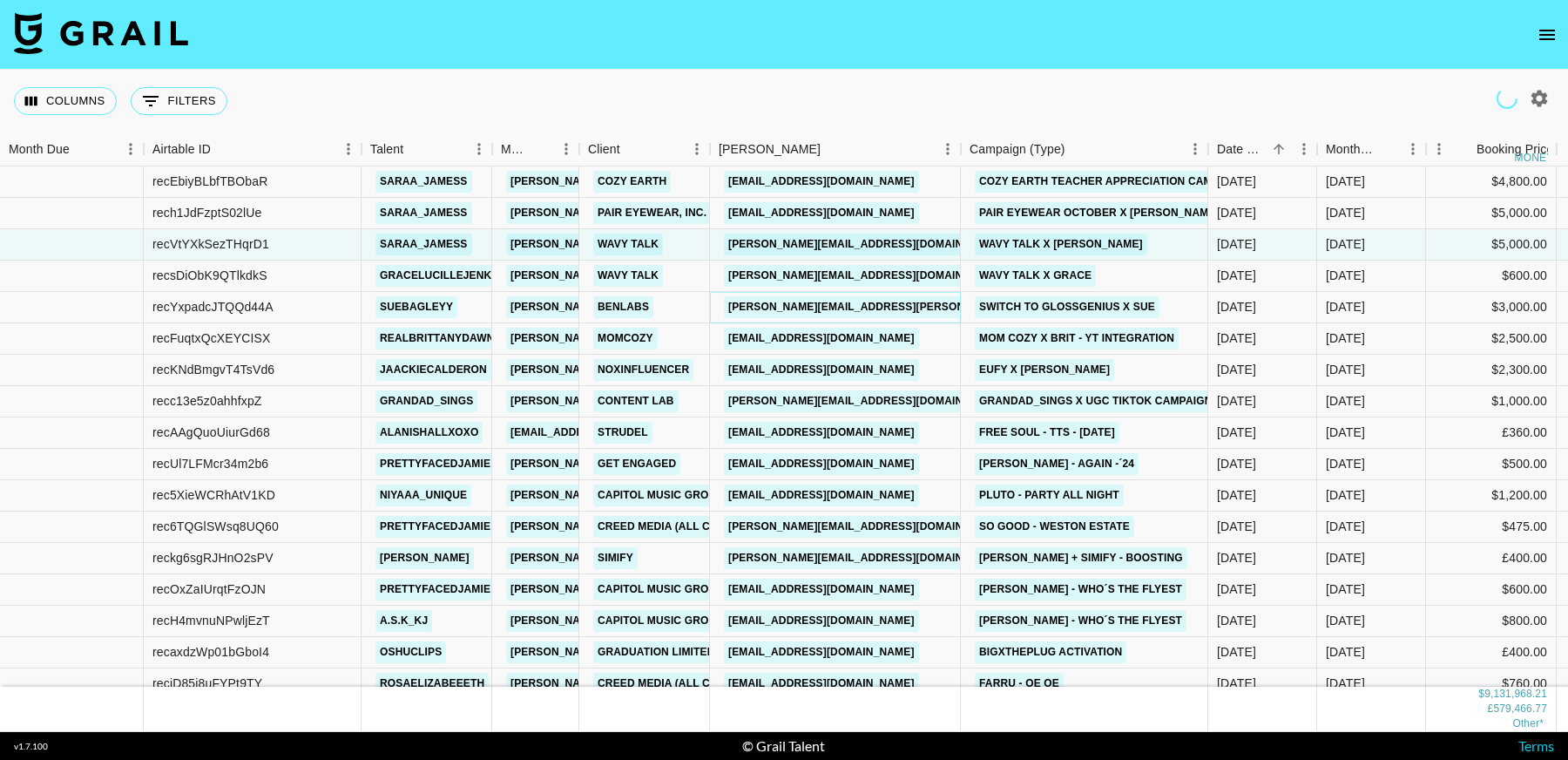
click at [884, 312] on link "Monique.Gonzalez@benlabs.com" at bounding box center [910, 307] width 374 height 22
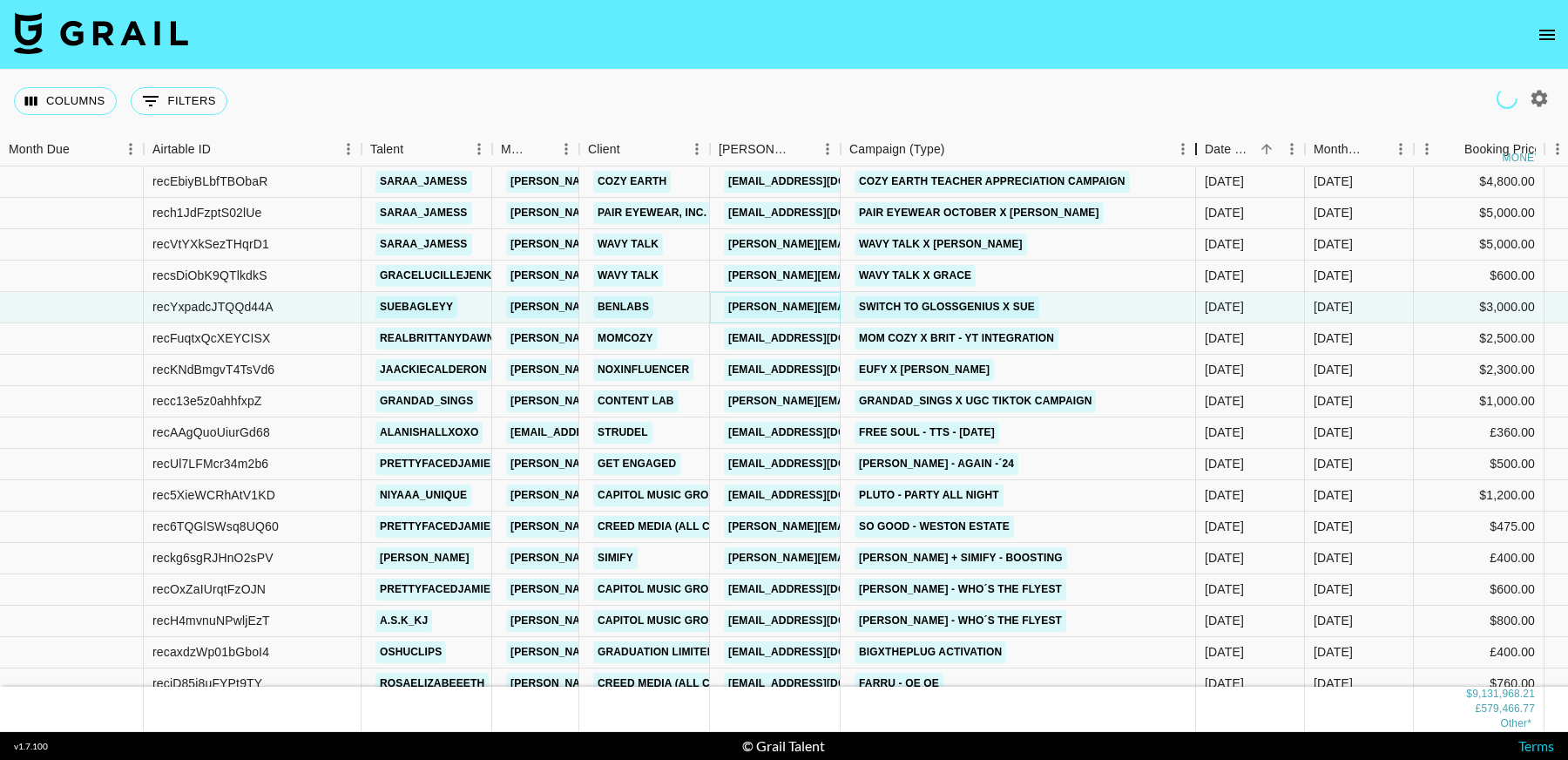
drag, startPoint x: 1191, startPoint y: 150, endPoint x: 425, endPoint y: 1, distance: 780.4
click at [1185, 155] on div "Campaign (Type)" at bounding box center [1195, 150] width 21 height 34
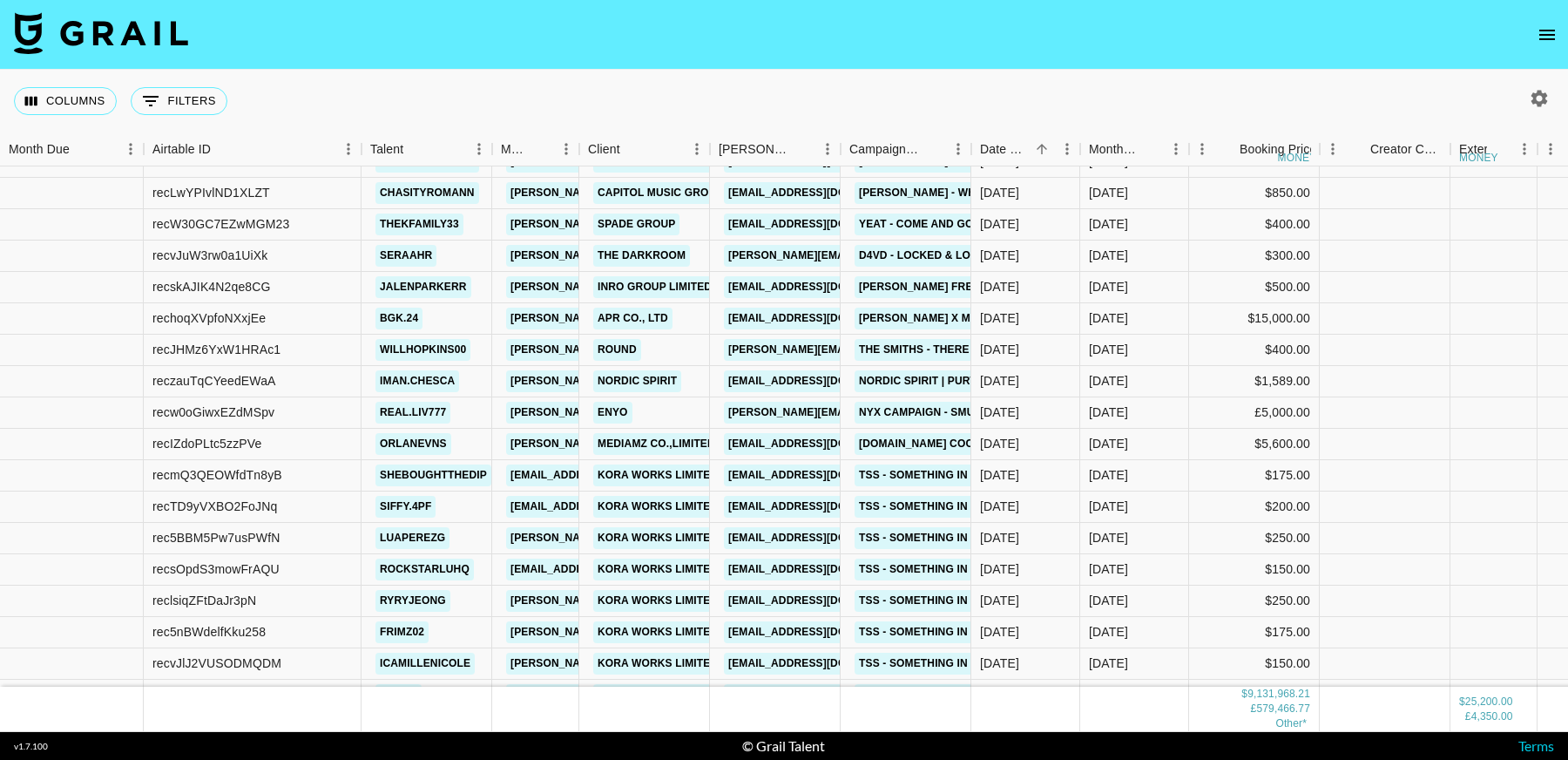
scroll to position [213764, 0]
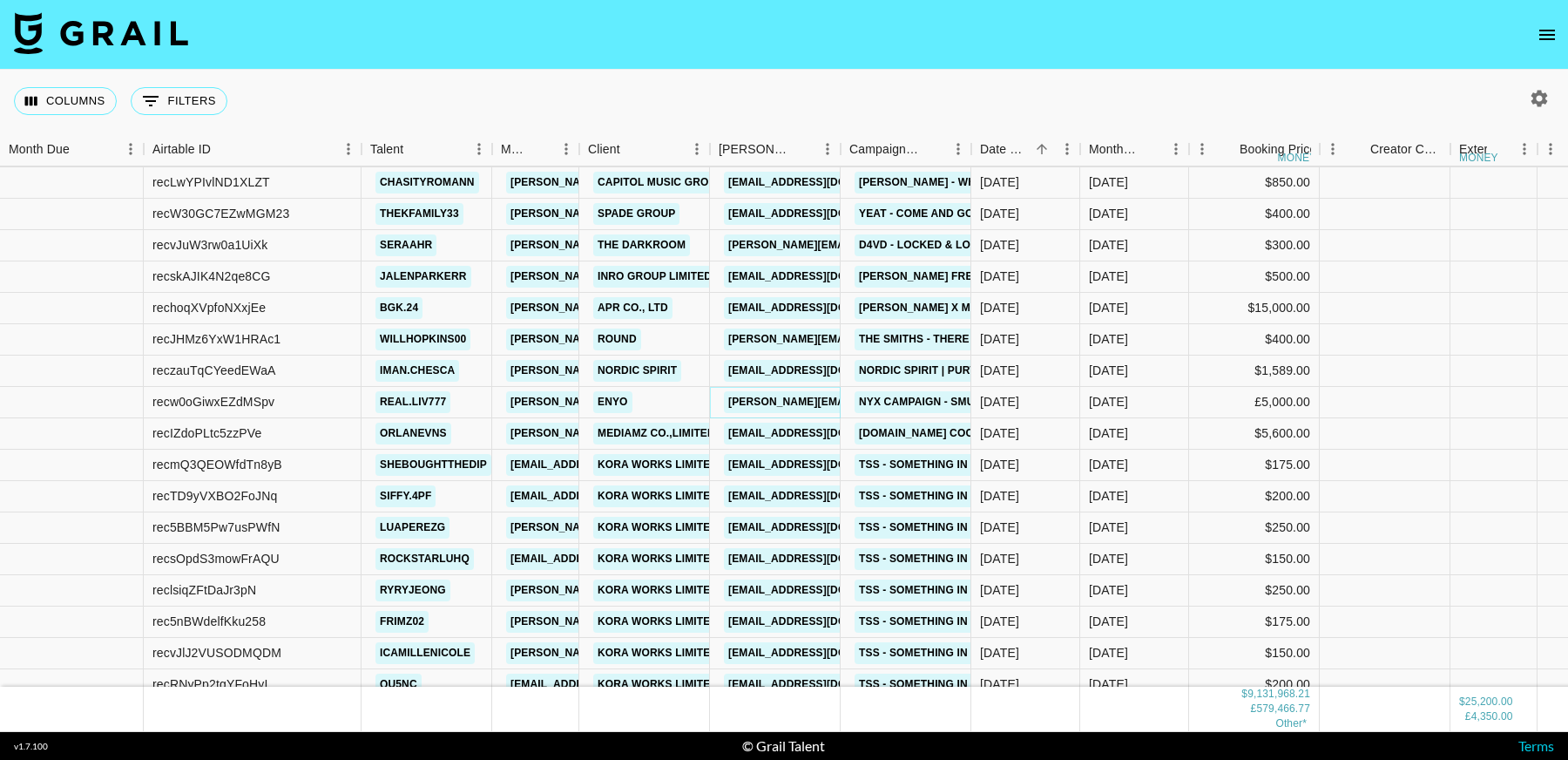
click at [810, 404] on link "d.dlugolecki@enyo.co" at bounding box center [865, 402] width 284 height 22
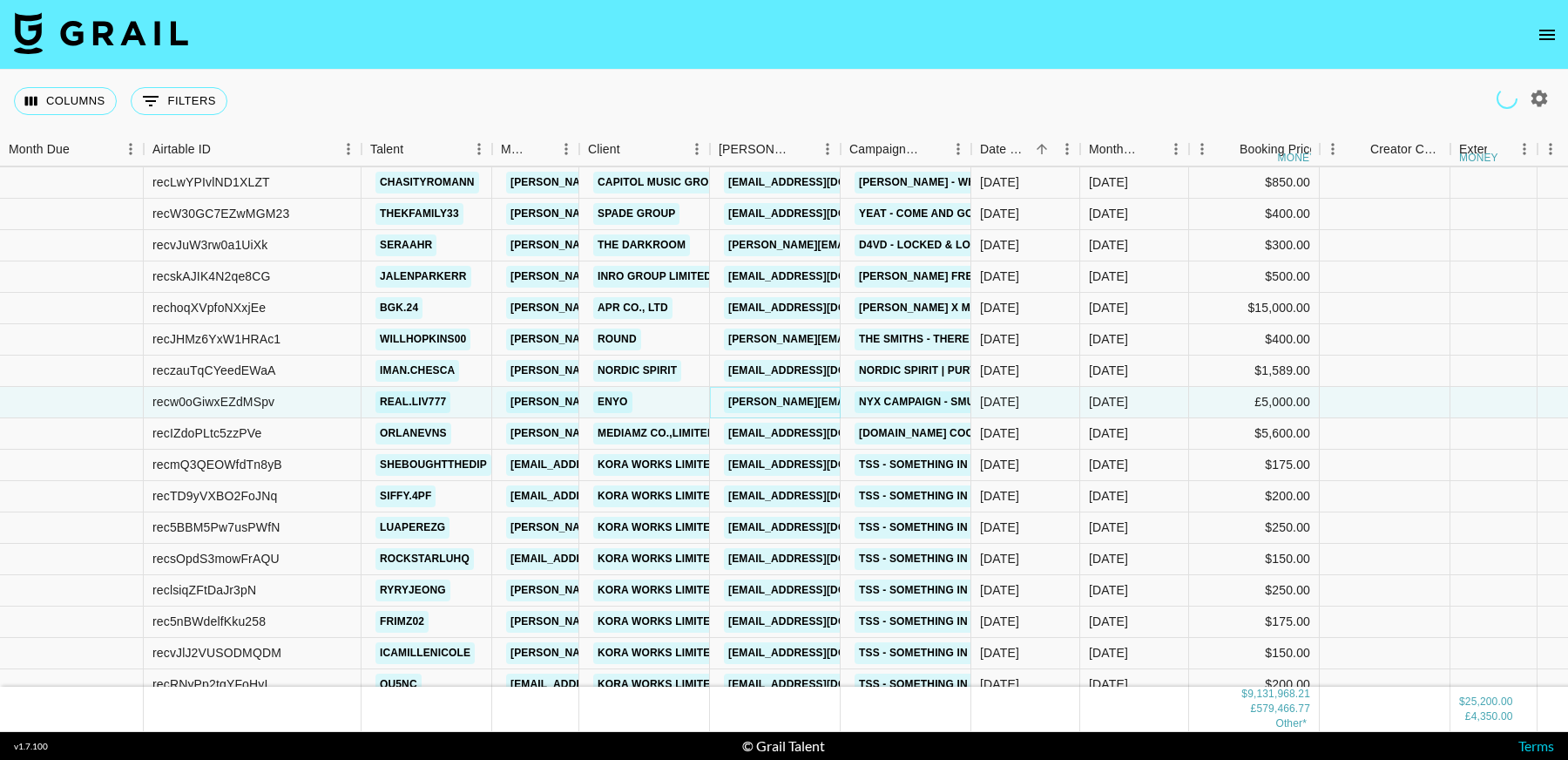
click at [969, 148] on div "Campaign (Type)" at bounding box center [971, 150] width 21 height 34
click at [982, 152] on div "Campaign (Type)" at bounding box center [971, 150] width 21 height 34
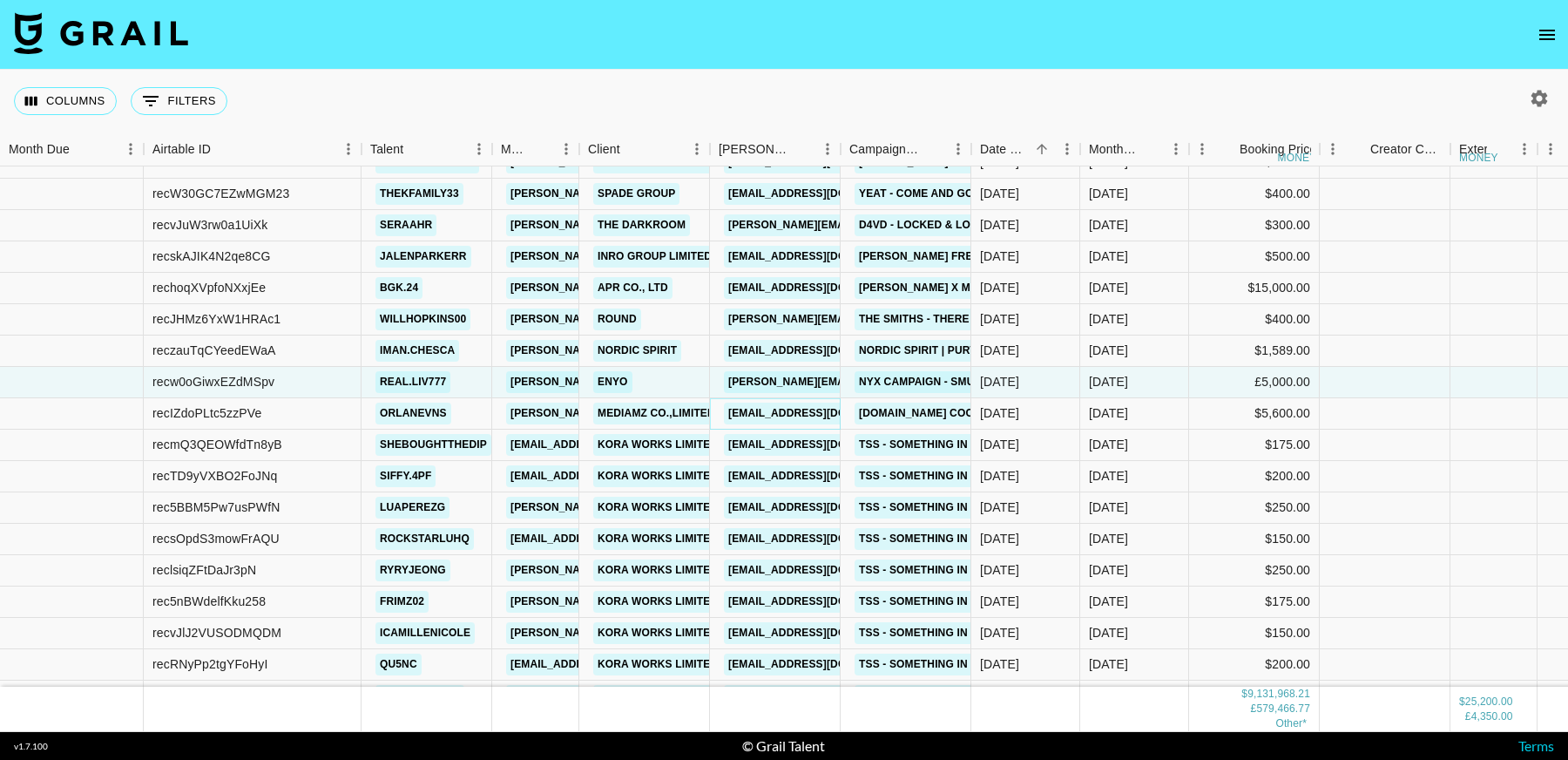
click at [797, 411] on link "account@mediamz.com" at bounding box center [821, 414] width 195 height 22
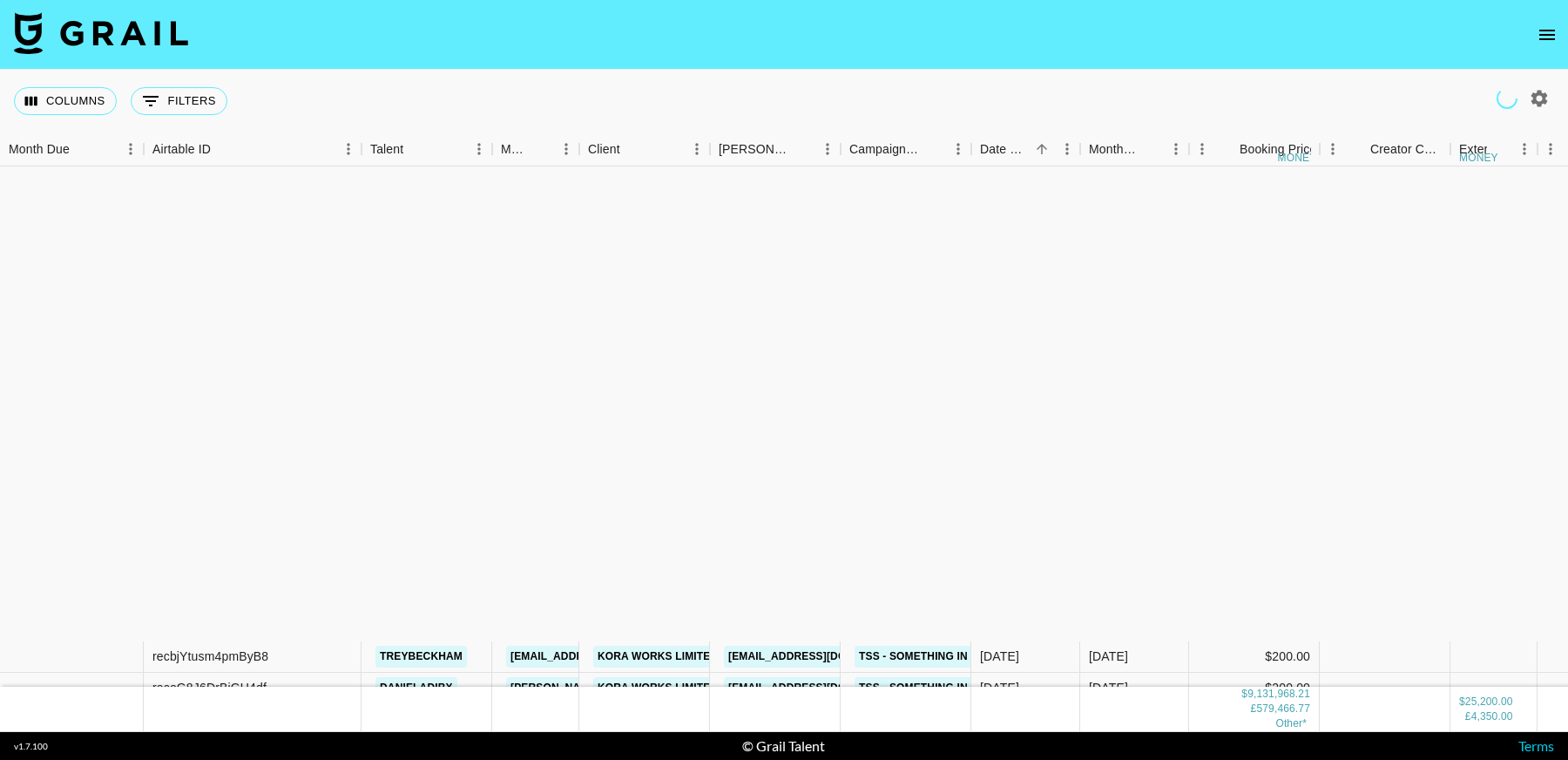
scroll to position [214394, 0]
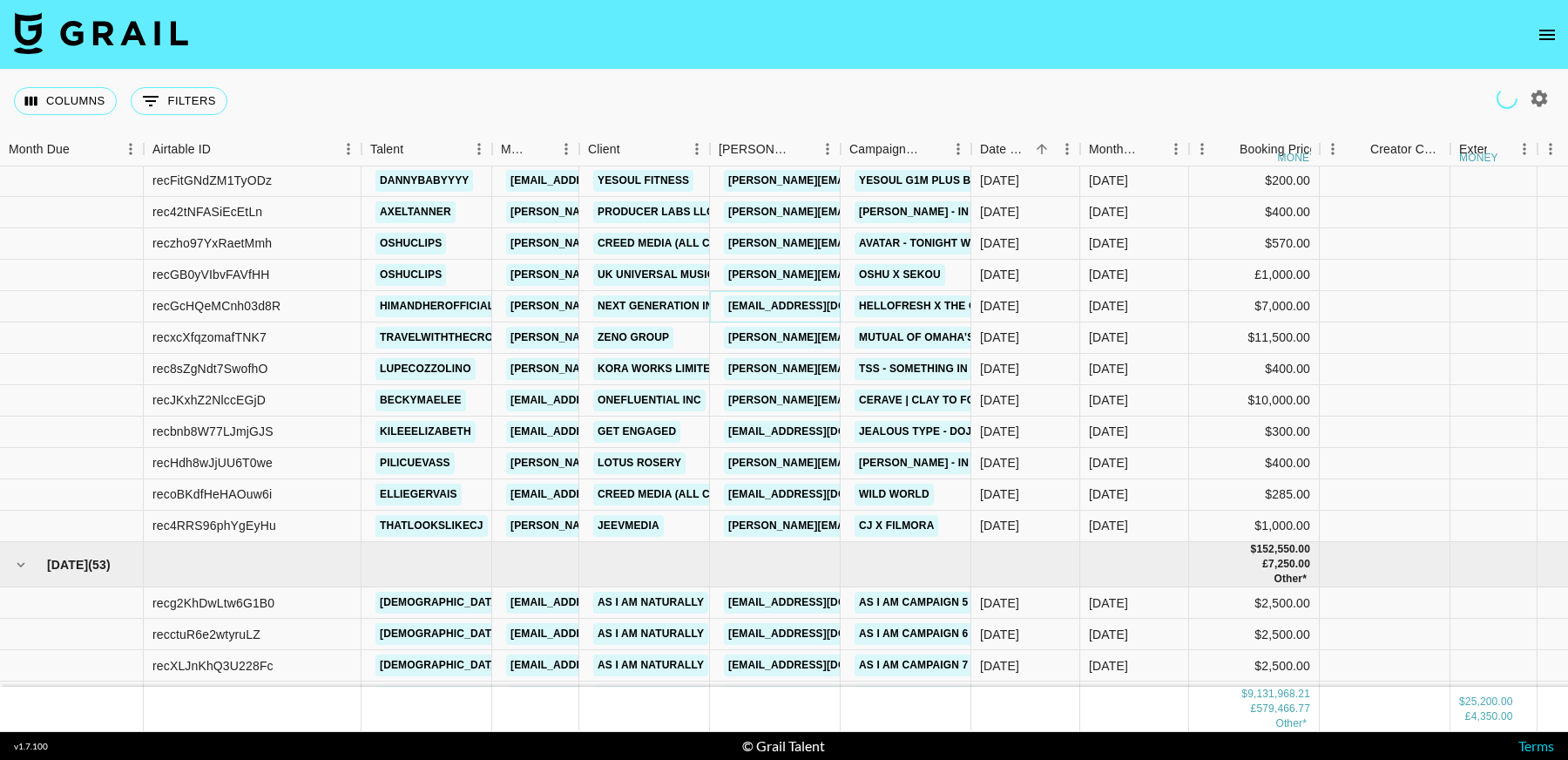
click at [810, 308] on link "alec@nextgenerationinfluencers.com" at bounding box center [821, 306] width 195 height 22
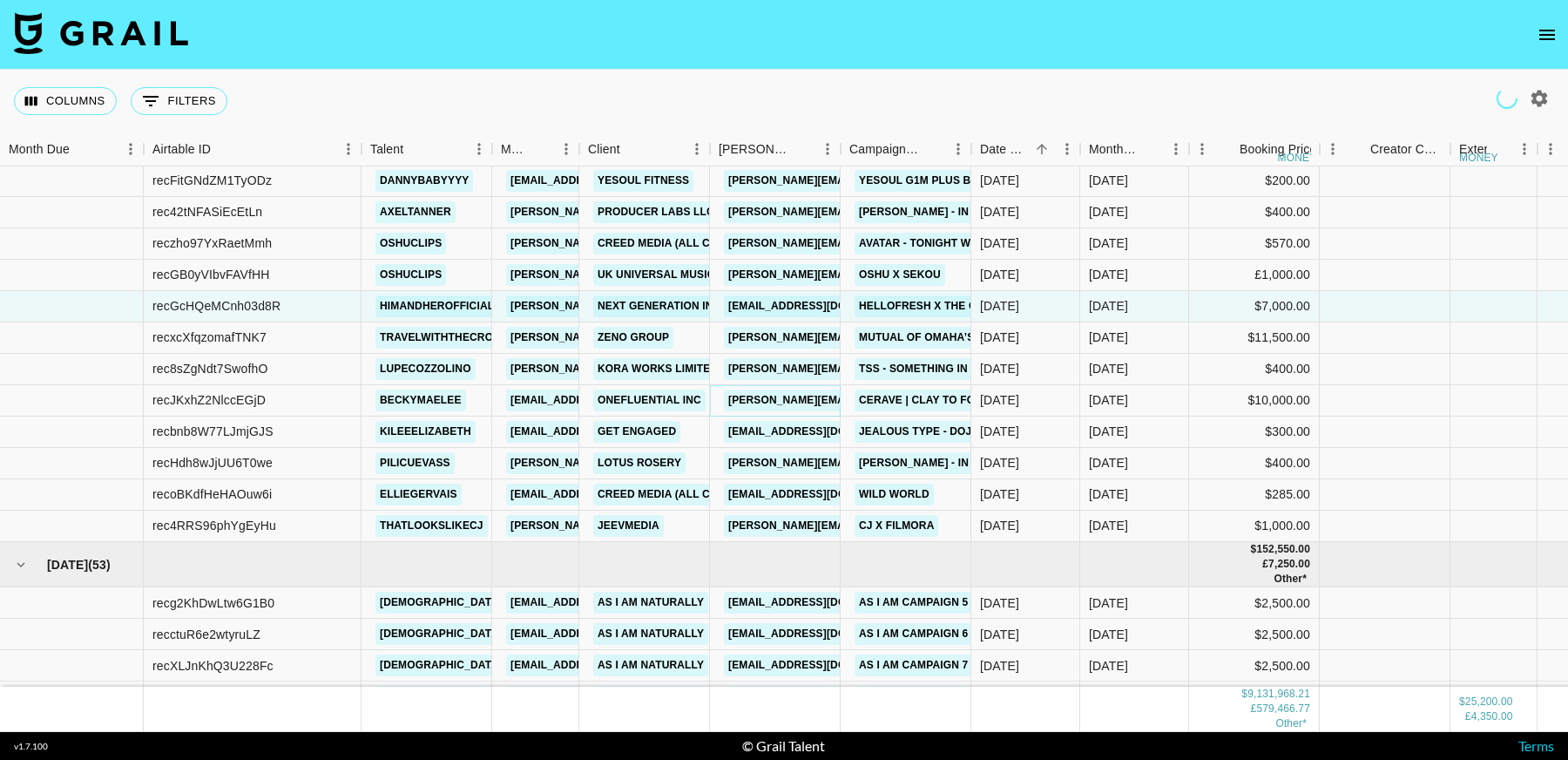
click at [789, 397] on link "[PERSON_NAME][EMAIL_ADDRESS][PERSON_NAME][DOMAIN_NAME]" at bounding box center [910, 401] width 374 height 22
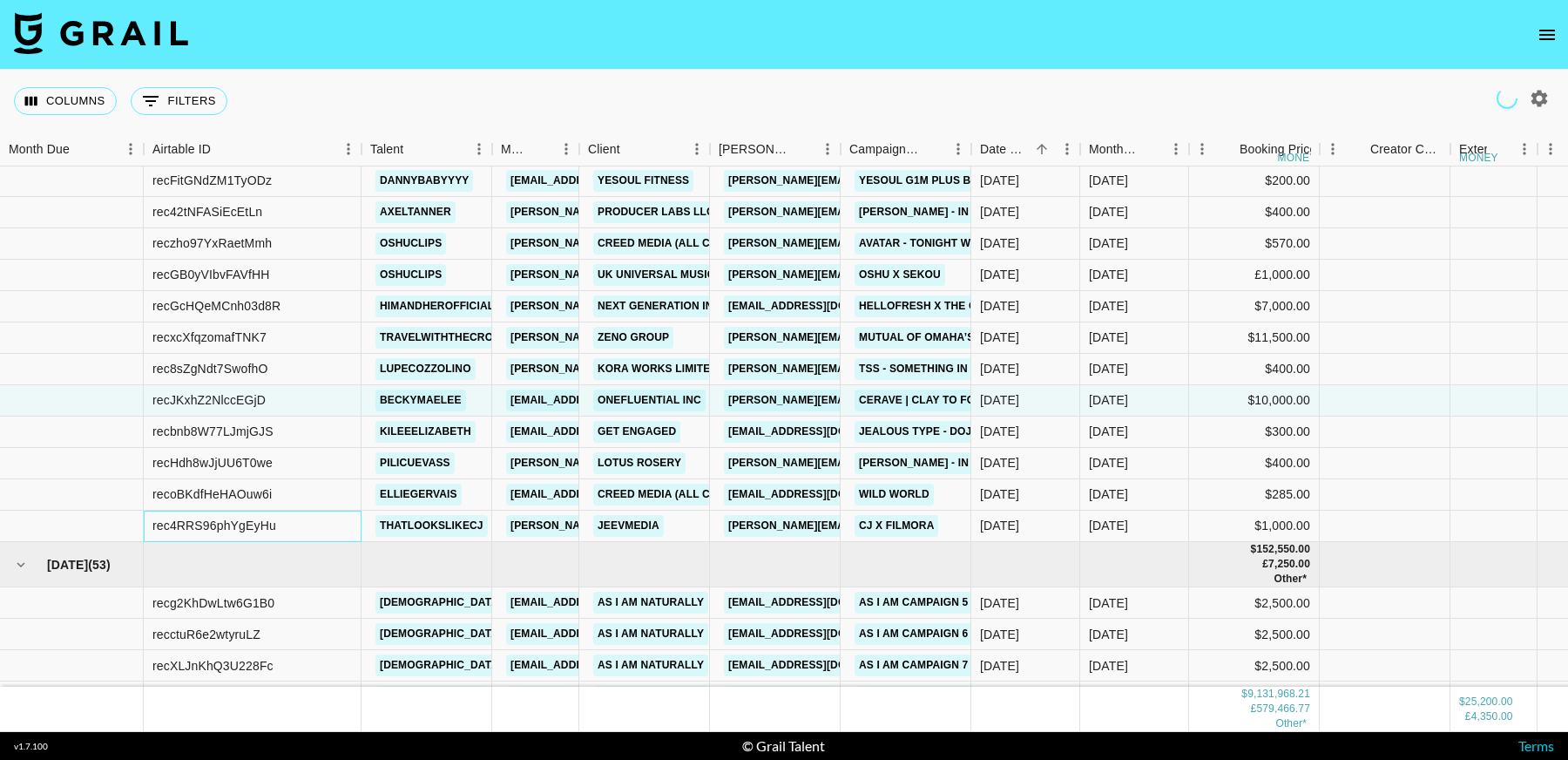
click at [229, 528] on div "rec4RRS96phYgEyHu" at bounding box center [214, 525] width 124 height 17
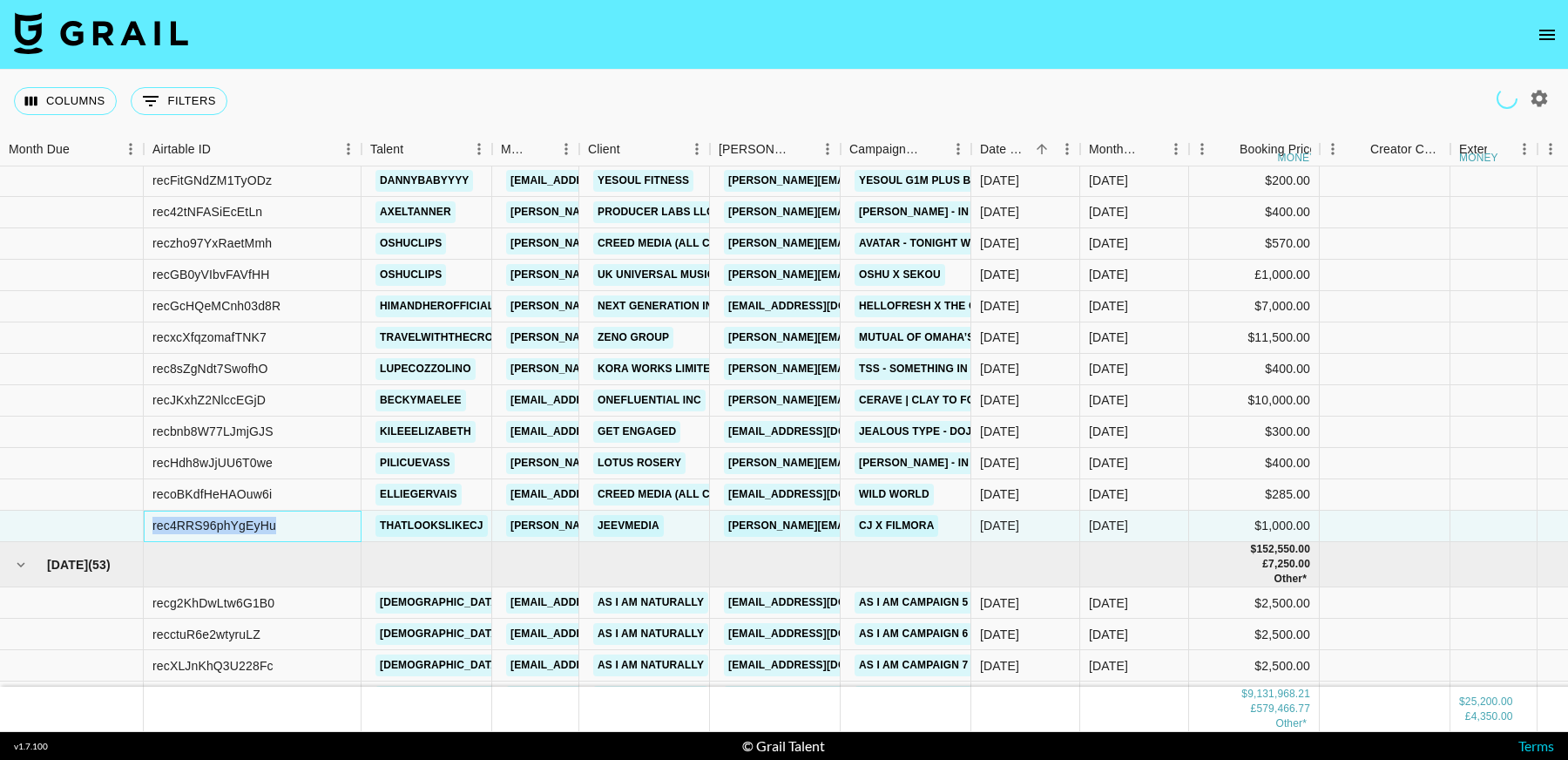
click at [229, 528] on div "rec4RRS96phYgEyHu" at bounding box center [214, 525] width 124 height 17
copy div "rec4RRS96phYgEyHu"
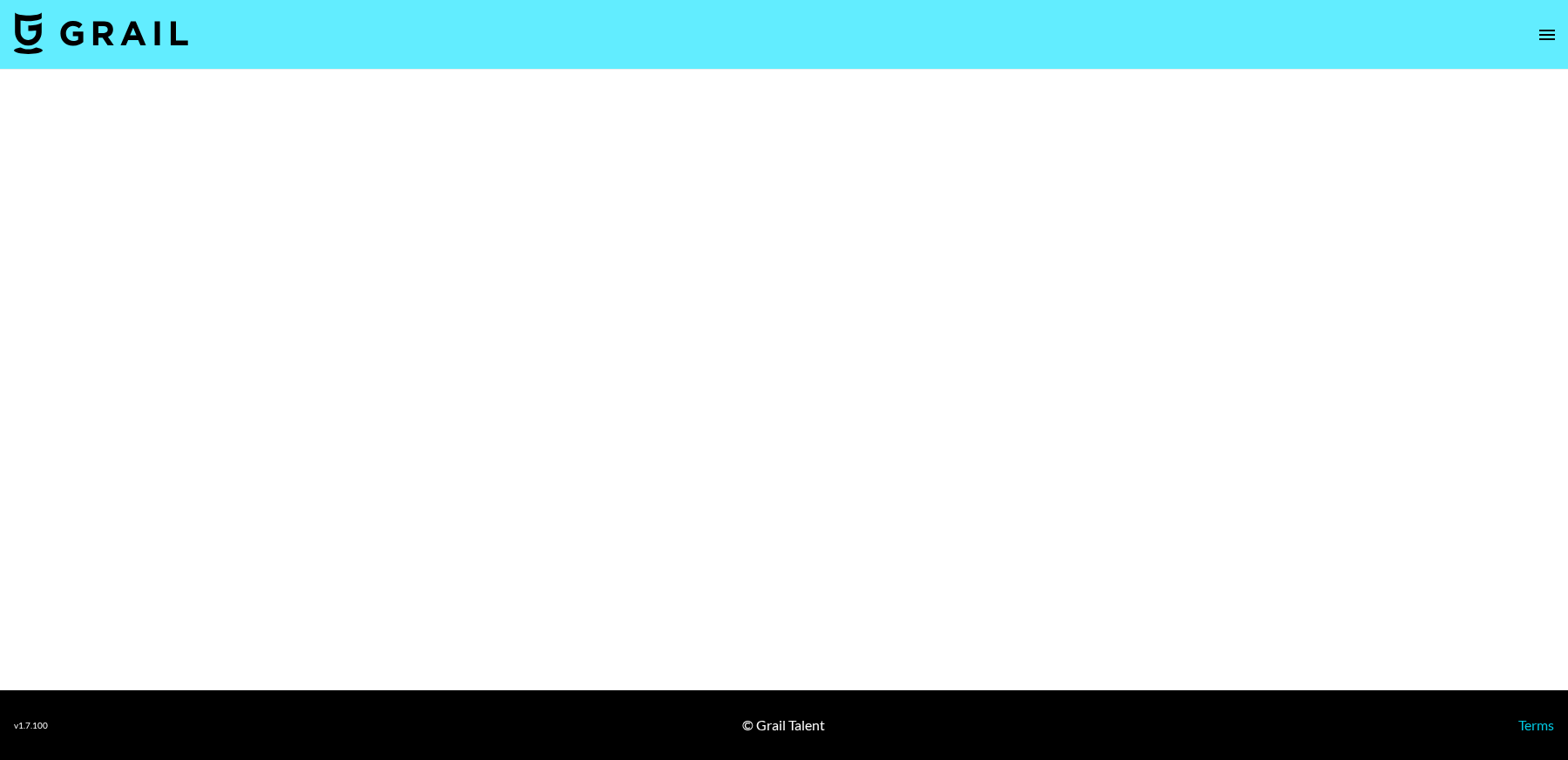
select select "Brand"
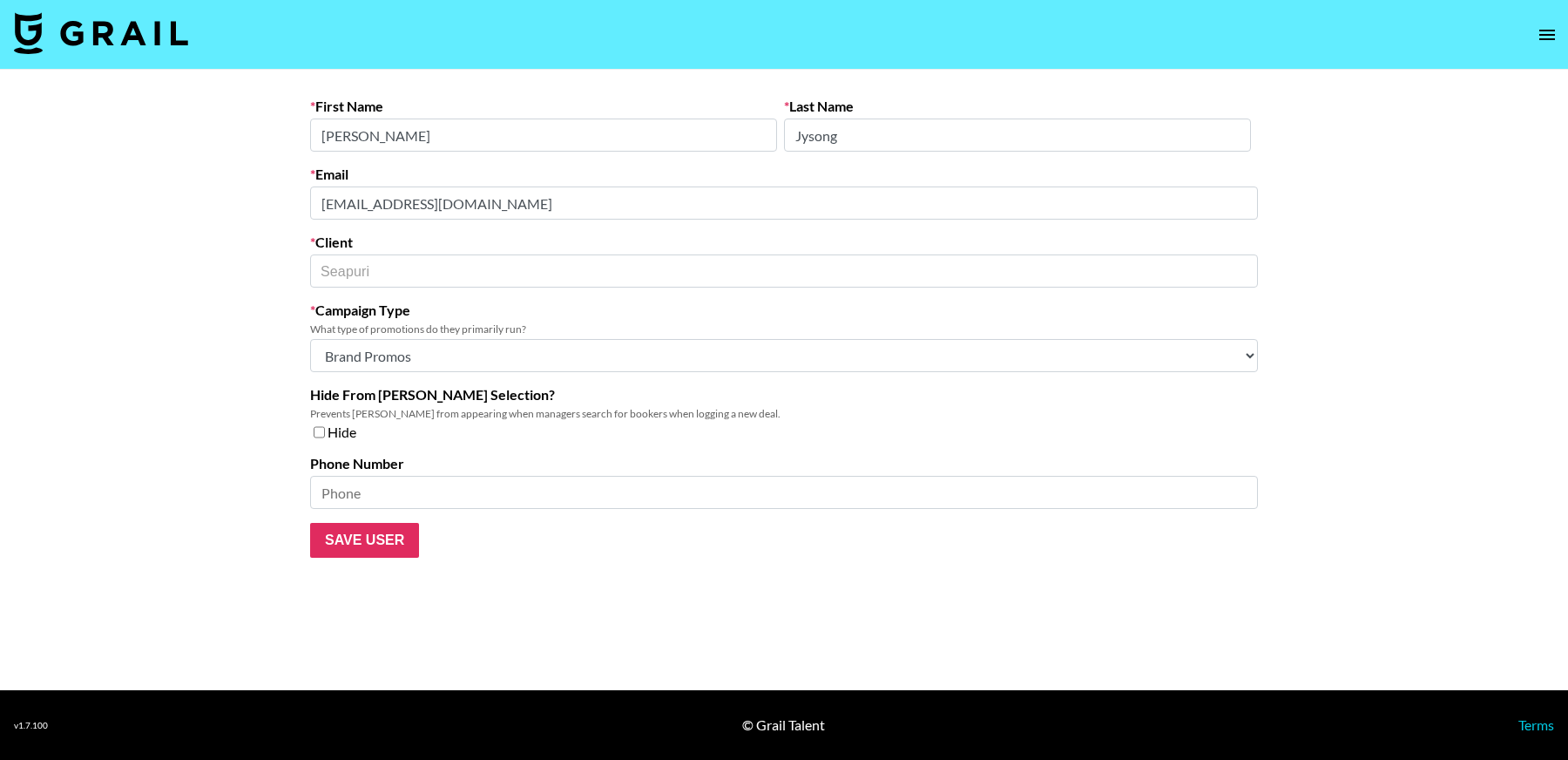
click at [193, 206] on main "First Name Joyce Last Name Jysong Email jjysong@seapuri.us Client Seapuri ​ Cam…" at bounding box center [784, 380] width 1568 height 620
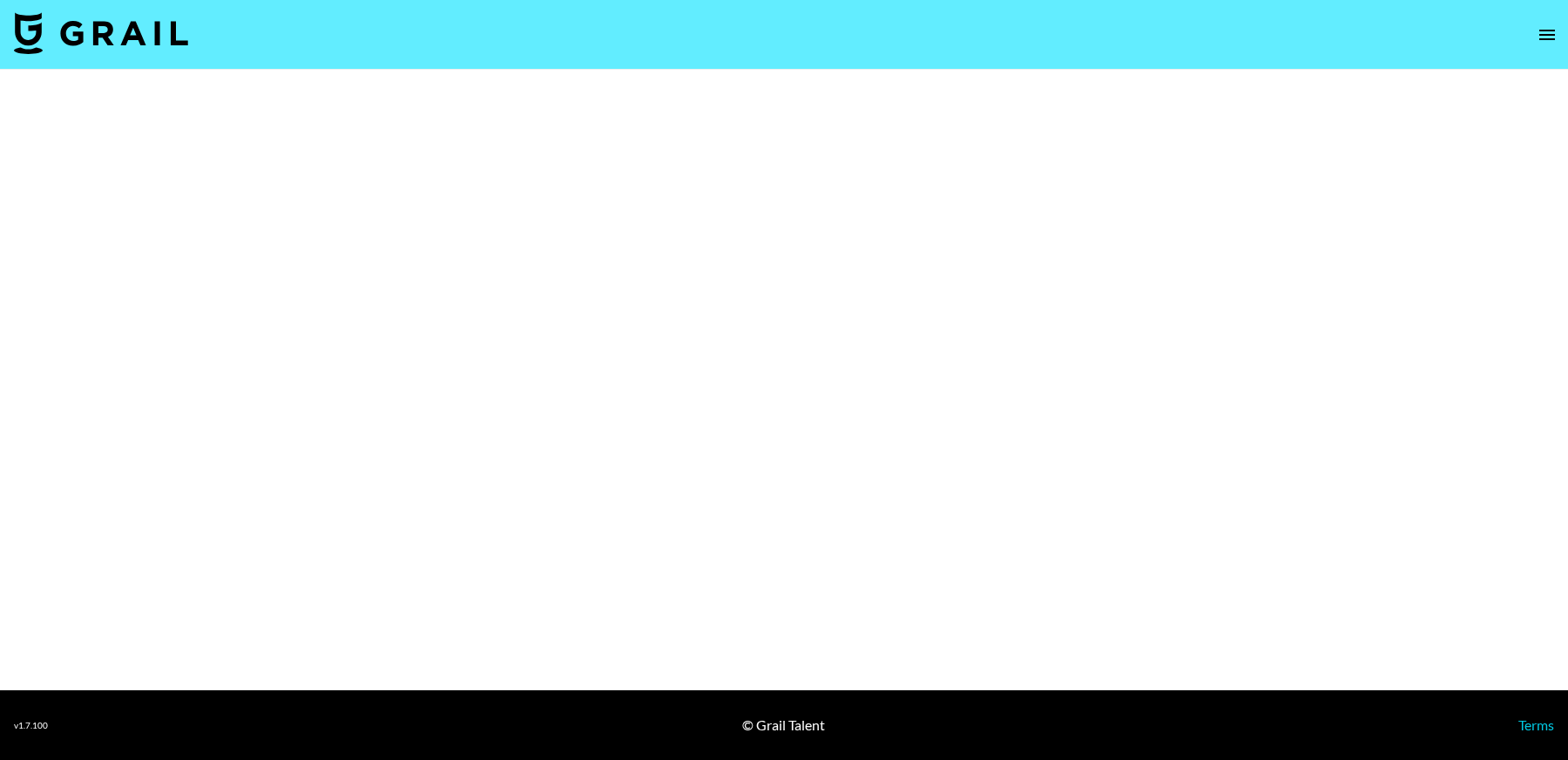
select select "Brand"
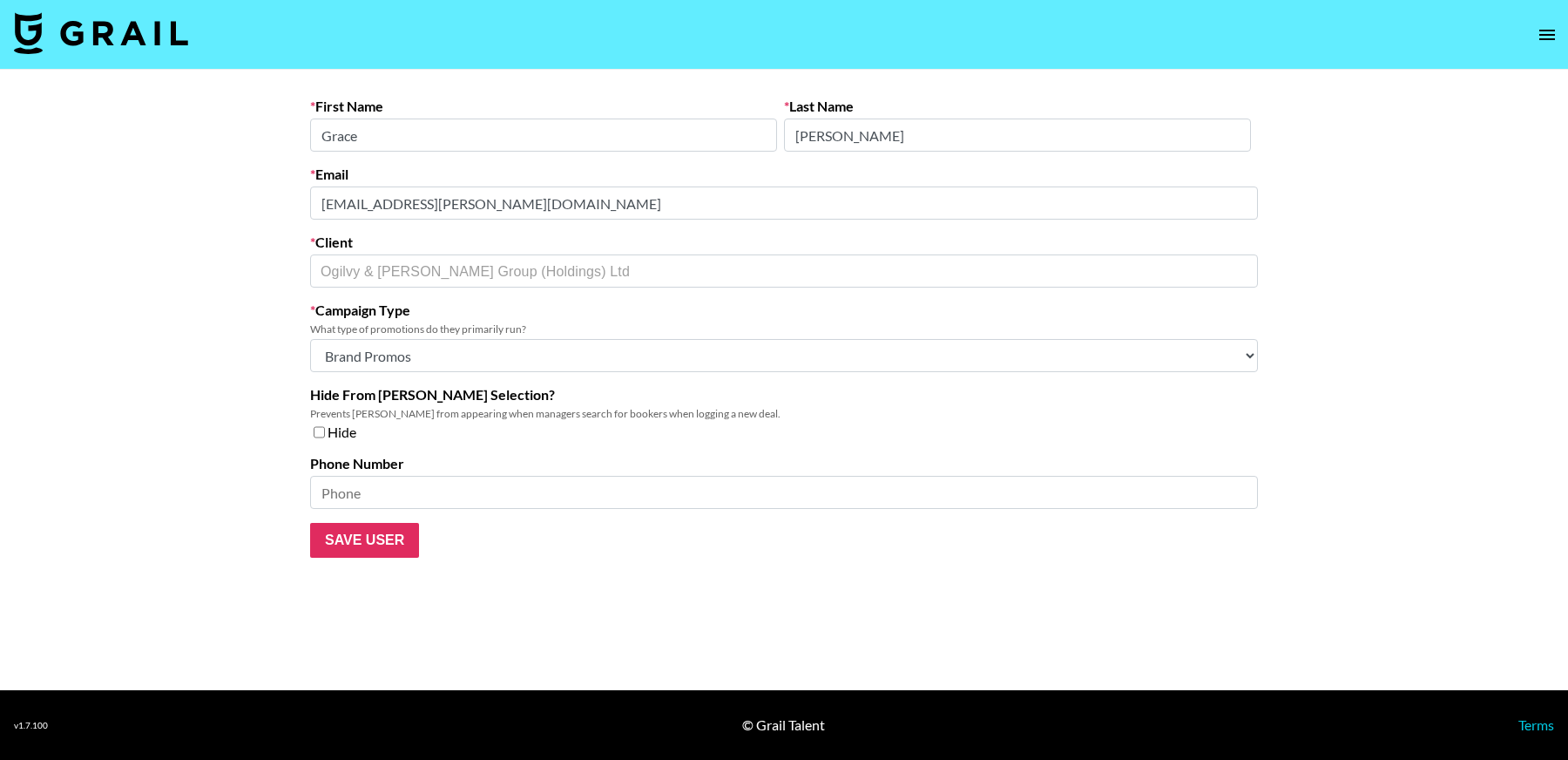
click at [251, 197] on main "First Name Grace Last Name Ashman Email grace.ashman@wpp.com Client Ogilvy & Ma…" at bounding box center [784, 380] width 1568 height 620
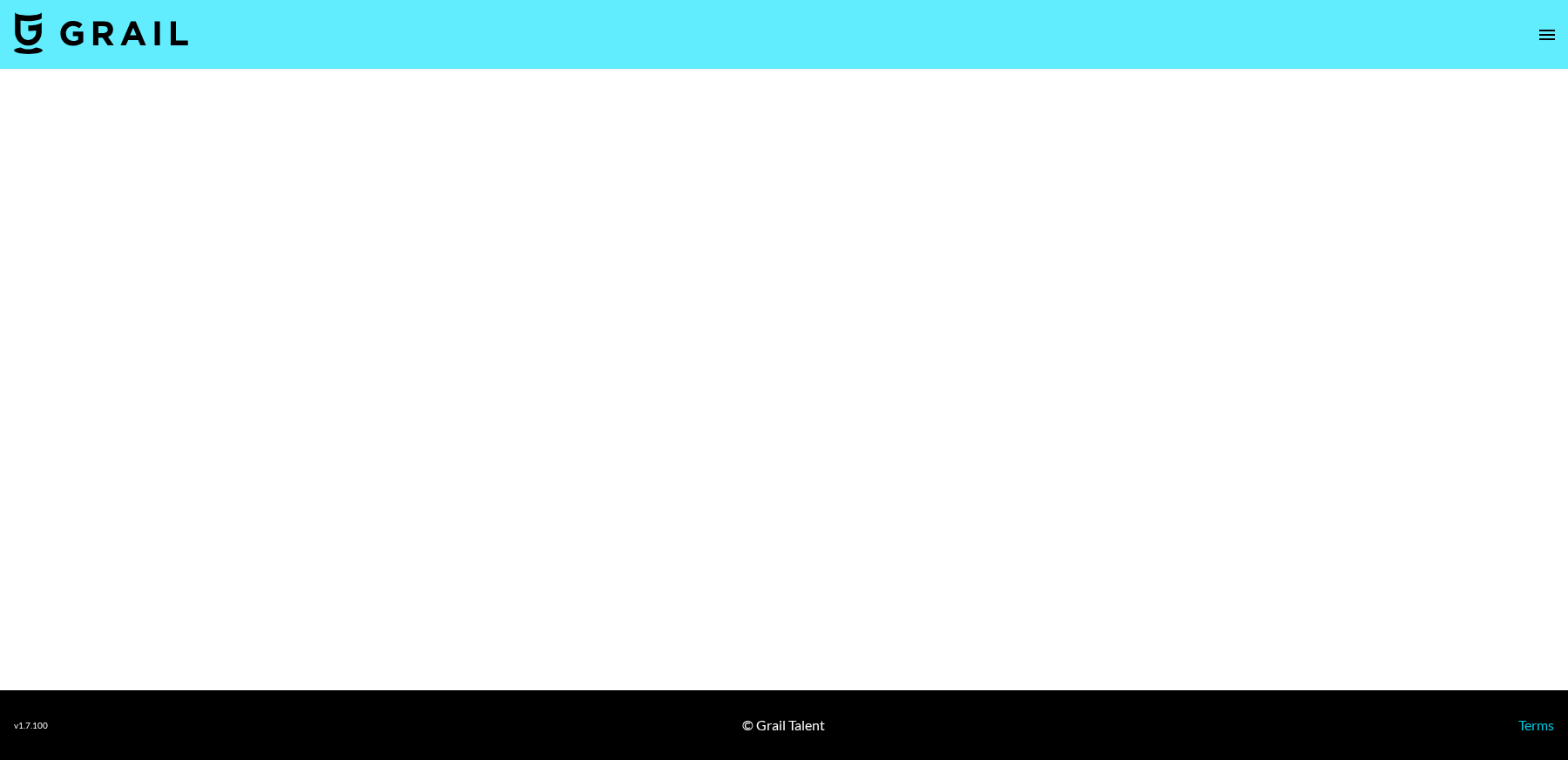
select select "Brand"
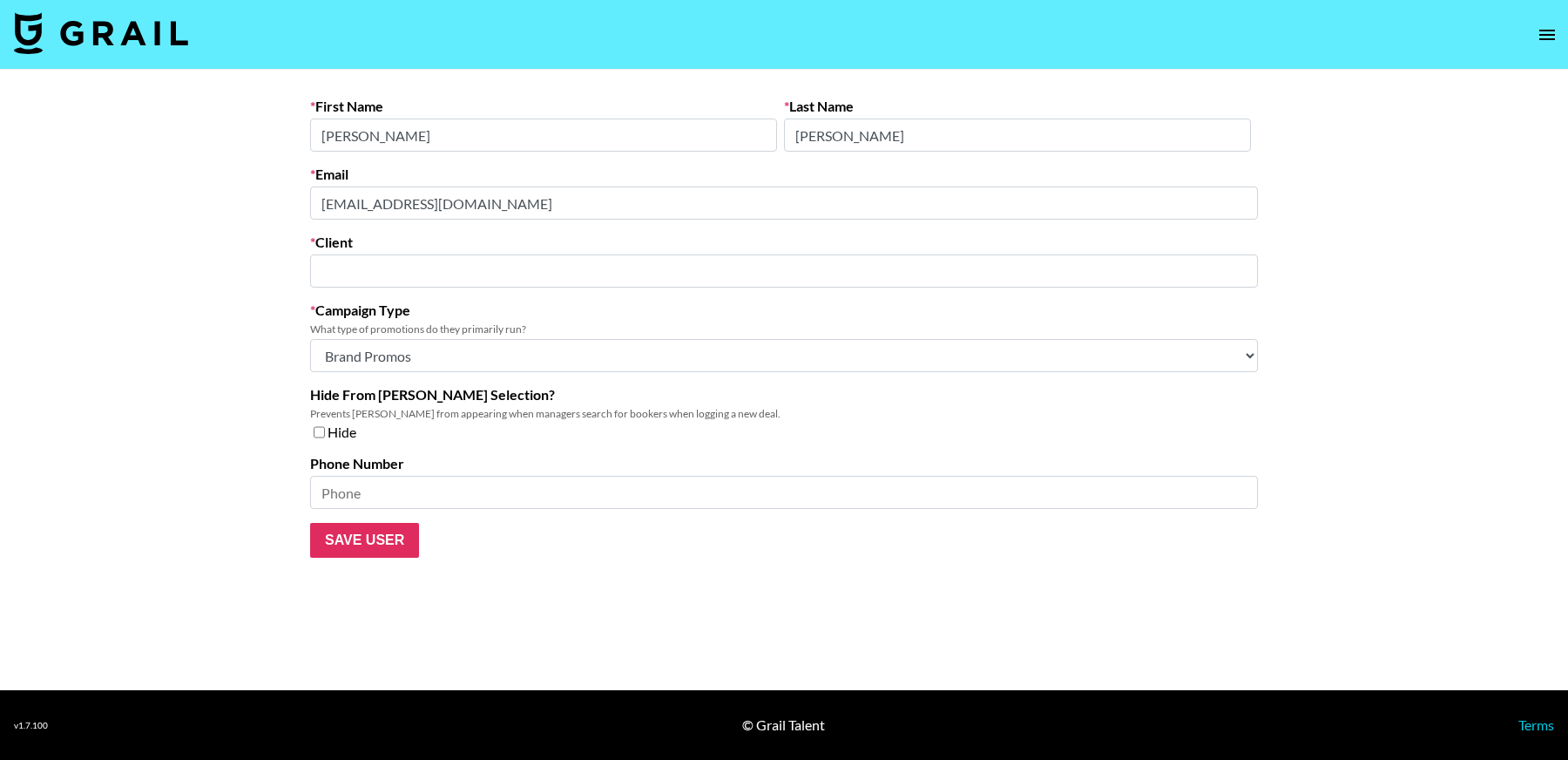
type input "[PERSON_NAME] Nutrition"
click at [252, 191] on main "First Name [PERSON_NAME] Last Name [PERSON_NAME] Email [EMAIL_ADDRESS][DOMAIN_N…" at bounding box center [784, 380] width 1568 height 620
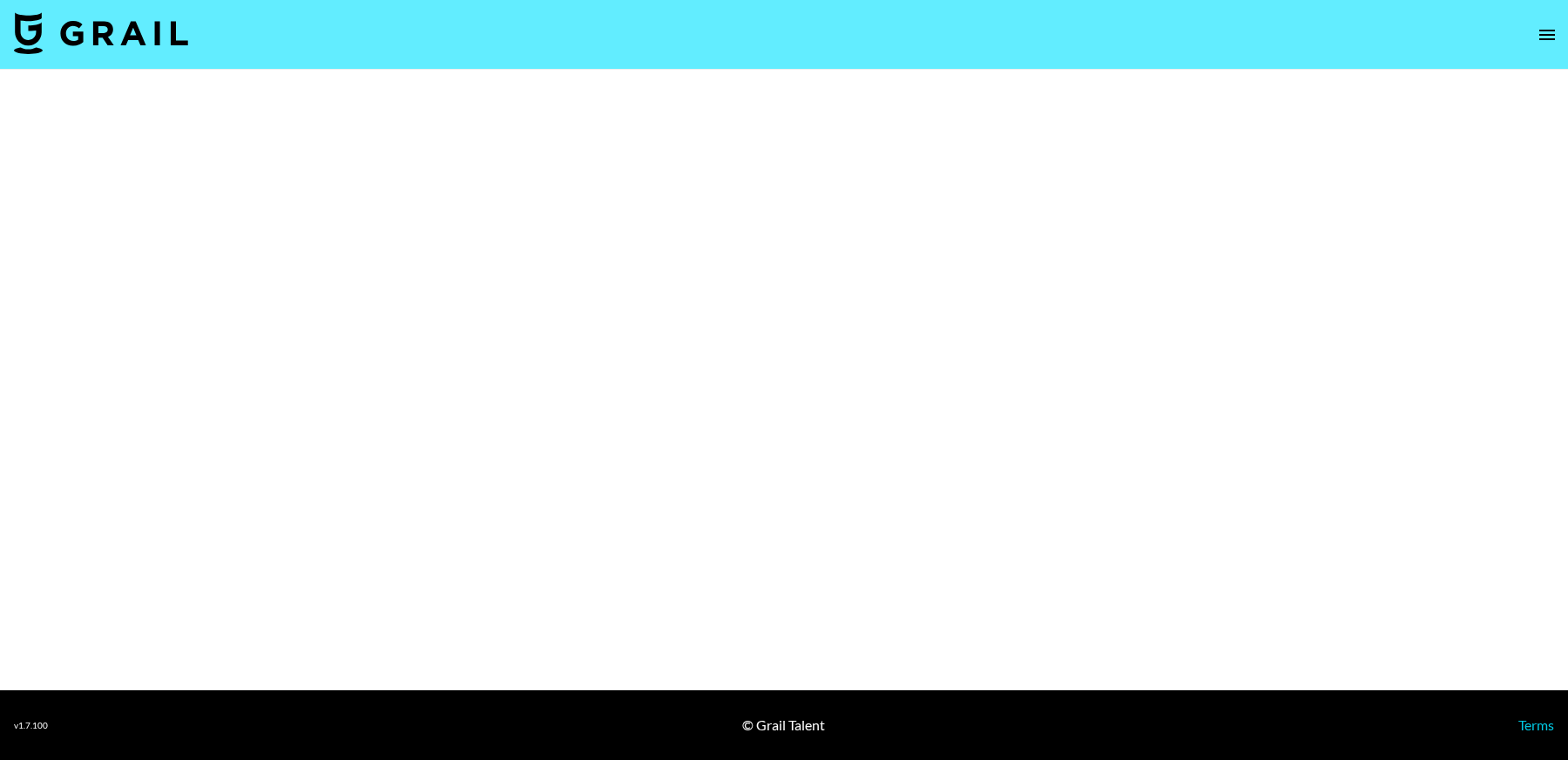
select select "Brand"
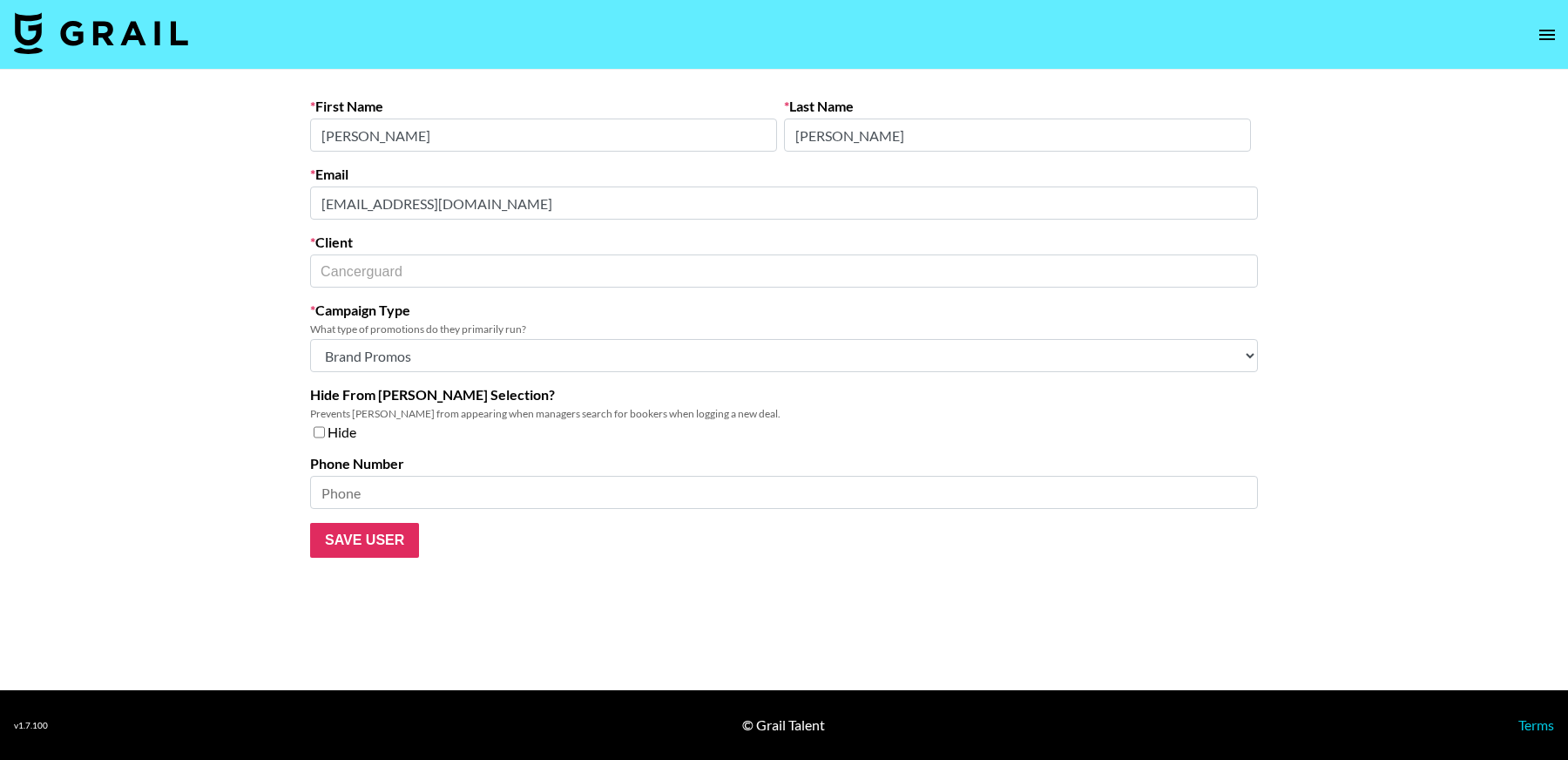
click at [171, 208] on main "First Name [PERSON_NAME] Last Name [PERSON_NAME] Email [EMAIL_ADDRESS][DOMAIN_N…" at bounding box center [784, 380] width 1568 height 620
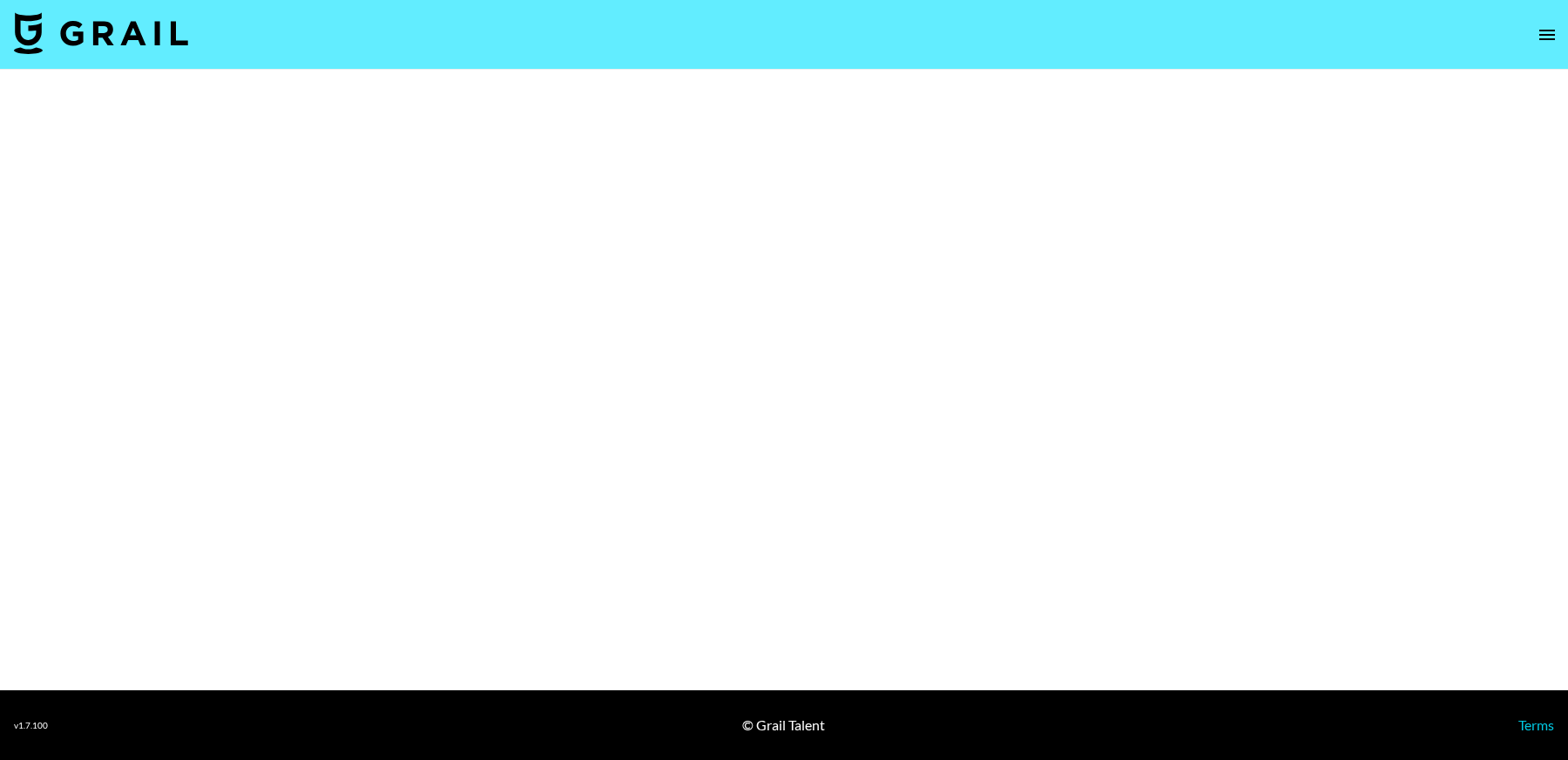
select select "Brand"
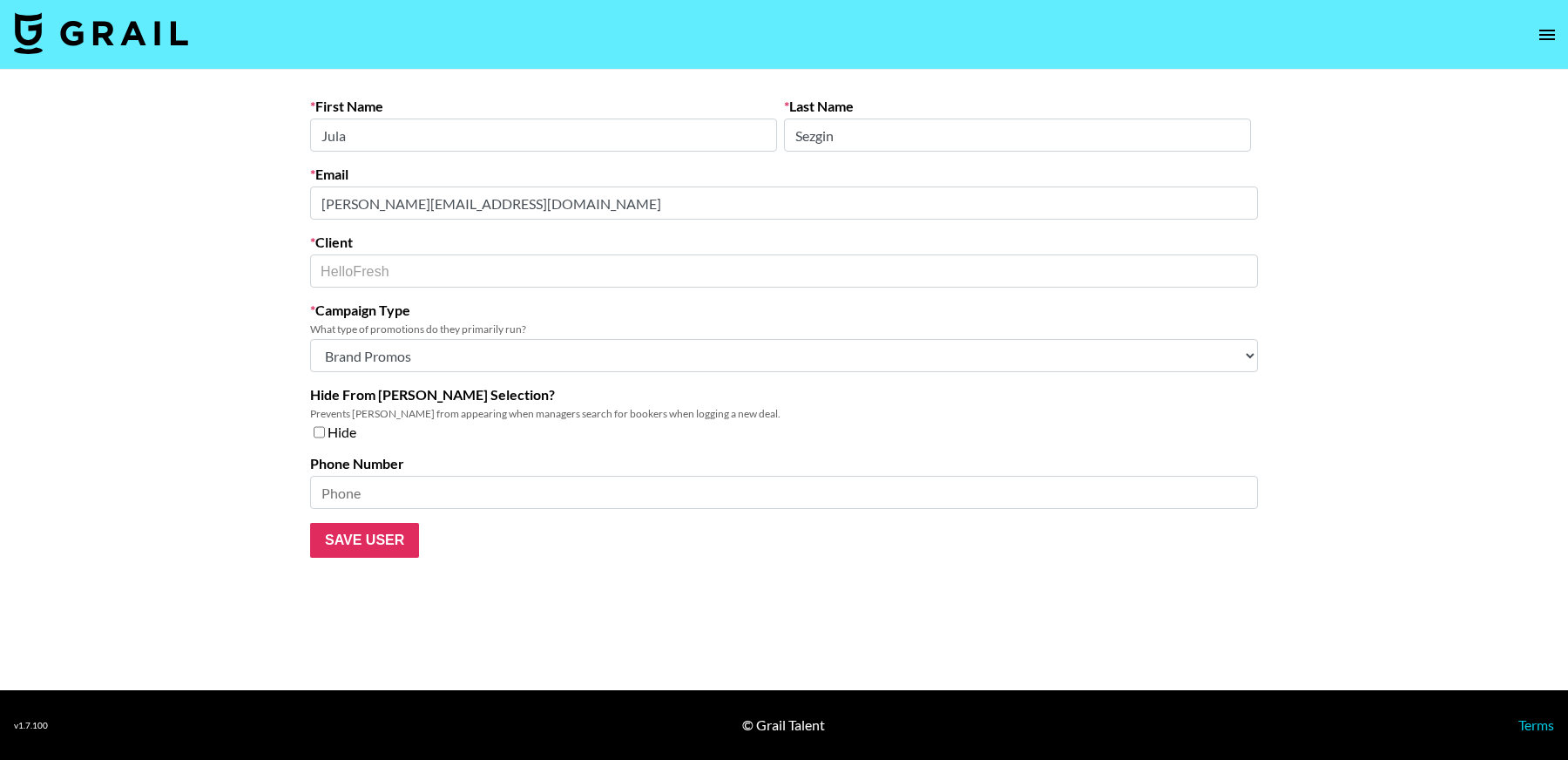
click at [246, 205] on main "First Name Jula Last Name Sezgin Email jula.sezgin@hellofresh.ca Client HelloFr…" at bounding box center [784, 380] width 1568 height 620
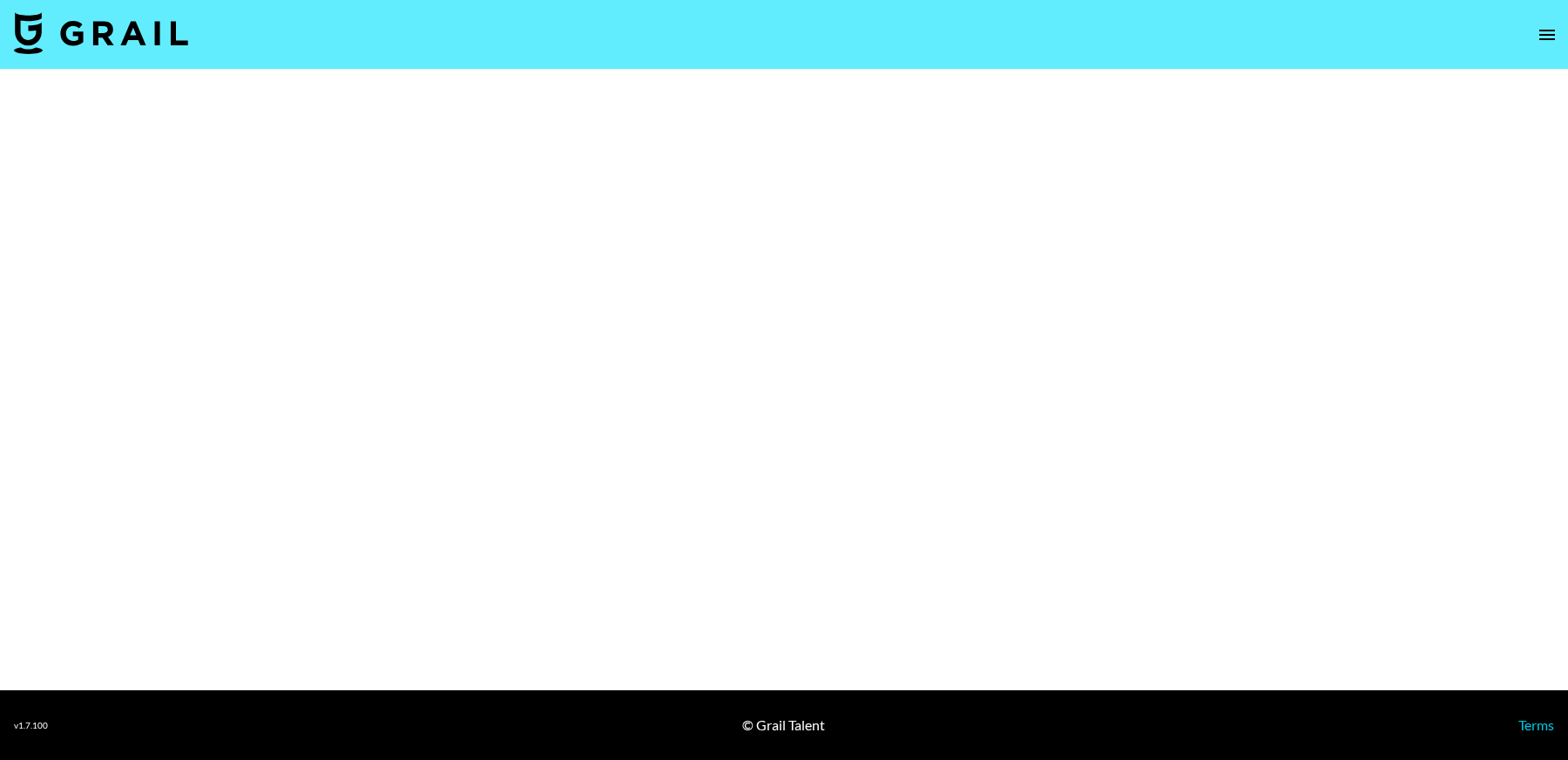
select select "Brand"
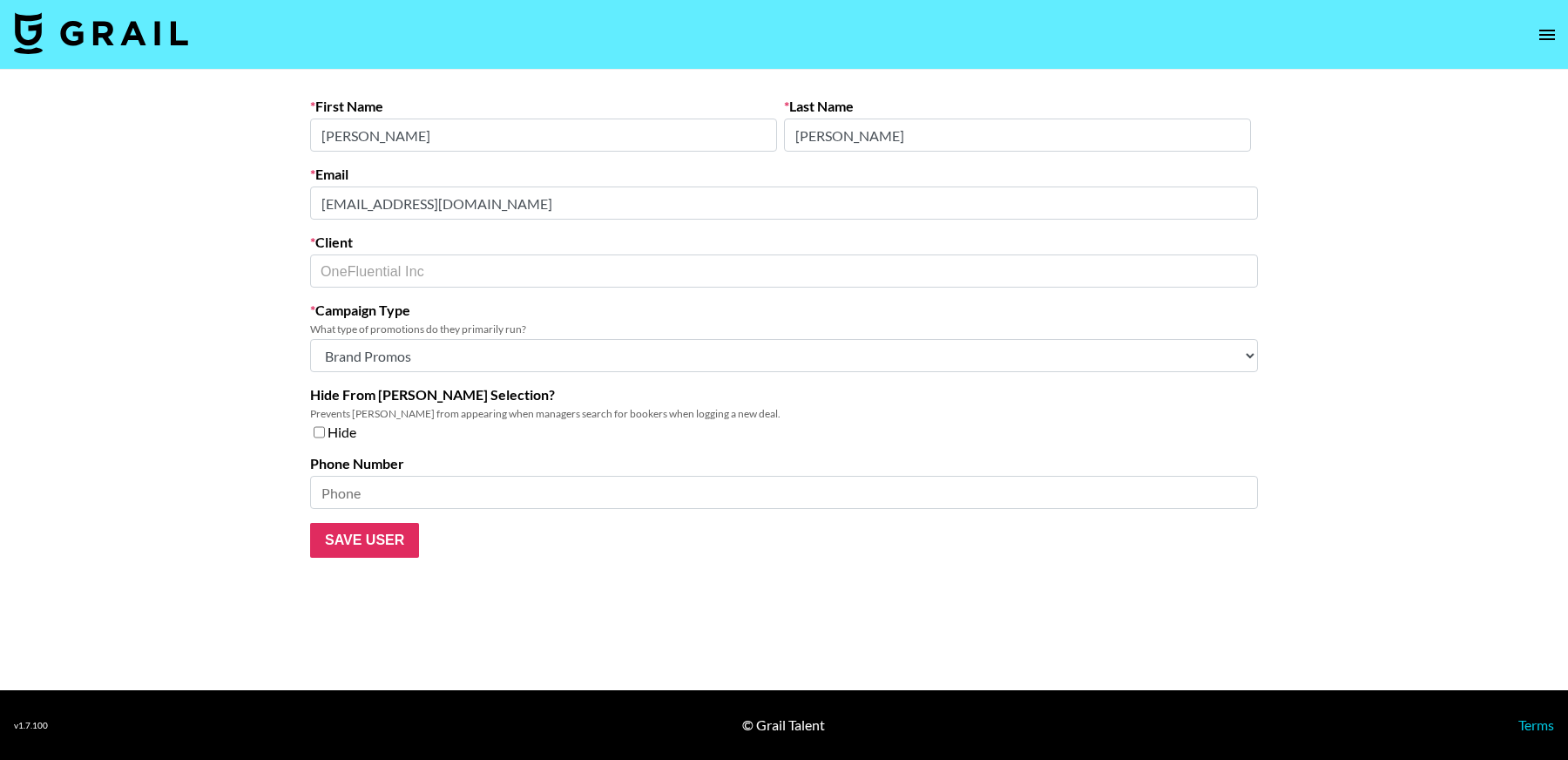
click at [108, 189] on main "First Name [PERSON_NAME] Last Name [PERSON_NAME] Email [EMAIL_ADDRESS][DOMAIN_N…" at bounding box center [784, 380] width 1568 height 620
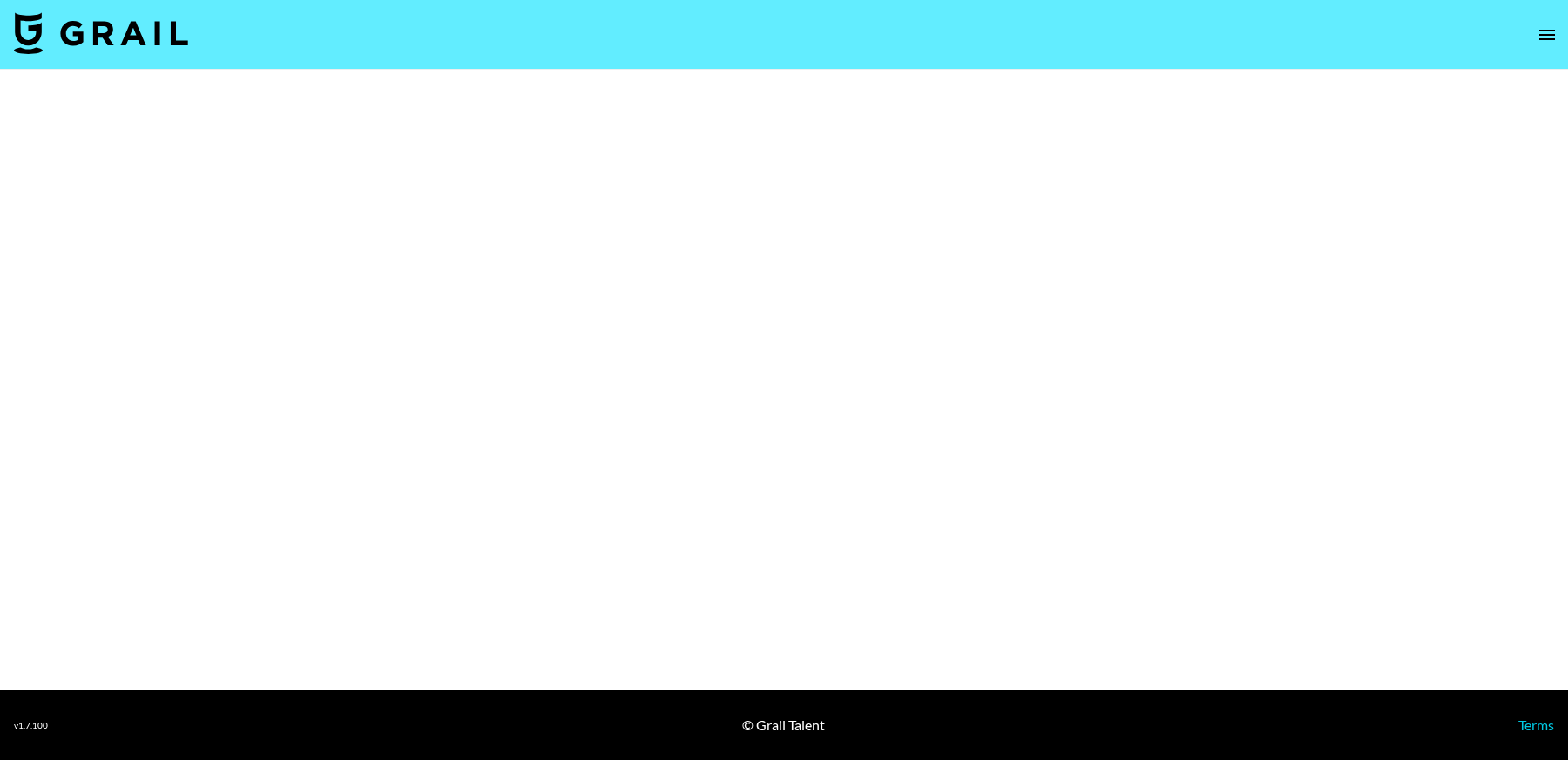
select select "Brand"
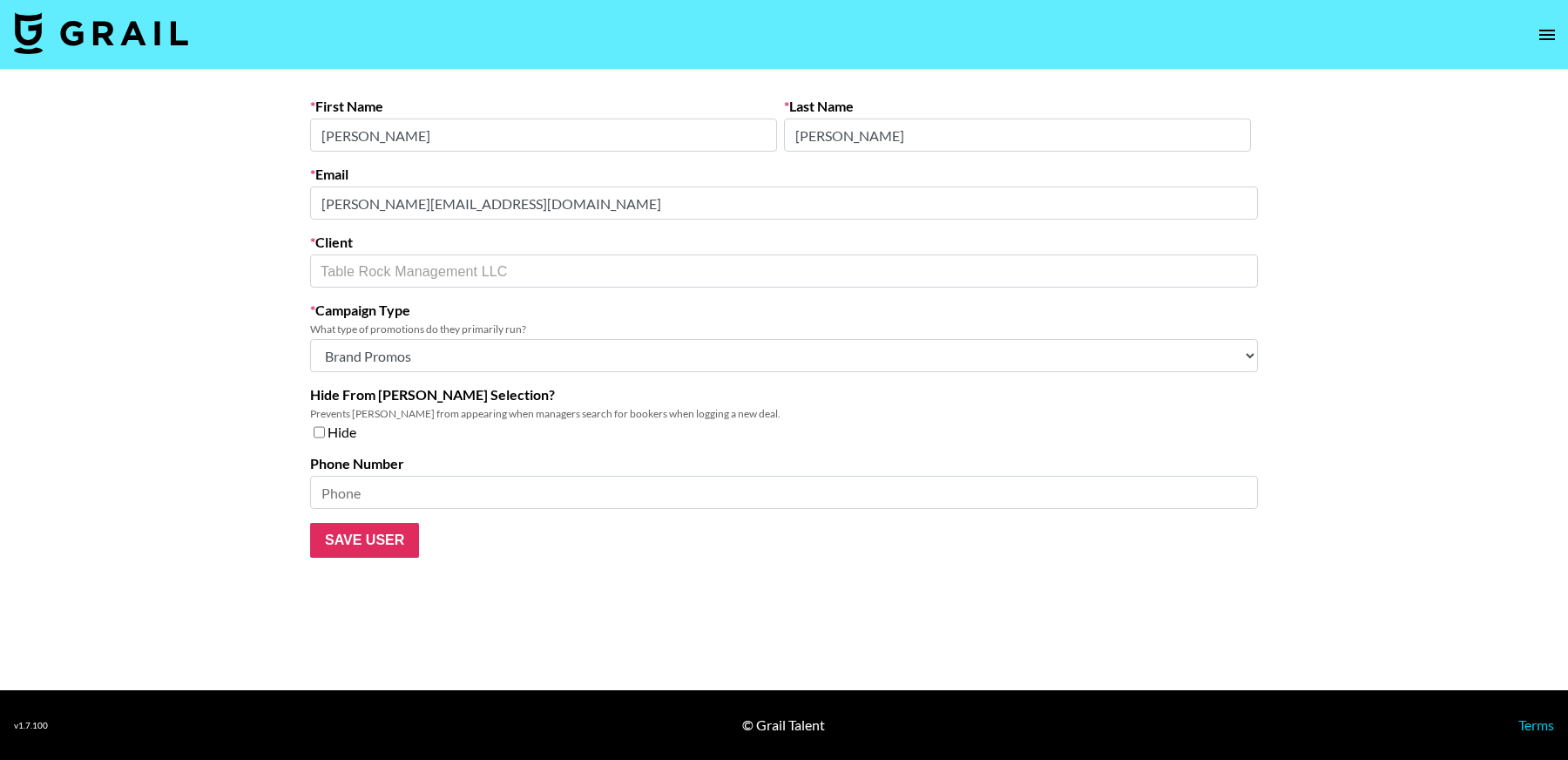
click at [274, 196] on main "First Name Jennine Last Name Matthias Email jennine@tablerock.com Client Table …" at bounding box center [784, 380] width 1568 height 620
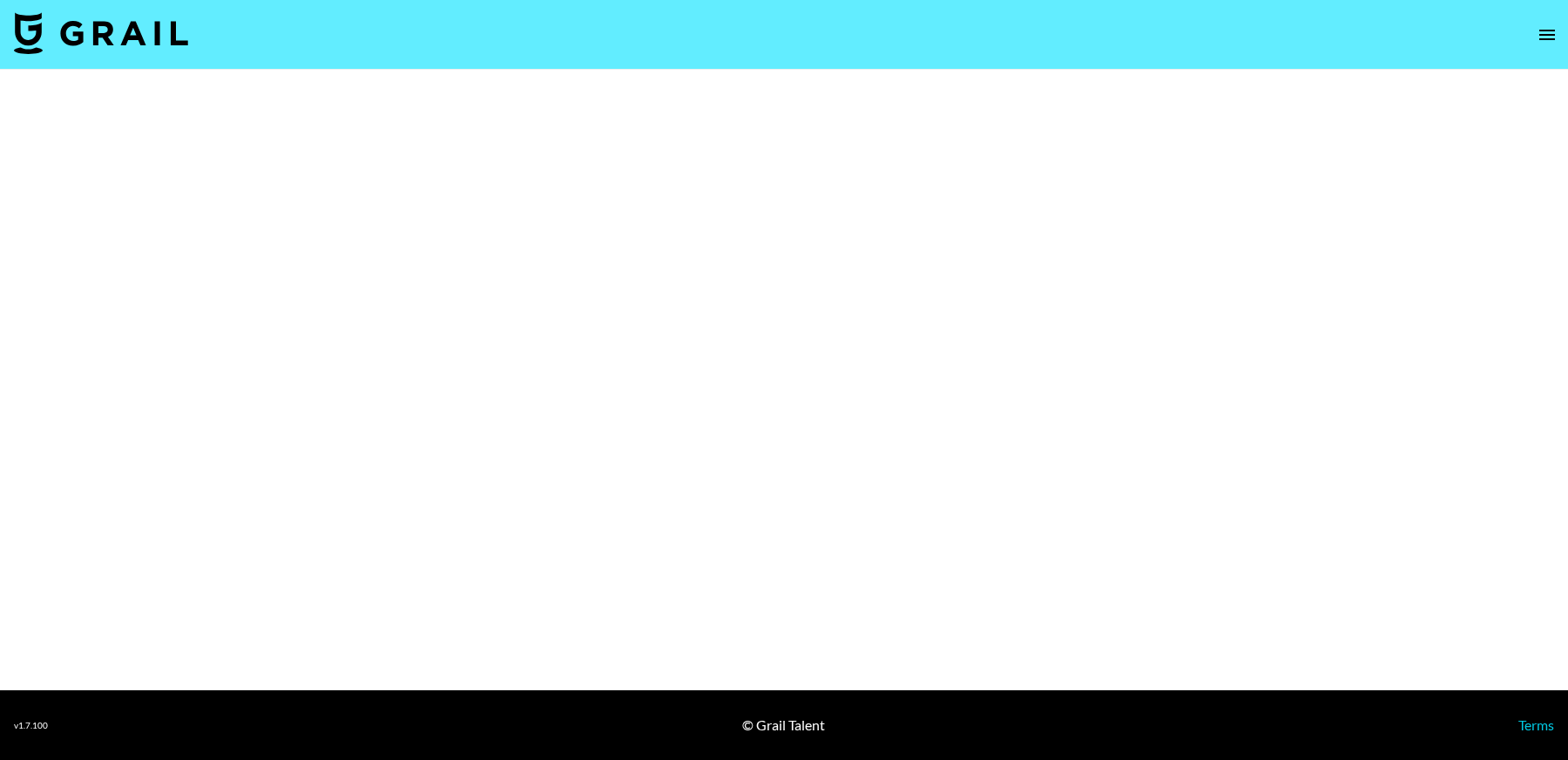
select select "Brand"
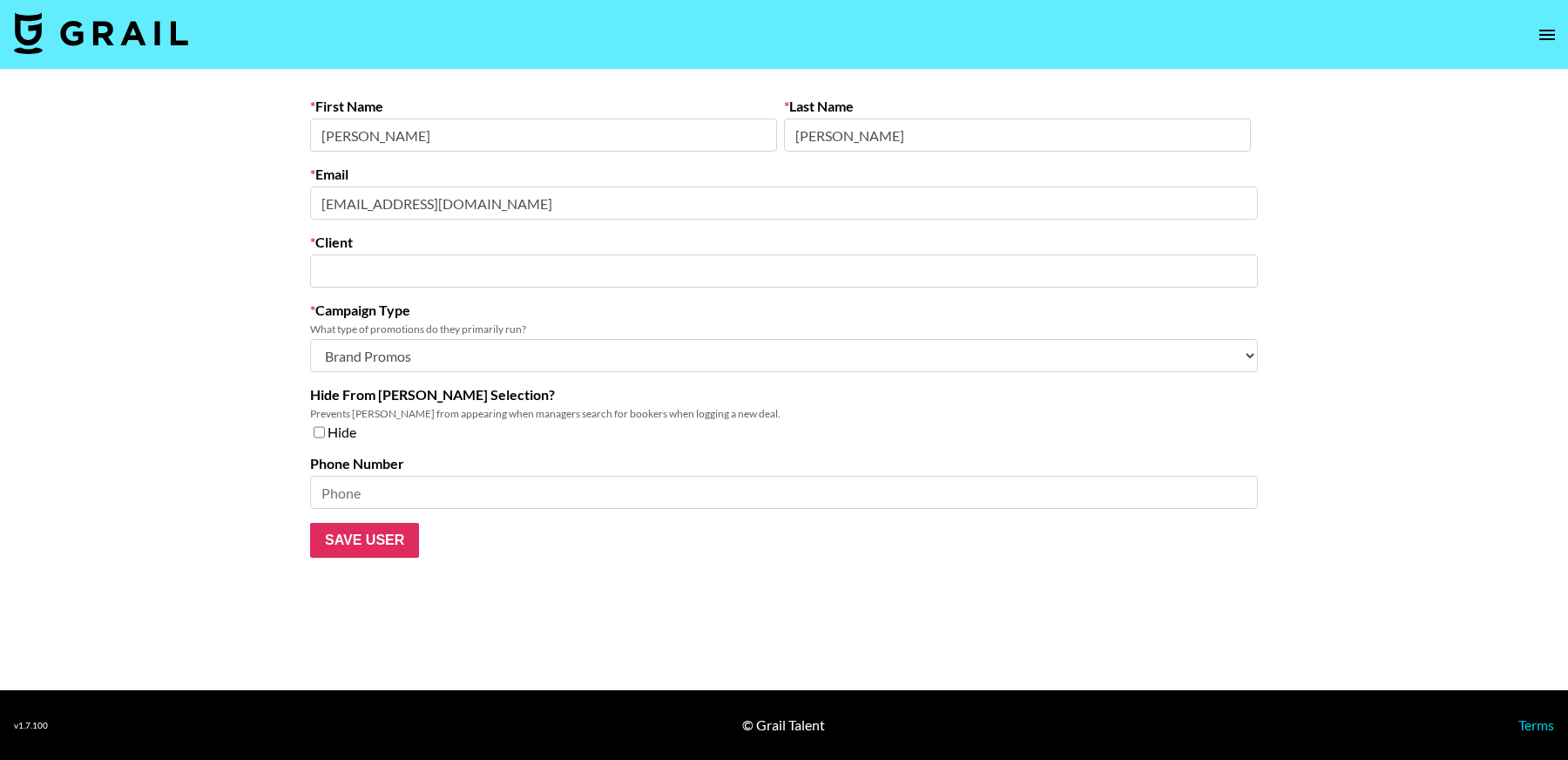
type input "The Influential Network"
click at [249, 186] on main "First Name [PERSON_NAME] Last Name [PERSON_NAME] Email [EMAIL_ADDRESS][DOMAIN_N…" at bounding box center [784, 380] width 1568 height 620
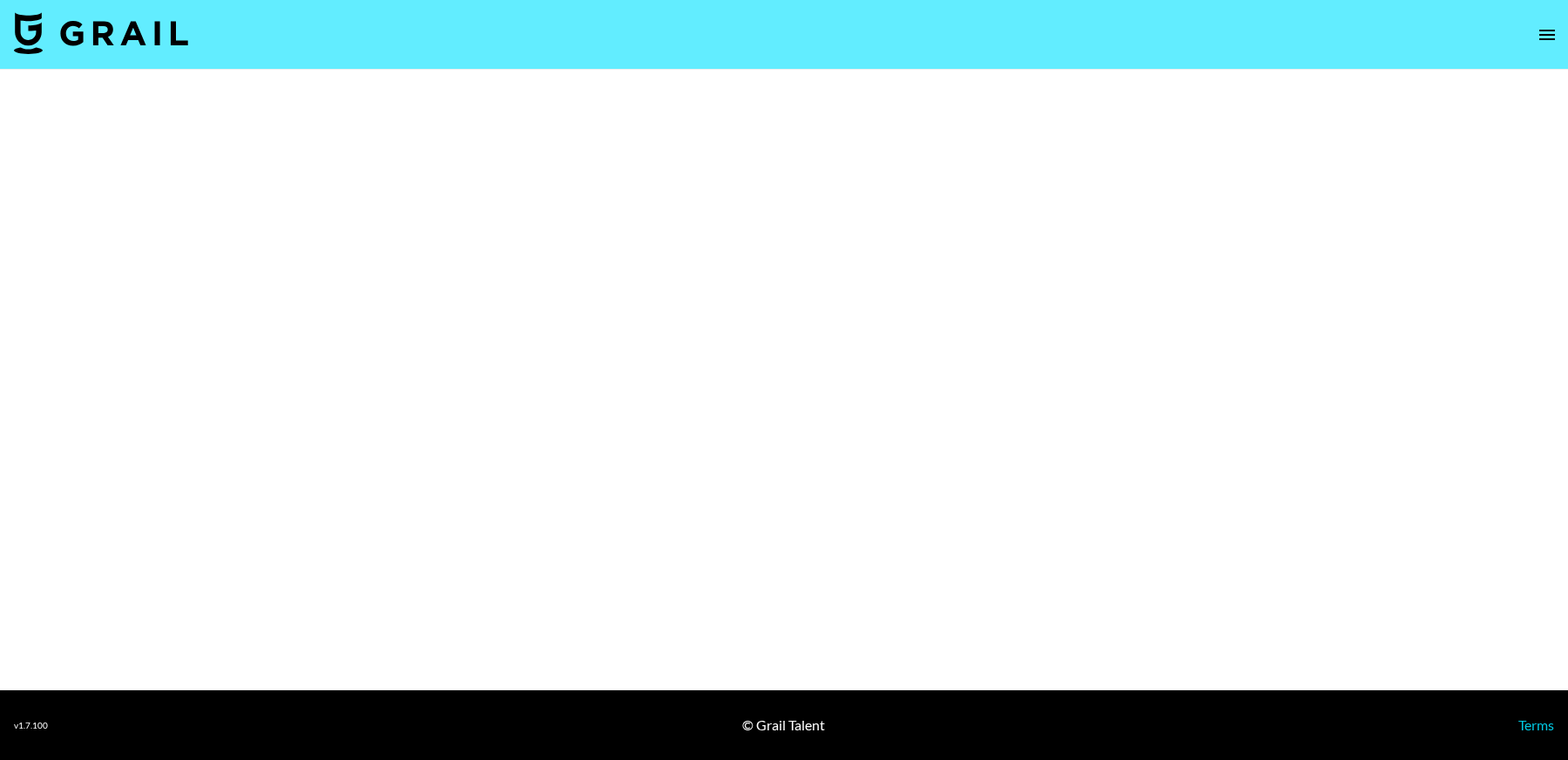
select select "Brand"
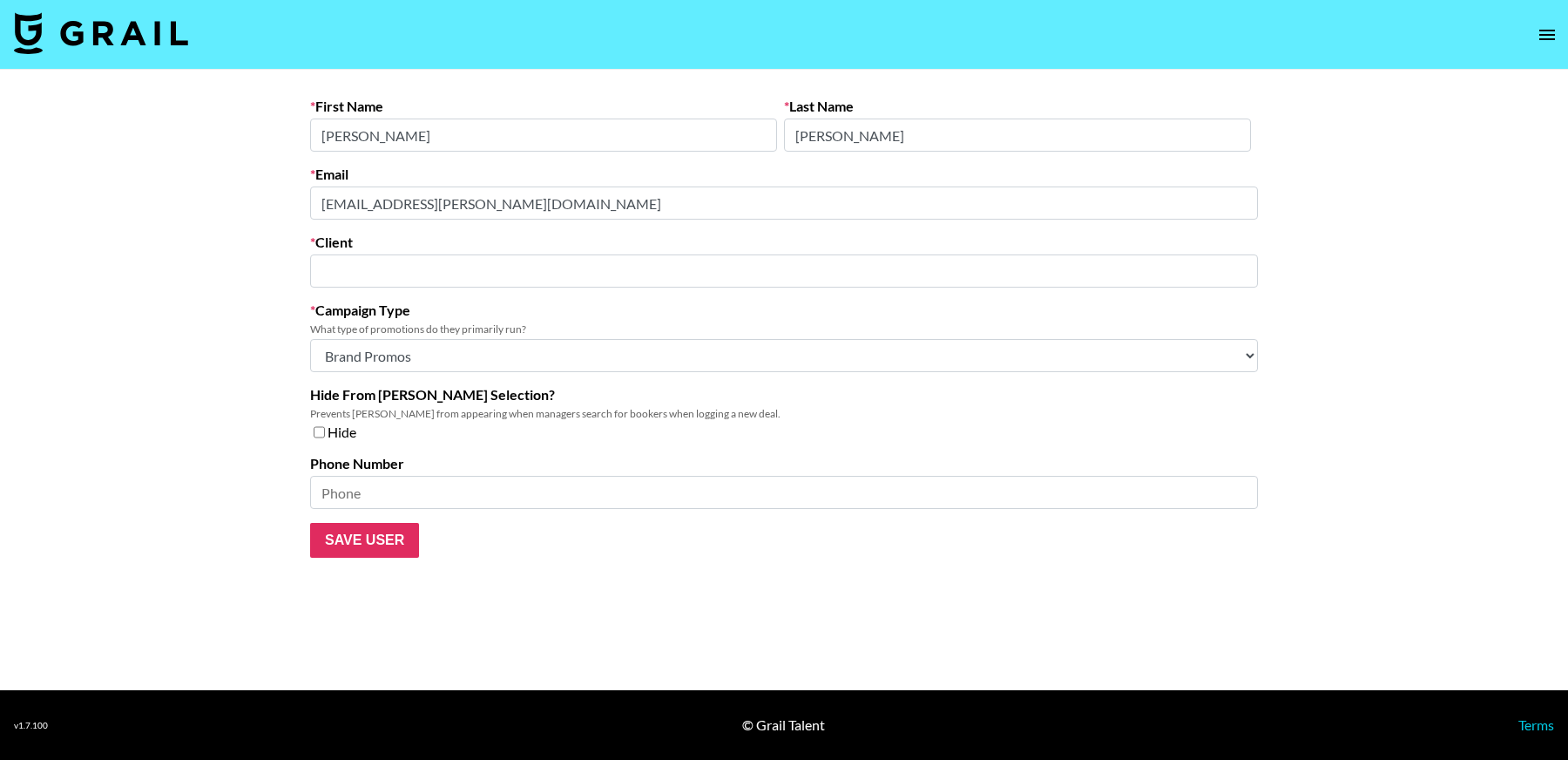
type input "Loreal"
click at [276, 202] on main "First Name [PERSON_NAME] Last Name [PERSON_NAME] Email [PERSON_NAME][EMAIL_ADDR…" at bounding box center [784, 380] width 1568 height 620
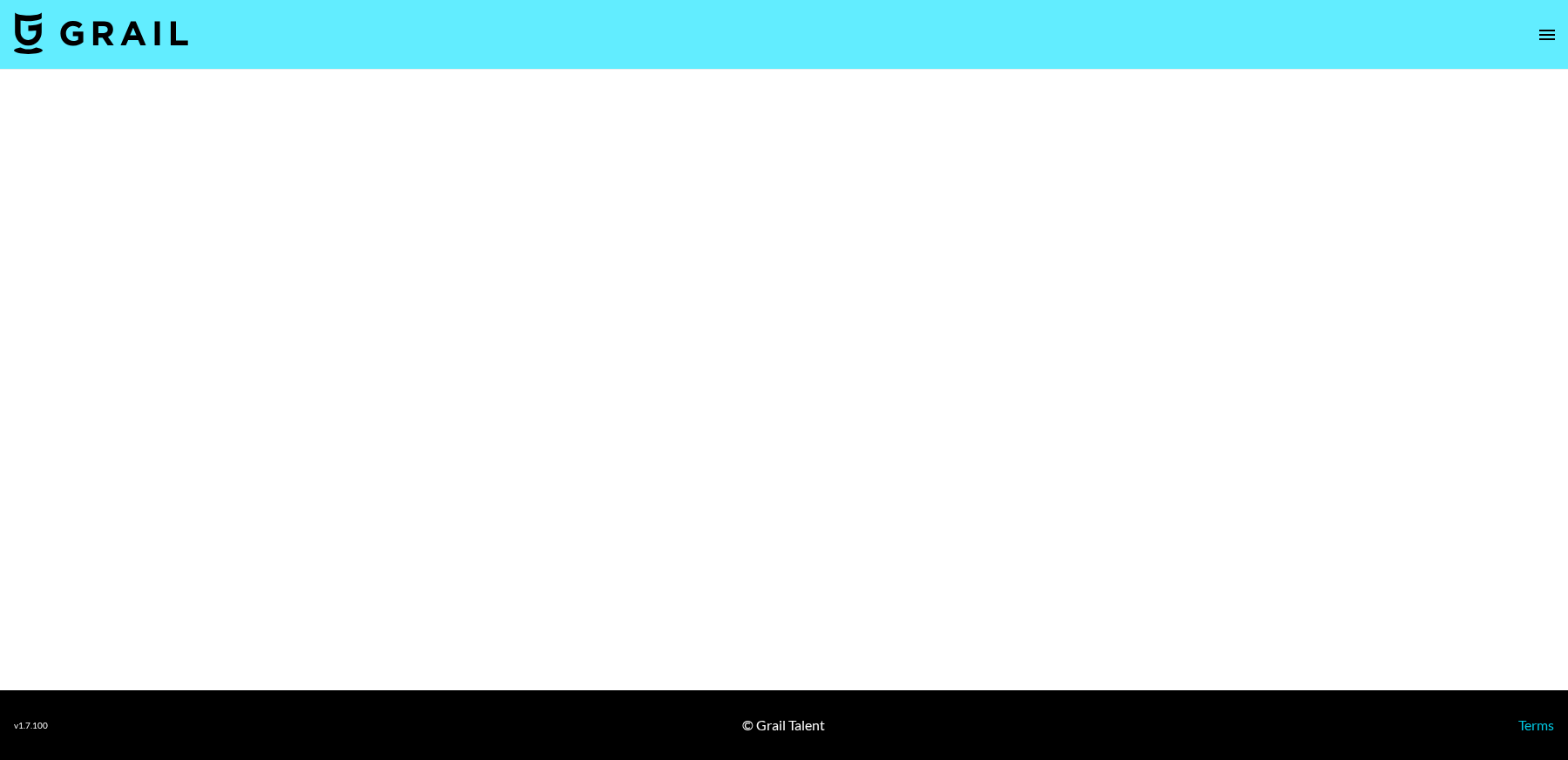
select select "Brand"
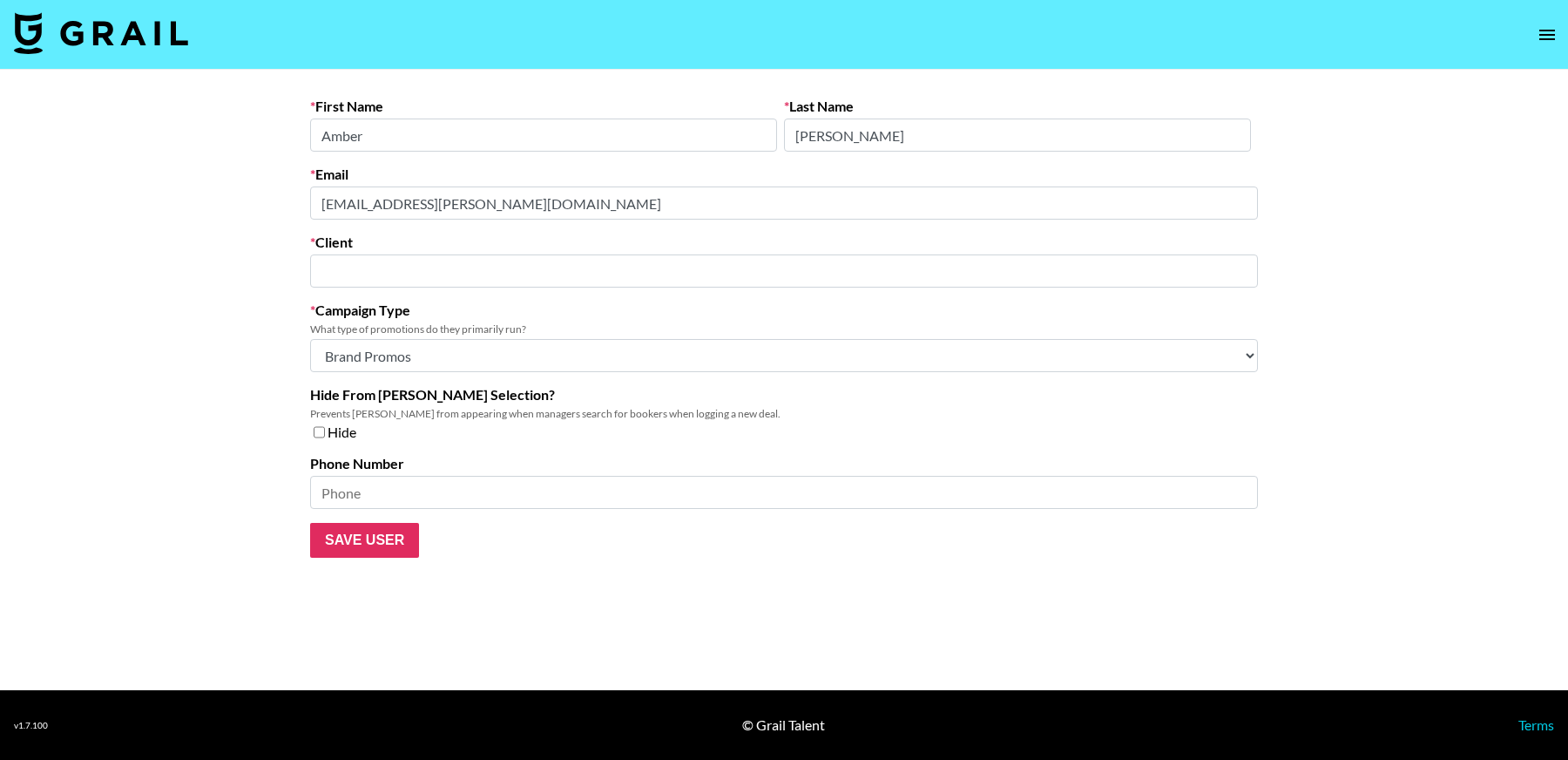
type input "OneFluential Inc"
click at [205, 212] on main "First Name Amber Last Name Torres Email amber.torres@onefluential.com Client On…" at bounding box center [784, 380] width 1568 height 620
click at [310, 206] on div "Email amber.torres@onefluential.com" at bounding box center [784, 192] width 948 height 54
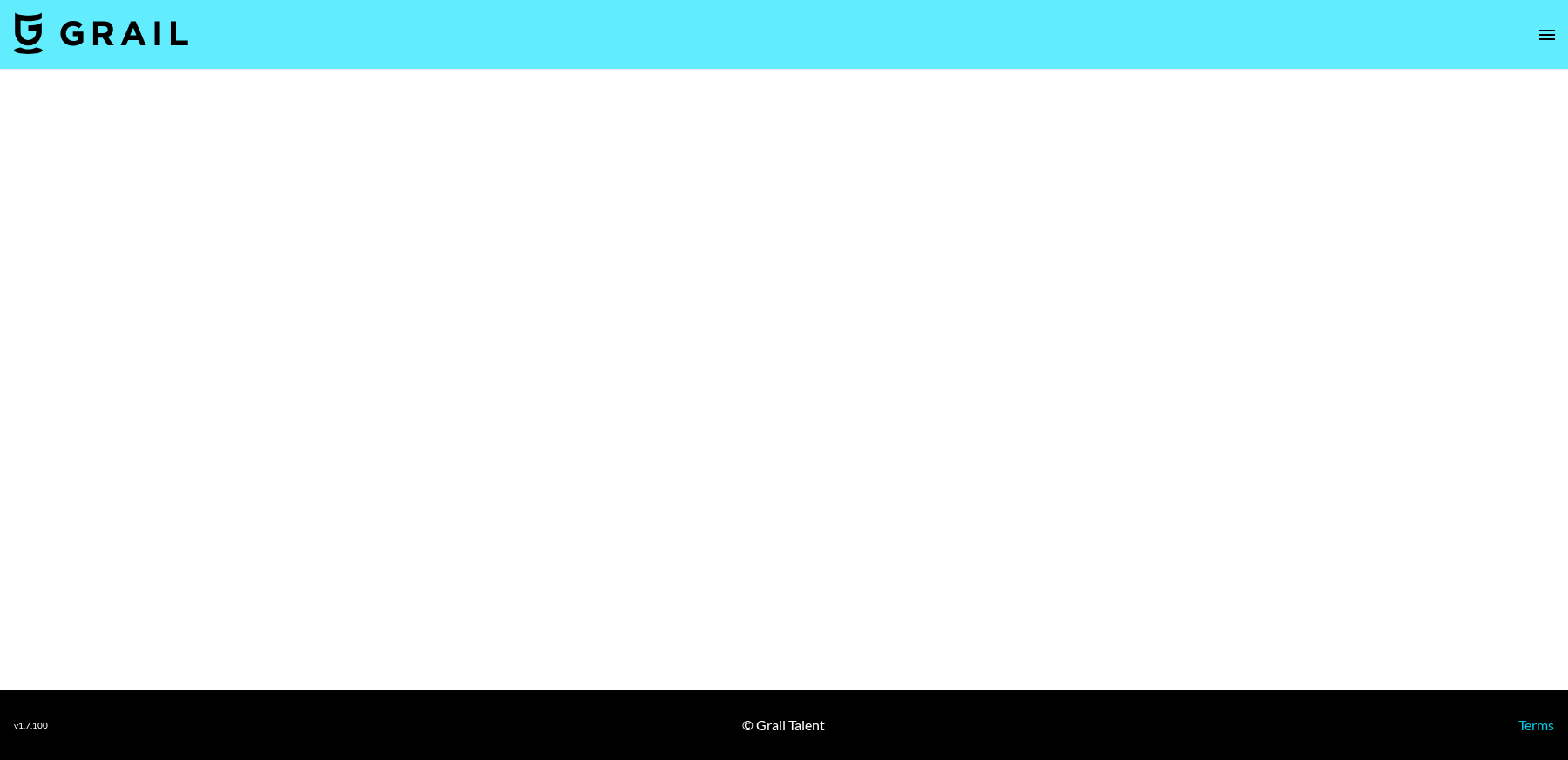
select select "Brand"
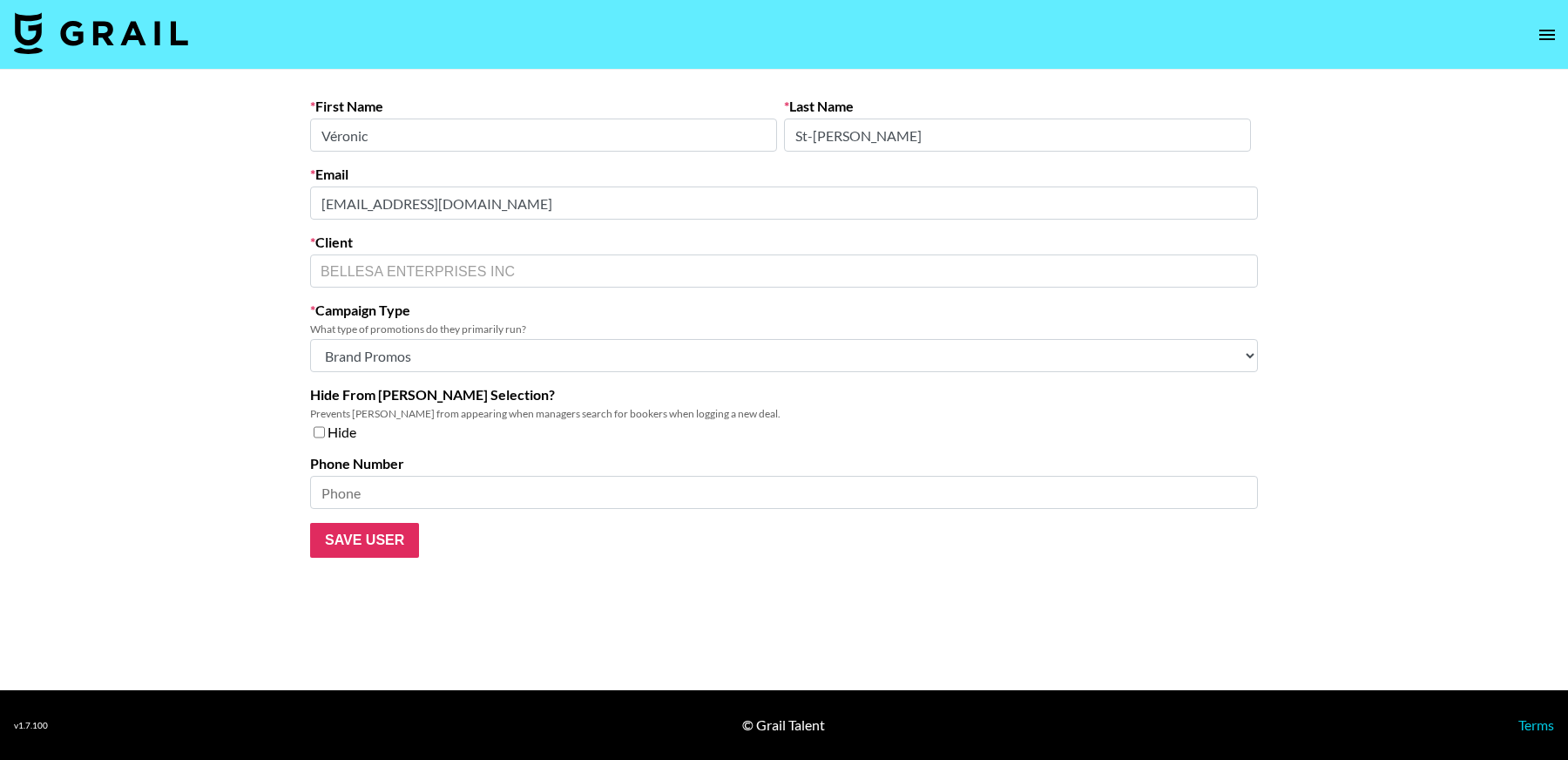
click at [296, 202] on div "First Name [PERSON_NAME] Last Name St-[PERSON_NAME] Email [PERSON_NAME][EMAIL_A…" at bounding box center [784, 327] width 976 height 460
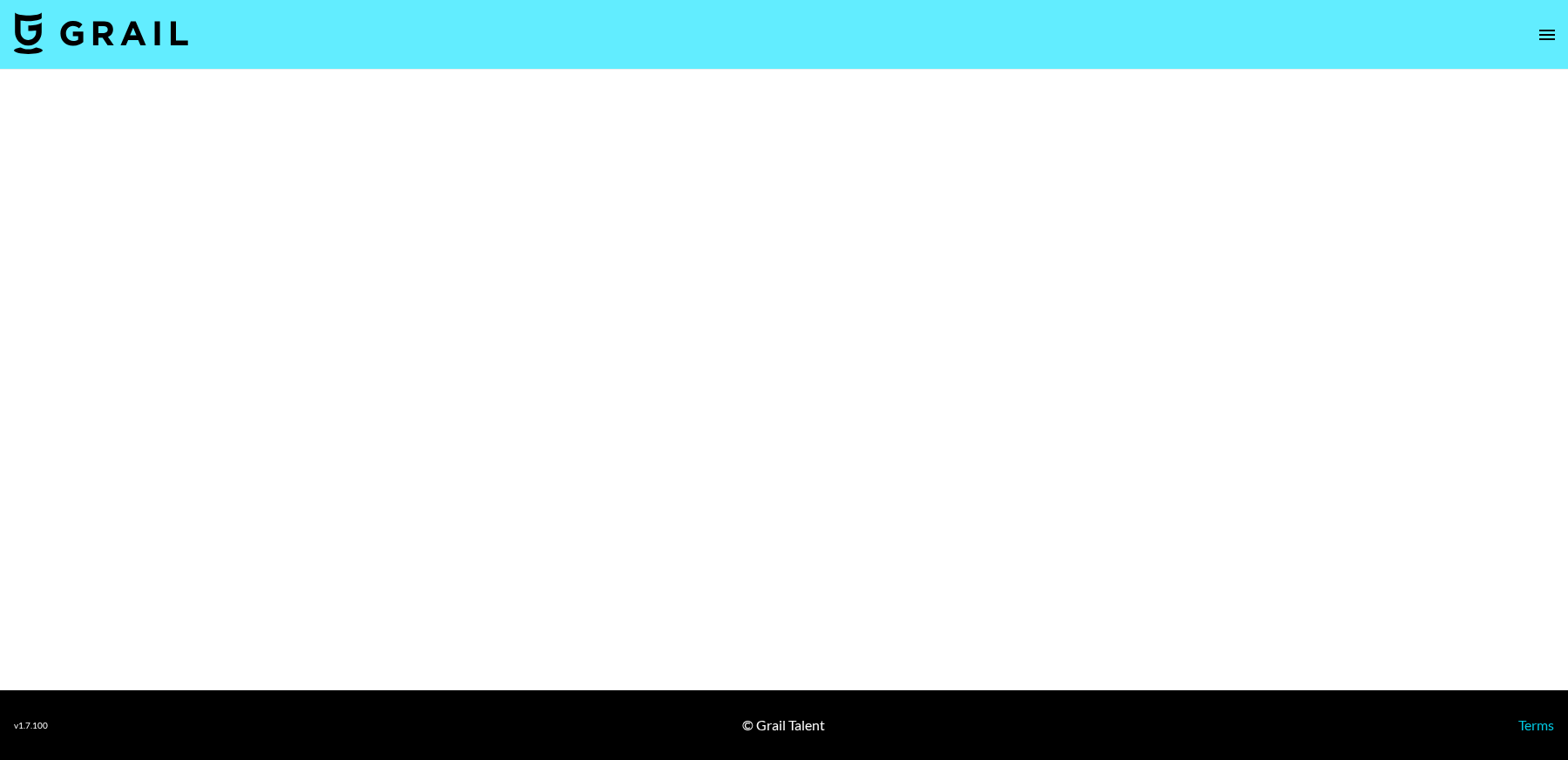
select select "Brand"
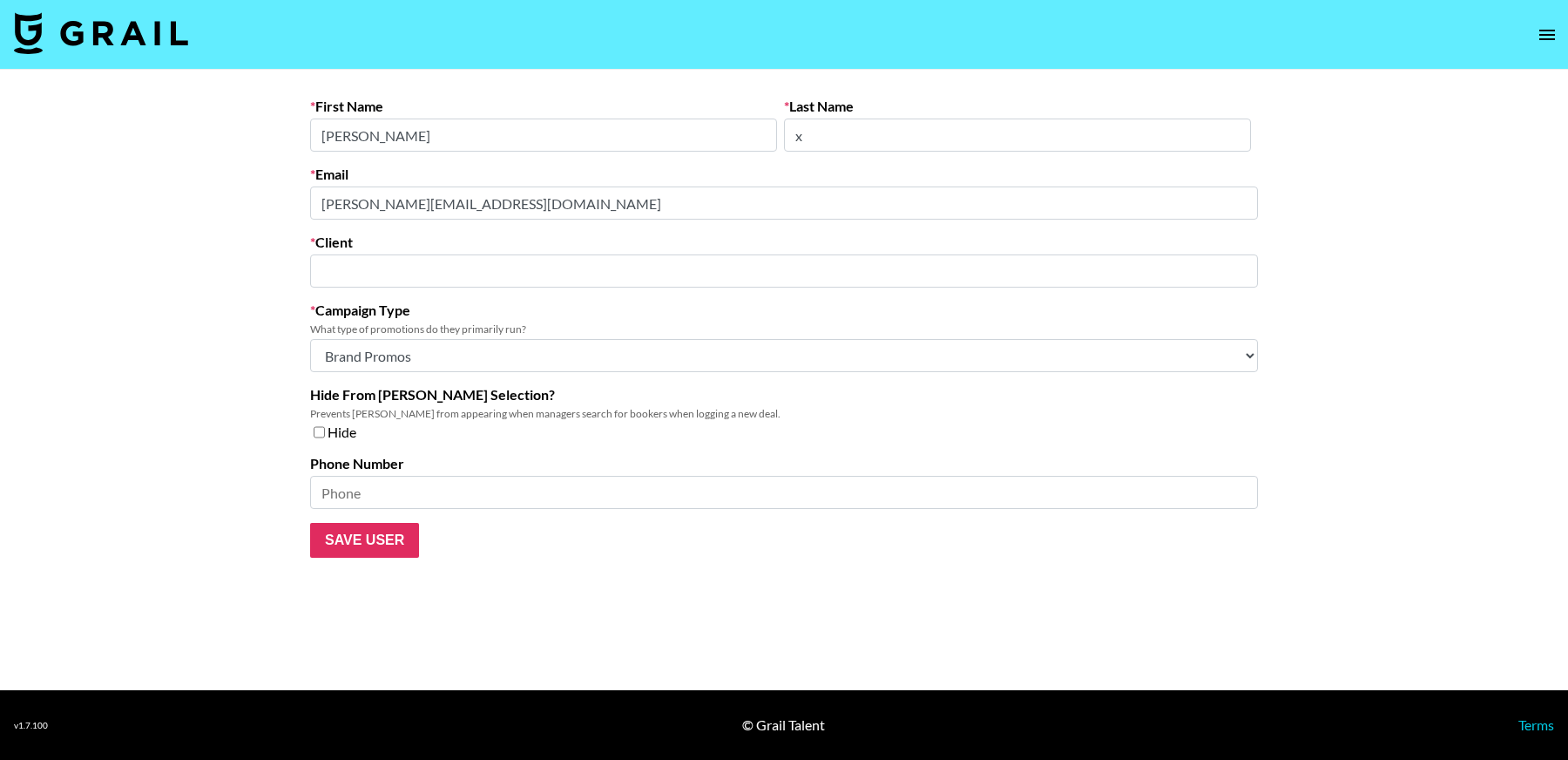
type input "Mercury Dynamic Network Media Ltd."
click at [228, 185] on main "First Name sheldon Last Name x Email sheldon@mercurydynamic.com Client Mercury …" at bounding box center [784, 380] width 1568 height 620
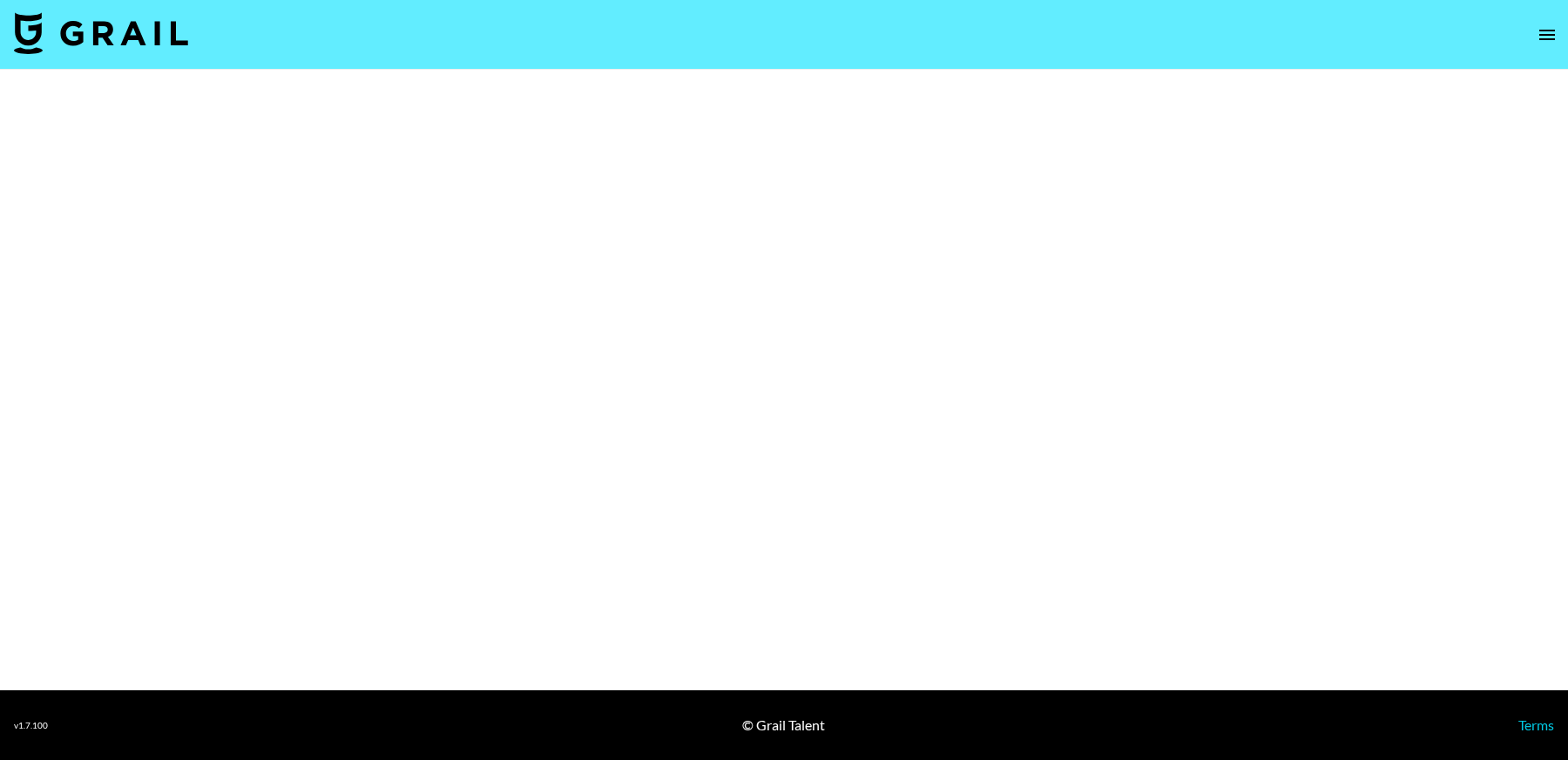
select select "Brand"
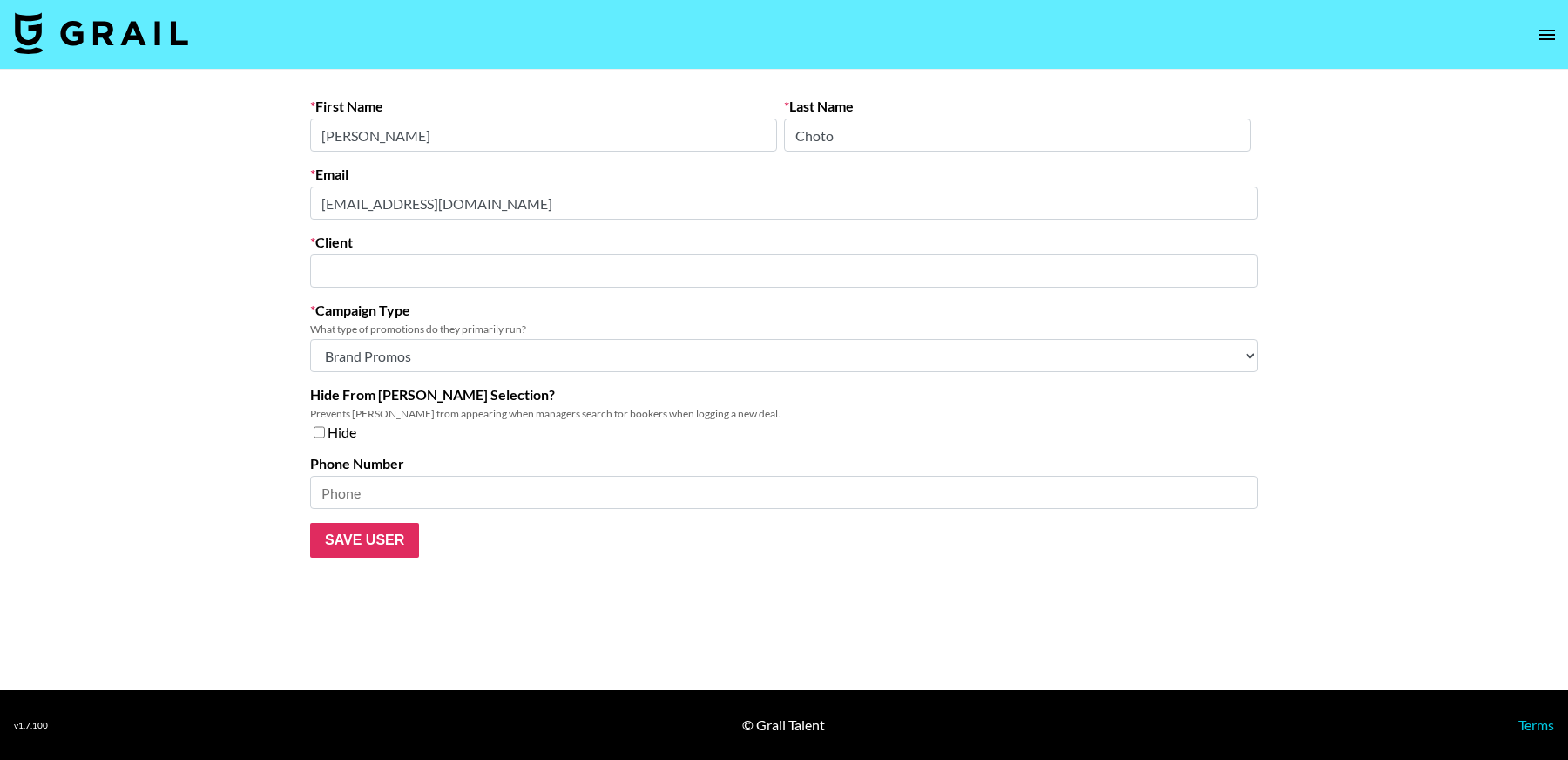
type input "Legacy Online School"
click at [186, 222] on main "First Name Theo Last Name Choto Email pr@legacyonlineschool.com Client Legacy O…" at bounding box center [784, 380] width 1568 height 620
click at [253, 220] on main "First Name Theo Last Name Choto Email pr@legacyonlineschool.com Client Legacy O…" at bounding box center [784, 380] width 1568 height 620
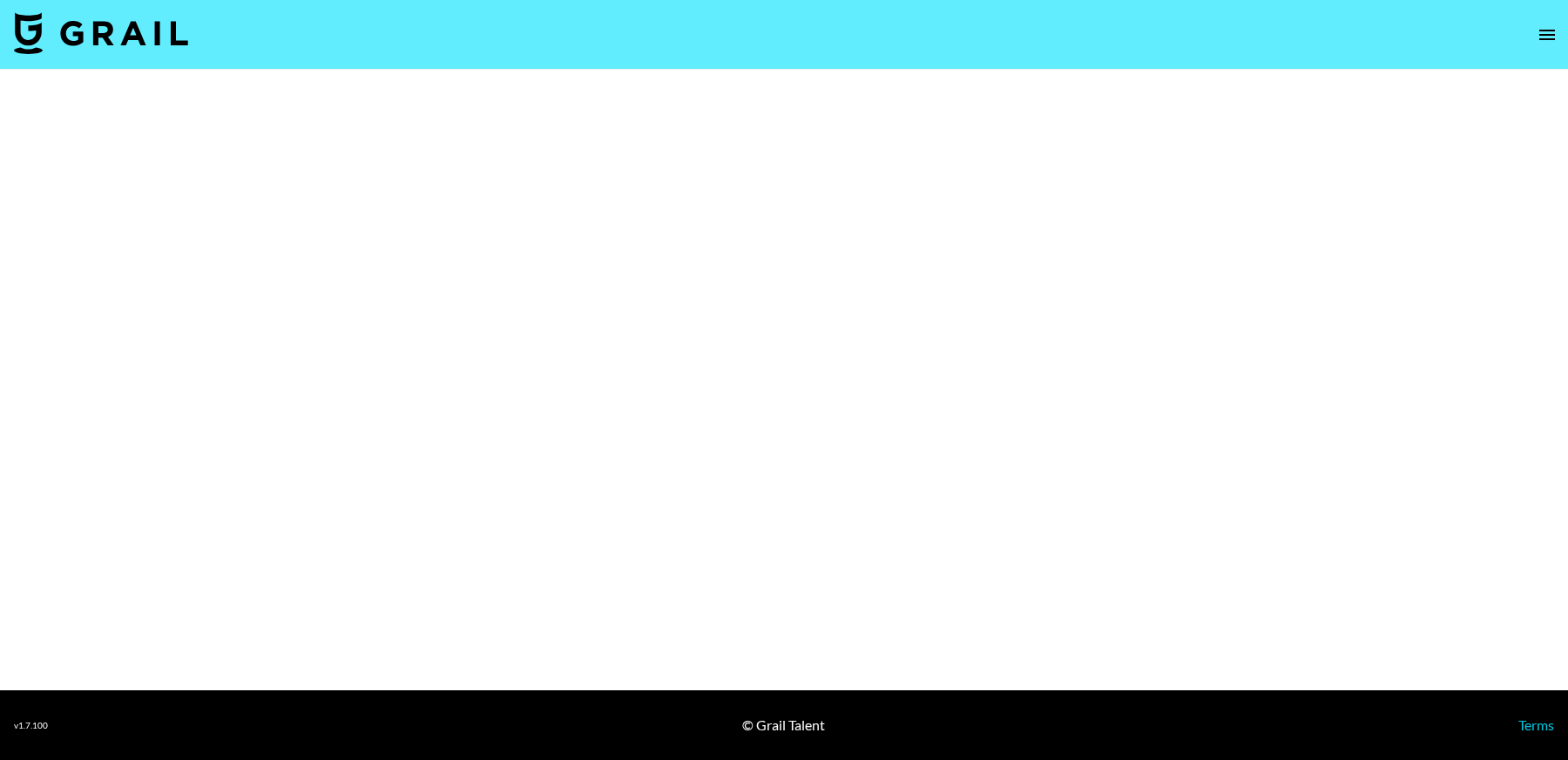
select select "Brand"
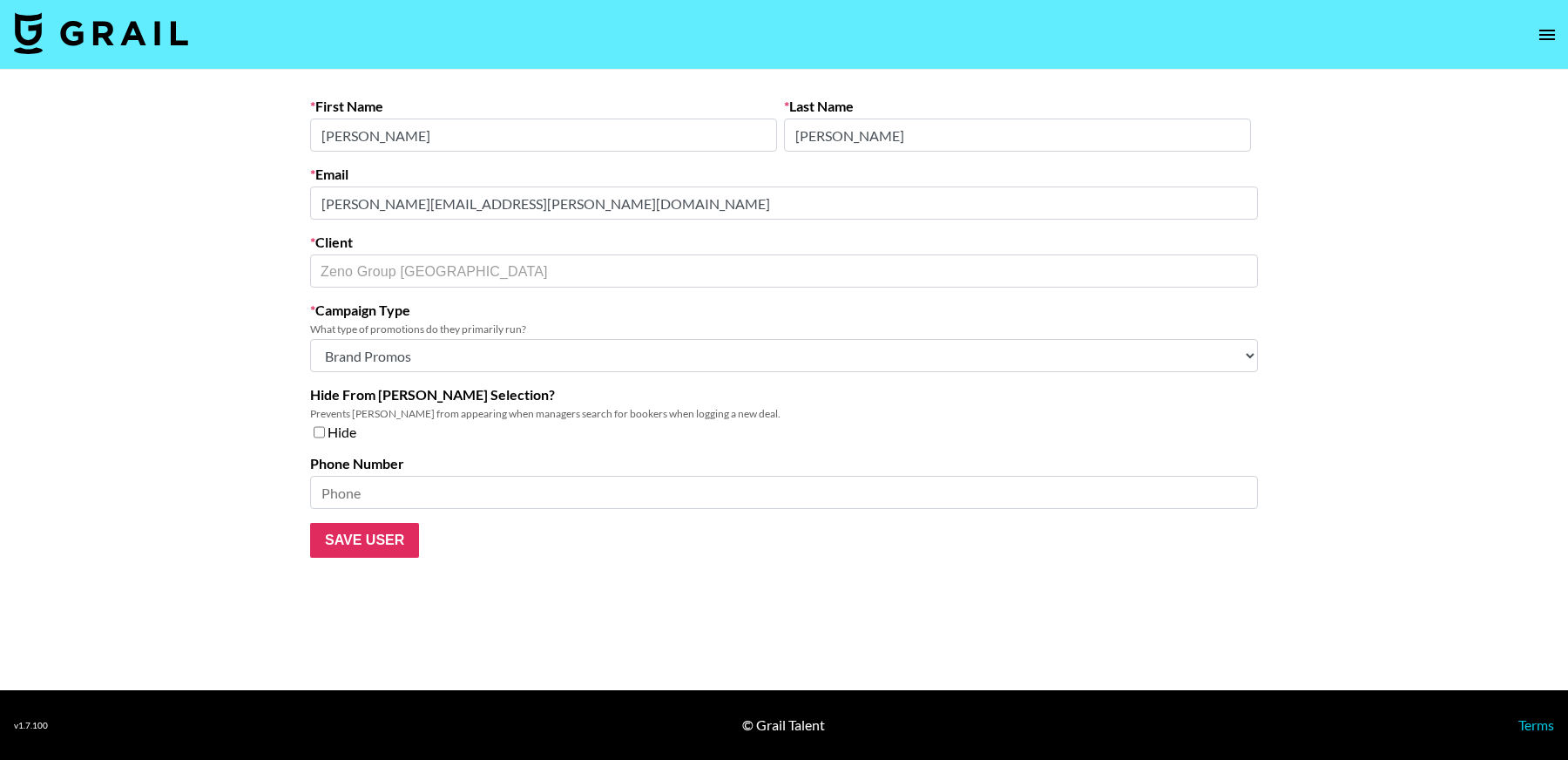
click at [250, 217] on main "First Name [PERSON_NAME] Last Name [PERSON_NAME] Email [PERSON_NAME][EMAIL_ADDR…" at bounding box center [784, 380] width 1568 height 620
click at [272, 210] on main "First Name [PERSON_NAME] Last Name [PERSON_NAME] Email [PERSON_NAME][EMAIL_ADDR…" at bounding box center [784, 380] width 1568 height 620
click at [300, 205] on div "First Name [PERSON_NAME] Last Name [PERSON_NAME] Email [PERSON_NAME][EMAIL_ADDR…" at bounding box center [784, 327] width 976 height 460
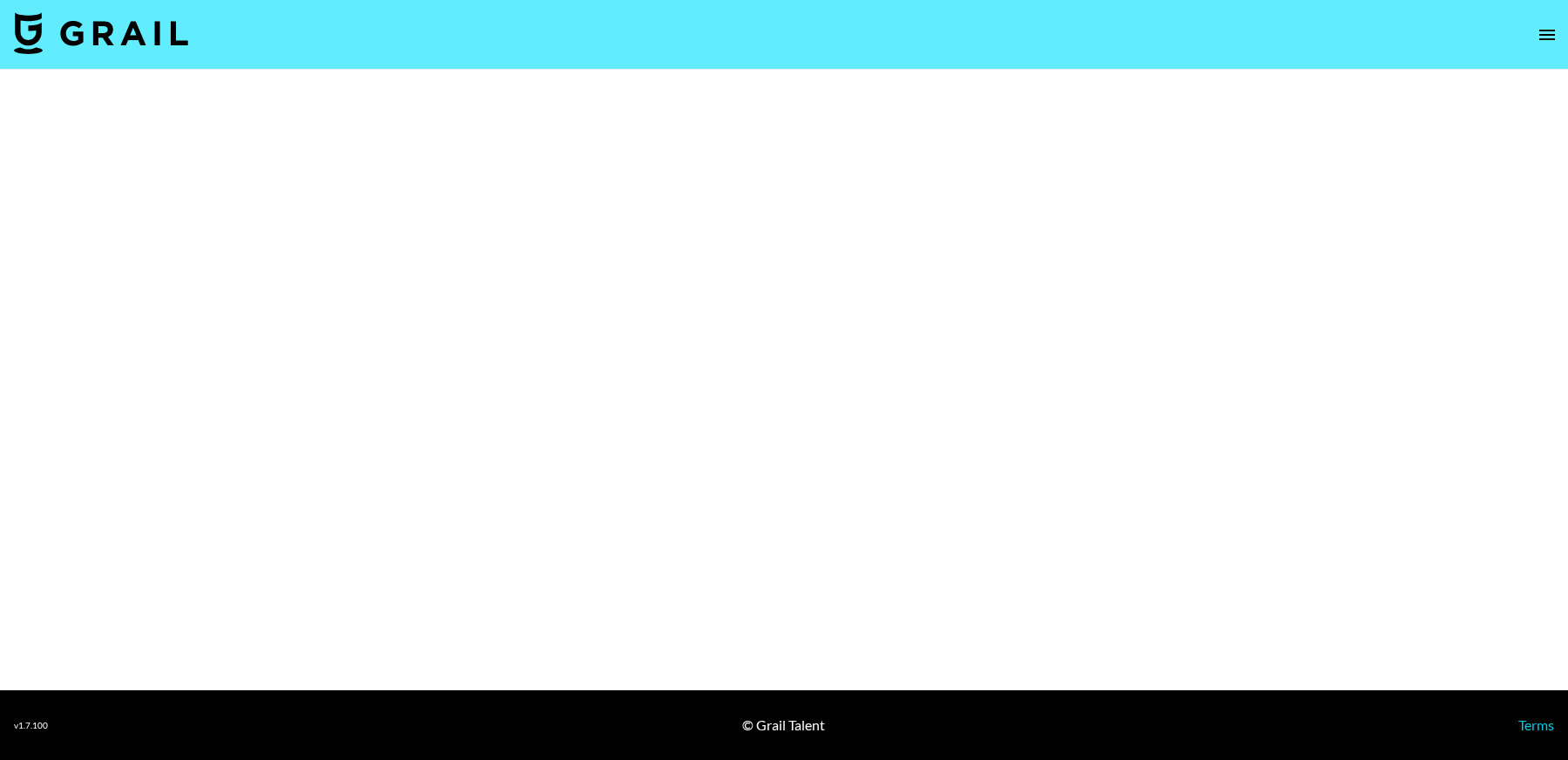
select select "Brand"
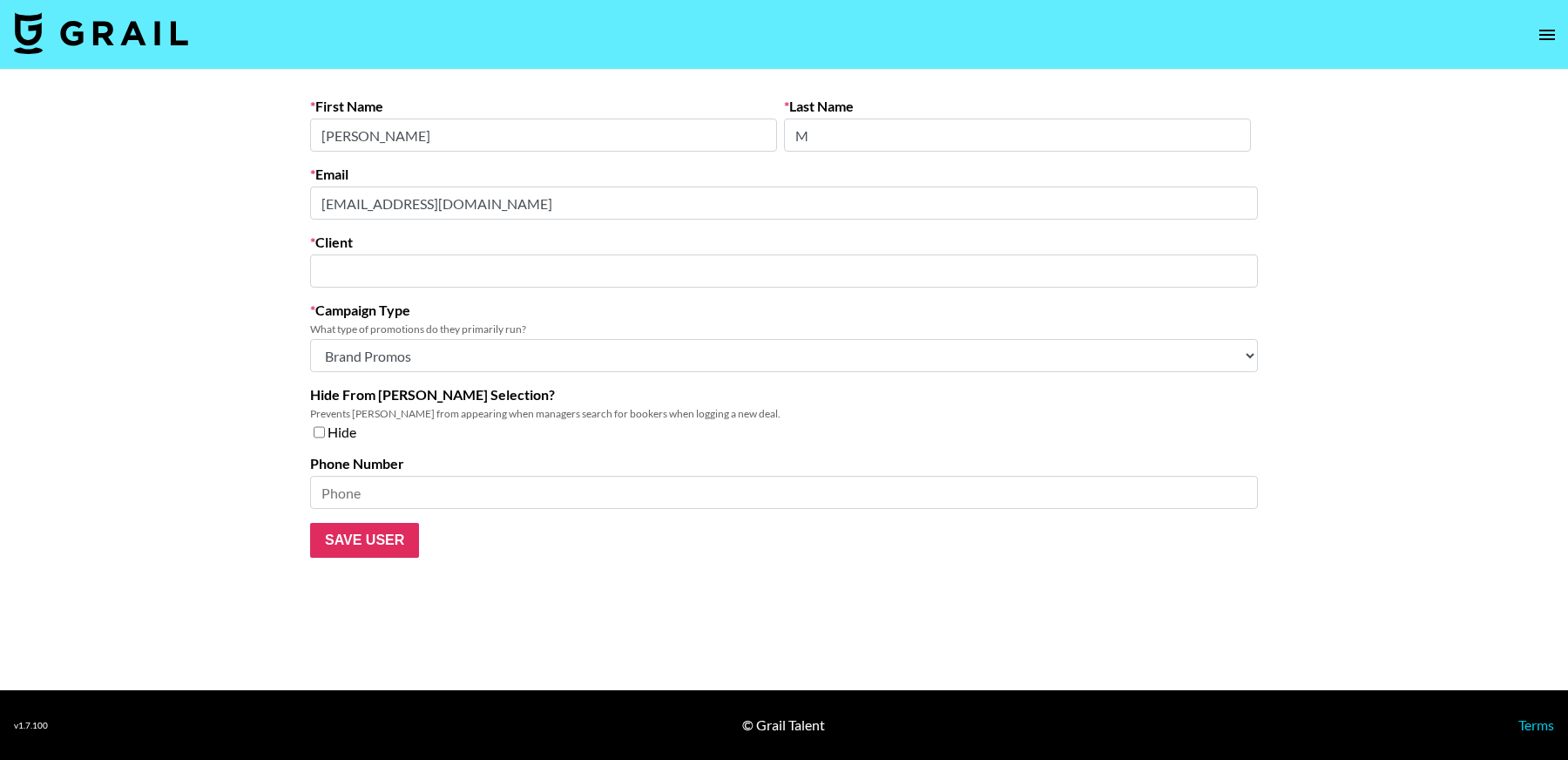
click at [225, 210] on main "First Name [PERSON_NAME] Last Name M Email [EMAIL_ADDRESS][DOMAIN_NAME] Client …" at bounding box center [784, 380] width 1568 height 620
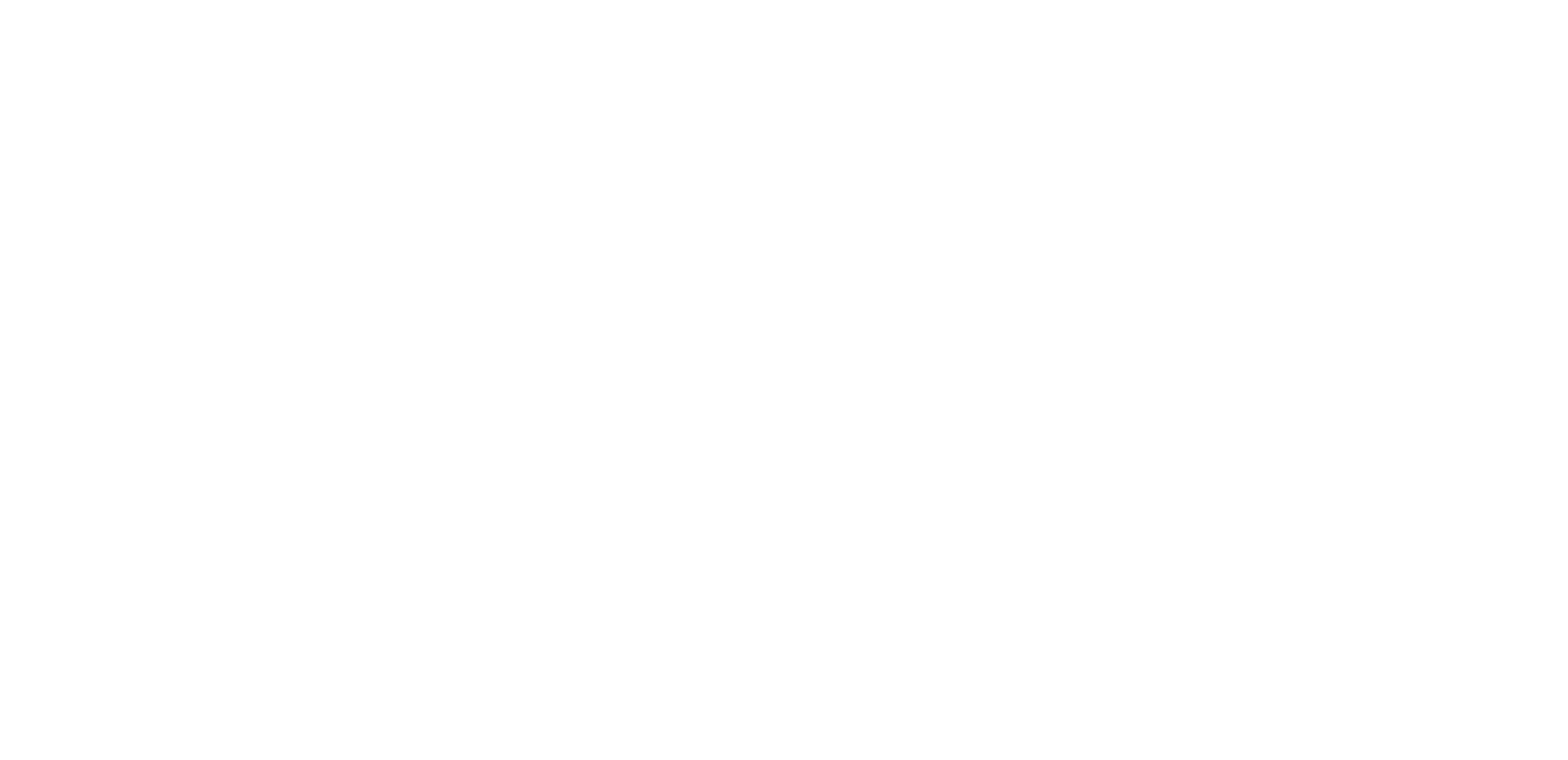
select select "Brand"
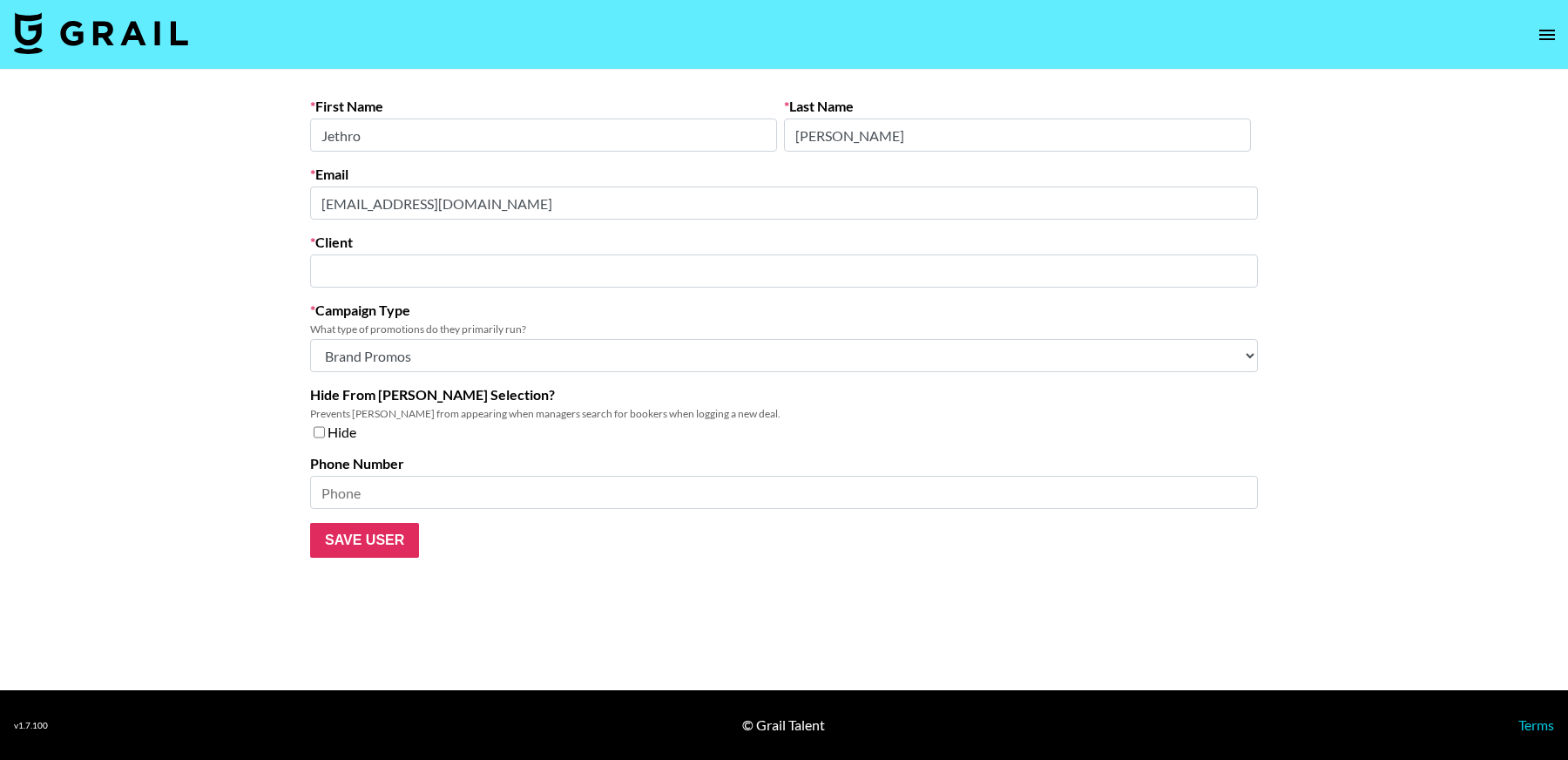
click at [247, 190] on main "First Name Jethro Last Name Chen Email jethro.chen@insta360-camera.com Client ​…" at bounding box center [784, 380] width 1568 height 620
click at [273, 202] on main "First Name Jethro Last Name Chen Email jethro.chen@insta360-camera.com Client ​…" at bounding box center [784, 380] width 1568 height 620
type input "Insta 360"
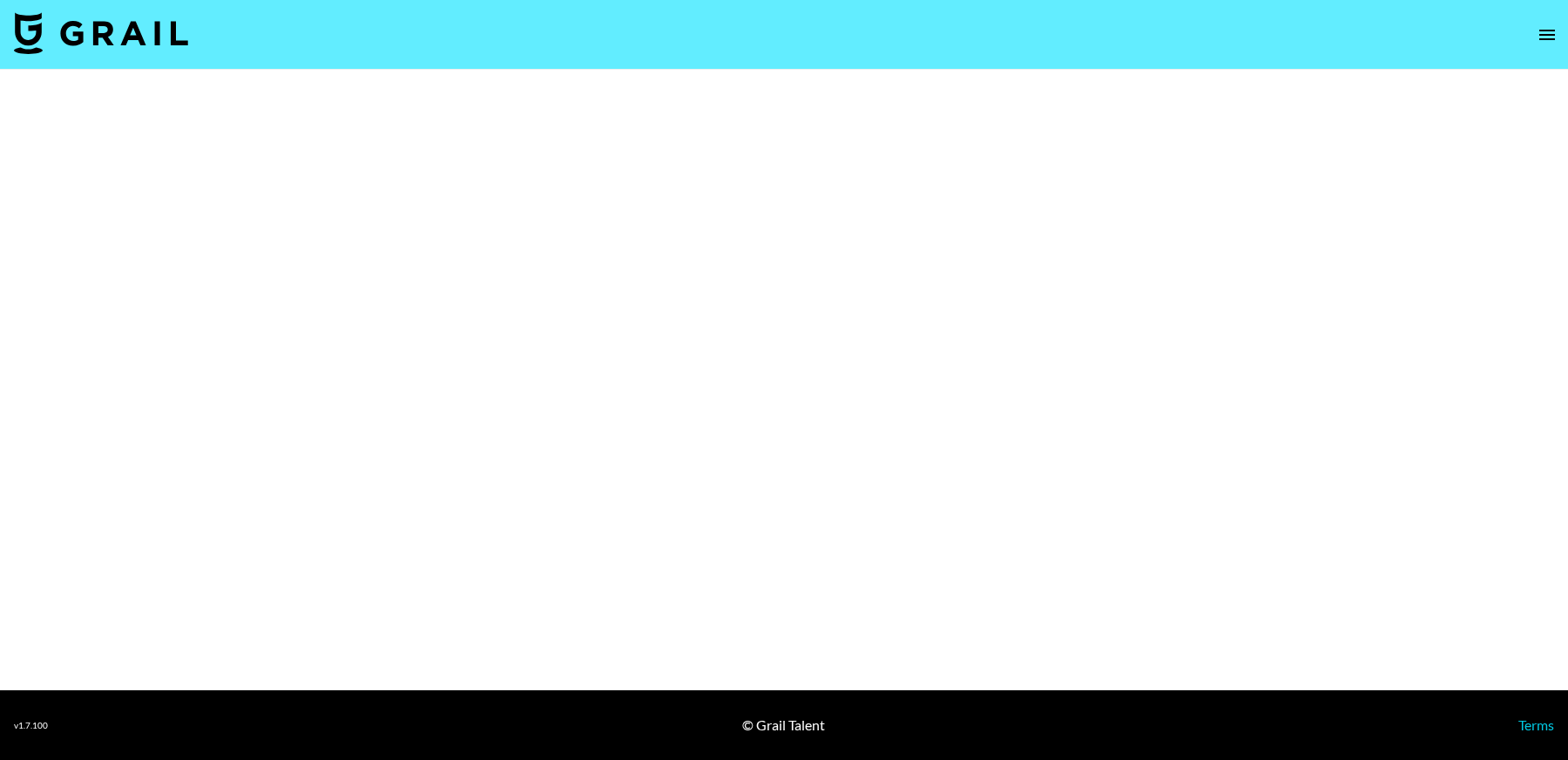
select select "Brand"
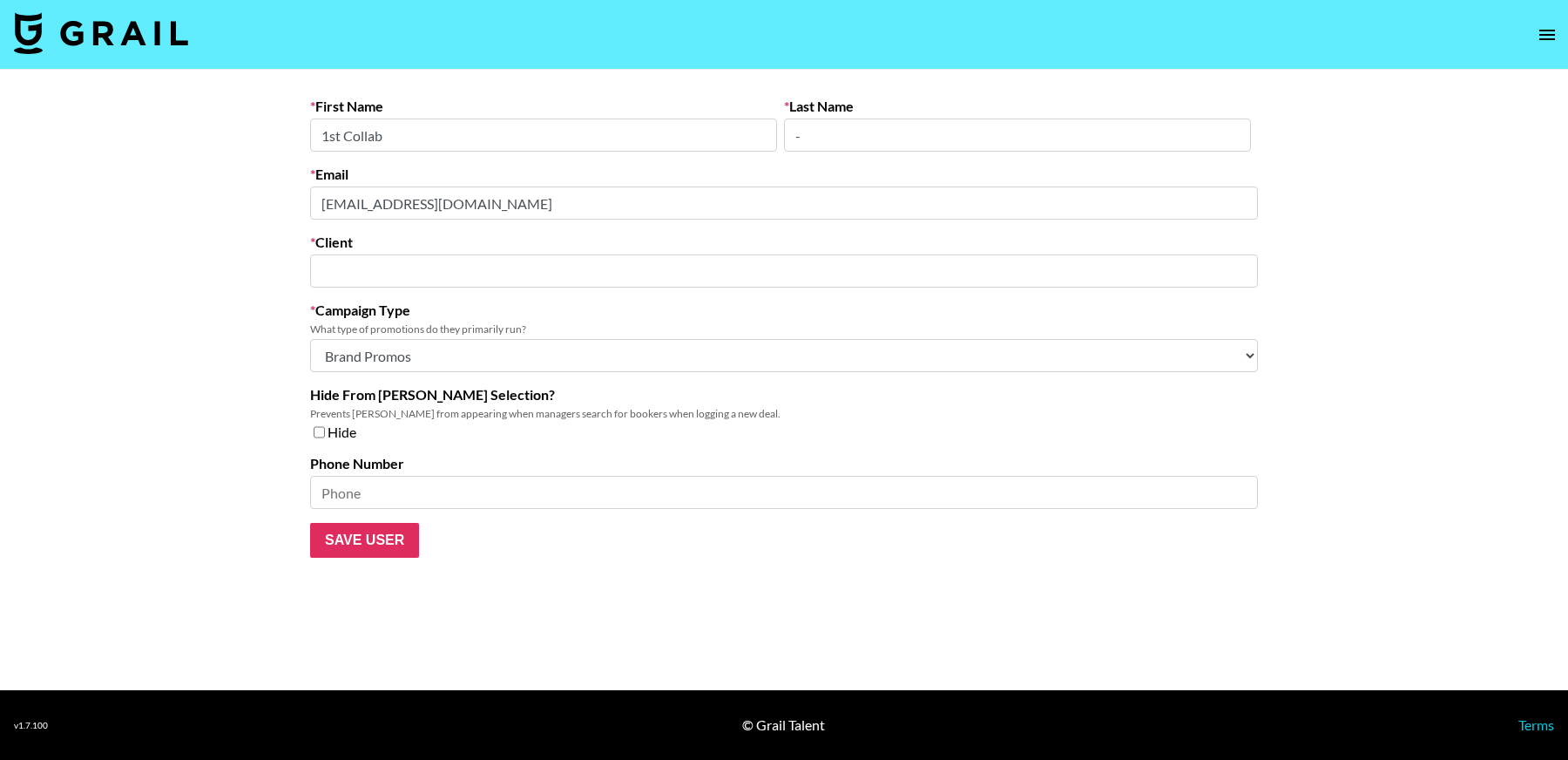
type input "1st Collab"
click at [210, 199] on main "First Name 1st Collab Last Name - Email [EMAIL_ADDRESS][DOMAIN_NAME] Client 1st…" at bounding box center [784, 380] width 1568 height 620
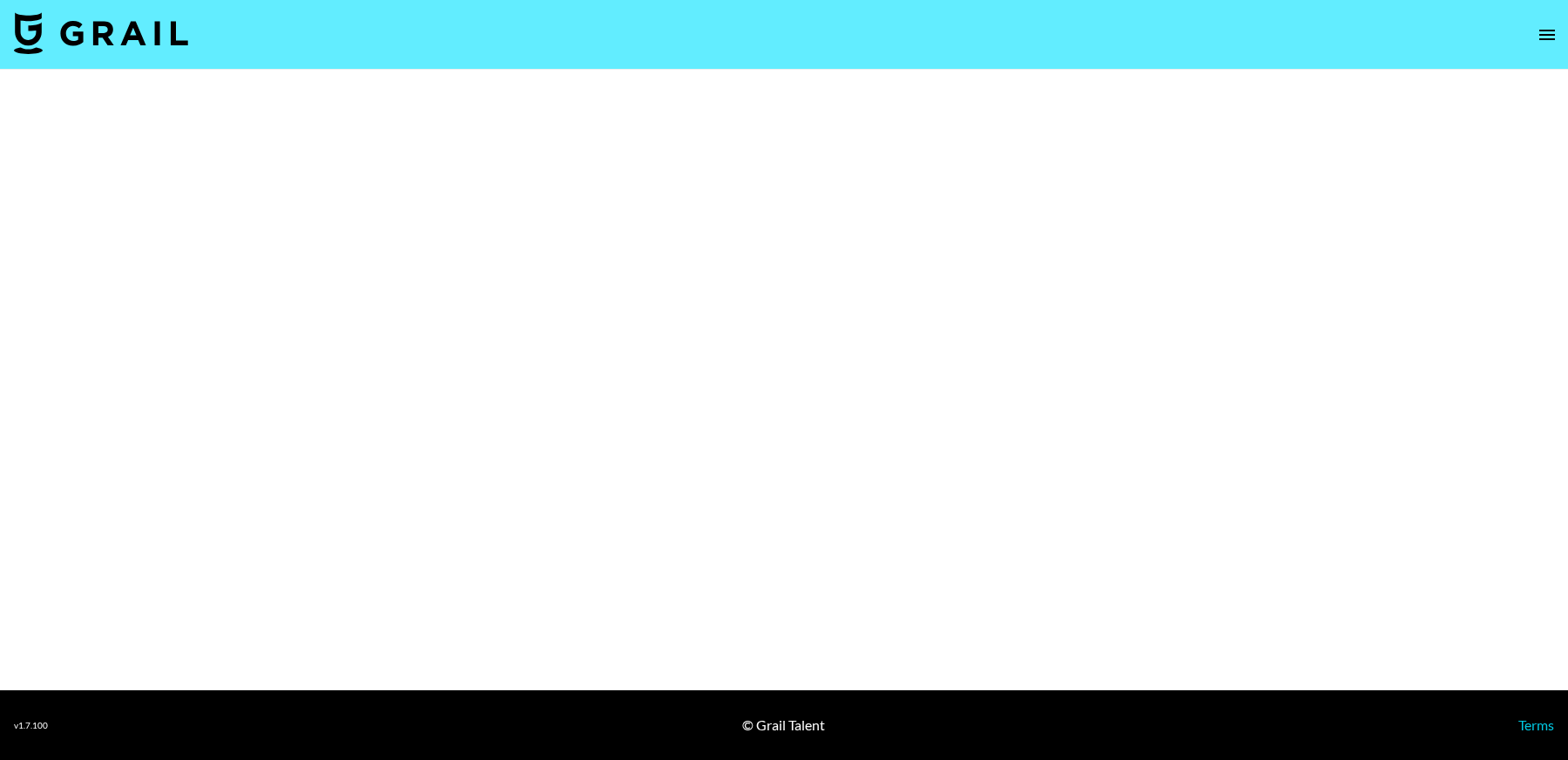
select select "Brand"
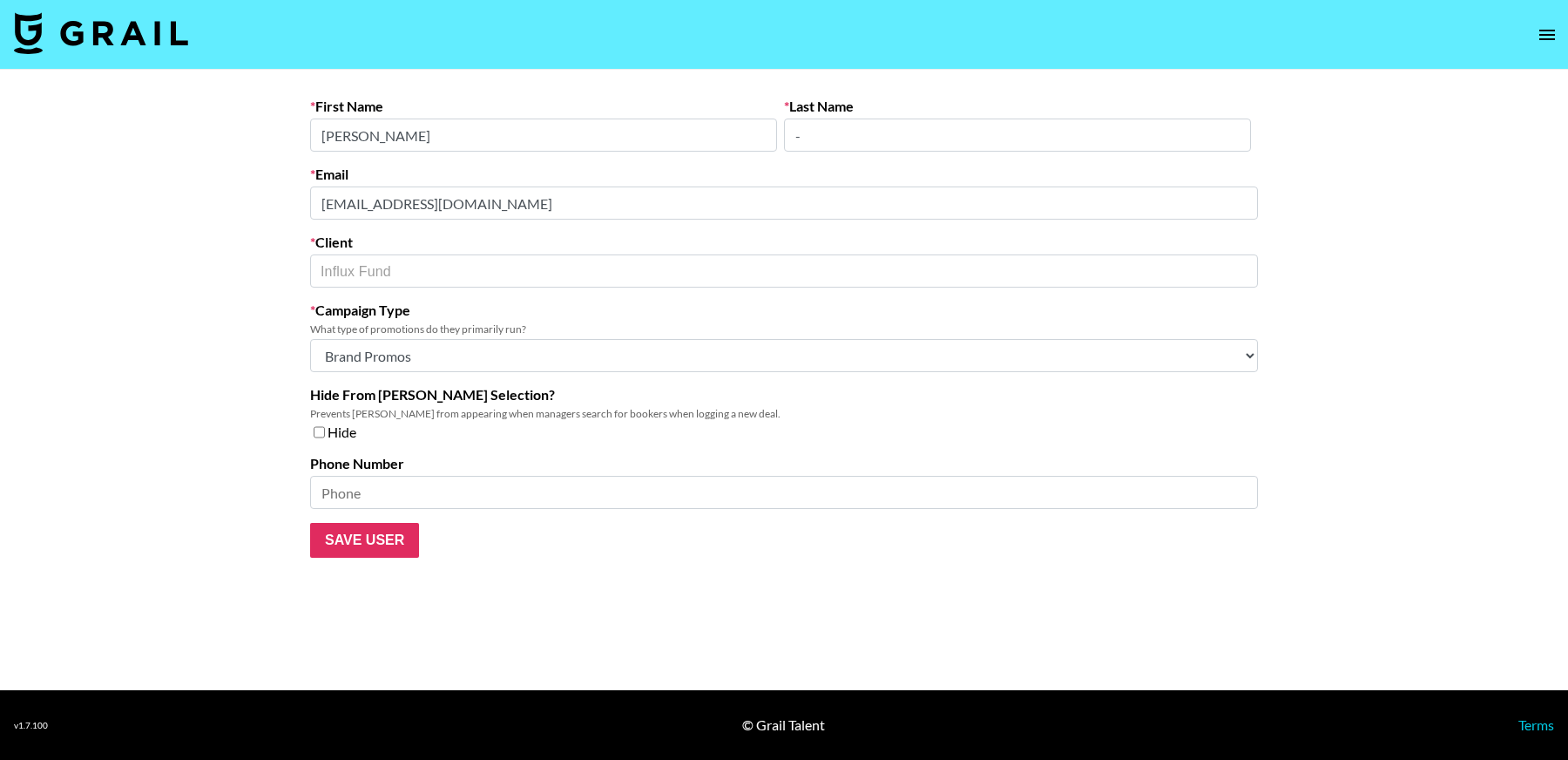
click at [299, 189] on div "First Name Eva Last Name - Email eva.luk@influx.fund Client Influx Fund ​ Campa…" at bounding box center [784, 327] width 976 height 460
click at [161, 201] on main "First Name Eva Last Name - Email eva.luk@influx.fund Client Influx Fund ​ Campa…" at bounding box center [784, 380] width 1568 height 620
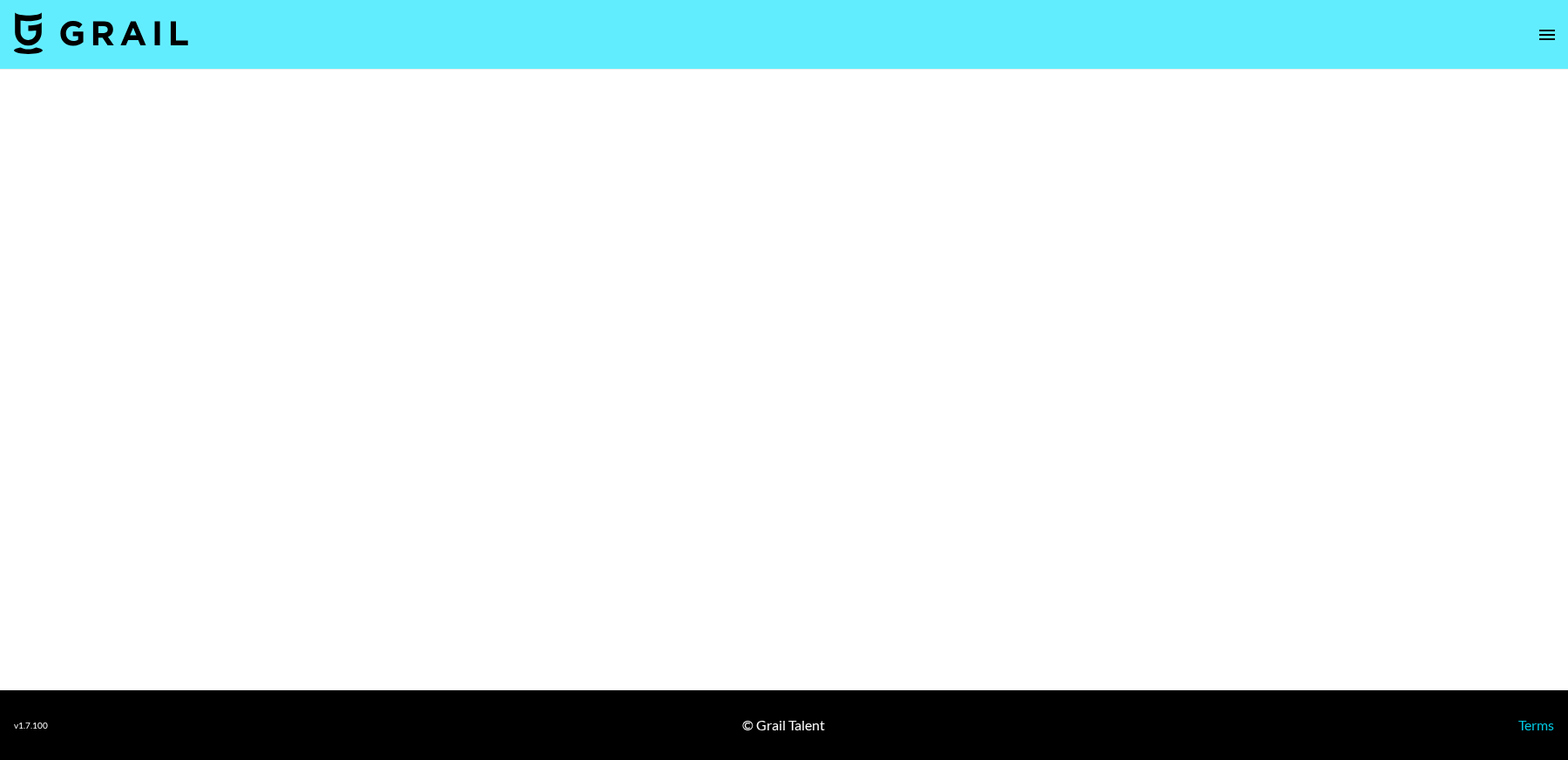
select select "Brand"
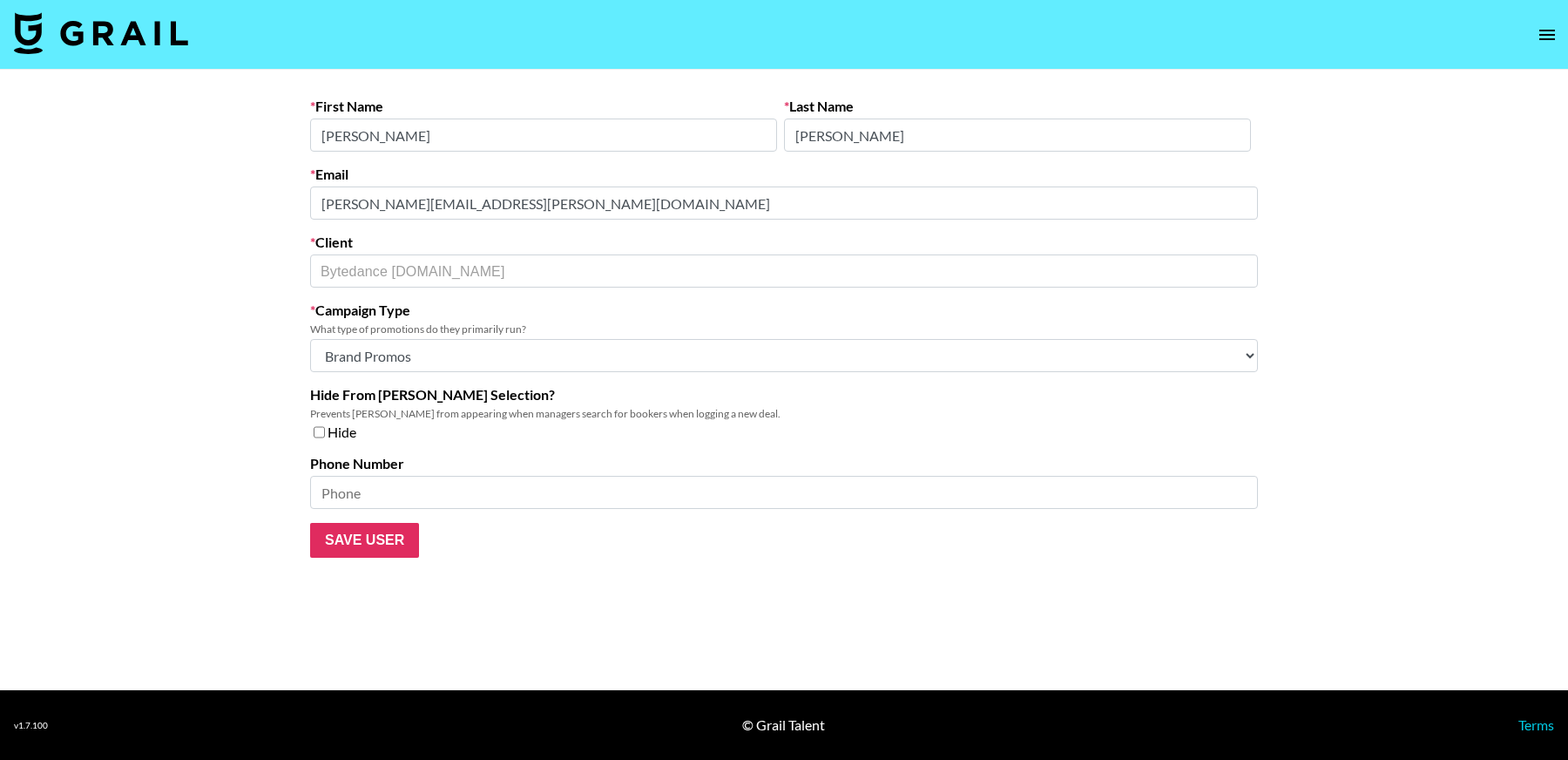
click at [253, 202] on main "First Name [PERSON_NAME] Last Name [PERSON_NAME] Email [PERSON_NAME][EMAIL_ADDR…" at bounding box center [784, 380] width 1568 height 620
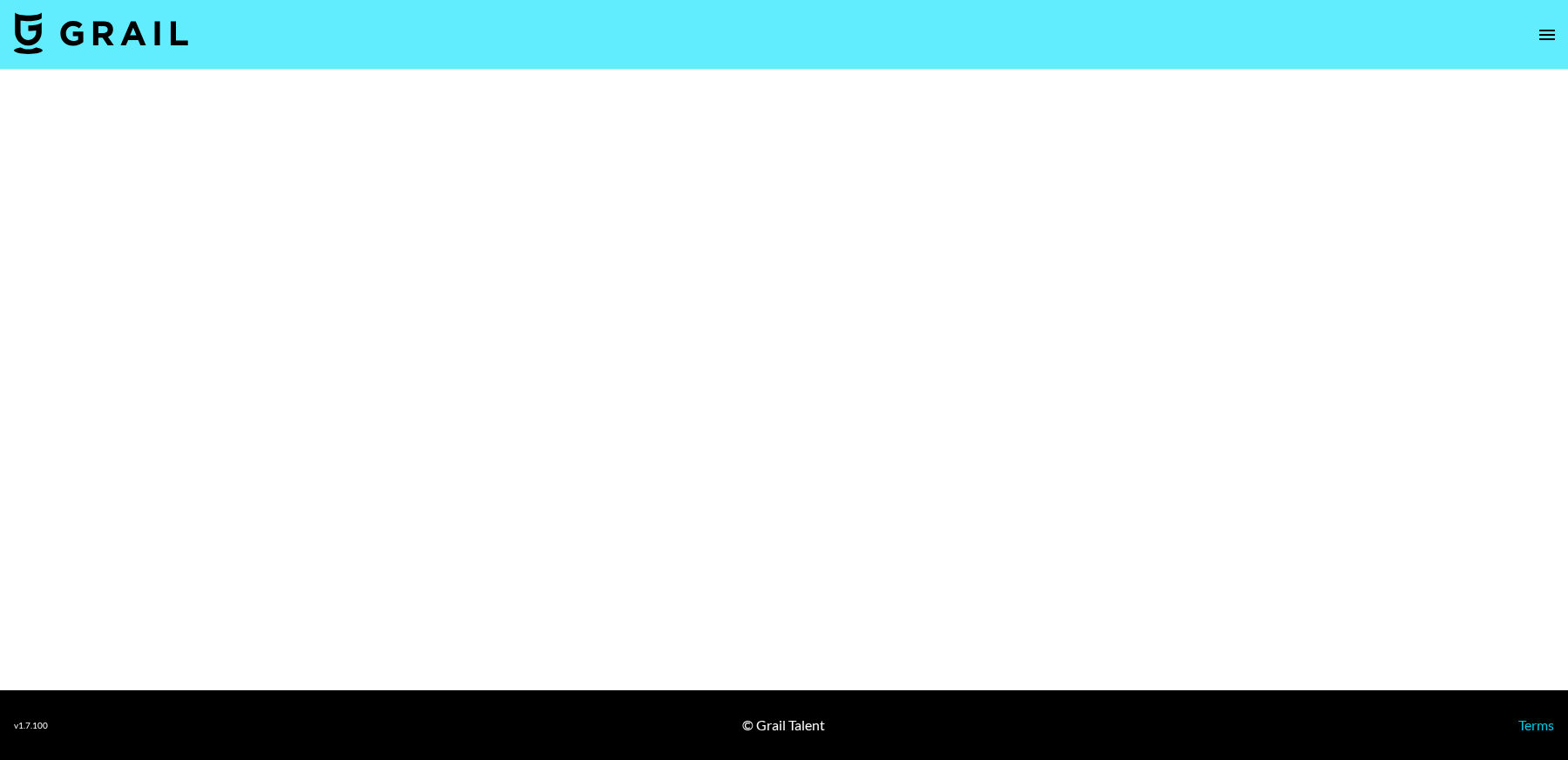
select select "Brand"
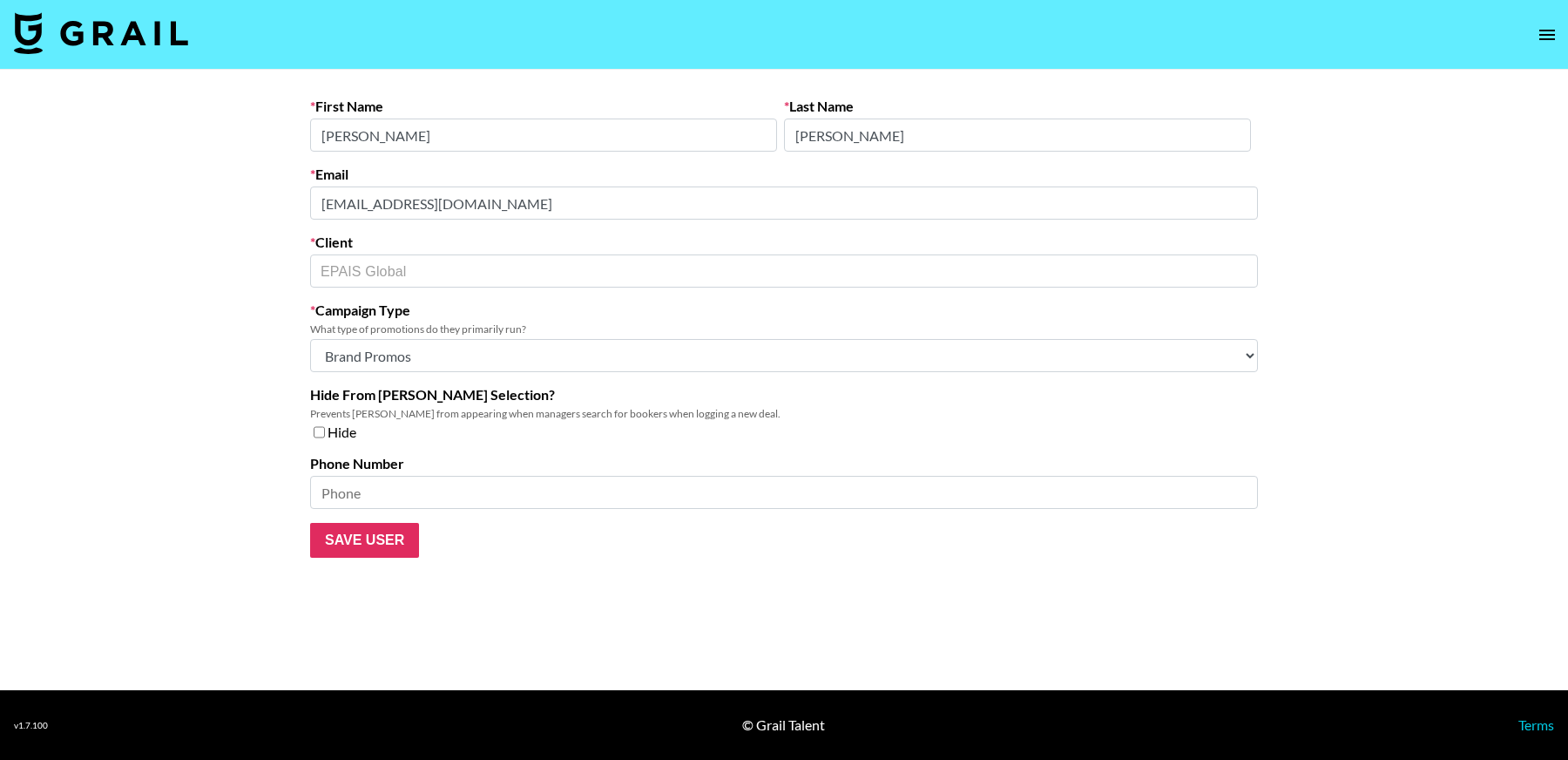
click at [182, 206] on main "First Name [PERSON_NAME] Last Name [PERSON_NAME] Email [EMAIL_ADDRESS][DOMAIN_N…" at bounding box center [784, 380] width 1568 height 620
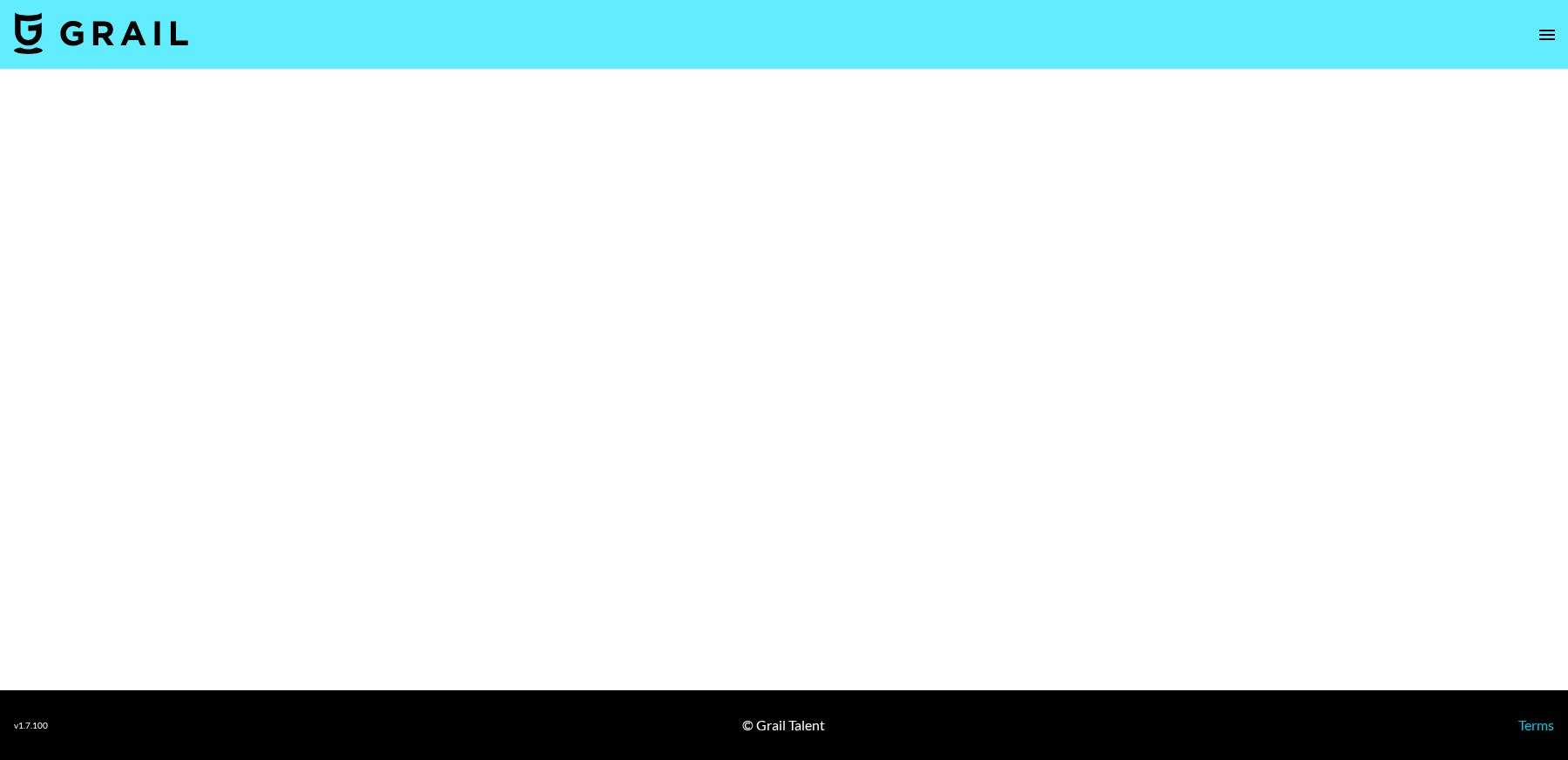
select select "Brand"
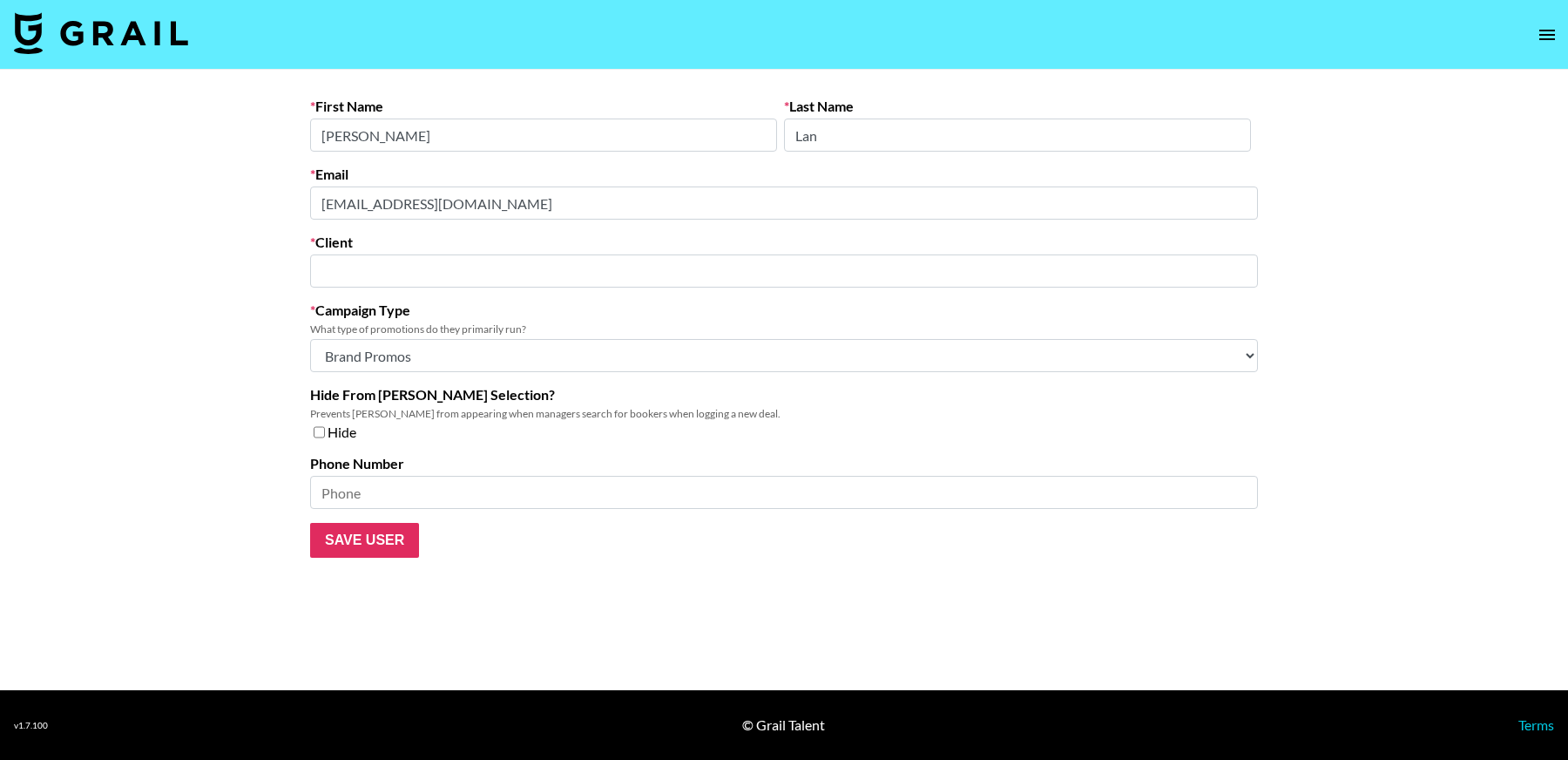
type input "SIG Service Company Limited"
click at [272, 199] on main "First Name Rhoda Last Name Lan Email rhodalan@doorzo.net Client SIG Service Com…" at bounding box center [784, 380] width 1568 height 620
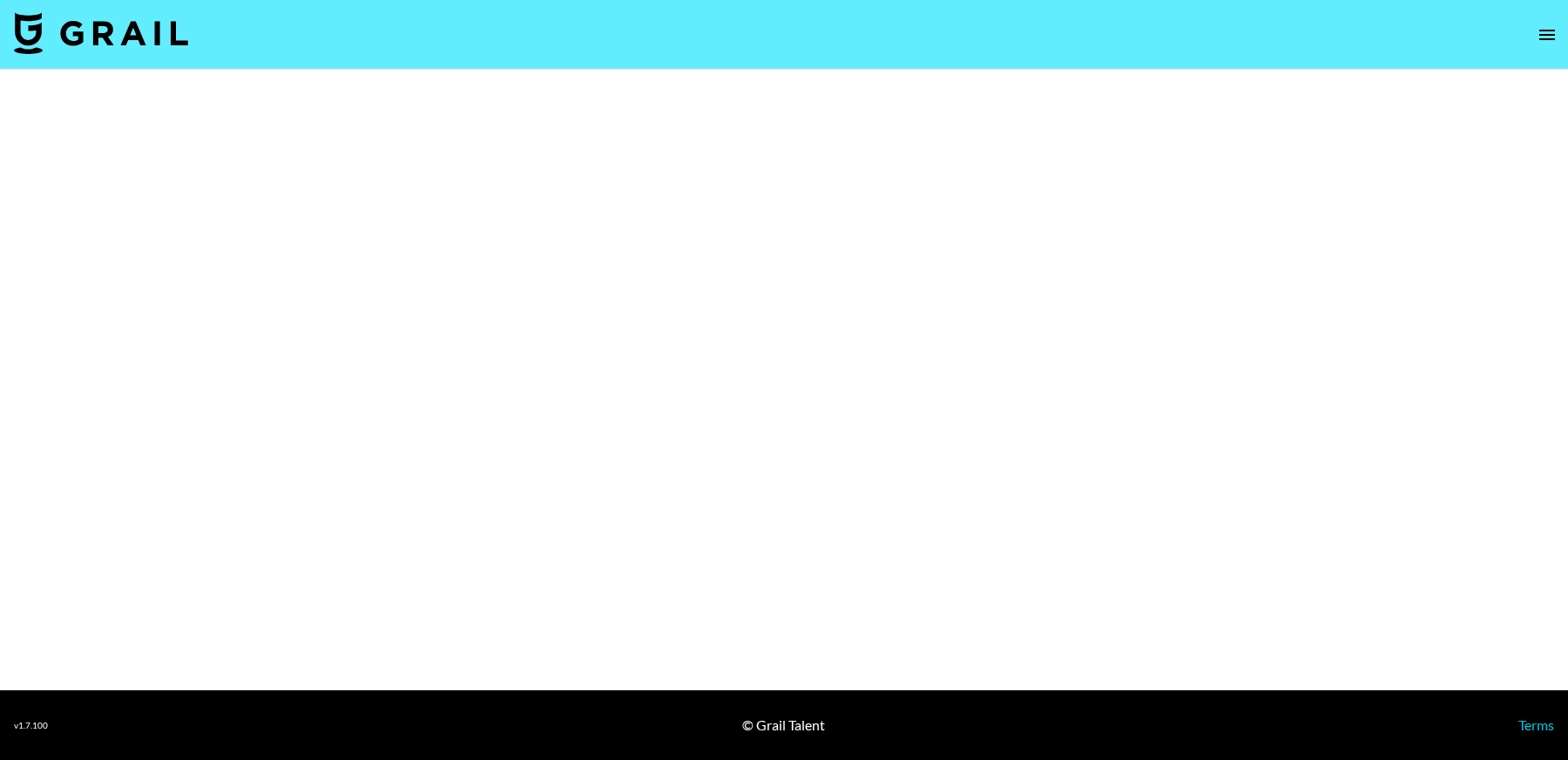
select select "Brand"
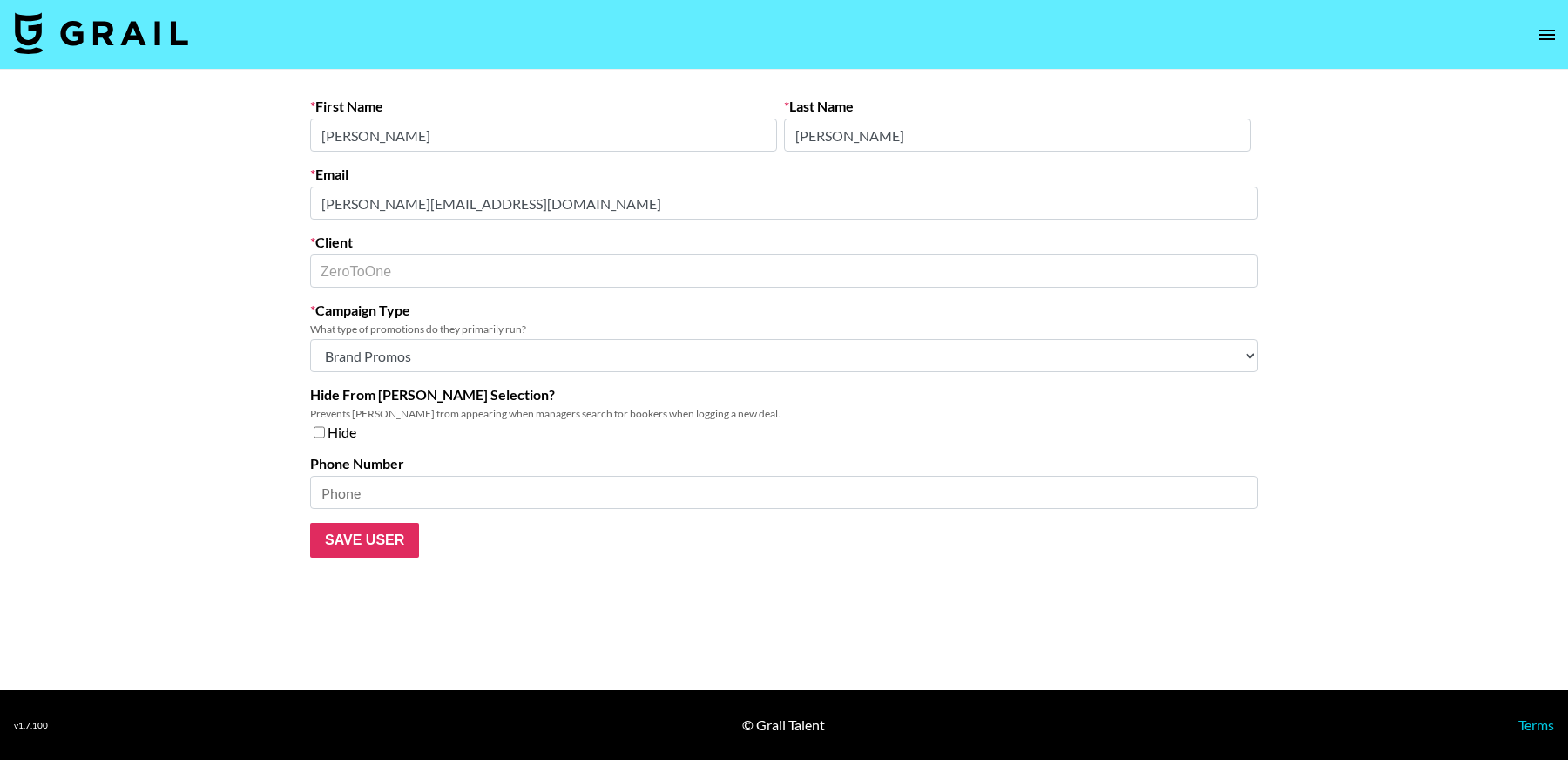
click at [148, 213] on main "First Name [PERSON_NAME] Last Name [PERSON_NAME] Email [PERSON_NAME][EMAIL_ADDR…" at bounding box center [784, 380] width 1568 height 620
click at [263, 207] on main "First Name [PERSON_NAME] Last Name [PERSON_NAME] Email [PERSON_NAME][EMAIL_ADDR…" at bounding box center [784, 380] width 1568 height 620
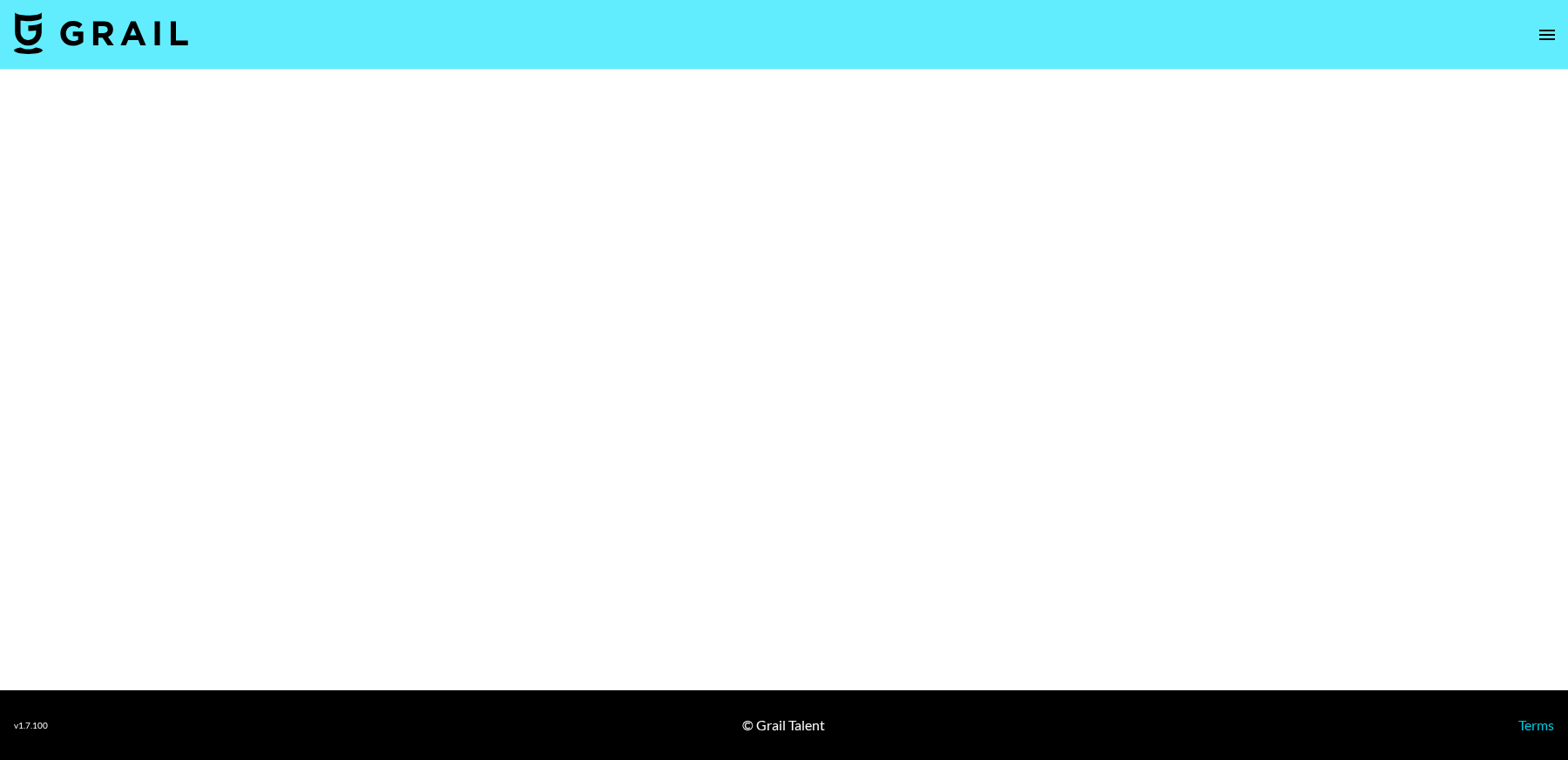
select select "Brand"
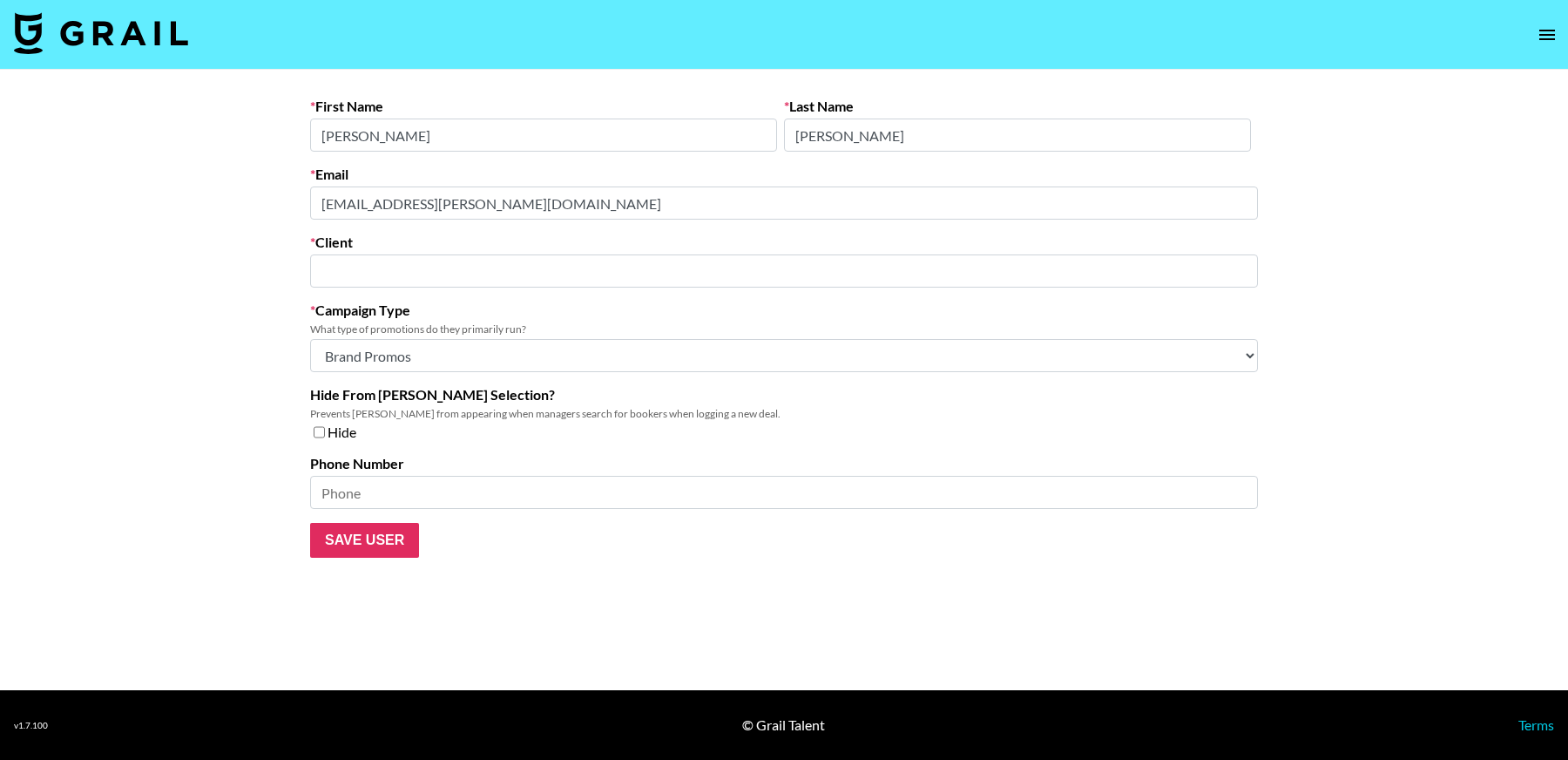
type input "Mach9"
click at [174, 210] on main "First Name Matt Last Name Impastato Email matt.impastato@mach9.com Client Mach9…" at bounding box center [784, 380] width 1568 height 620
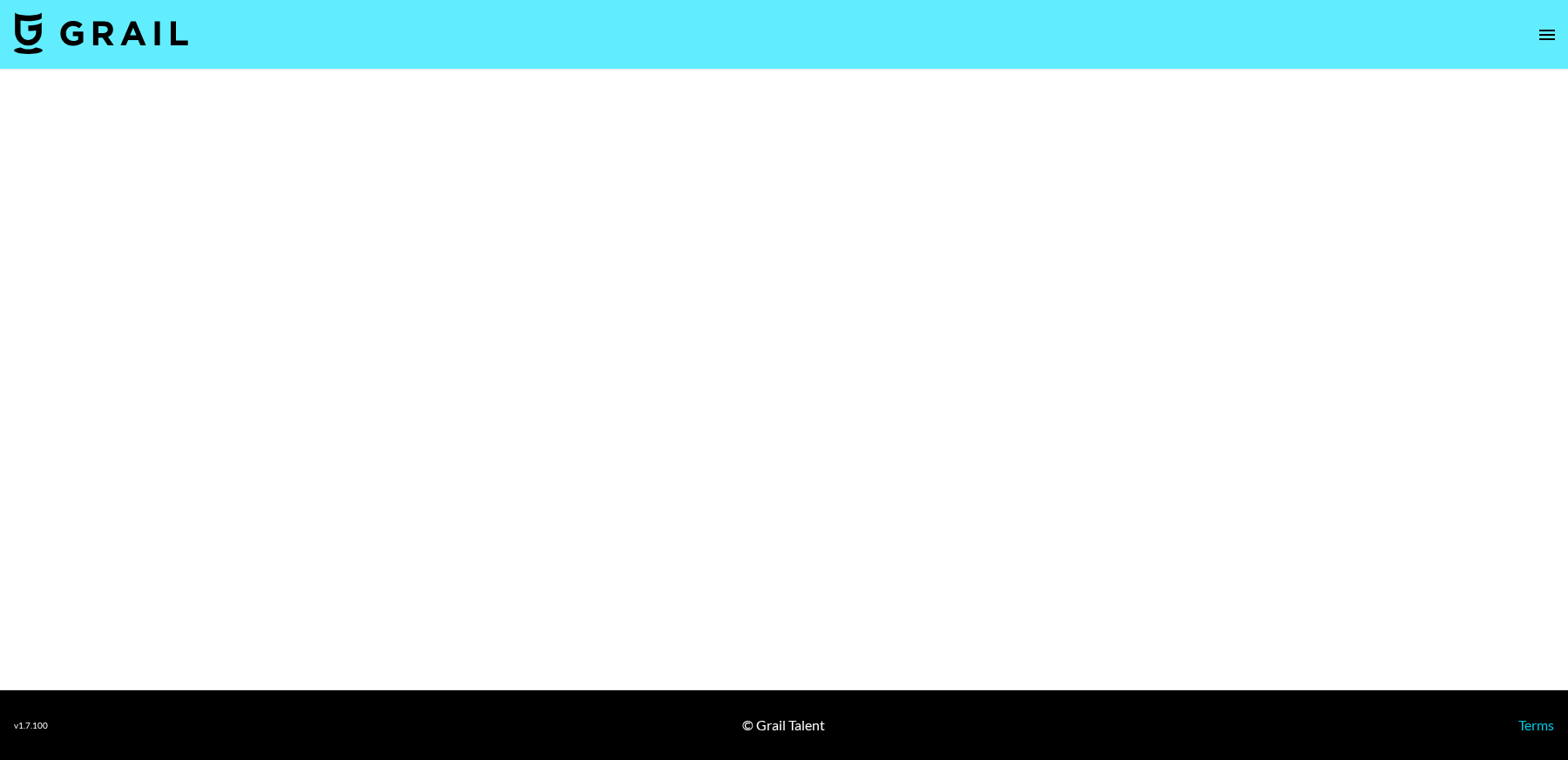
select select "Brand"
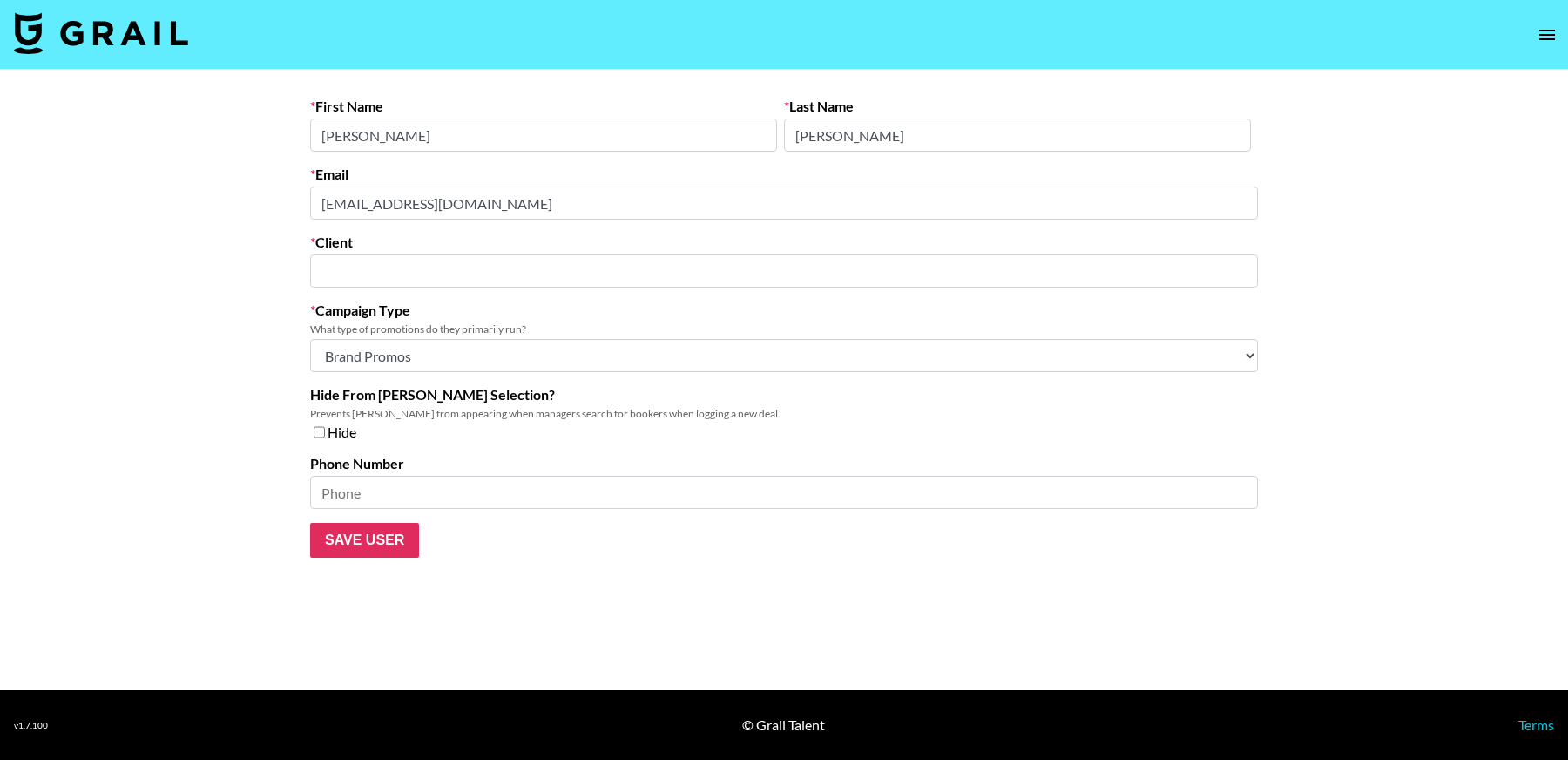
type input "Inno Supps"
click at [242, 197] on main "First Name Morgan Last Name Goldstein Email partnership@innosupps.com Client In…" at bounding box center [784, 380] width 1568 height 620
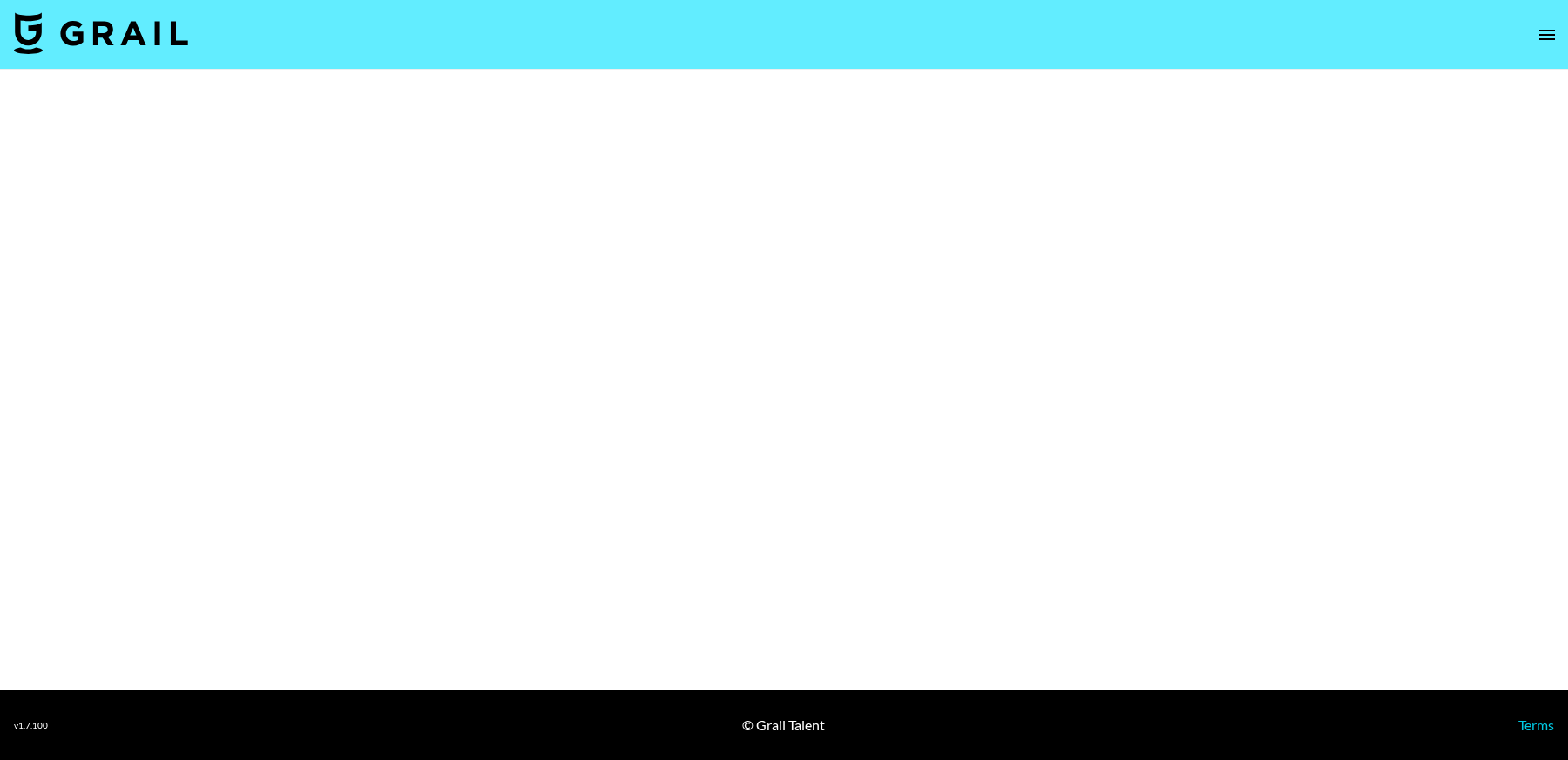
select select "Brand"
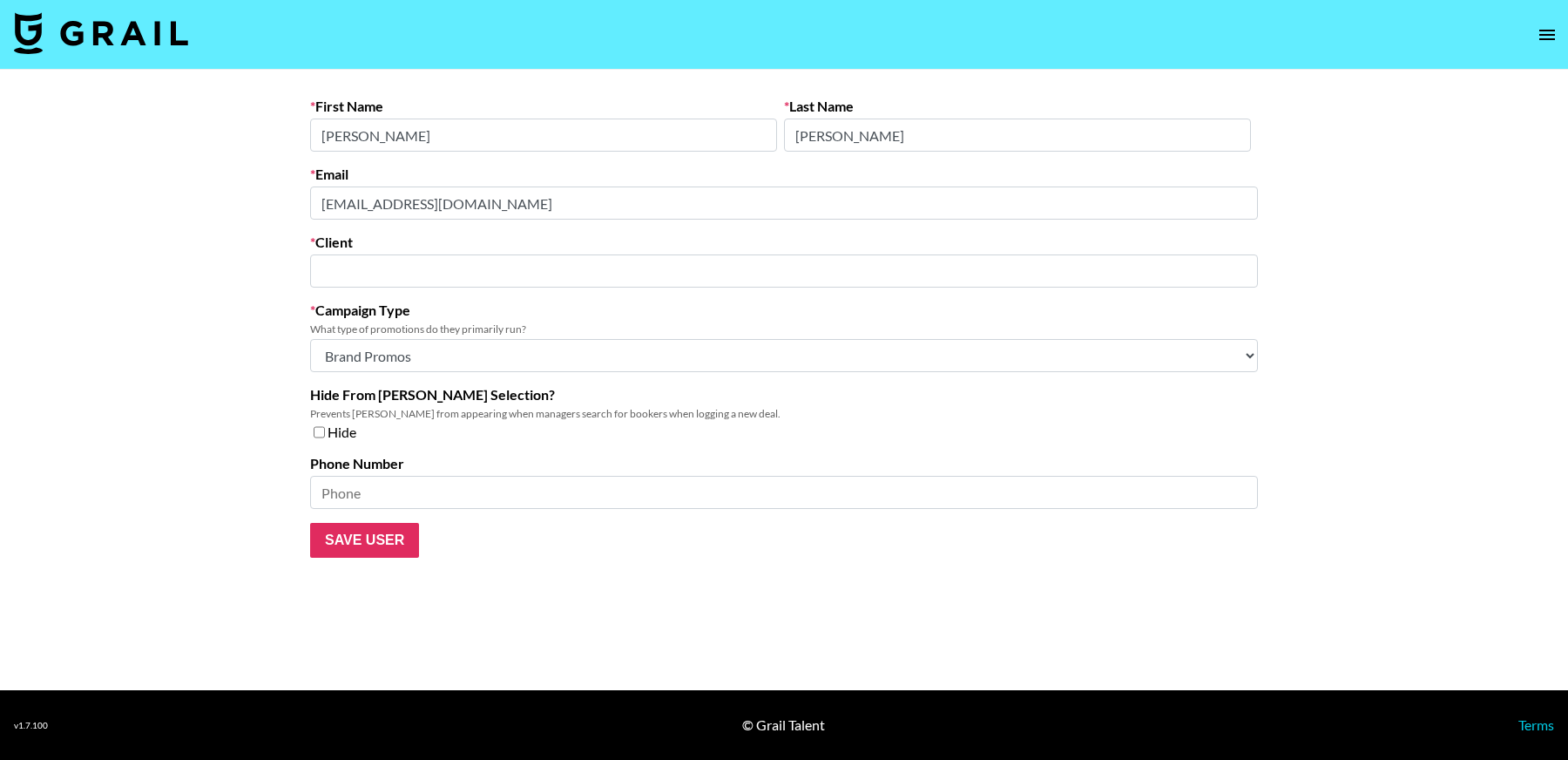
type input "Pair Eyewear, Inc."
click at [272, 197] on main "First Name Rebecca Last Name Arendt Email rebeccaarendt@paireyewear.com Client …" at bounding box center [784, 380] width 1568 height 620
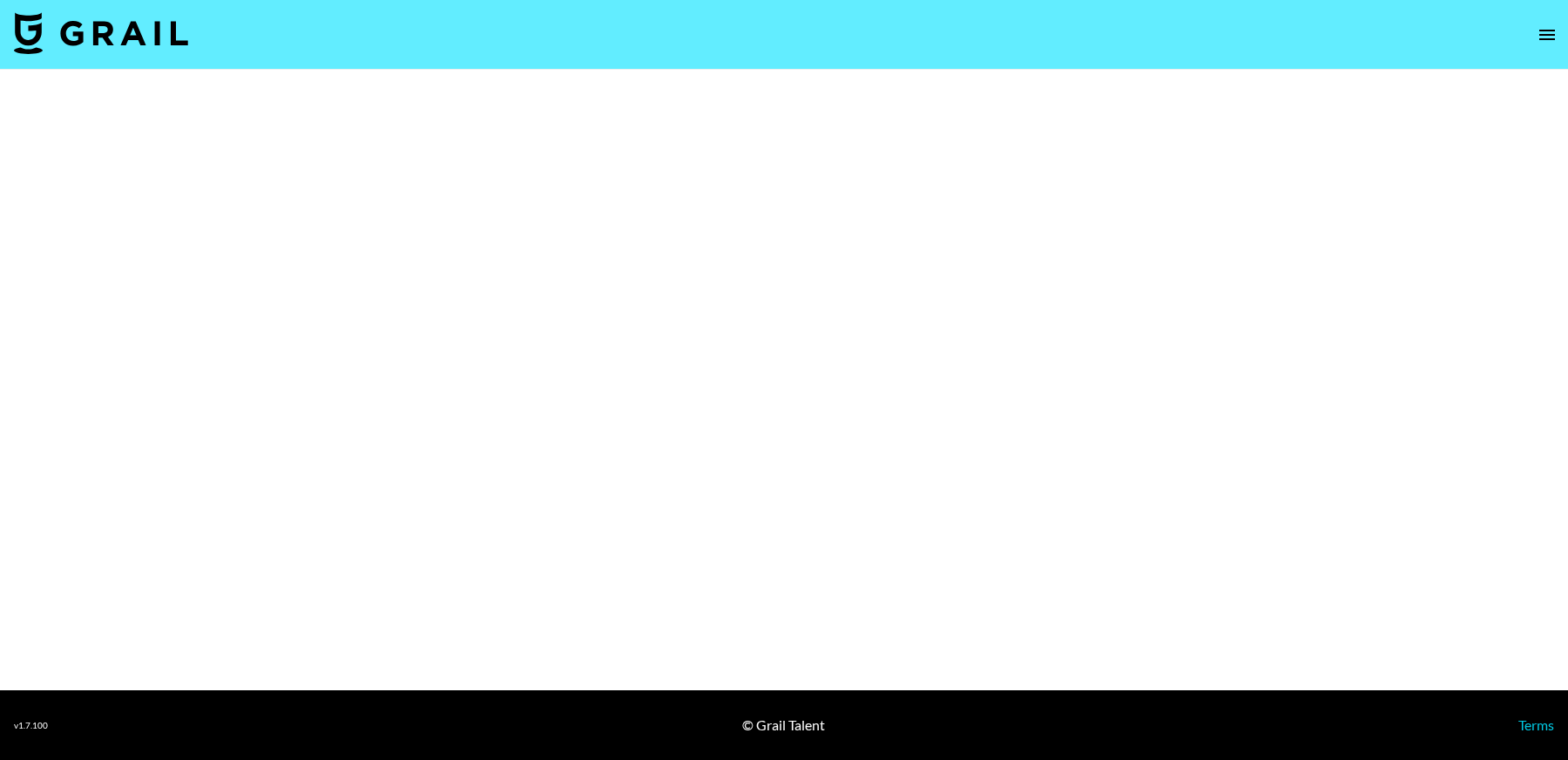
select select "Brand"
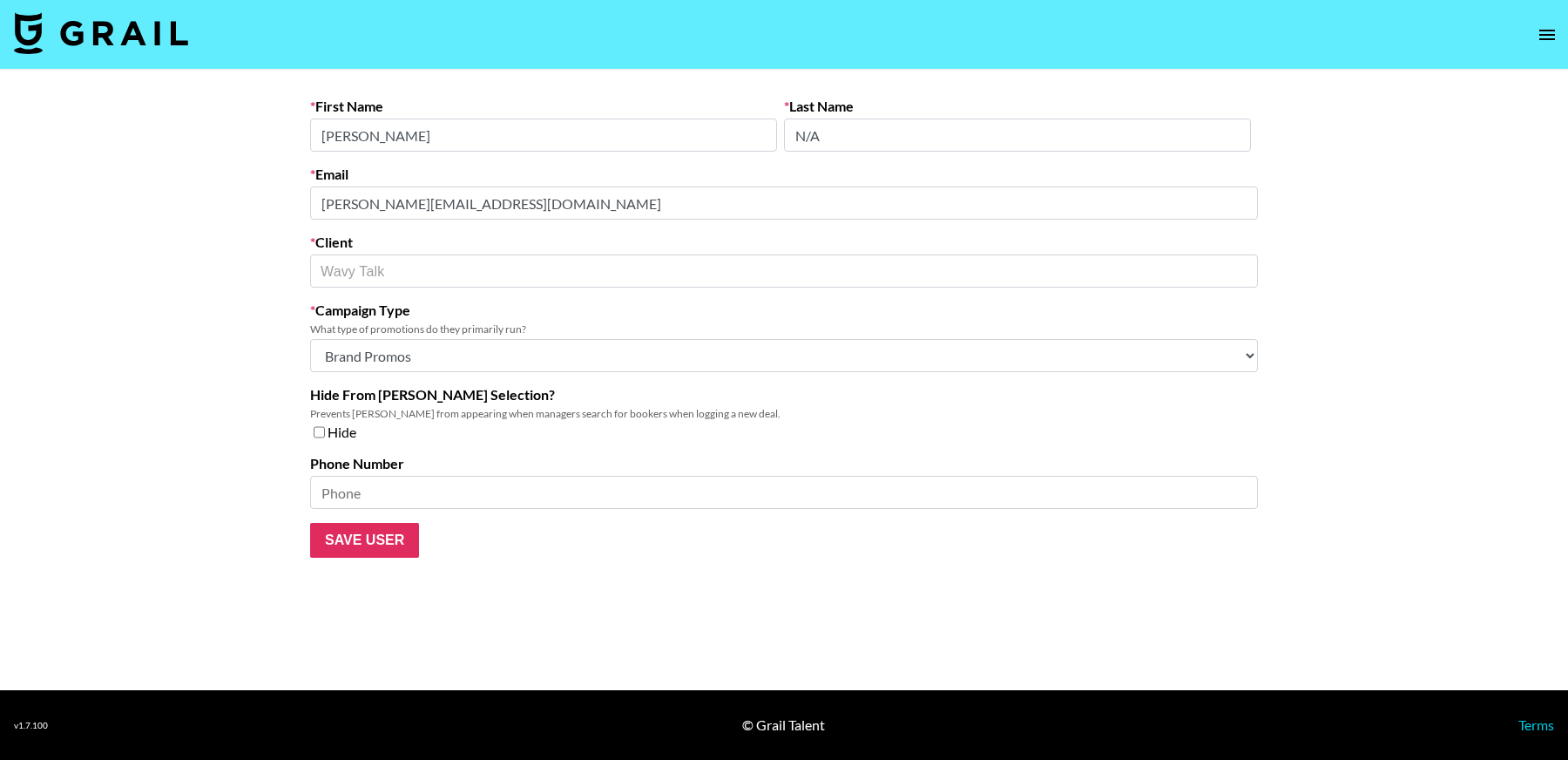
click at [261, 205] on main "First Name [PERSON_NAME] Last Name N/A Email [PERSON_NAME][EMAIL_ADDRESS][DOMAI…" at bounding box center [784, 380] width 1568 height 620
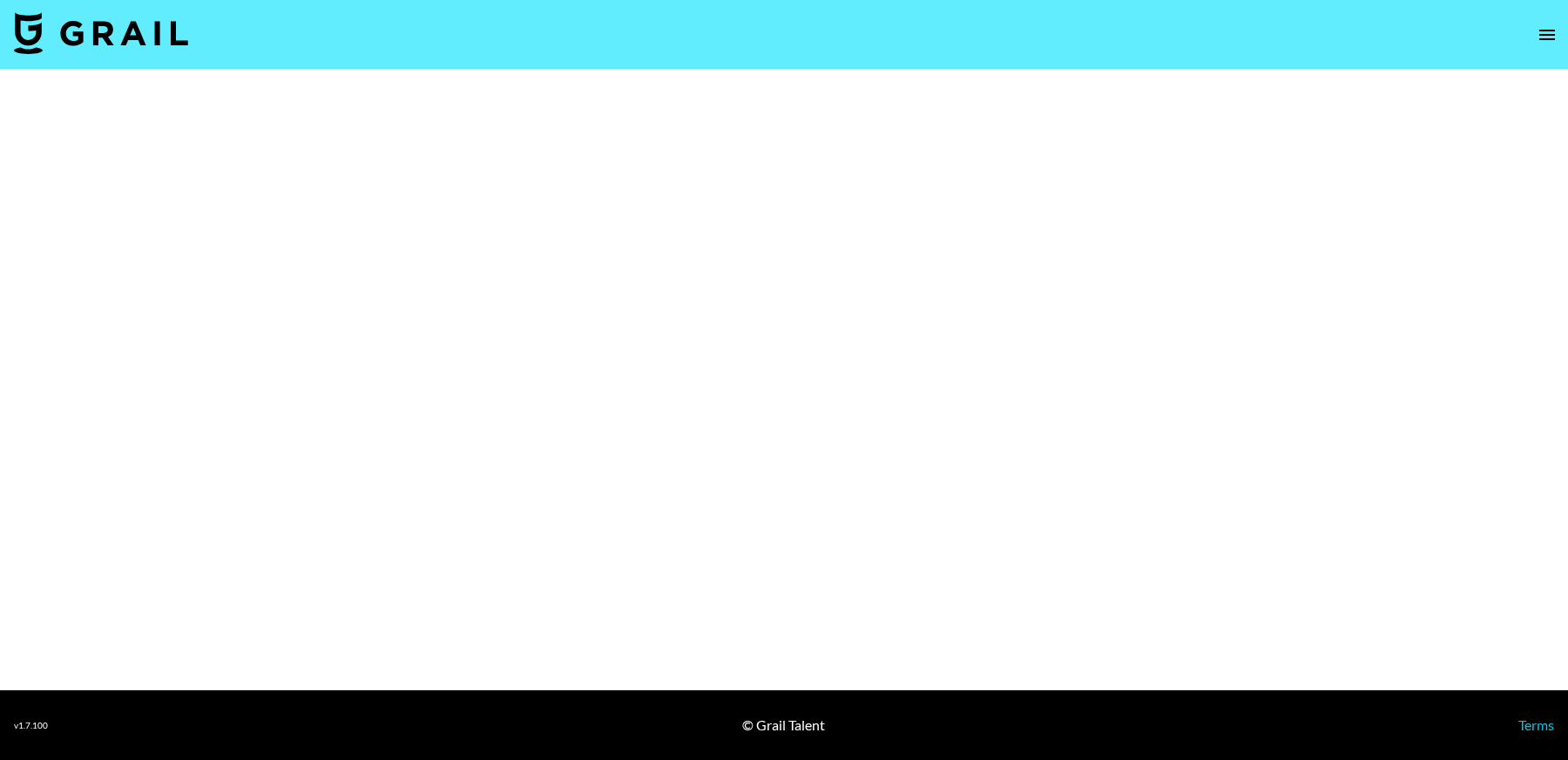
select select "Brand"
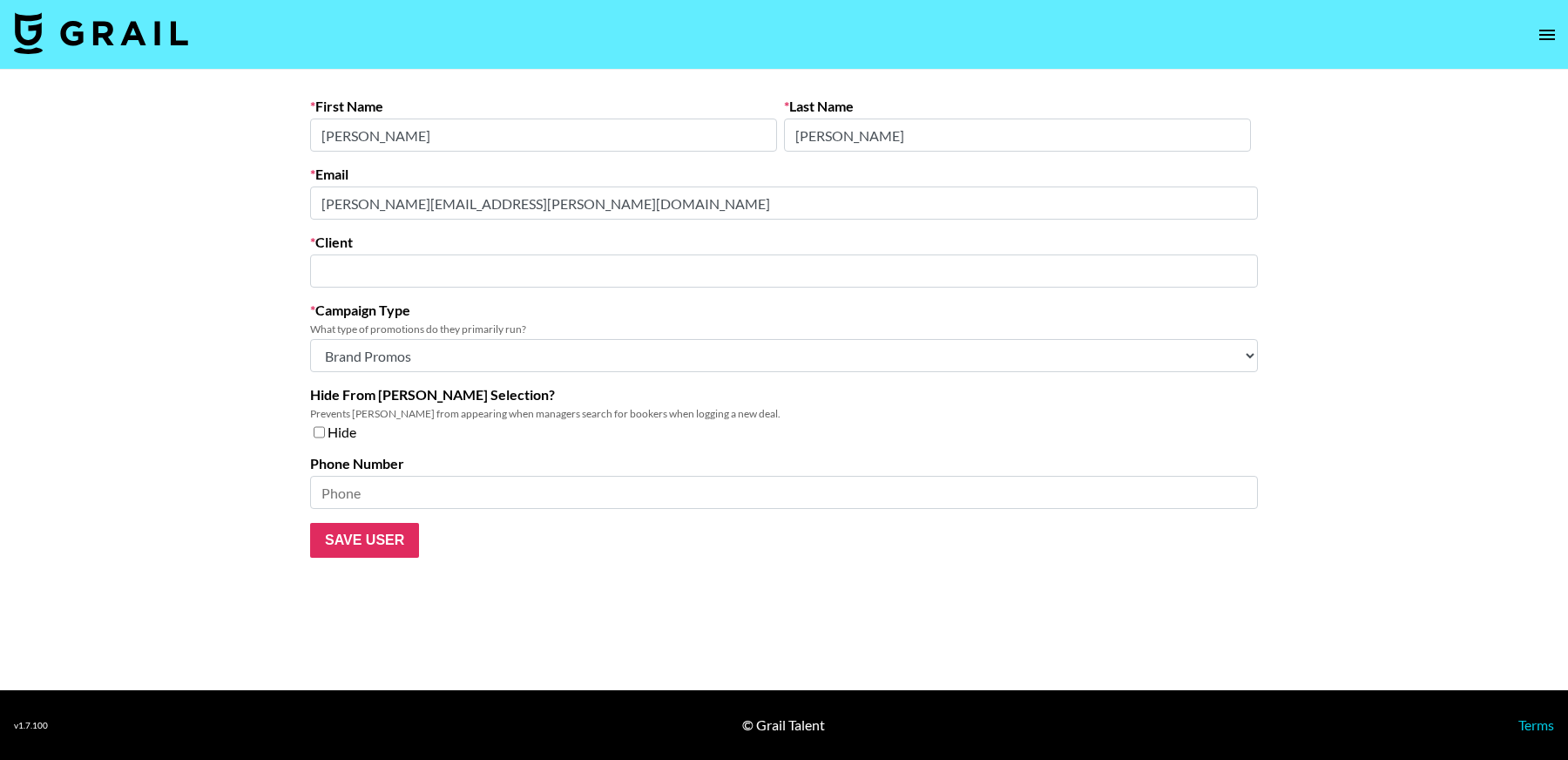
type input "BENlabs"
click at [187, 191] on main "First Name [PERSON_NAME] Last Name [PERSON_NAME] Email [PERSON_NAME][EMAIL_ADDR…" at bounding box center [784, 380] width 1568 height 620
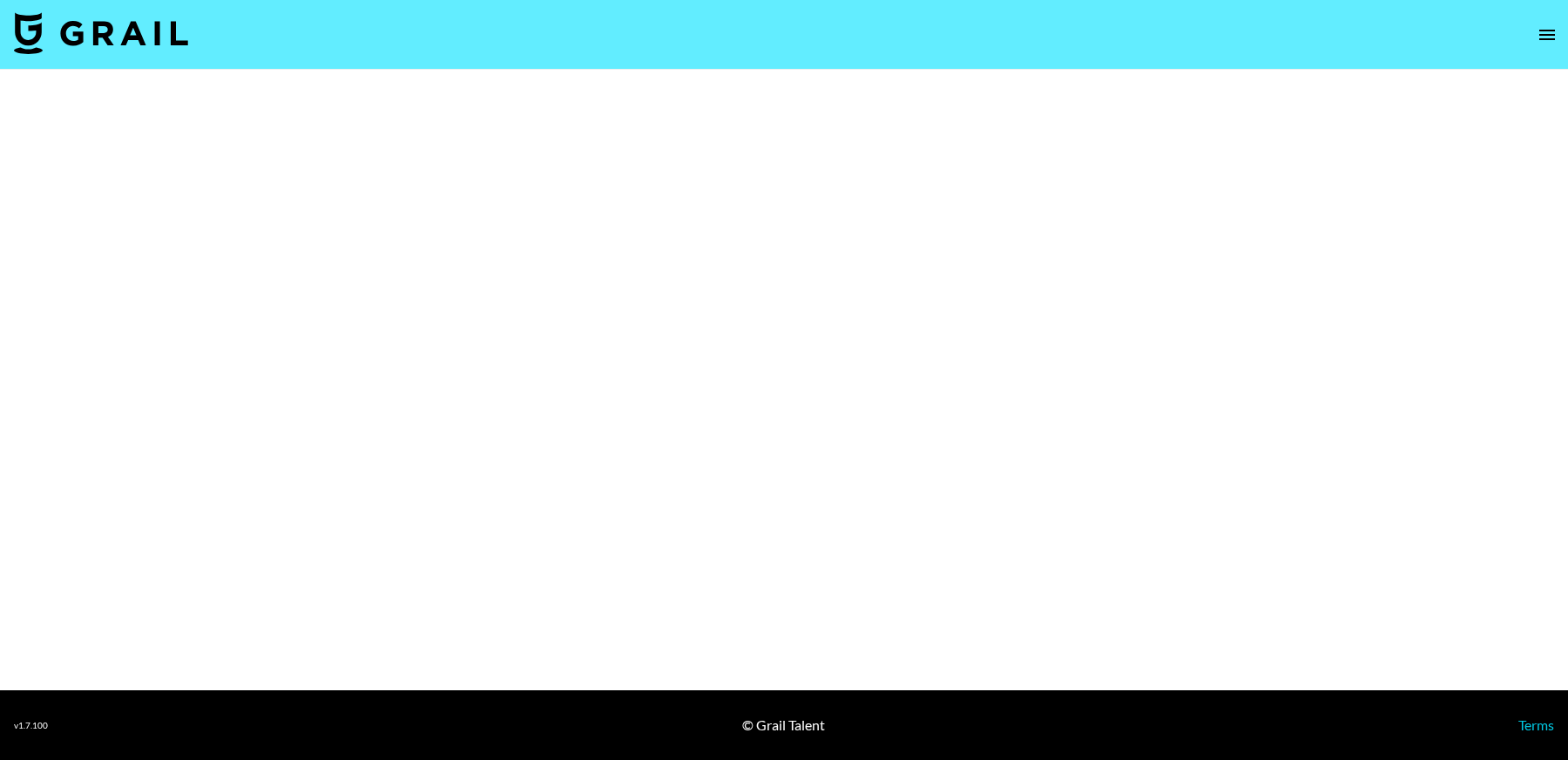
select select "Brand"
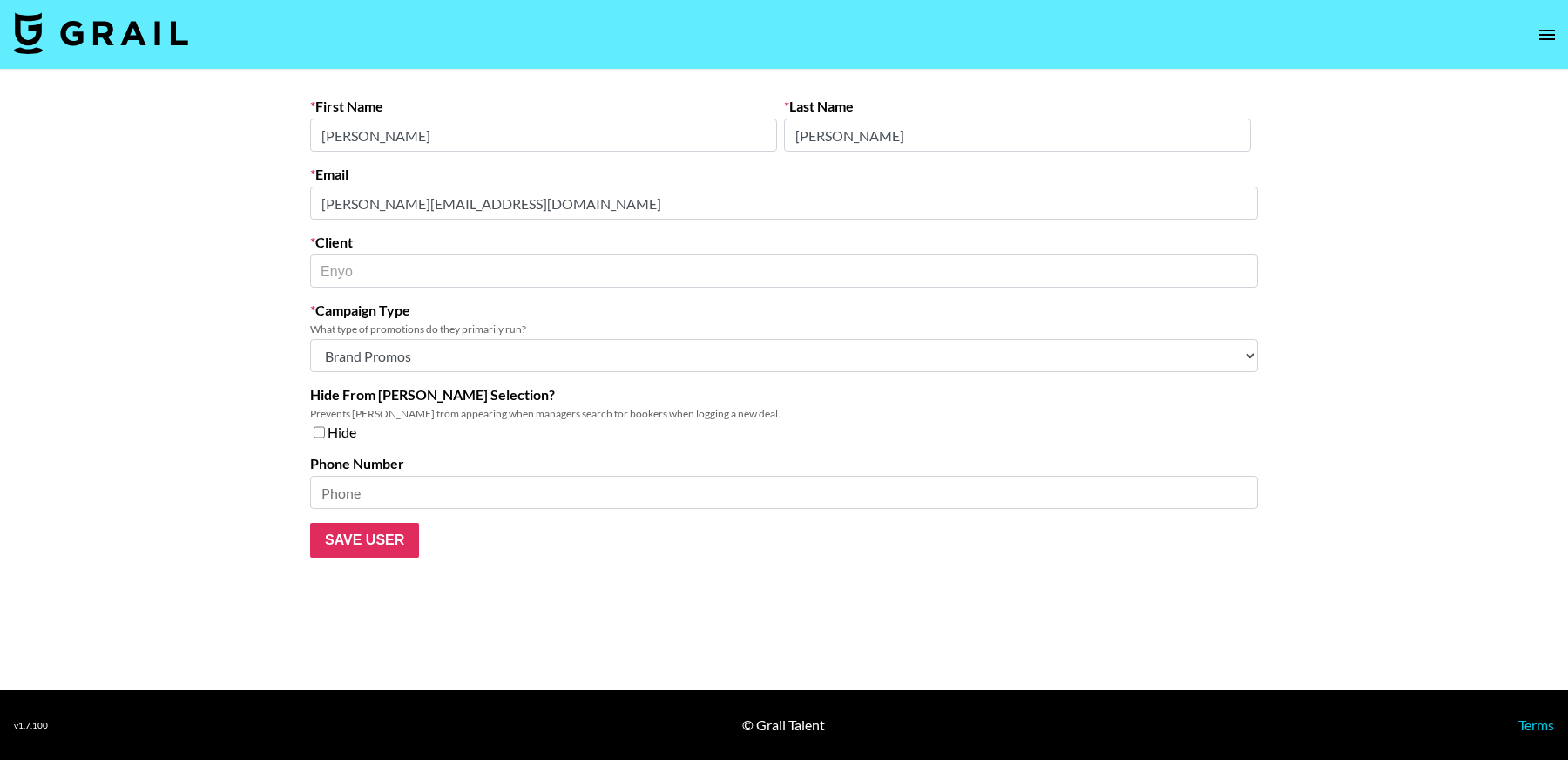
click at [238, 198] on main "First Name Damian Last Name Dlugolecki Email d.dlugolecki@enyo.co Client Enyo ​…" at bounding box center [784, 380] width 1568 height 620
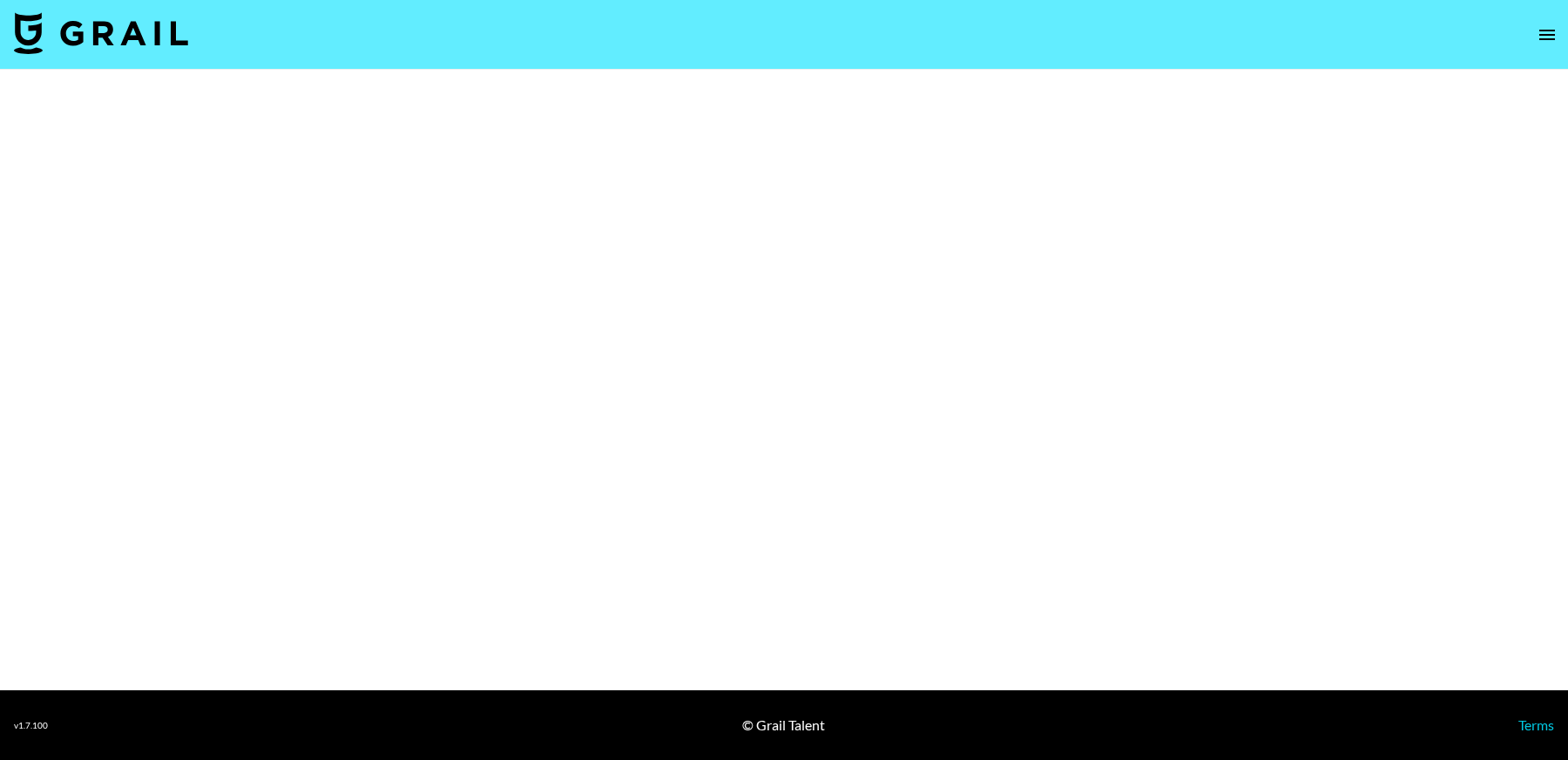
select select "Brand"
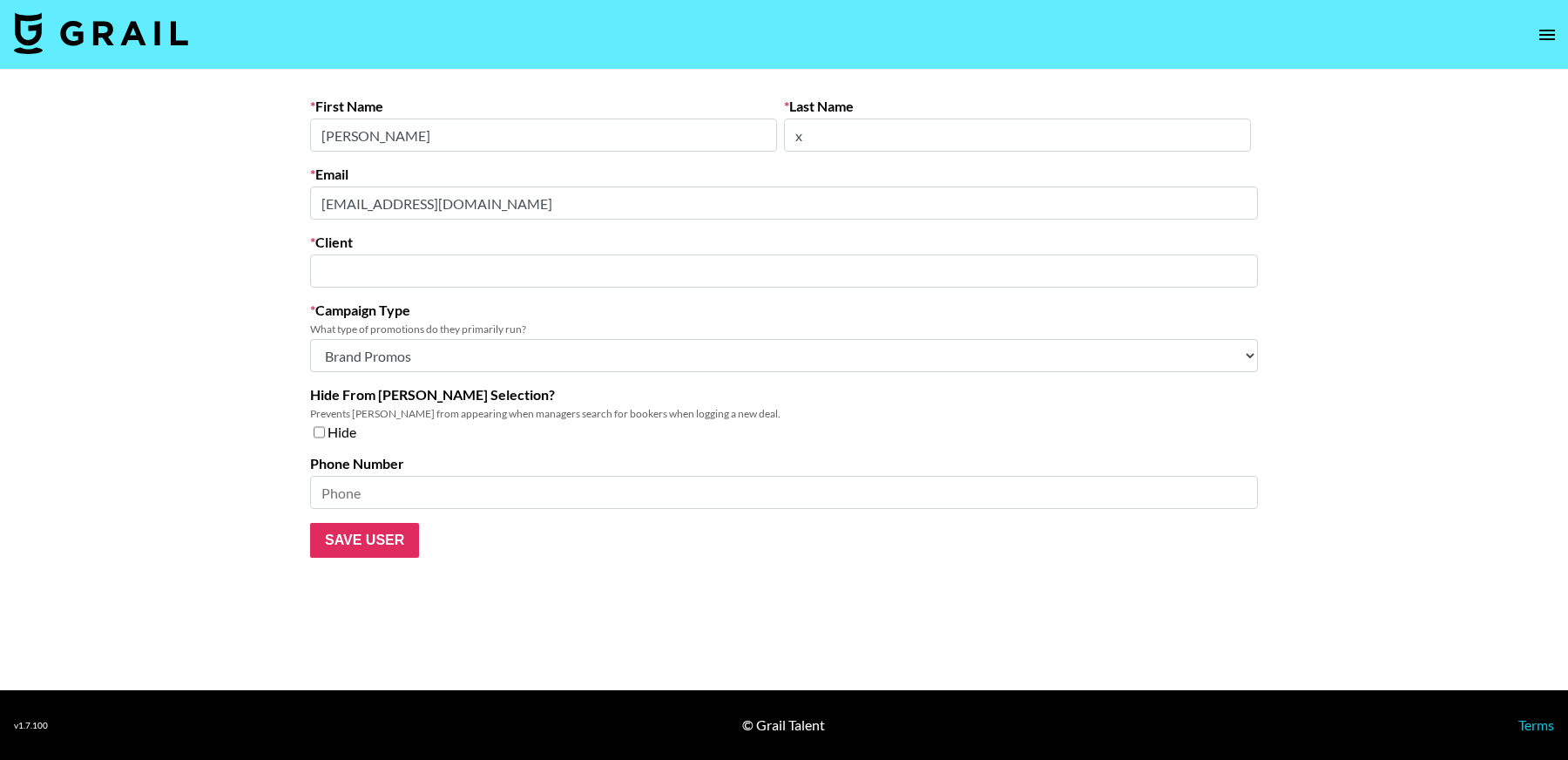
type input "MEDIAMZ CO.,LIMITED"
click at [275, 208] on main "First Name Joanna Last Name x Email account@mediamz.com Client MEDIAMZ CO.,LIMI…" at bounding box center [784, 380] width 1568 height 620
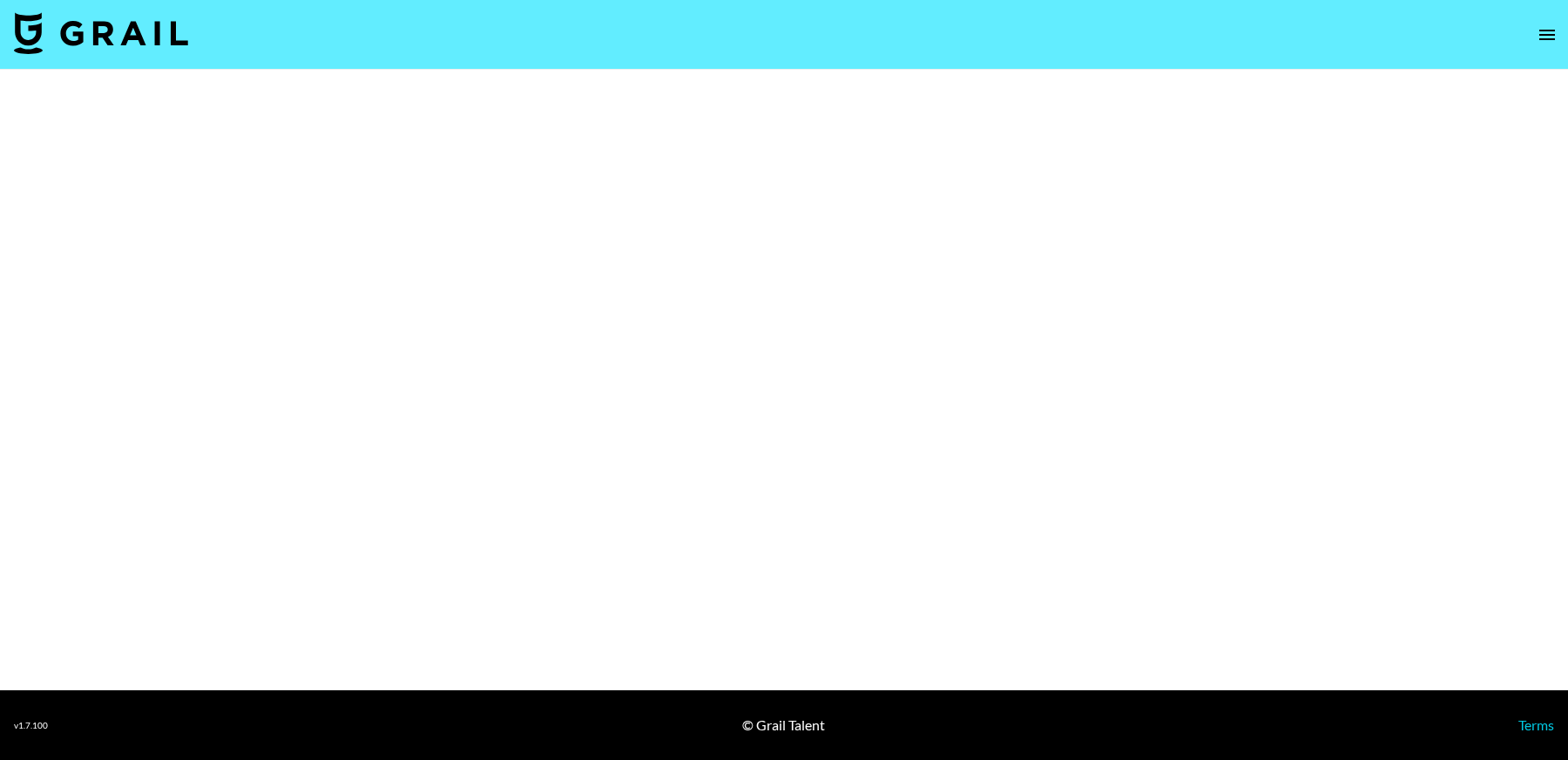
select select "Brand"
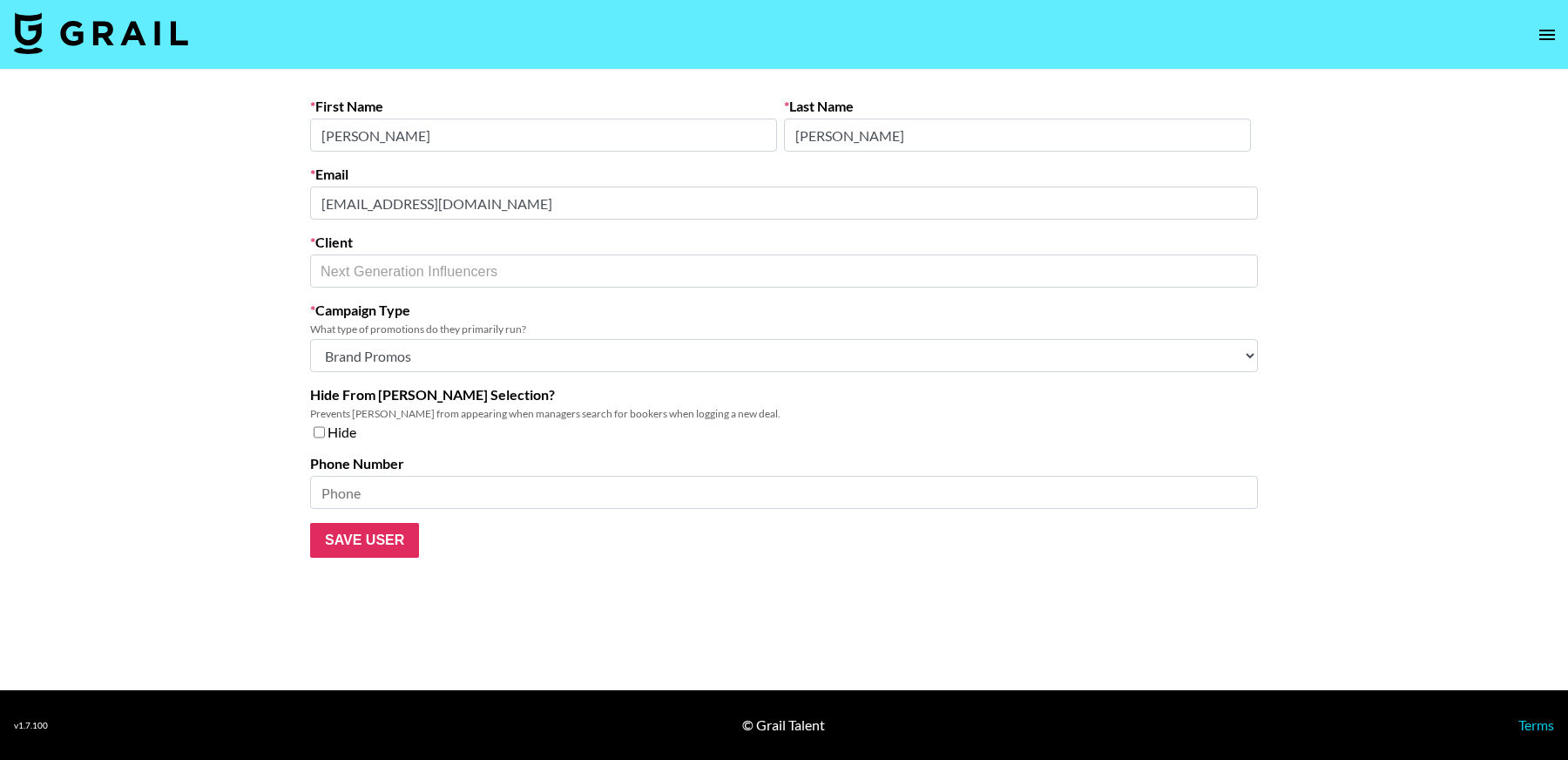
click at [263, 201] on main "First Name [PERSON_NAME] Last Name [PERSON_NAME] Email [PERSON_NAME][EMAIL_ADDR…" at bounding box center [784, 380] width 1568 height 620
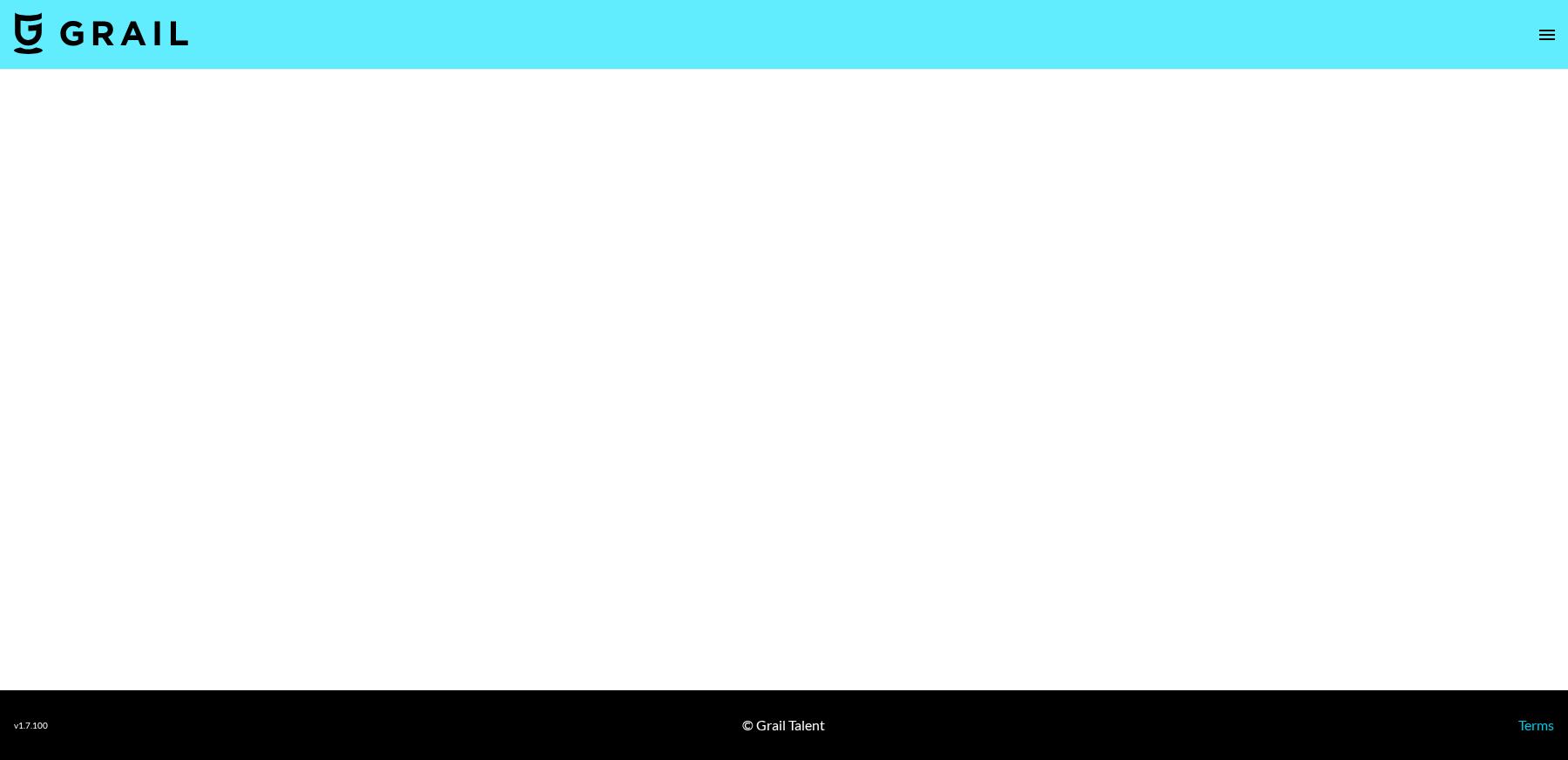
select select "Brand"
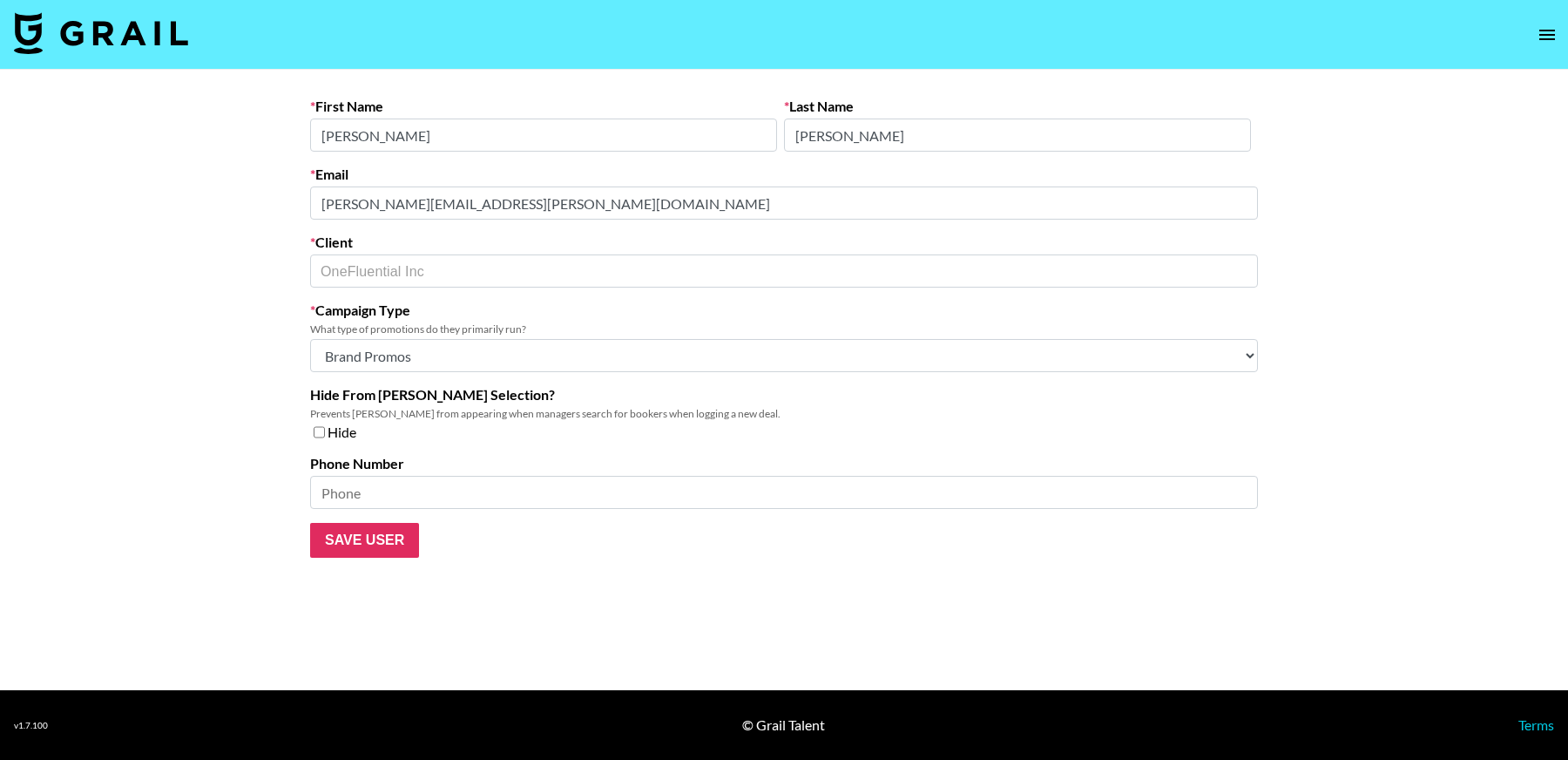
click at [268, 202] on main "First Name [PERSON_NAME] Last Name [PERSON_NAME] [PERSON_NAME][EMAIL_ADDRESS][P…" at bounding box center [784, 380] width 1568 height 620
